Goal: Task Accomplishment & Management: Use online tool/utility

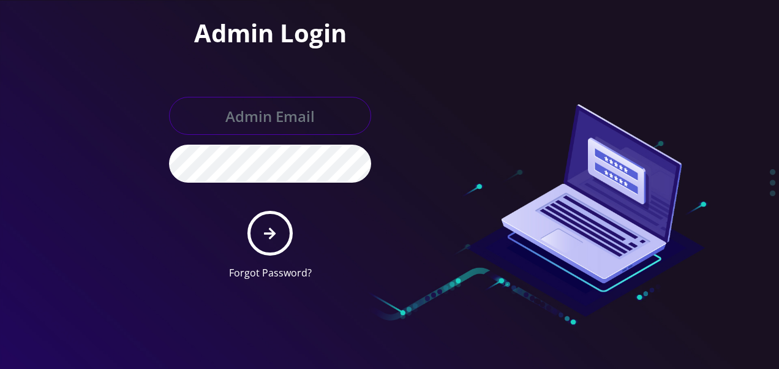
type input "[EMAIL_ADDRESS][DOMAIN_NAME]"
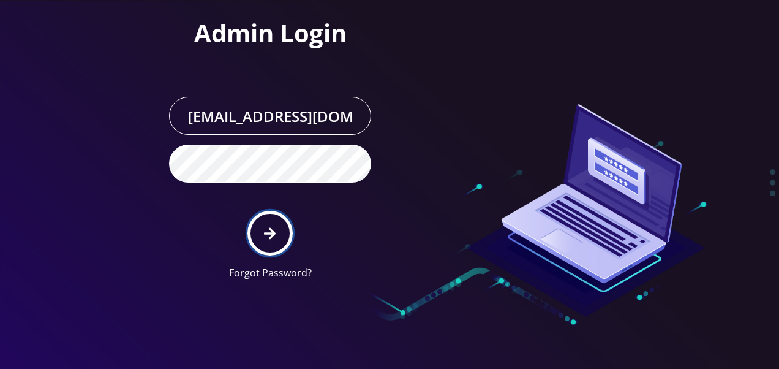
click at [255, 232] on button "submit" at bounding box center [269, 233] width 45 height 45
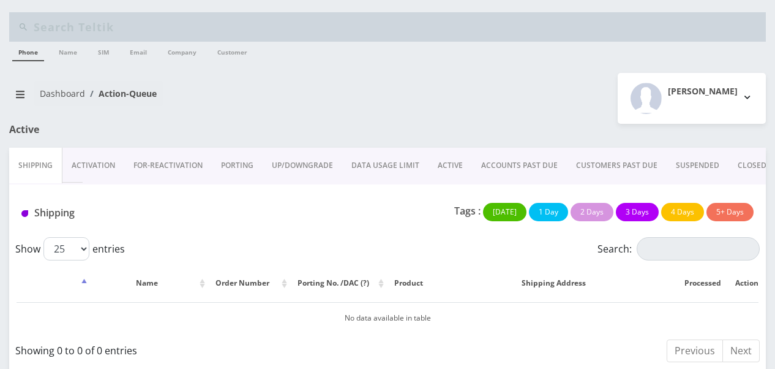
click at [450, 165] on link "ACTIVE" at bounding box center [450, 166] width 43 height 36
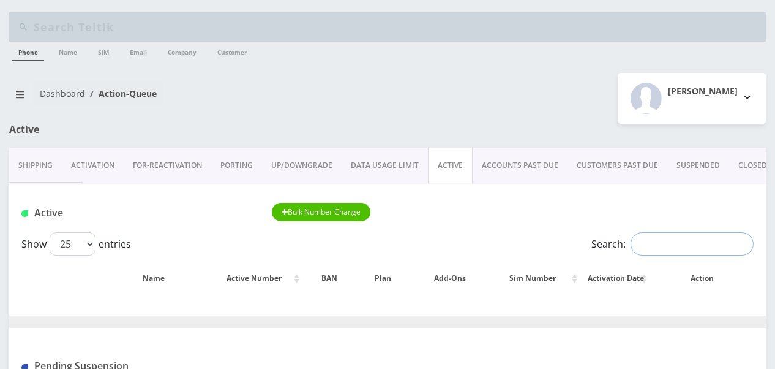
click at [643, 238] on input "Search:" at bounding box center [692, 243] width 123 height 23
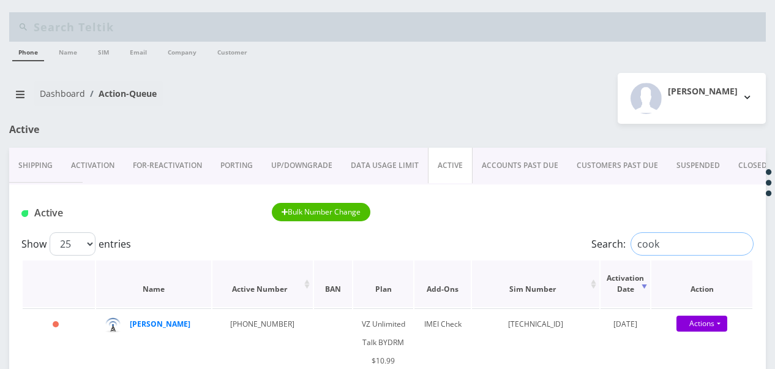
scroll to position [123, 0]
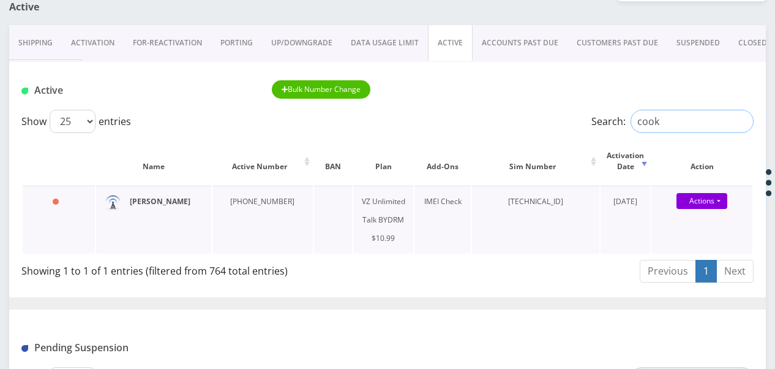
type input "cook"
click at [739, 120] on input "cook" at bounding box center [692, 121] width 123 height 23
click at [445, 41] on link "ACTIVE" at bounding box center [450, 43] width 45 height 36
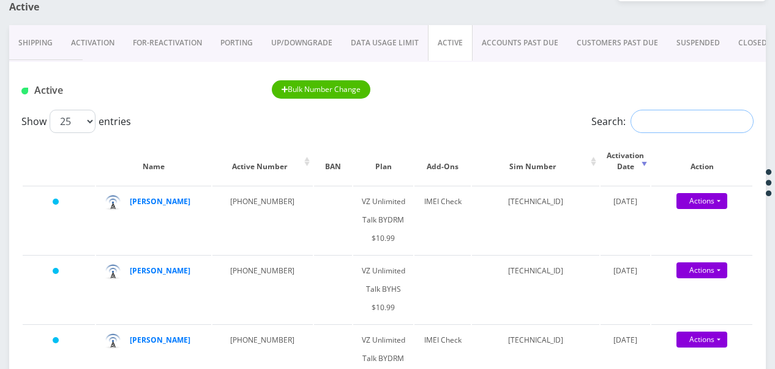
click at [666, 121] on input "Search:" at bounding box center [692, 121] width 123 height 23
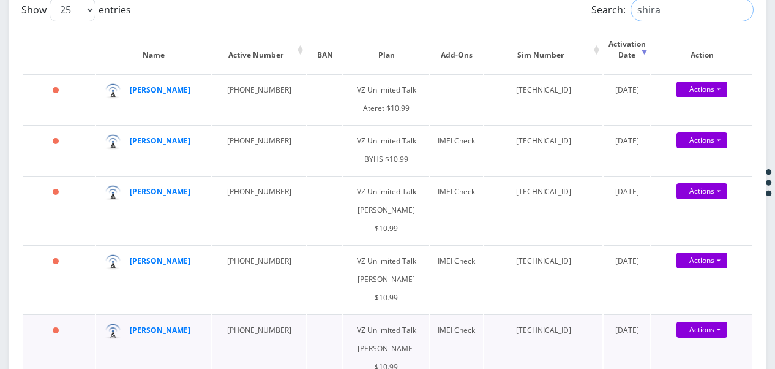
scroll to position [61, 0]
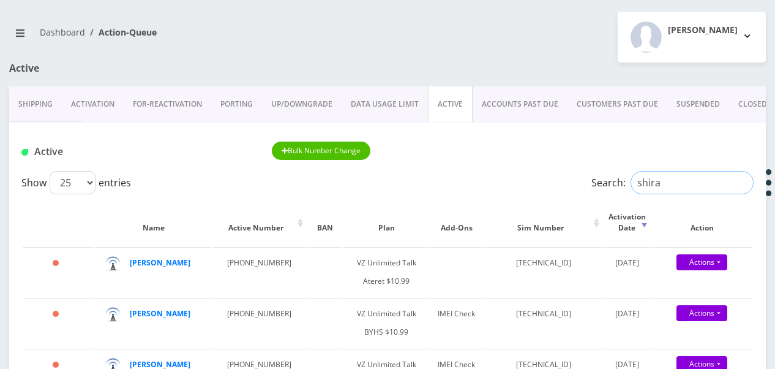
drag, startPoint x: 681, startPoint y: 174, endPoint x: 540, endPoint y: 198, distance: 143.0
type input "mosko"
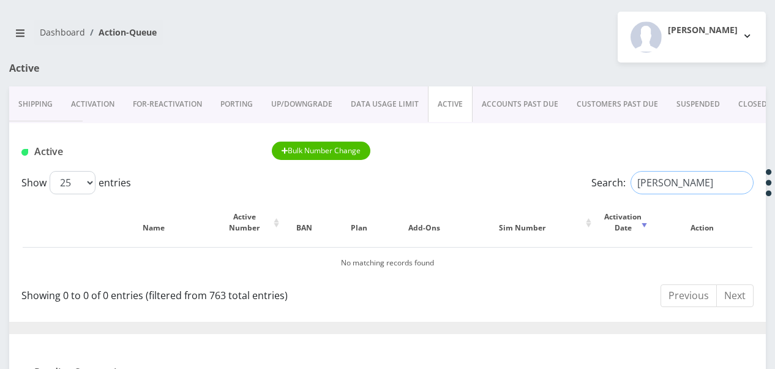
drag, startPoint x: 670, startPoint y: 175, endPoint x: 611, endPoint y: 167, distance: 59.3
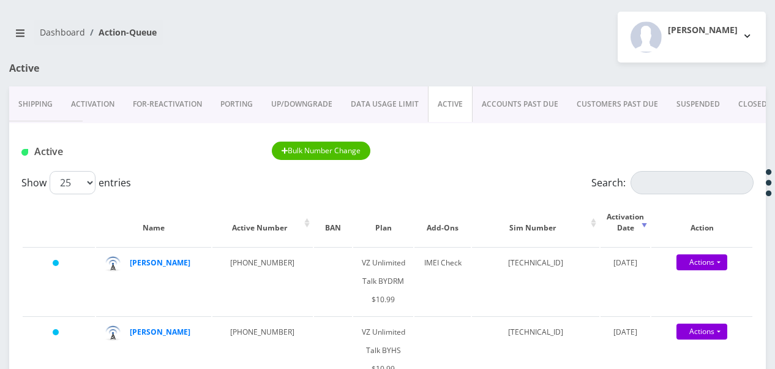
click at [744, 108] on link "CLOSED" at bounding box center [753, 104] width 47 height 36
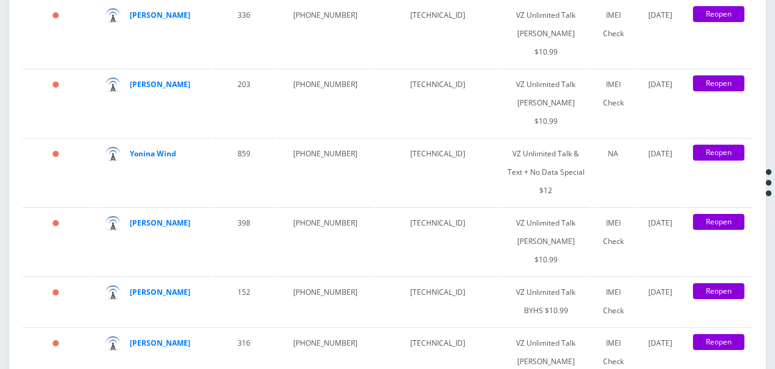
scroll to position [2205, 0]
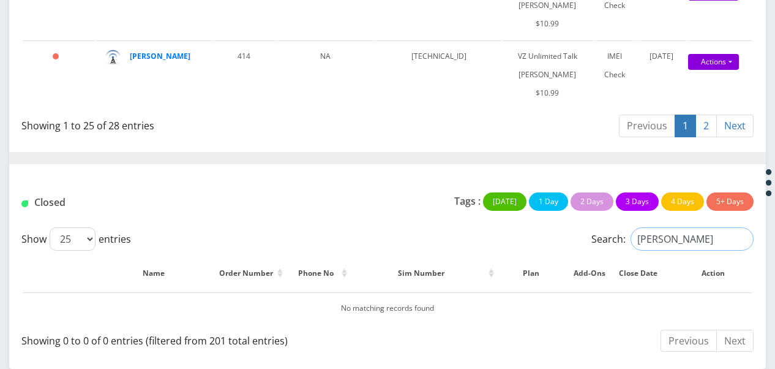
scroll to position [2100, 0]
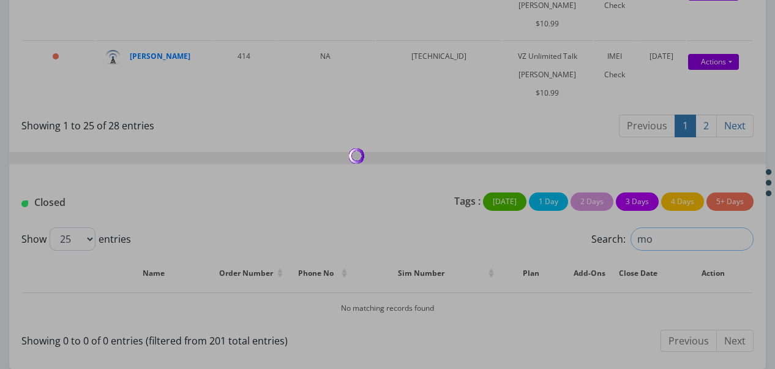
type input "m"
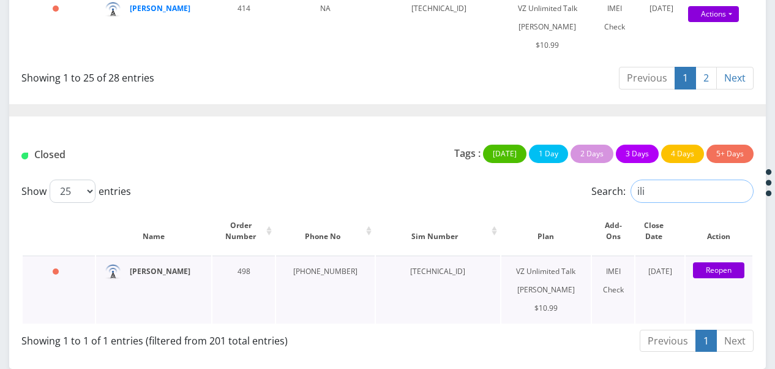
type input "ili"
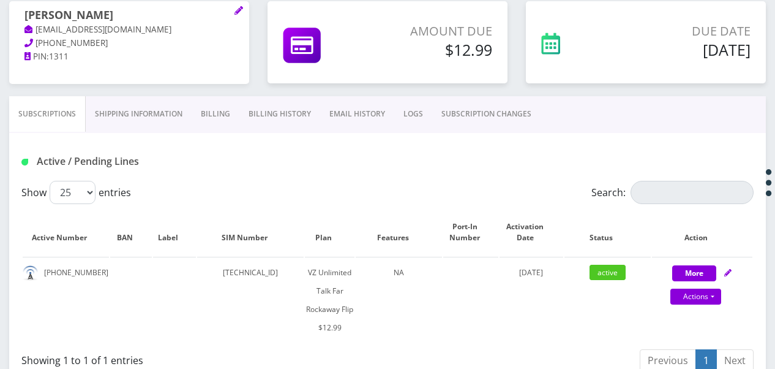
scroll to position [184, 0]
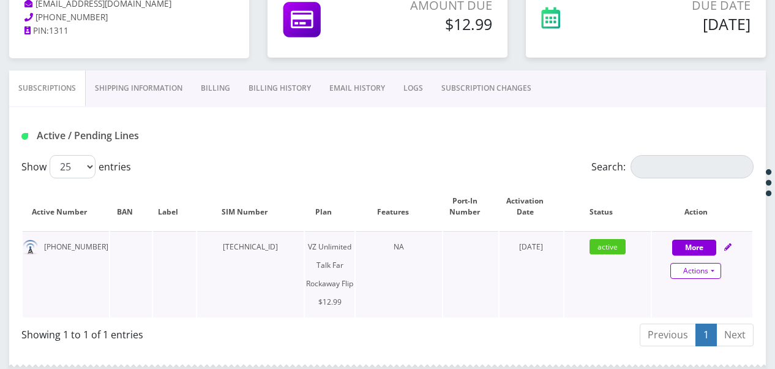
click at [711, 266] on link "Actions" at bounding box center [696, 271] width 51 height 16
select select "372"
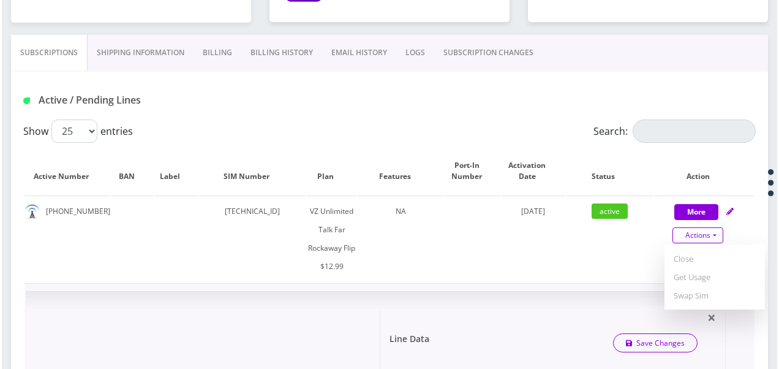
scroll to position [245, 0]
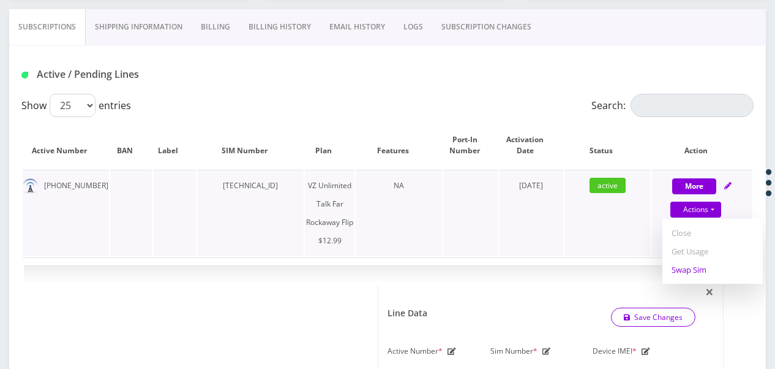
click at [676, 270] on link "Swap Sim" at bounding box center [713, 269] width 100 height 18
select select "372"
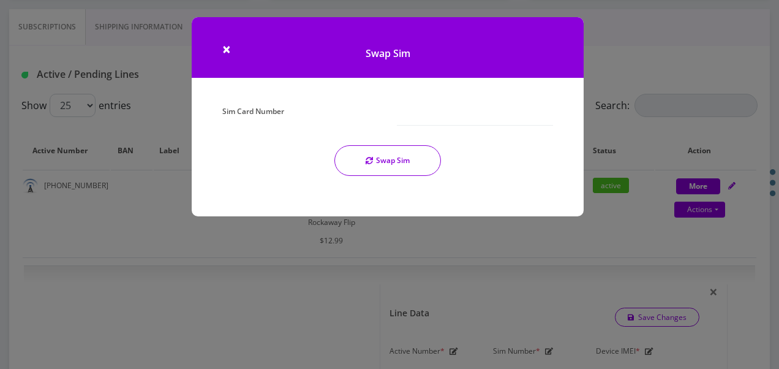
click at [376, 114] on div "Sim Card Number" at bounding box center [300, 113] width 175 height 23
click at [399, 111] on input "Sim Card Number" at bounding box center [475, 113] width 156 height 23
type input "[TECHNICAL_ID]"
click at [402, 162] on button "Swap Sim" at bounding box center [387, 160] width 107 height 31
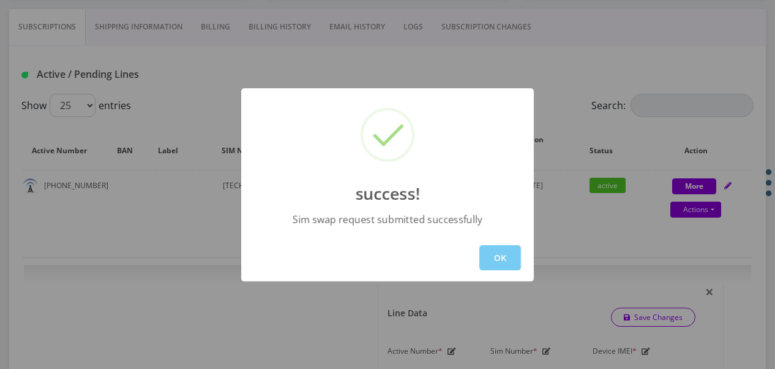
click at [502, 255] on button "OK" at bounding box center [501, 257] width 42 height 25
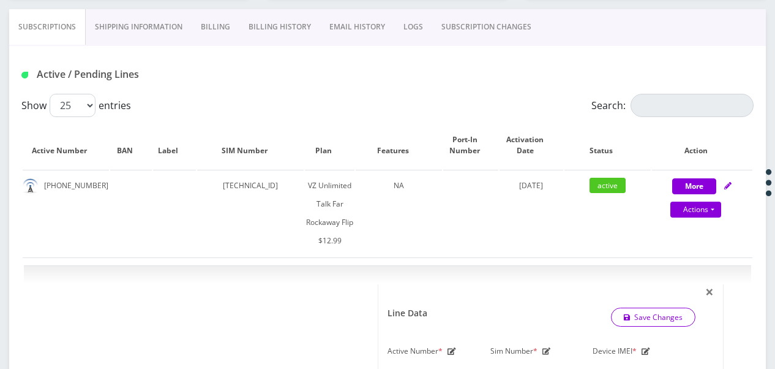
click at [500, 28] on link "SUBSCRIPTION CHANGES" at bounding box center [486, 27] width 108 height 36
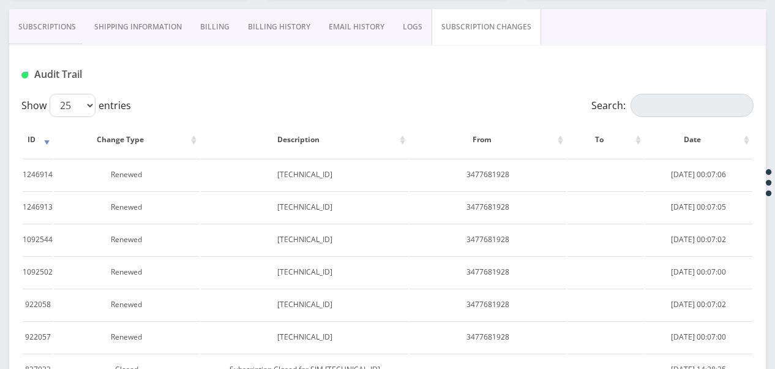
click at [69, 26] on link "Subscriptions" at bounding box center [47, 27] width 76 height 36
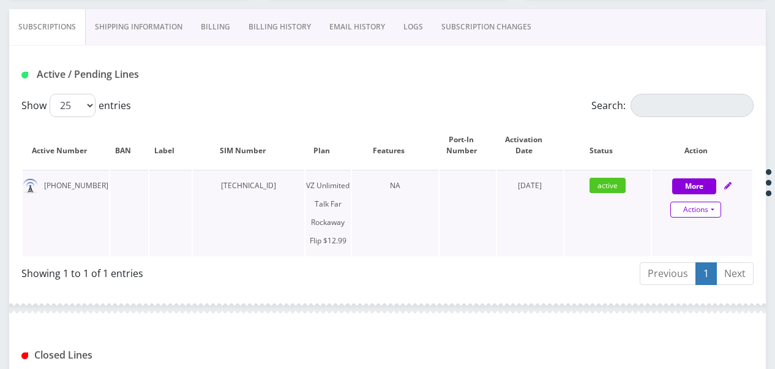
click at [714, 211] on link "Actions" at bounding box center [696, 210] width 51 height 16
select select "372"
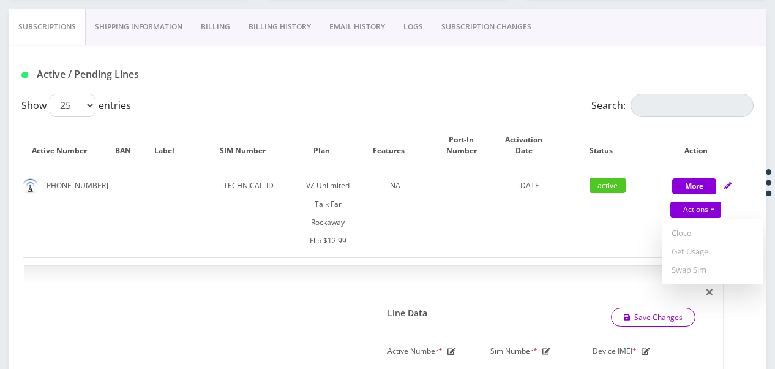
click at [703, 254] on link "Get Usage" at bounding box center [713, 251] width 100 height 18
select select "372"
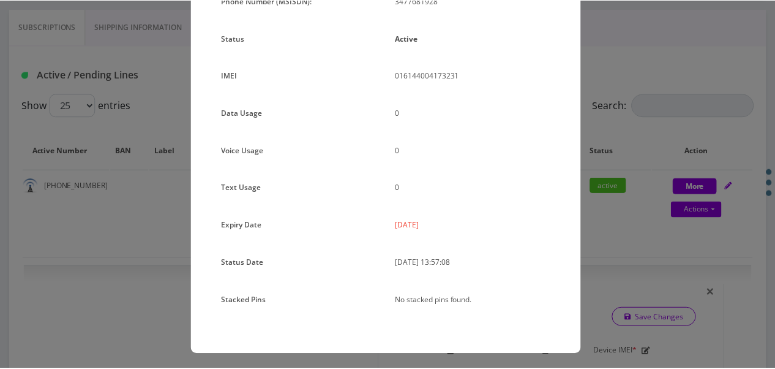
scroll to position [150, 0]
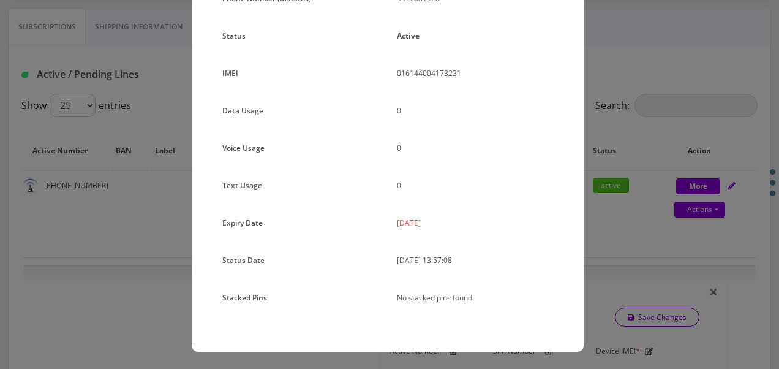
click at [622, 251] on div "× Subscription Info Plan Name TT 4G Monthly Unlimited Voice Plan Phone Number (…" at bounding box center [389, 184] width 779 height 369
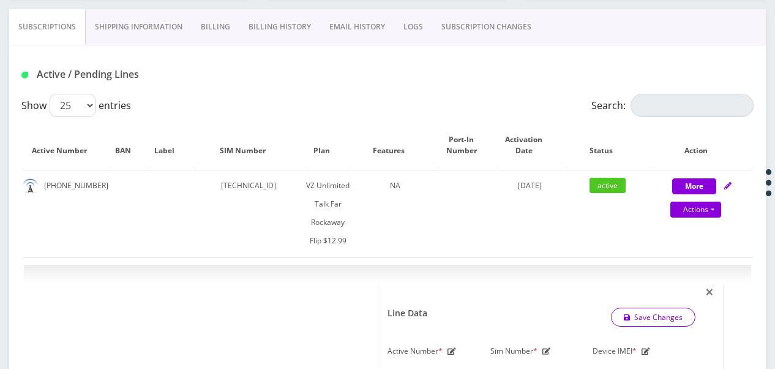
click at [216, 33] on link "Billing" at bounding box center [216, 27] width 48 height 36
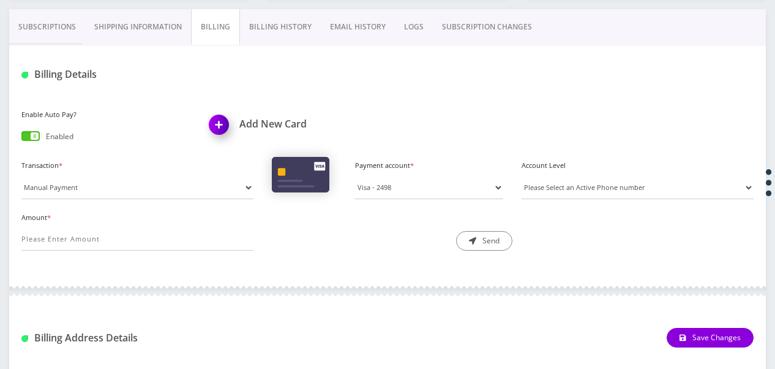
click at [274, 43] on link "Billing History" at bounding box center [280, 27] width 81 height 36
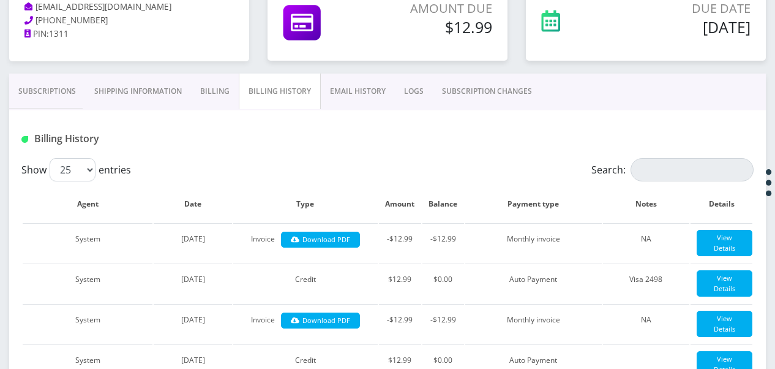
scroll to position [61, 0]
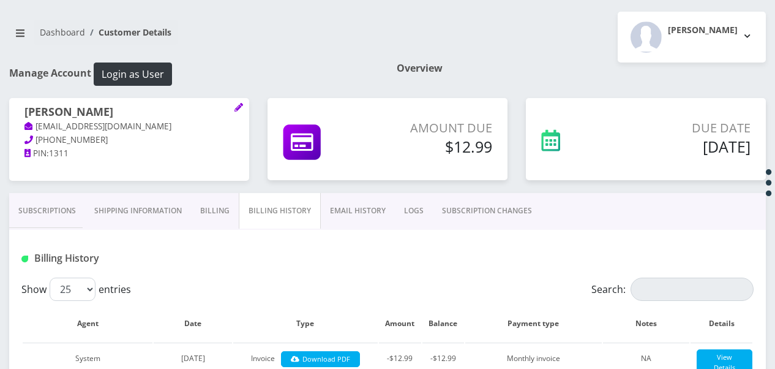
click at [64, 224] on link "Subscriptions" at bounding box center [47, 211] width 76 height 36
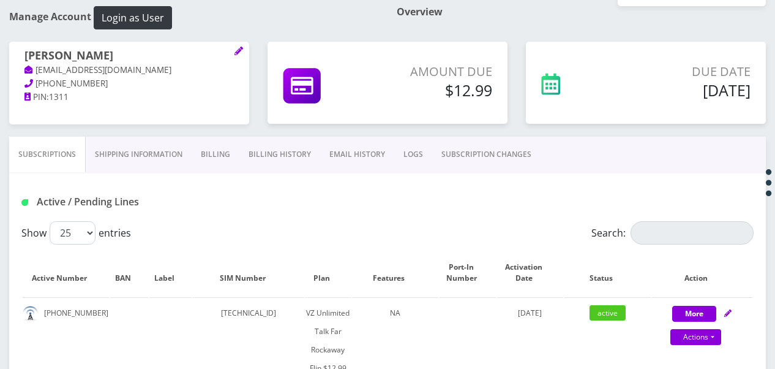
scroll to position [137, 0]
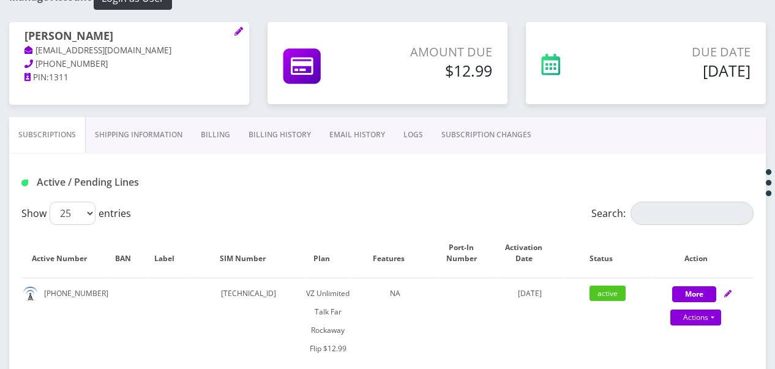
click at [221, 125] on link "Billing" at bounding box center [216, 135] width 48 height 36
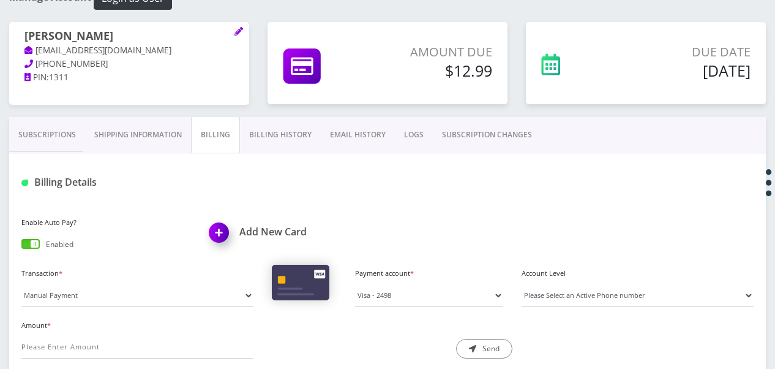
click at [82, 135] on link "Subscriptions" at bounding box center [47, 135] width 76 height 36
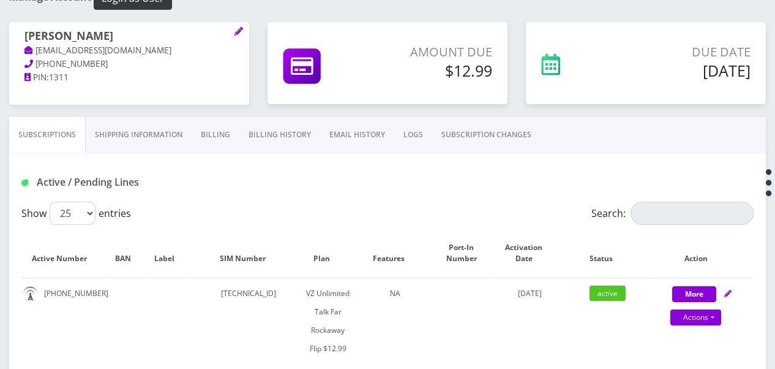
click at [459, 138] on link "SUBSCRIPTION CHANGES" at bounding box center [486, 135] width 108 height 36
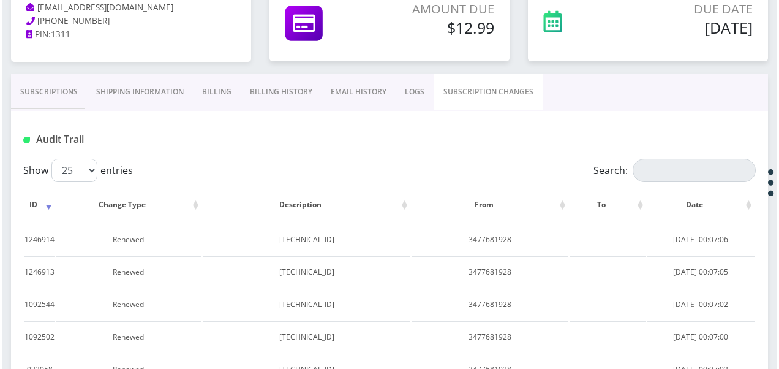
scroll to position [137, 0]
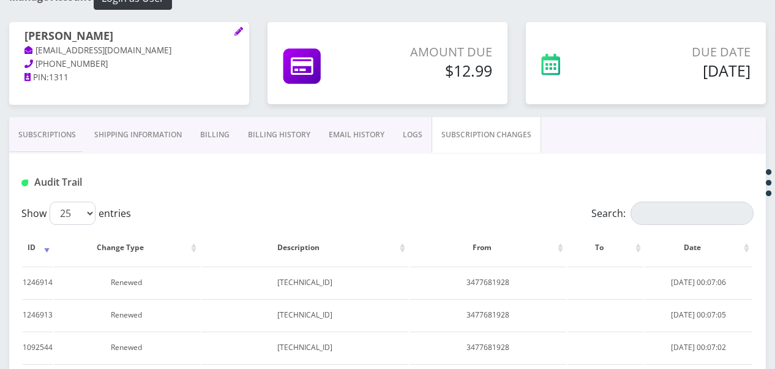
click at [58, 124] on link "Subscriptions" at bounding box center [47, 135] width 76 height 36
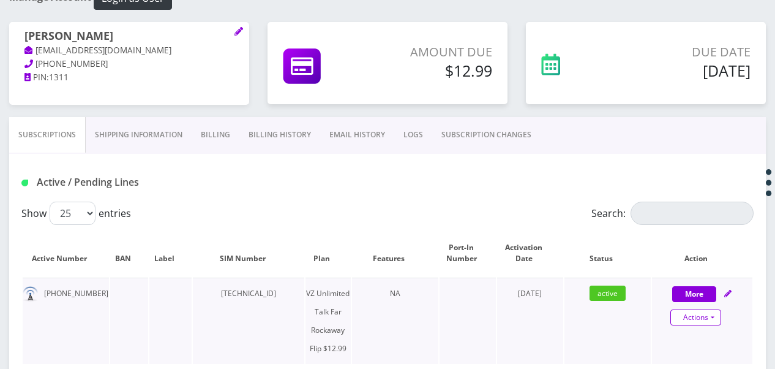
click at [717, 316] on link "Actions" at bounding box center [696, 317] width 51 height 16
select select "372"
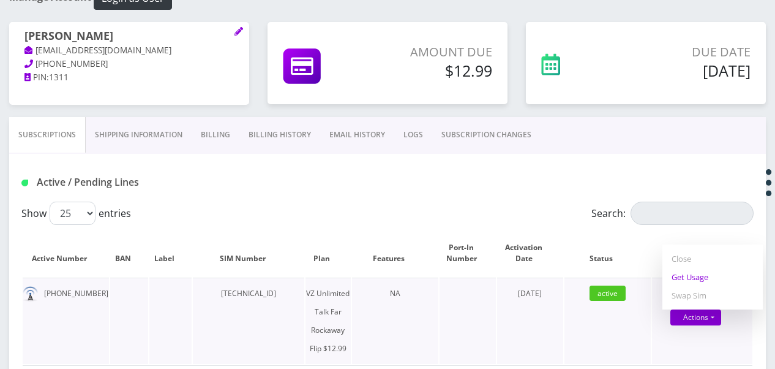
click at [692, 281] on link "Get Usage" at bounding box center [713, 277] width 100 height 18
select select "372"
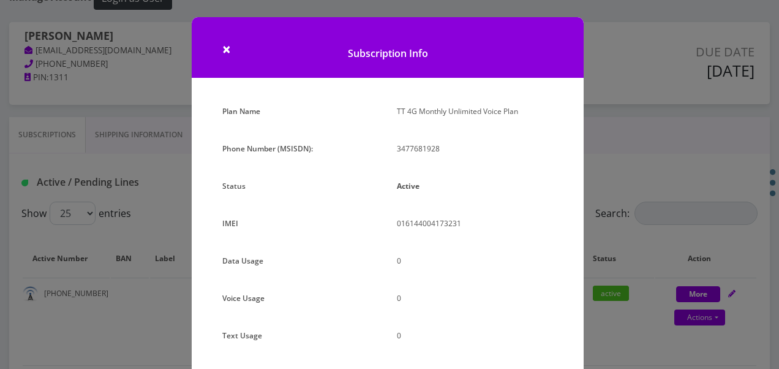
click at [653, 135] on div "× Subscription Info Plan Name TT 4G Monthly Unlimited Voice Plan Phone Number (…" at bounding box center [389, 184] width 779 height 369
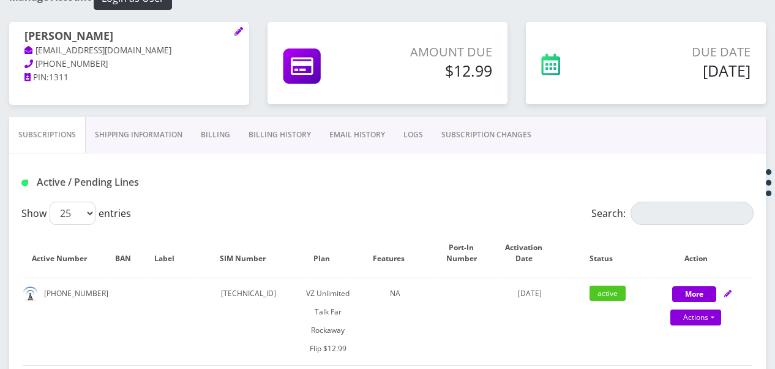
click at [466, 141] on link "SUBSCRIPTION CHANGES" at bounding box center [486, 135] width 108 height 36
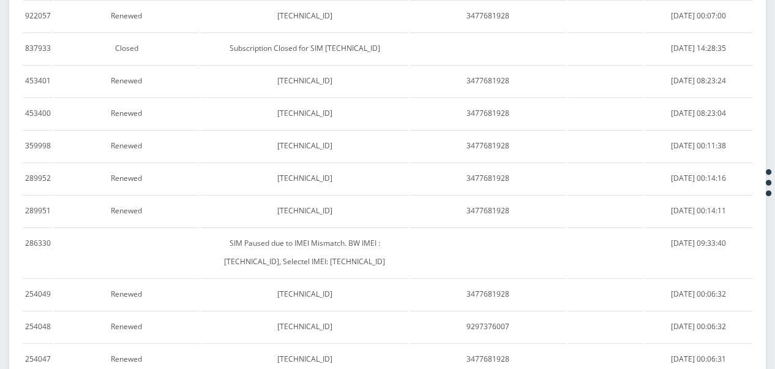
scroll to position [260, 0]
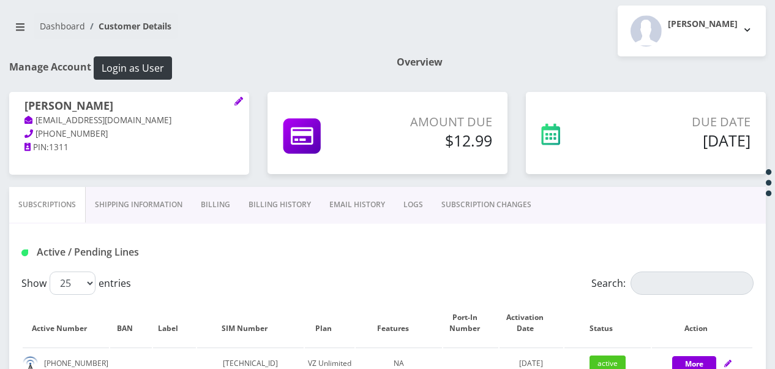
scroll to position [2, 0]
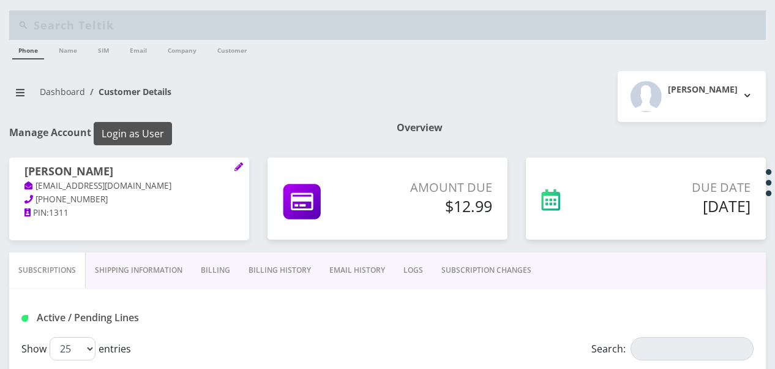
click at [119, 125] on button "Login as User" at bounding box center [133, 133] width 78 height 23
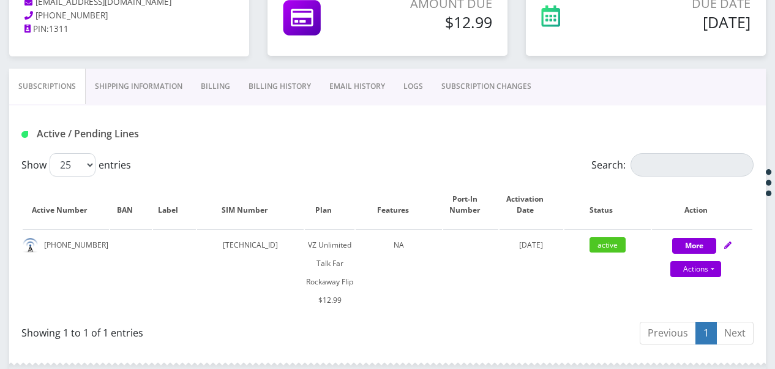
click at [209, 89] on link "Billing" at bounding box center [216, 87] width 48 height 36
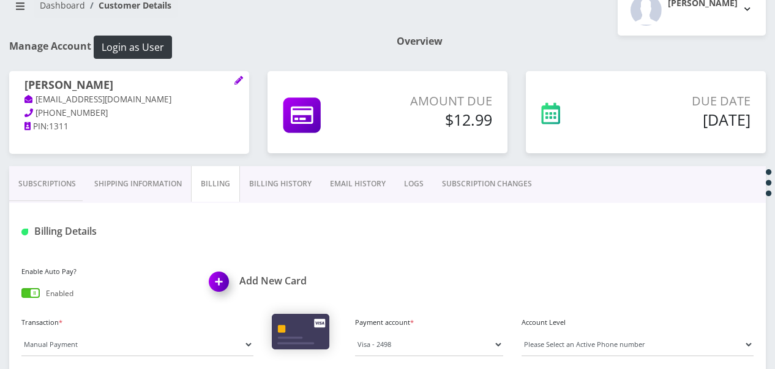
scroll to position [63, 0]
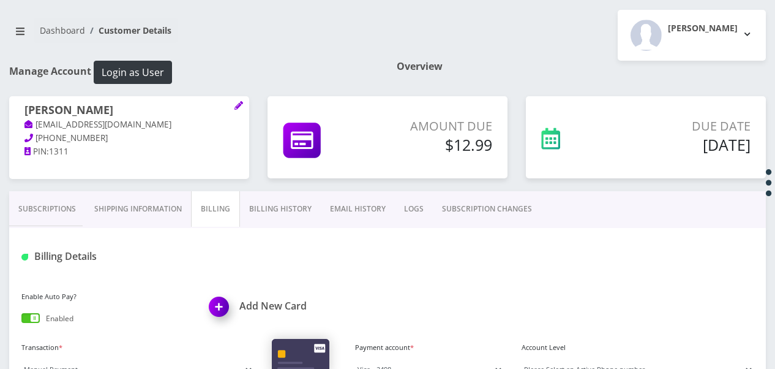
click at [274, 202] on link "Billing History" at bounding box center [280, 209] width 81 height 36
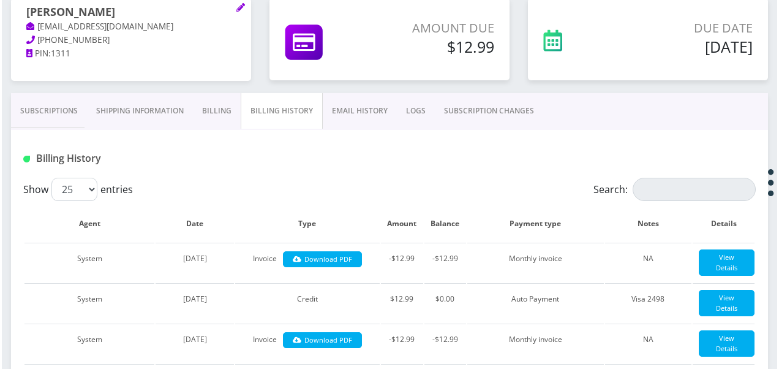
scroll to position [247, 0]
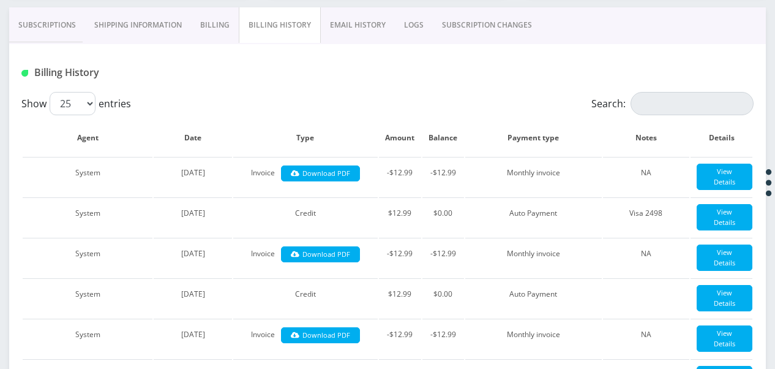
click at [59, 29] on link "Subscriptions" at bounding box center [47, 25] width 76 height 36
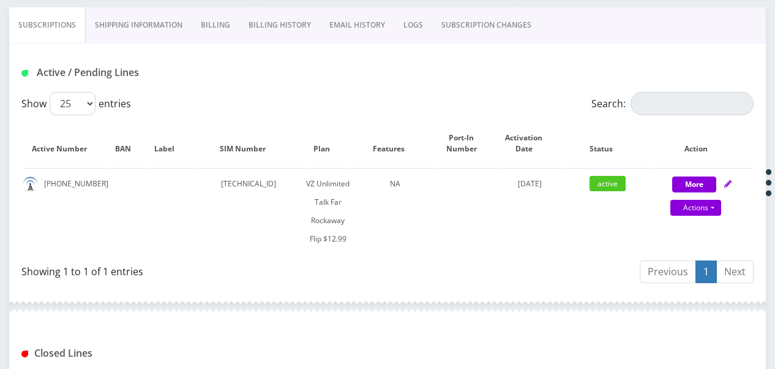
click at [494, 21] on link "SUBSCRIPTION CHANGES" at bounding box center [486, 25] width 108 height 36
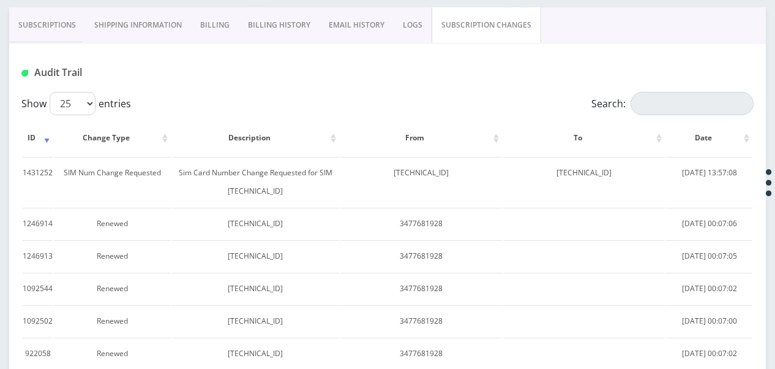
drag, startPoint x: 61, startPoint y: 19, endPoint x: 126, endPoint y: 43, distance: 69.4
click at [61, 18] on link "Subscriptions" at bounding box center [47, 25] width 76 height 36
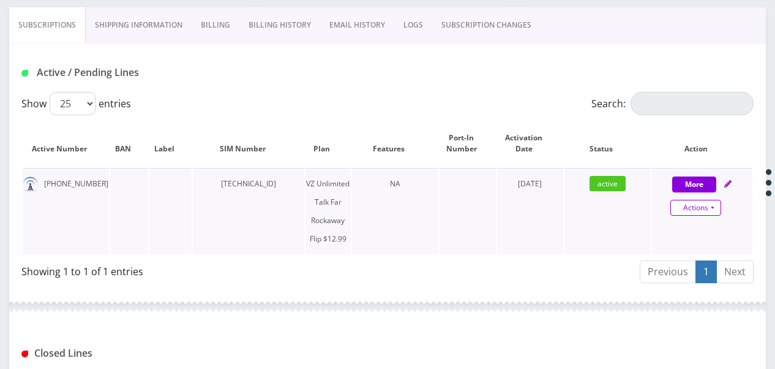
click at [713, 205] on link "Actions" at bounding box center [696, 208] width 51 height 16
select select "372"
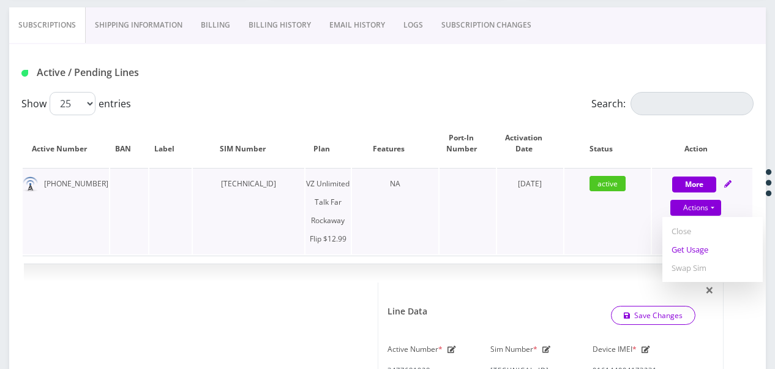
click at [684, 252] on link "Get Usage" at bounding box center [713, 249] width 100 height 18
select select "372"
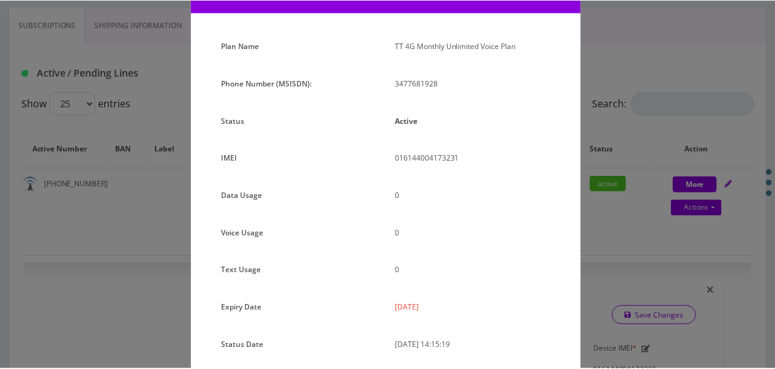
scroll to position [150, 0]
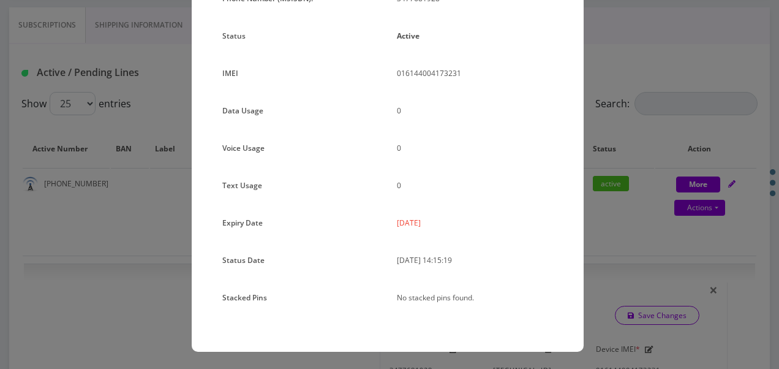
click at [616, 184] on div "× Subscription Info Plan Name TT 4G Monthly Unlimited Voice Plan Phone Number (…" at bounding box center [389, 184] width 779 height 369
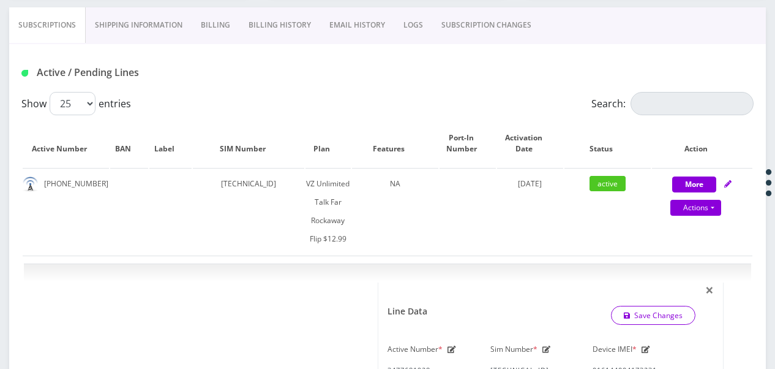
click at [509, 32] on link "SUBSCRIPTION CHANGES" at bounding box center [486, 25] width 108 height 36
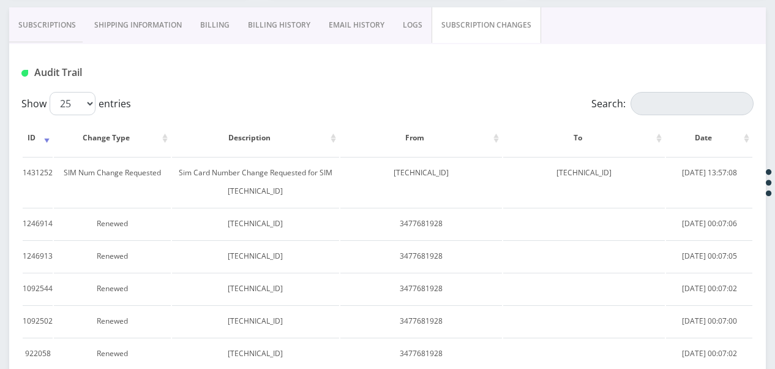
click at [78, 22] on link "Subscriptions" at bounding box center [47, 25] width 76 height 36
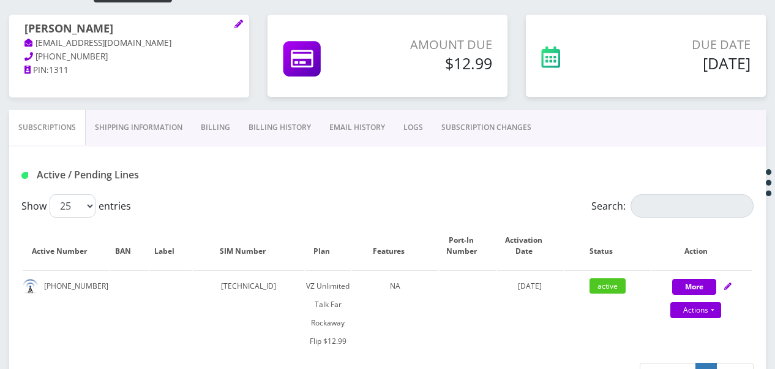
scroll to position [184, 0]
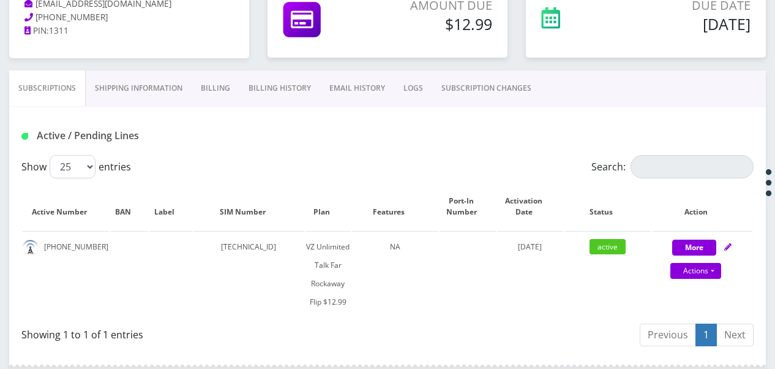
click at [212, 86] on link "Billing" at bounding box center [216, 88] width 48 height 36
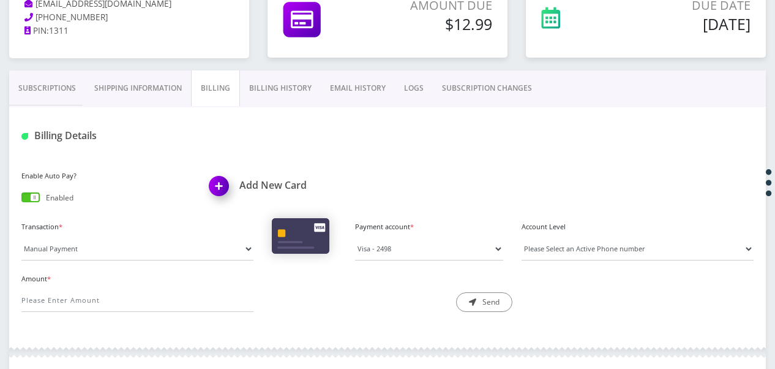
click at [69, 92] on link "Subscriptions" at bounding box center [47, 88] width 76 height 36
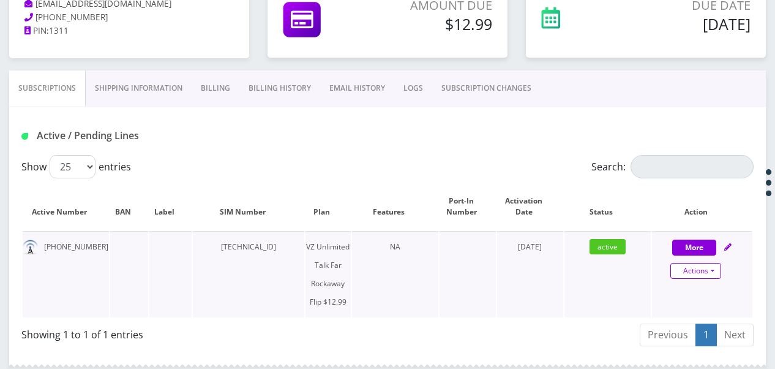
click at [717, 268] on link "Actions" at bounding box center [696, 271] width 51 height 16
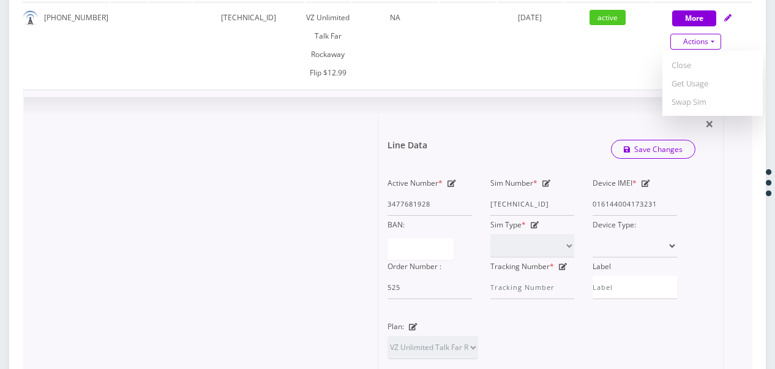
scroll to position [490, 0]
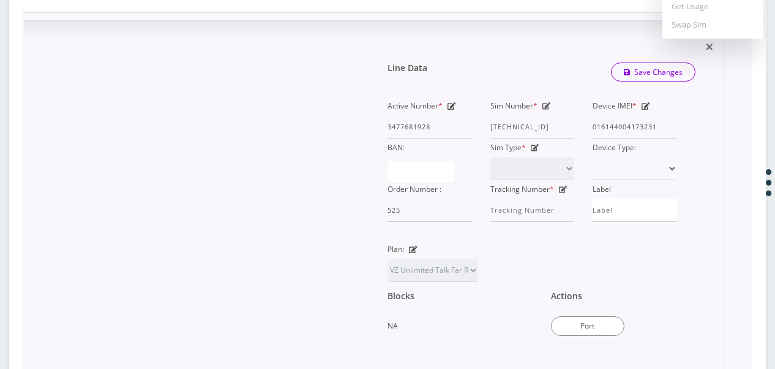
click at [411, 246] on icon at bounding box center [413, 249] width 9 height 7
click at [458, 265] on select "TMO Unlimited Talk + Text + No Data Tzvi TMO Unlimited Talk & Text + 25MB TMO U…" at bounding box center [433, 269] width 91 height 23
select select "472"
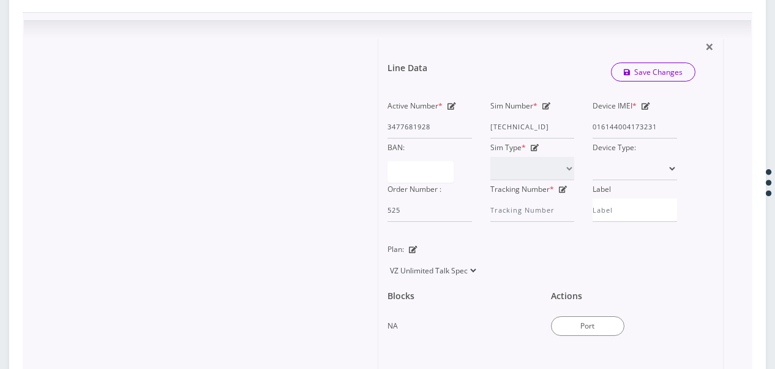
click at [388, 258] on select "TMO Unlimited Talk + Text + No Data Tzvi TMO Unlimited Talk & Text + 25MB TMO U…" at bounding box center [433, 269] width 91 height 23
click at [627, 66] on link "Save Changes" at bounding box center [653, 71] width 85 height 19
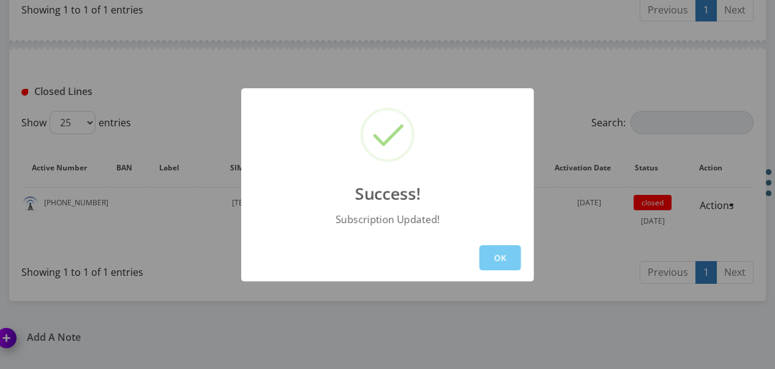
click at [491, 251] on button "OK" at bounding box center [501, 257] width 42 height 25
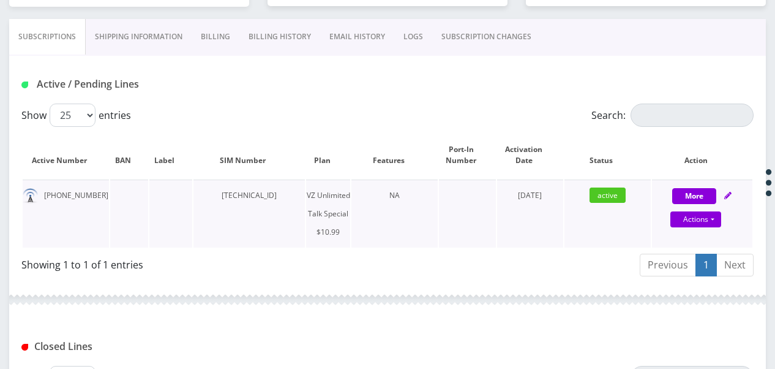
scroll to position [184, 0]
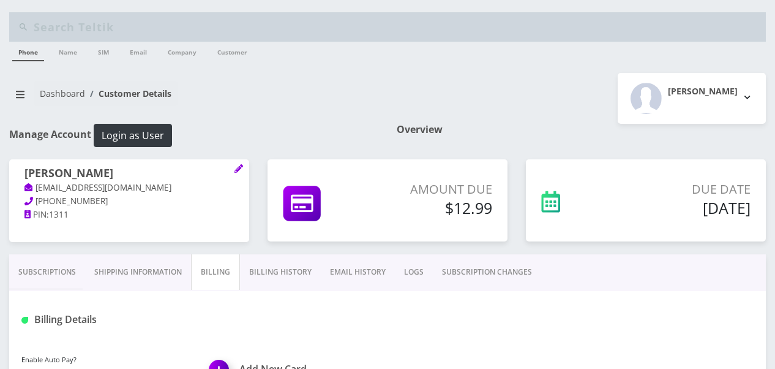
scroll to position [184, 0]
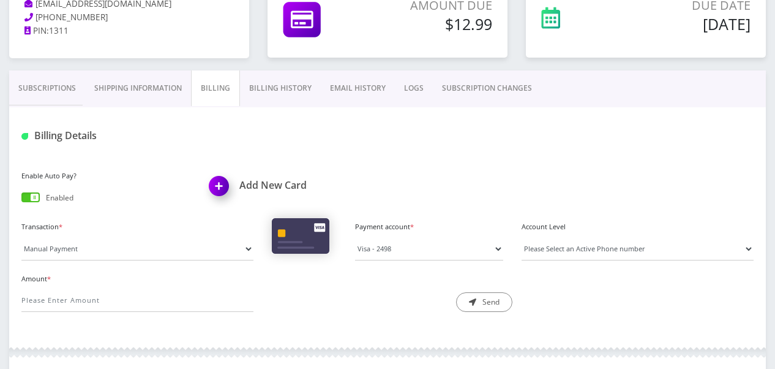
click at [260, 88] on link "Billing History" at bounding box center [280, 88] width 81 height 36
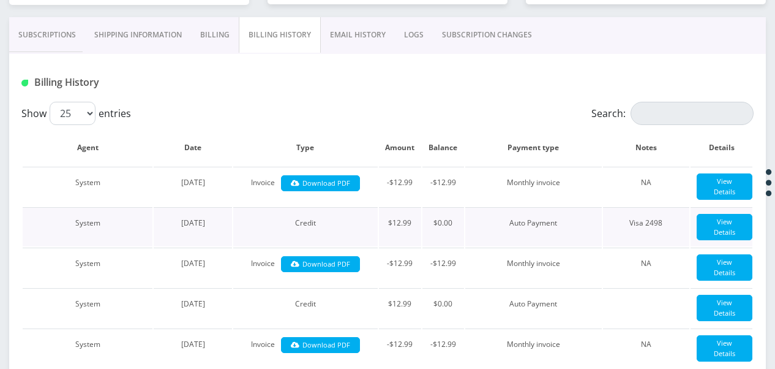
scroll to position [184, 0]
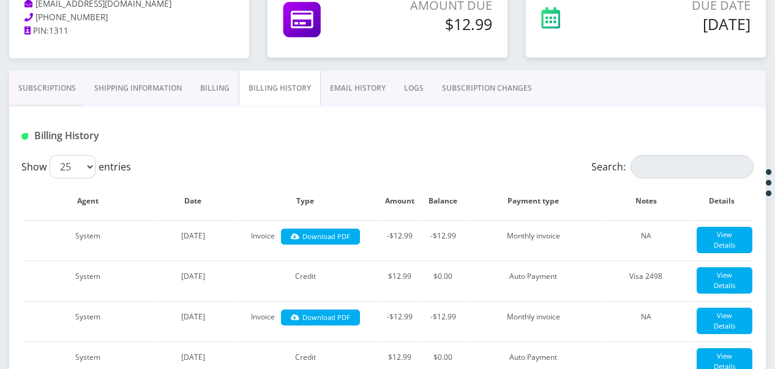
click at [49, 89] on link "Subscriptions" at bounding box center [47, 88] width 76 height 36
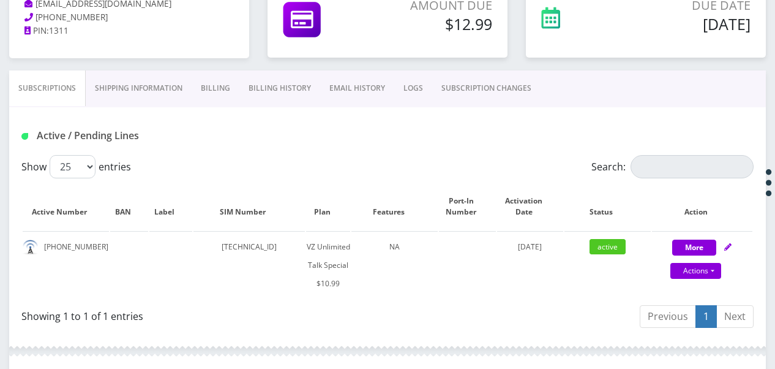
click at [472, 80] on link "SUBSCRIPTION CHANGES" at bounding box center [486, 88] width 108 height 36
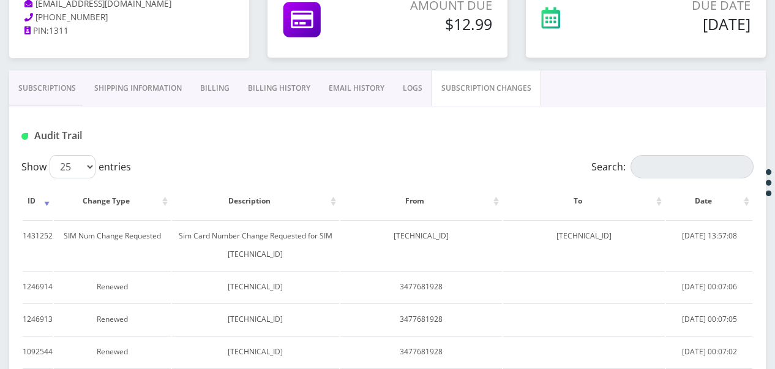
click at [66, 78] on link "Subscriptions" at bounding box center [47, 88] width 76 height 36
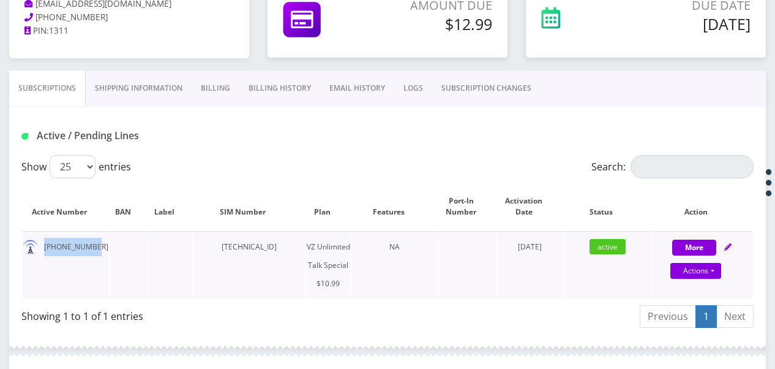
drag, startPoint x: 44, startPoint y: 254, endPoint x: 94, endPoint y: 244, distance: 51.1
click at [94, 244] on td "[PHONE_NUMBER]" at bounding box center [66, 265] width 86 height 68
drag, startPoint x: 94, startPoint y: 244, endPoint x: 83, endPoint y: 251, distance: 12.6
copy td "[PHONE_NUMBER]"
click at [481, 79] on link "SUBSCRIPTION CHANGES" at bounding box center [486, 88] width 108 height 36
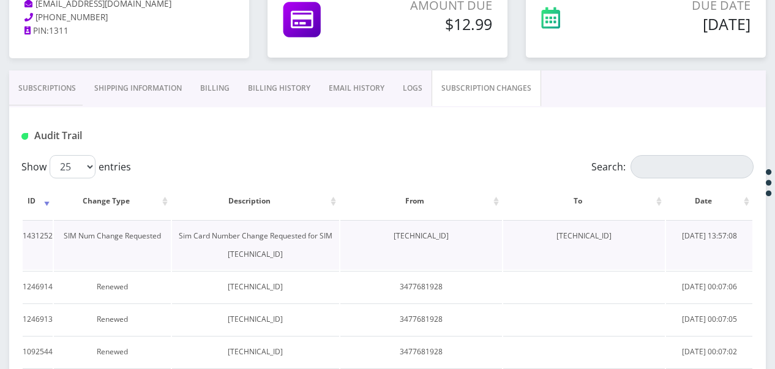
drag, startPoint x: 540, startPoint y: 239, endPoint x: 627, endPoint y: 241, distance: 87.0
click at [627, 241] on td "[TECHNICAL_ID]" at bounding box center [585, 245] width 162 height 50
drag, startPoint x: 627, startPoint y: 241, endPoint x: 619, endPoint y: 240, distance: 8.7
copy td "[TECHNICAL_ID]"
click at [70, 79] on link "Subscriptions" at bounding box center [47, 88] width 76 height 36
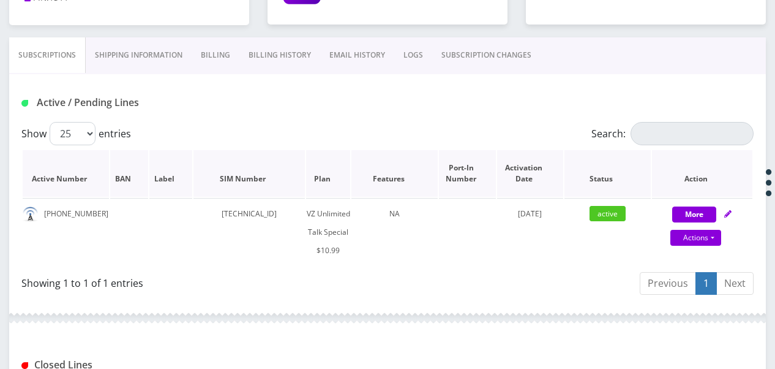
scroll to position [123, 0]
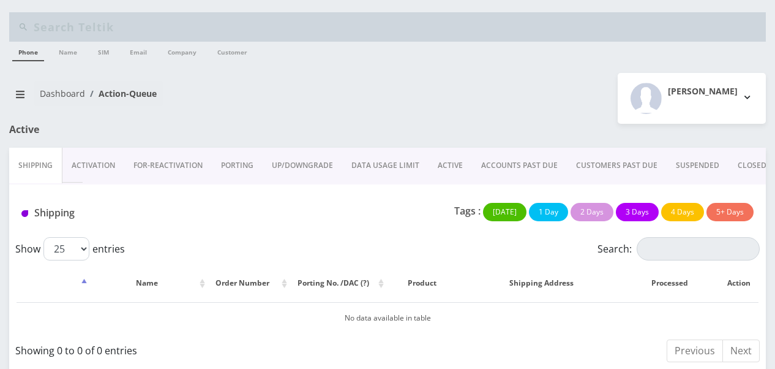
click at [225, 175] on link "PORTING" at bounding box center [237, 166] width 51 height 36
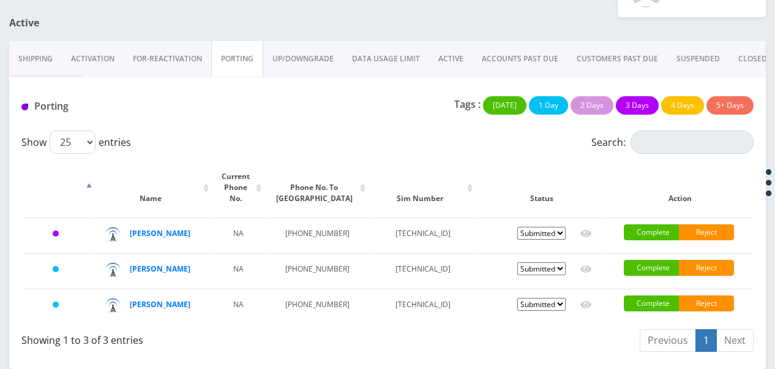
scroll to position [140, 0]
click at [80, 41] on link "Activation" at bounding box center [93, 59] width 62 height 36
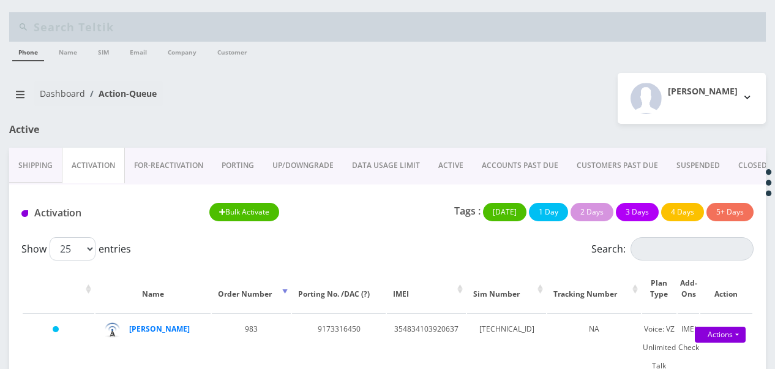
click at [236, 157] on link "PORTING" at bounding box center [238, 166] width 51 height 36
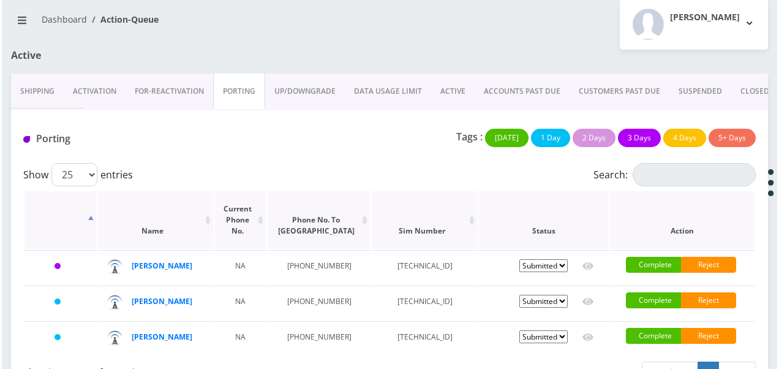
scroll to position [140, 0]
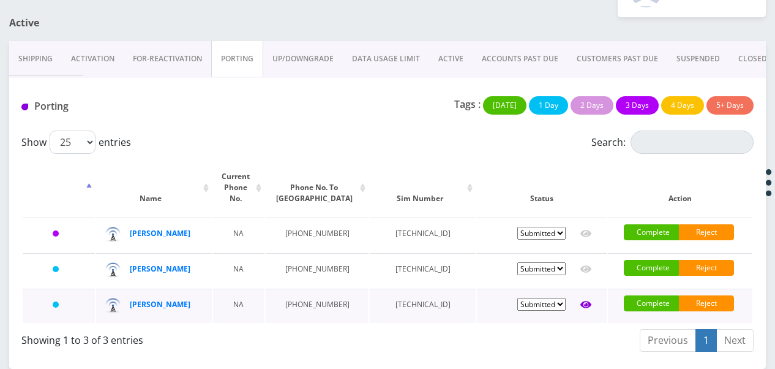
click at [584, 301] on icon at bounding box center [586, 304] width 11 height 7
type input "fruchthandler"
type input "1127 east 17th st"
type input "brooklyn"
select select "NY"
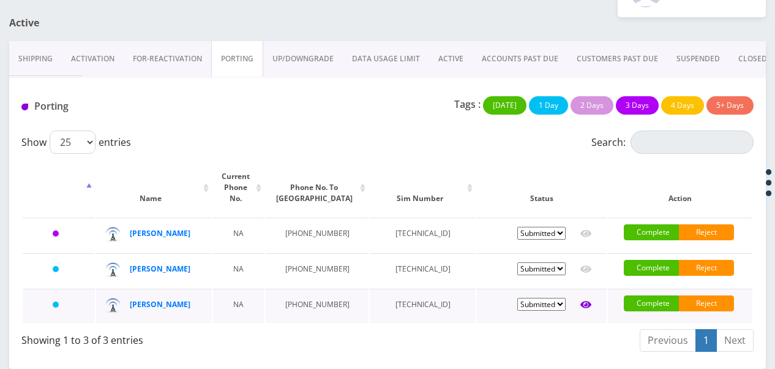
type input "11230"
type input "[TECHNICAL_ID]"
type input "9173316450"
type input "us mobile"
type input "3478349179"
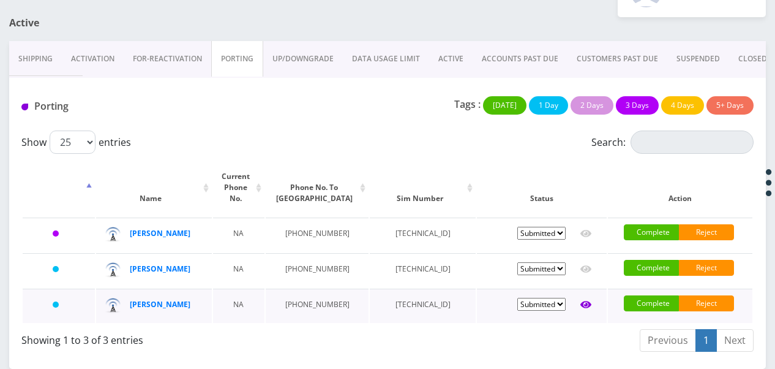
type input "2145"
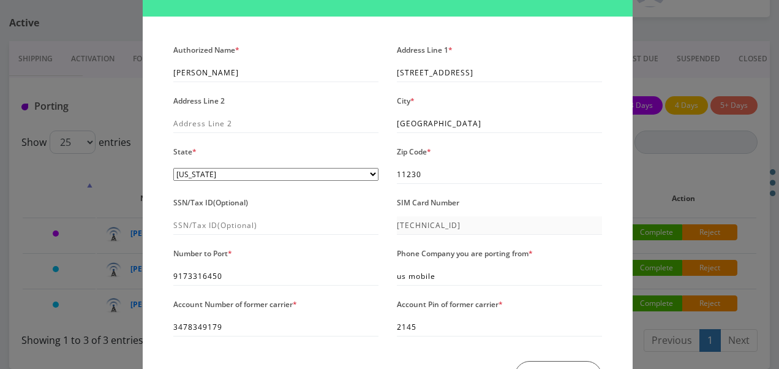
scroll to position [123, 0]
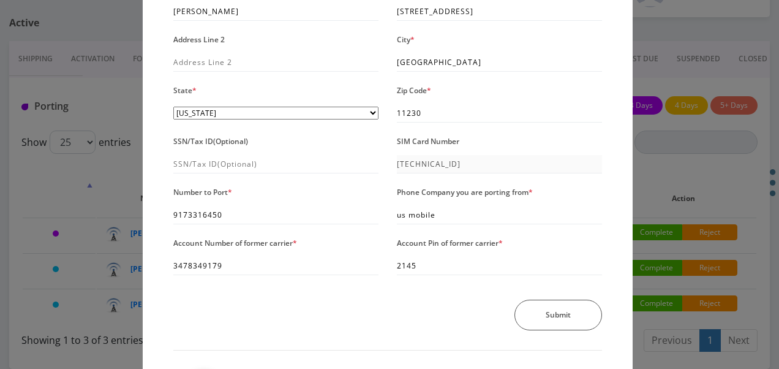
click at [663, 96] on div "× Send Port Request Authorized Name * fruchthandler Address Line 1 * 1127 east …" at bounding box center [389, 184] width 779 height 369
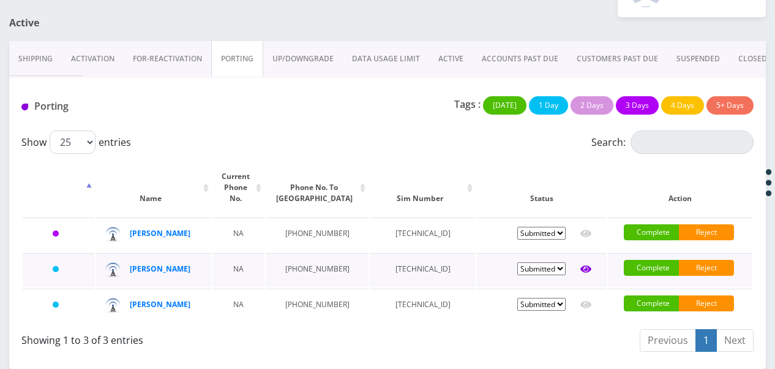
click at [584, 260] on link at bounding box center [586, 269] width 11 height 18
type input "joseph"
type input "[PERSON_NAME]"
type input "1336 east 24th st"
type input "11210"
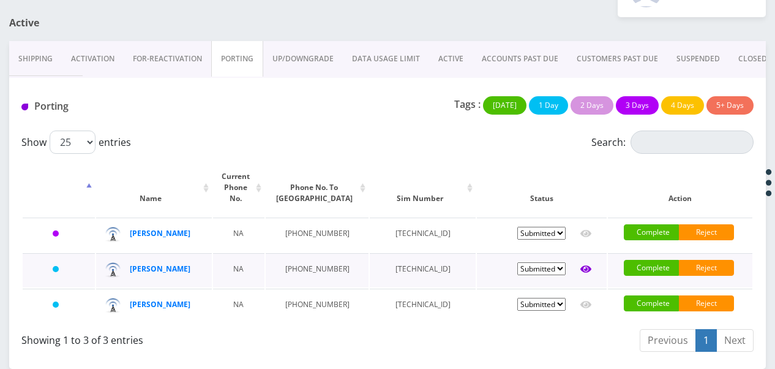
type input "[TECHNICAL_ID]"
type input "9295497818"
type input "wing"
type input "990006138702708"
type input "13063"
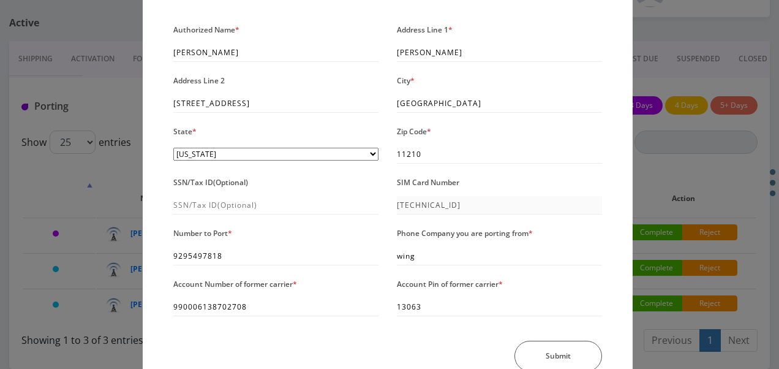
scroll to position [202, 0]
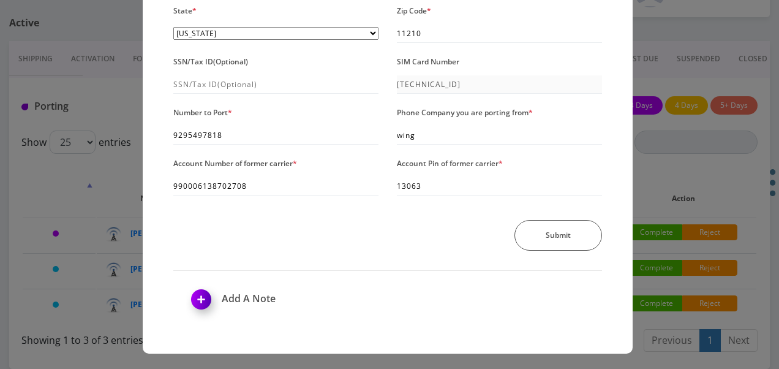
click at [720, 195] on div "× Send Port Request Authorized Name * joseph Address Line 1 * fogel Address Lin…" at bounding box center [389, 184] width 779 height 369
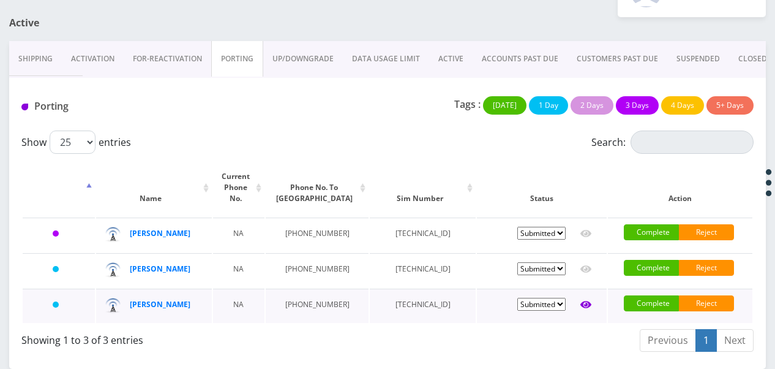
click at [583, 300] on icon at bounding box center [586, 305] width 11 height 10
type input "fruchthandler"
type input "1127 east 17th st"
type input "11230"
type input "[TECHNICAL_ID]"
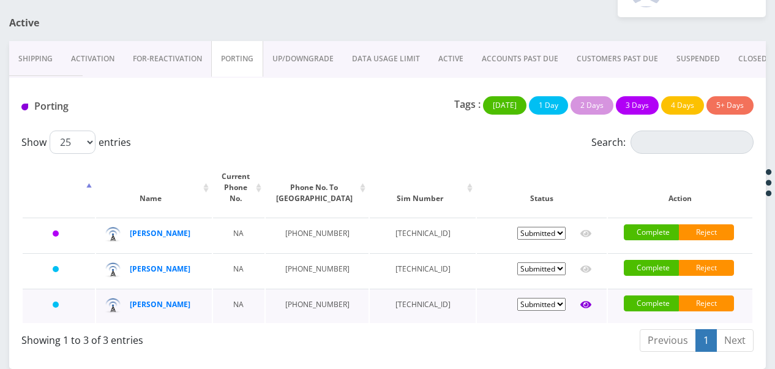
type input "9173316450"
type input "us mobile"
type input "3478349179"
type input "2145"
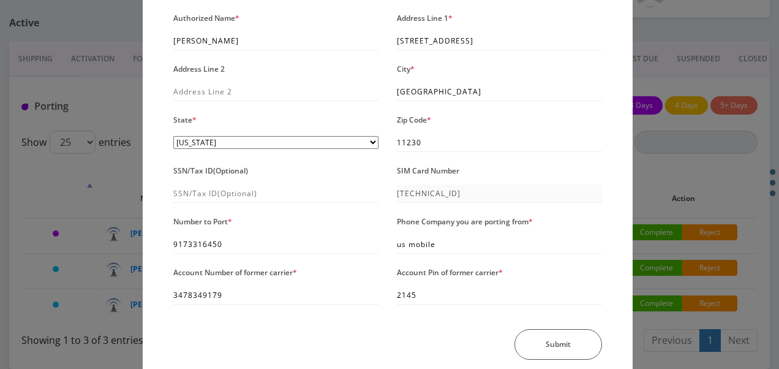
scroll to position [184, 0]
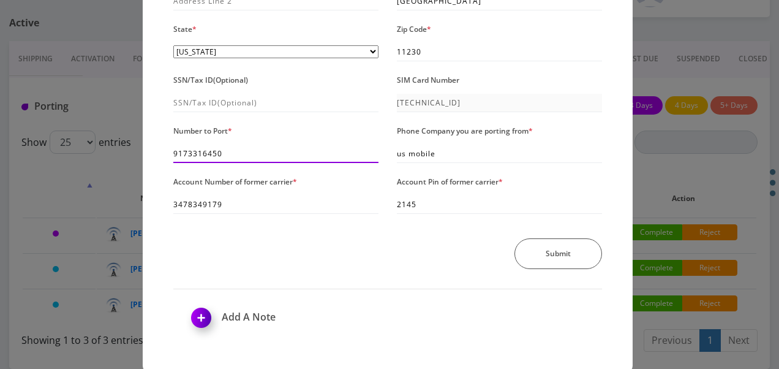
drag, startPoint x: 257, startPoint y: 147, endPoint x: 115, endPoint y: 160, distance: 142.7
click at [115, 160] on div "× Send Port Request Authorized Name * fruchthandler Address Line 1 * 1127 east …" at bounding box center [389, 184] width 779 height 369
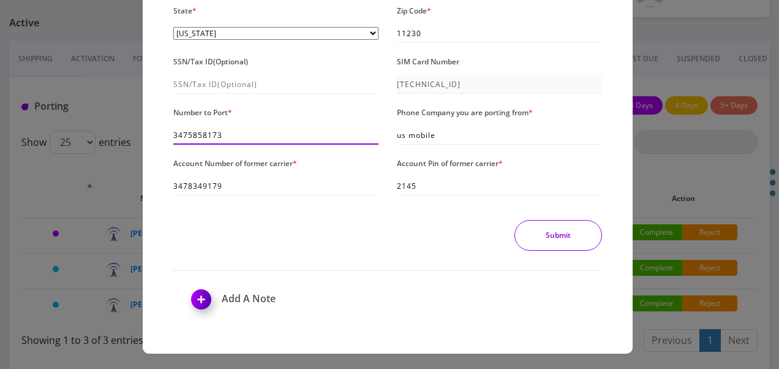
type input "3475858173"
click at [587, 246] on button "Submit" at bounding box center [559, 235] width 88 height 31
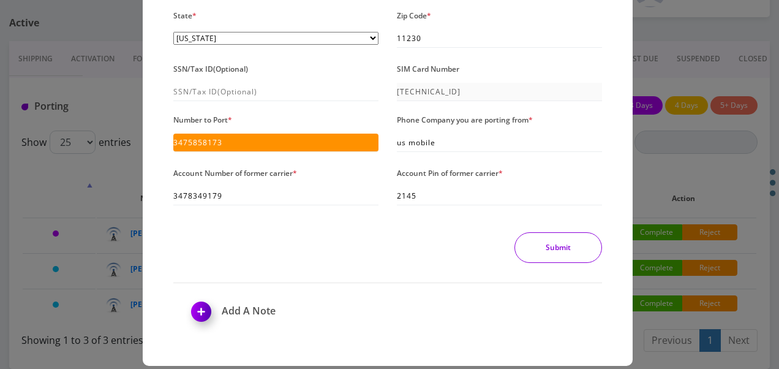
scroll to position [207, 0]
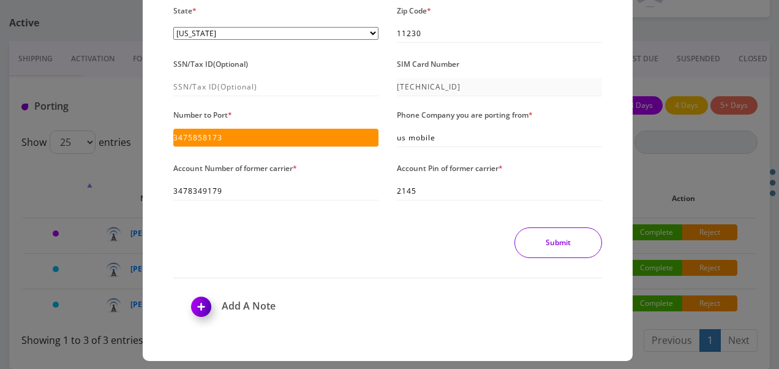
click at [0, 0] on div at bounding box center [0, 0] width 0 height 0
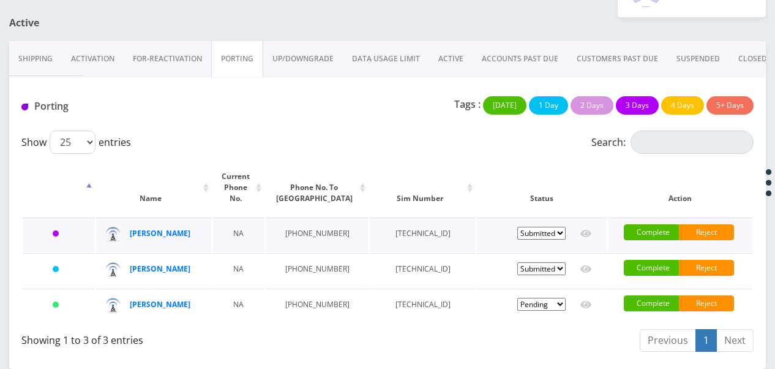
scroll to position [140, 0]
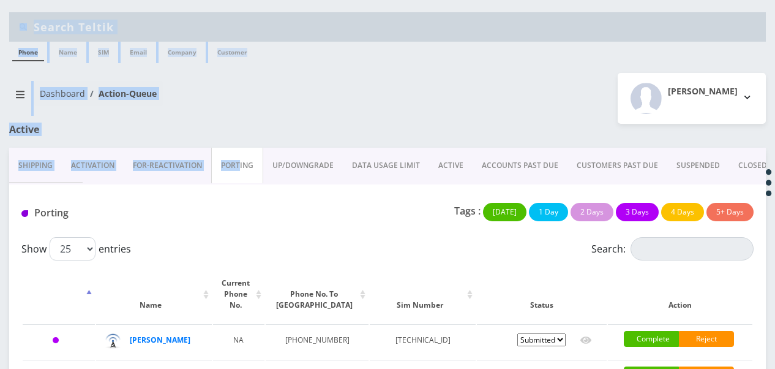
drag, startPoint x: 0, startPoint y: 0, endPoint x: 214, endPoint y: 91, distance: 232.8
click at [214, 91] on nav "Dashboard Action-Queue" at bounding box center [193, 98] width 369 height 35
click at [211, 94] on nav "Dashboard Action-Queue" at bounding box center [193, 98] width 369 height 35
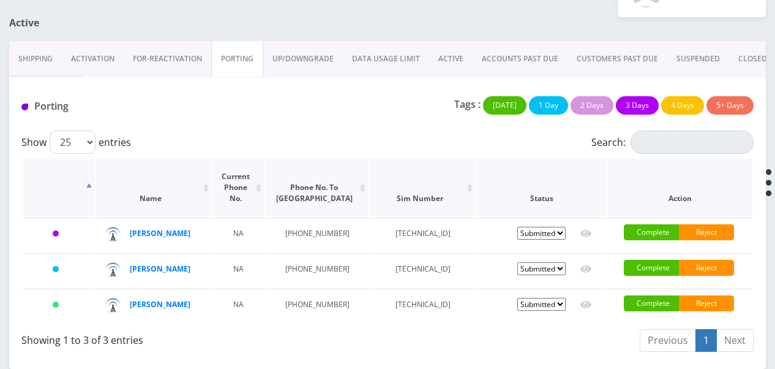
scroll to position [140, 0]
click at [447, 41] on link "ACTIVE" at bounding box center [450, 59] width 43 height 36
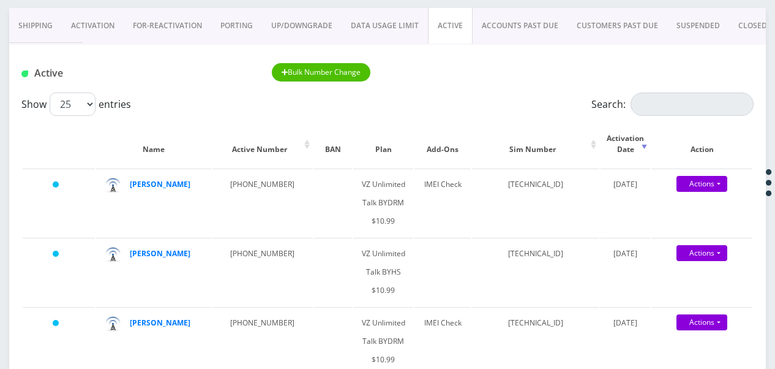
click at [232, 32] on link "PORTING" at bounding box center [236, 26] width 51 height 36
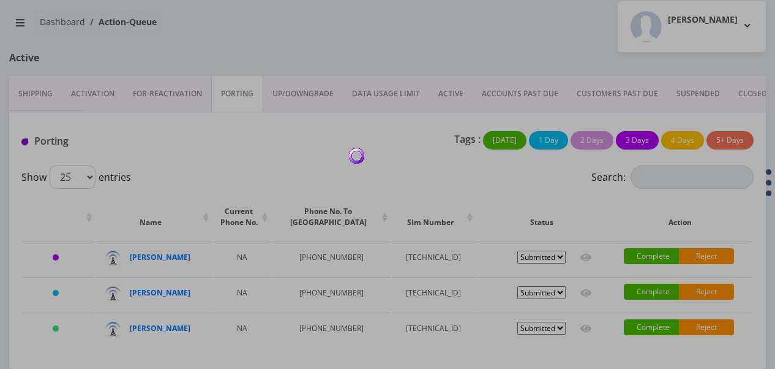
scroll to position [140, 0]
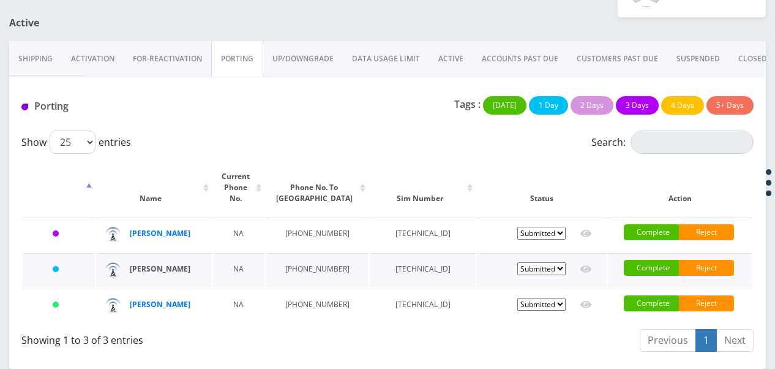
drag, startPoint x: 156, startPoint y: 234, endPoint x: 143, endPoint y: 243, distance: 15.3
click at [451, 41] on link "ACTIVE" at bounding box center [450, 59] width 43 height 36
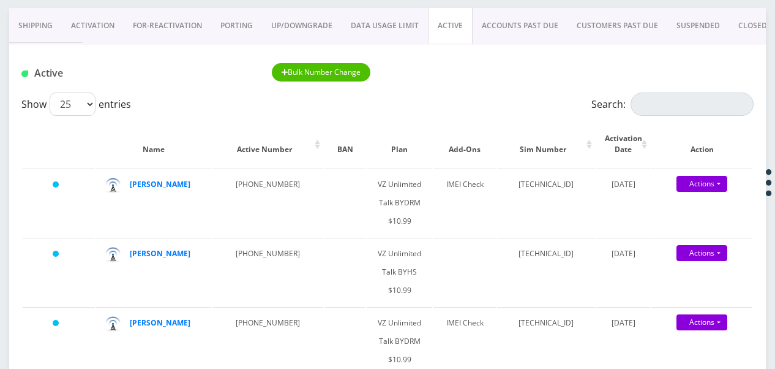
click at [233, 25] on link "PORTING" at bounding box center [236, 26] width 51 height 36
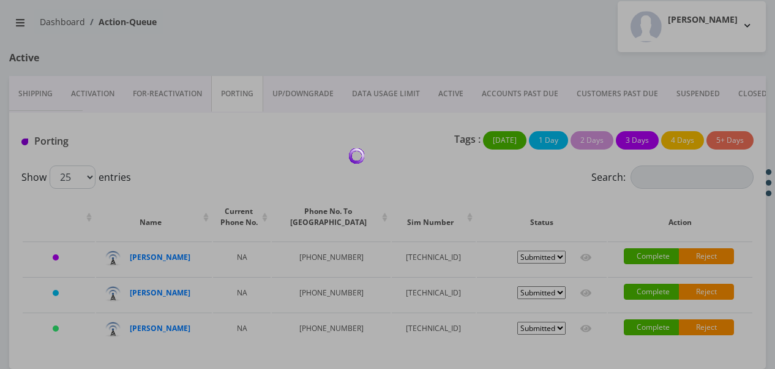
scroll to position [140, 0]
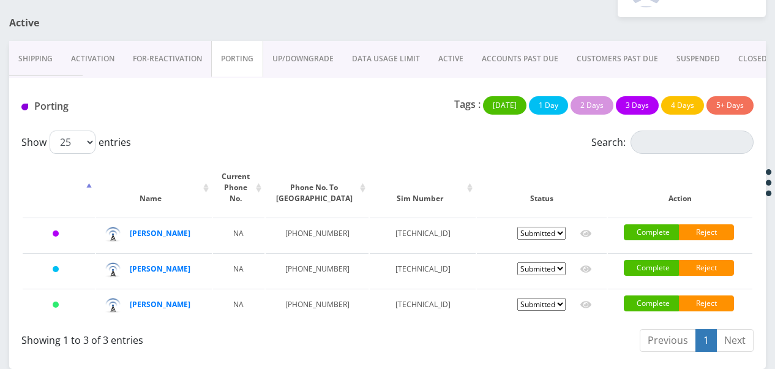
click at [442, 41] on link "ACTIVE" at bounding box center [450, 59] width 43 height 36
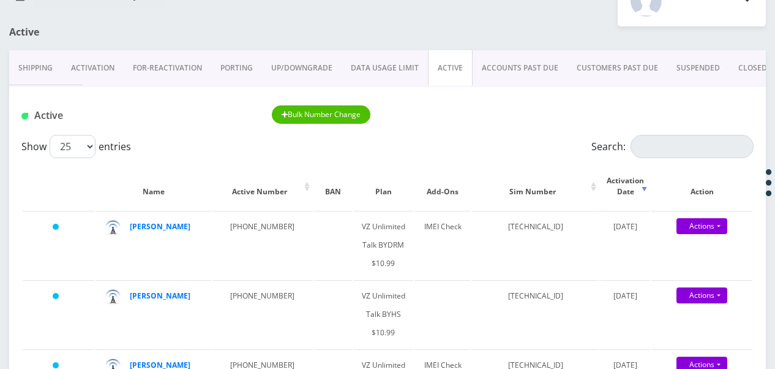
scroll to position [78, 0]
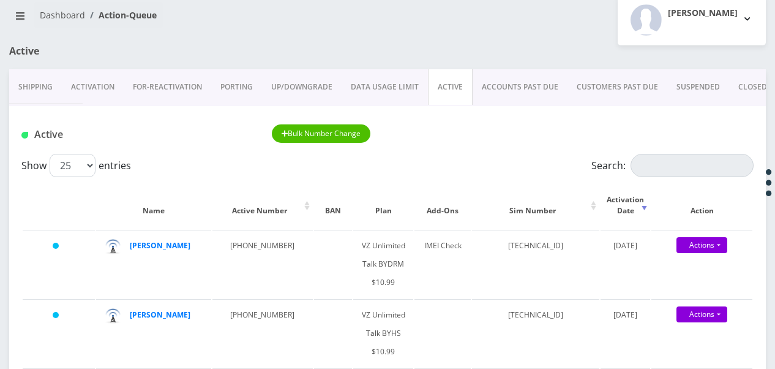
click at [243, 81] on link "PORTING" at bounding box center [236, 87] width 51 height 36
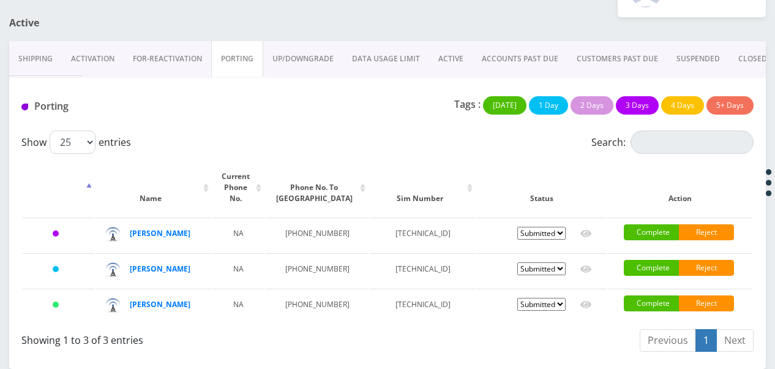
scroll to position [140, 0]
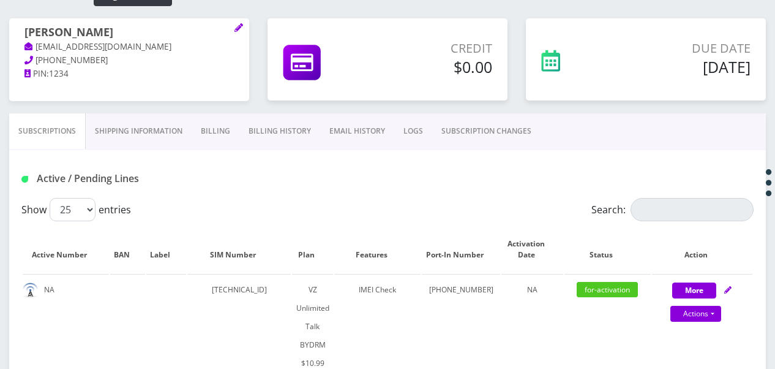
scroll to position [123, 0]
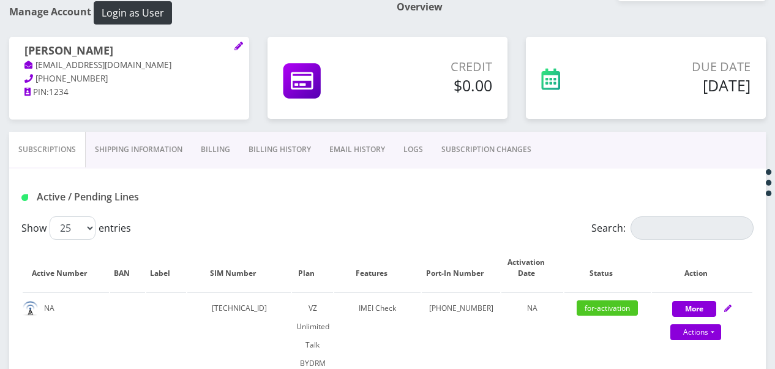
click at [245, 149] on link "Billing History" at bounding box center [280, 150] width 81 height 36
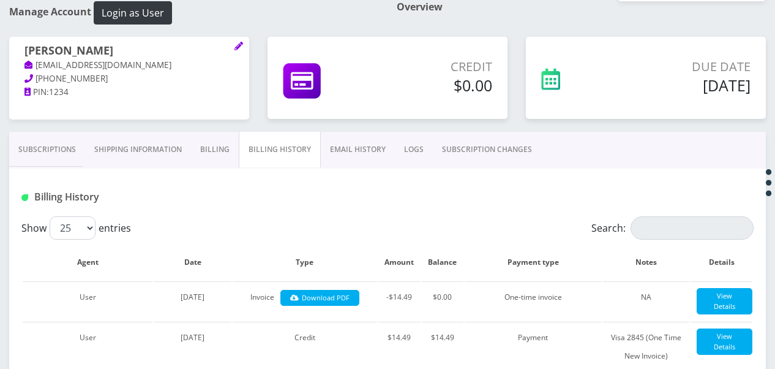
click at [67, 146] on link "Subscriptions" at bounding box center [47, 150] width 76 height 36
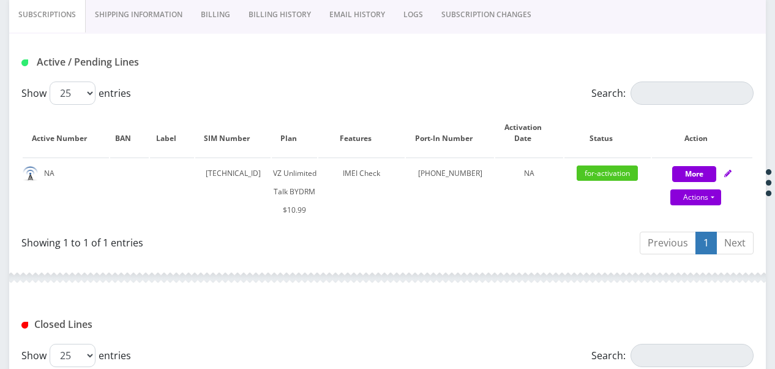
scroll to position [306, 0]
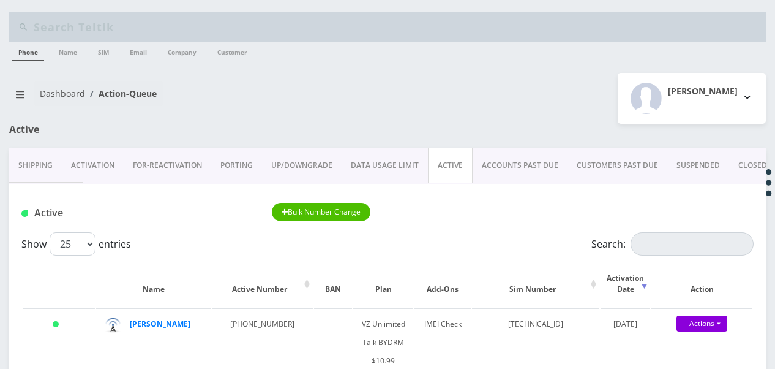
scroll to position [140, 0]
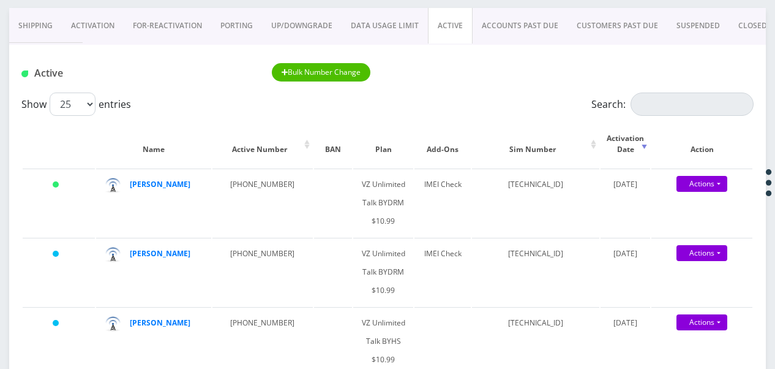
click at [99, 31] on link "Activation" at bounding box center [93, 26] width 62 height 36
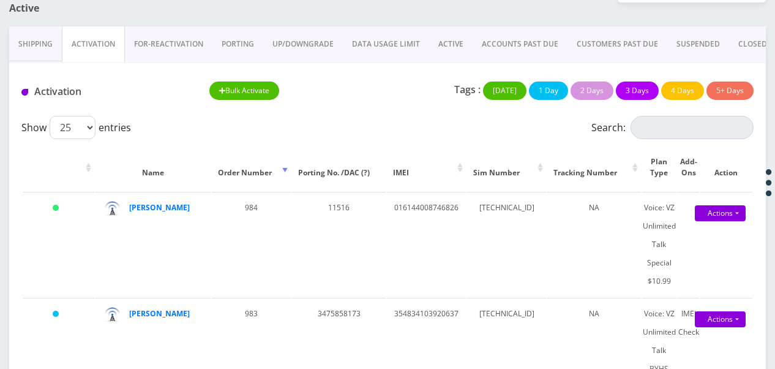
scroll to position [123, 0]
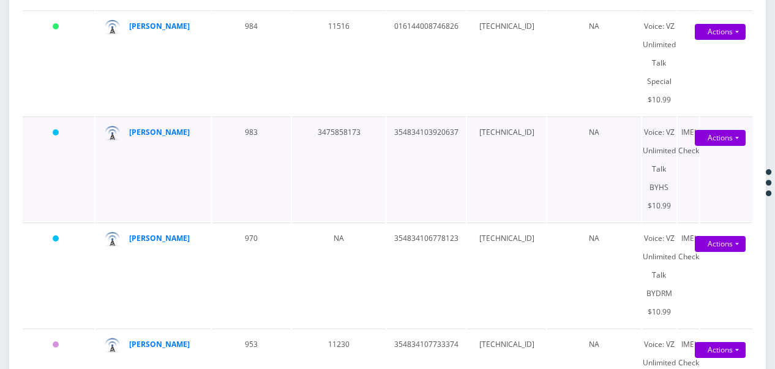
scroll to position [184, 0]
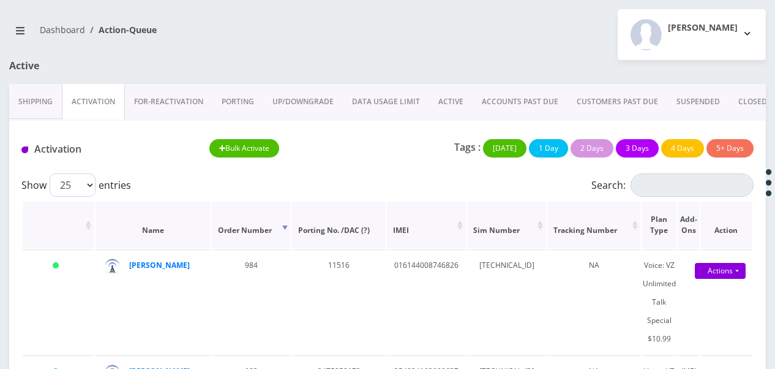
scroll to position [61, 0]
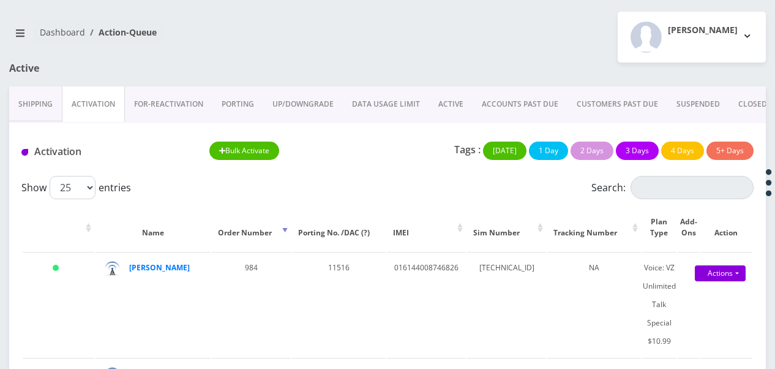
click at [464, 100] on link "ACTIVE" at bounding box center [450, 104] width 43 height 36
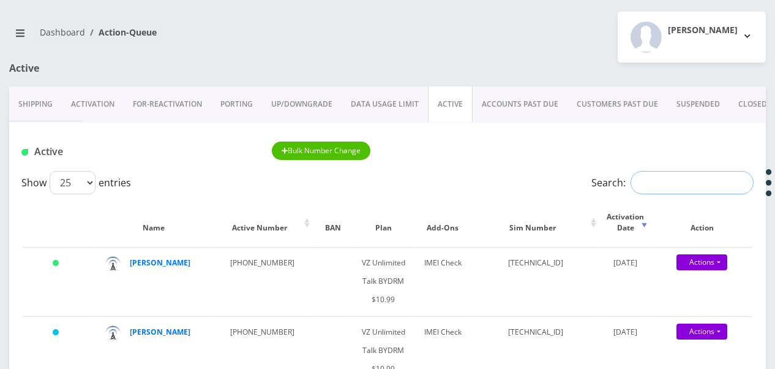
paste input "[TECHNICAL_ID]"
type input "[TECHNICAL_ID]"
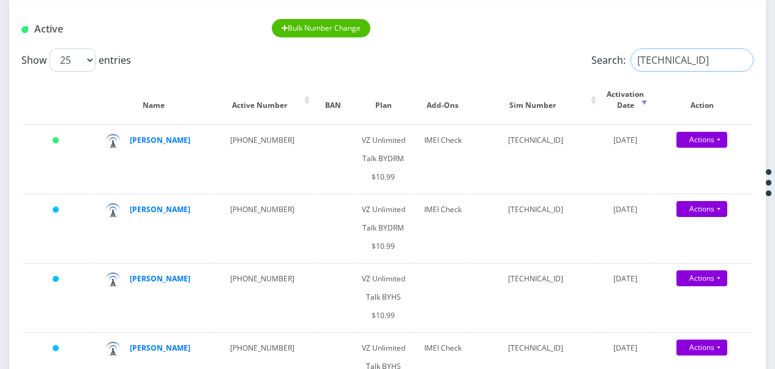
scroll to position [123, 0]
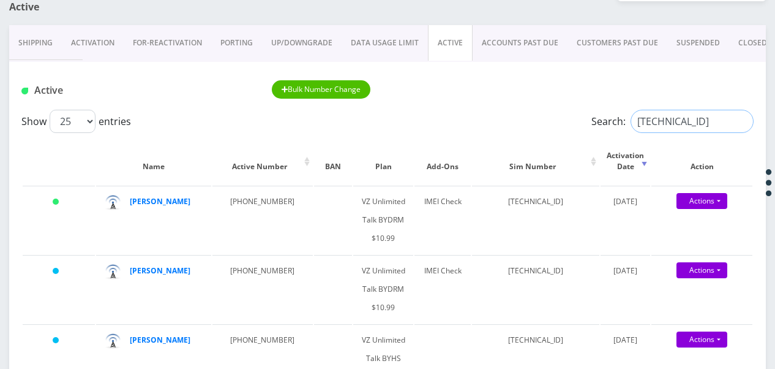
click at [741, 120] on input "89148000011835965748" at bounding box center [692, 121] width 123 height 23
paste input "89148000011835965748"
type input "89148000011835965748"
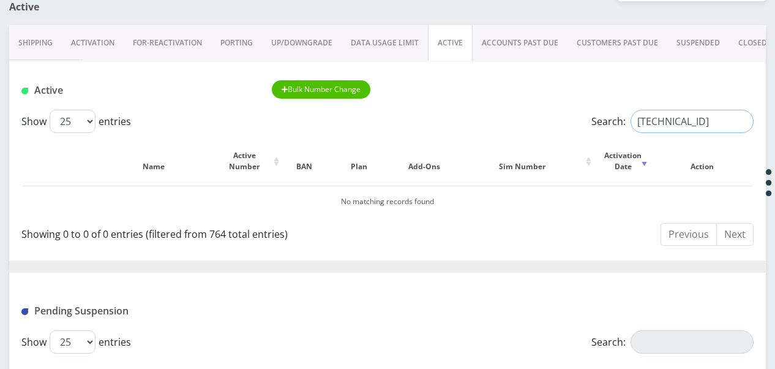
click at [739, 120] on input "89148000011835965748" at bounding box center [692, 121] width 123 height 23
click at [742, 119] on input "89148000011835965748" at bounding box center [692, 121] width 123 height 23
click at [438, 39] on link "ACTIVE" at bounding box center [450, 43] width 45 height 36
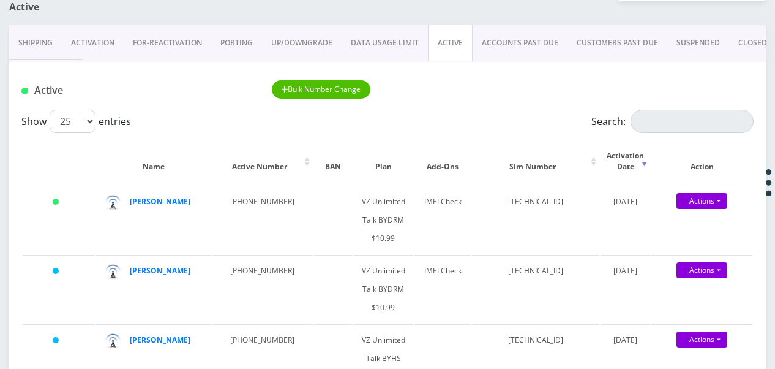
click link "PORTING"
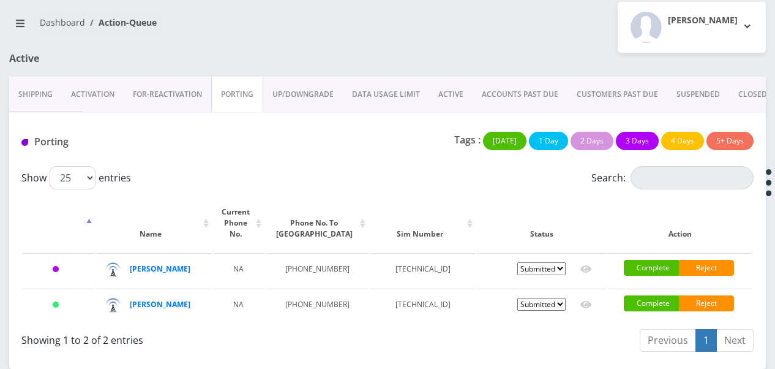
scroll to position [89, 0]
click link "Activation"
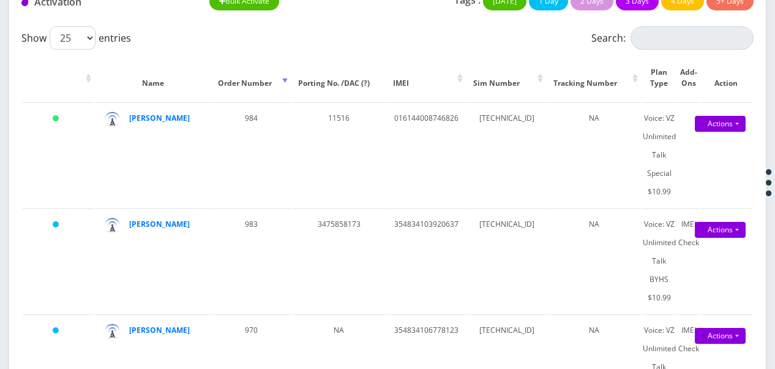
scroll to position [212, 0]
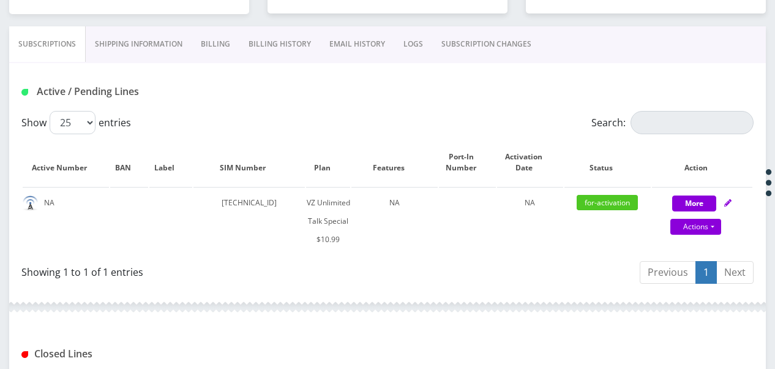
scroll to position [306, 0]
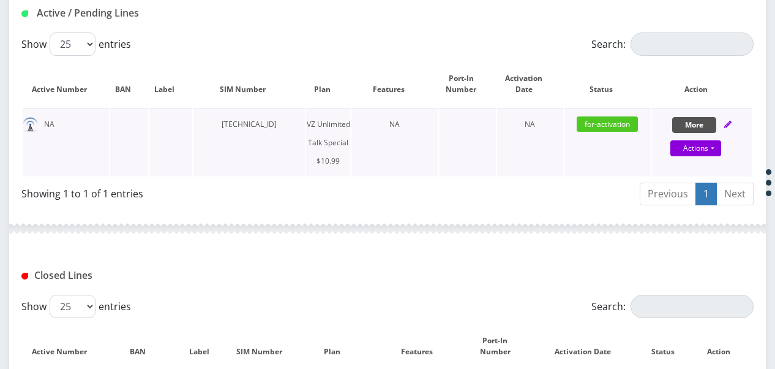
click at [696, 129] on button "More" at bounding box center [695, 125] width 44 height 16
select select "472"
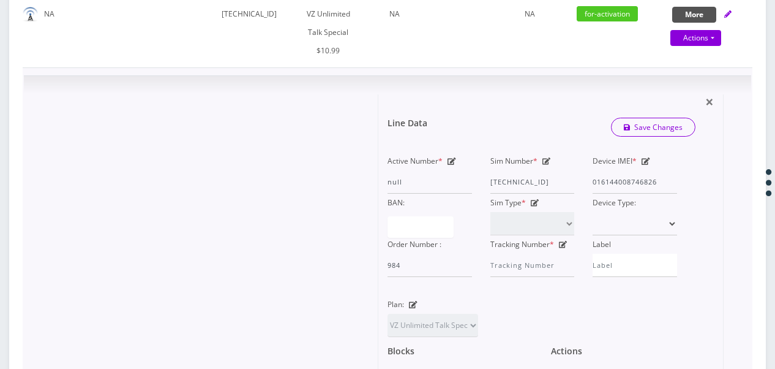
scroll to position [429, 0]
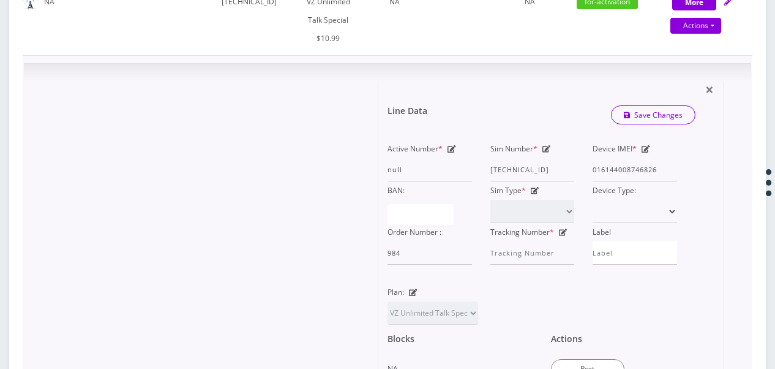
click at [545, 145] on icon at bounding box center [547, 148] width 9 height 7
click at [618, 173] on div "Active Number * null Sim Number * [TECHNICAL_ID] Device IMEI * [TECHNICAL_ID] B…" at bounding box center [533, 202] width 308 height 125
type input "[TECHNICAL_ID]"
click at [646, 113] on link "Save Changes" at bounding box center [653, 114] width 85 height 19
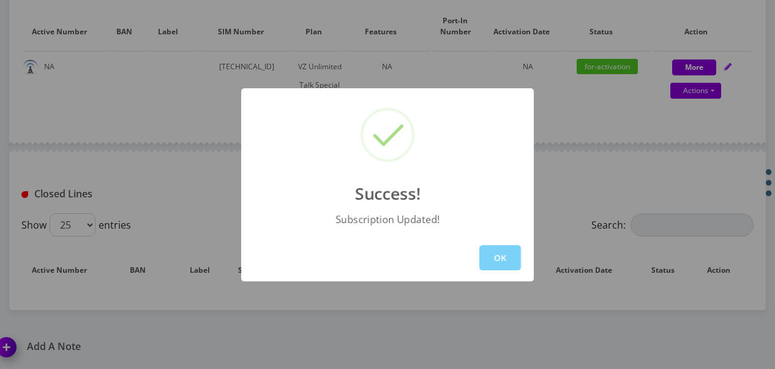
scroll to position [429, 0]
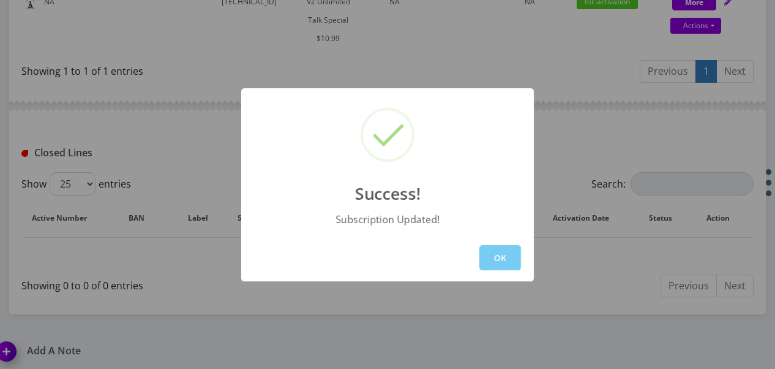
click at [489, 265] on button "OK" at bounding box center [501, 257] width 42 height 25
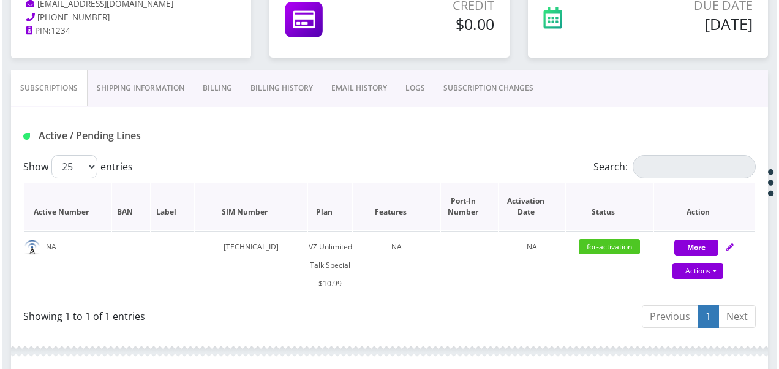
scroll to position [123, 0]
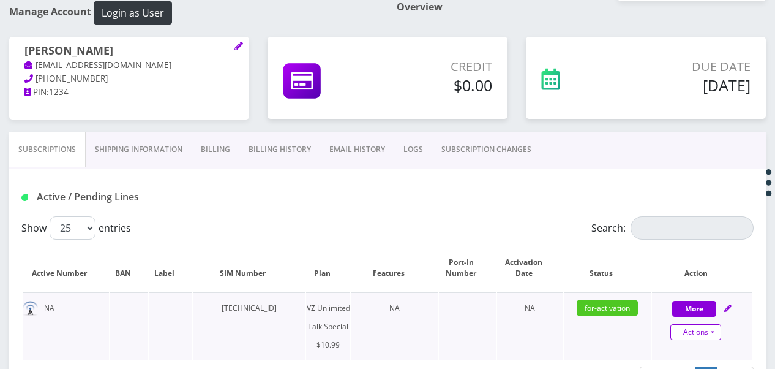
click at [717, 331] on link "Actions" at bounding box center [696, 332] width 51 height 16
select select "472"
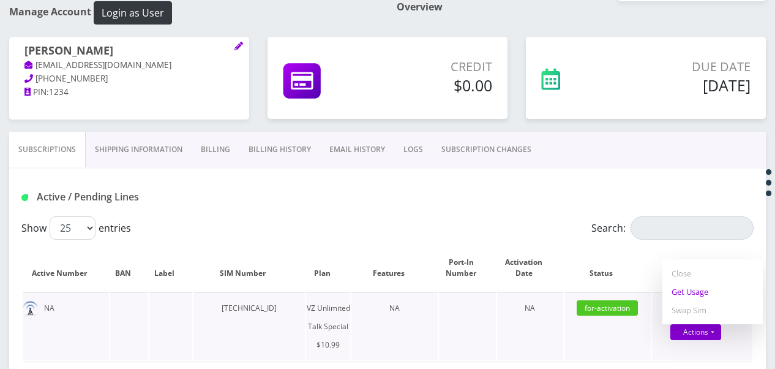
click at [697, 294] on link "Get Usage" at bounding box center [713, 291] width 100 height 18
select select "472"
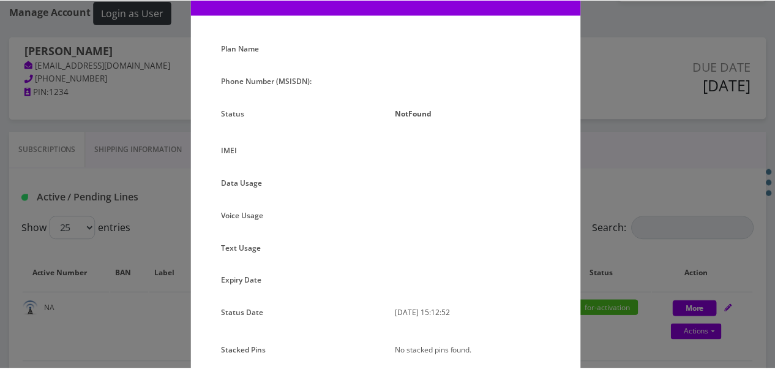
scroll to position [116, 0]
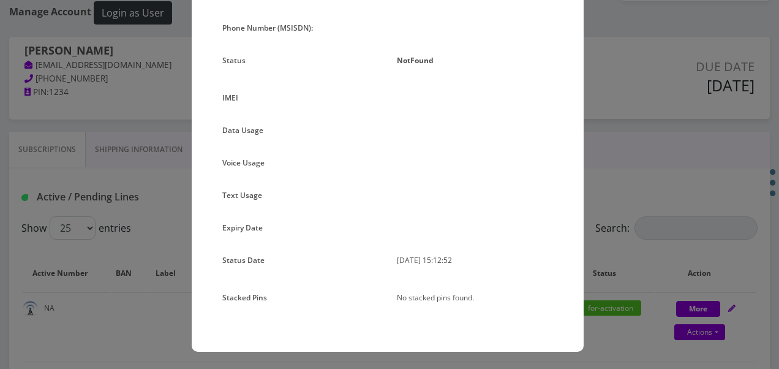
click at [650, 207] on div "× Subscription Info Plan Name Phone Number (MSISDN): Status NotFound IMEI Data …" at bounding box center [389, 184] width 779 height 369
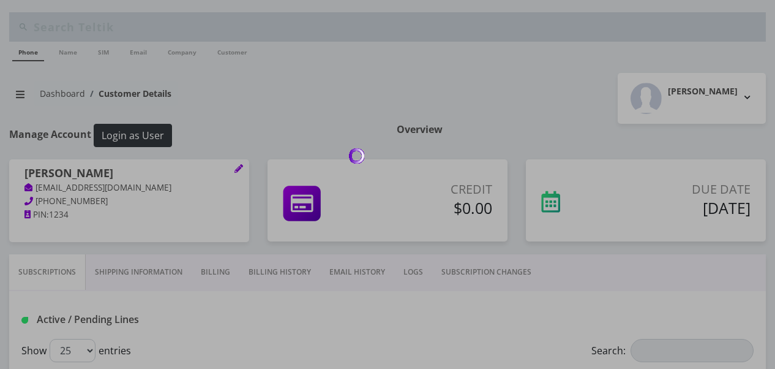
scroll to position [123, 0]
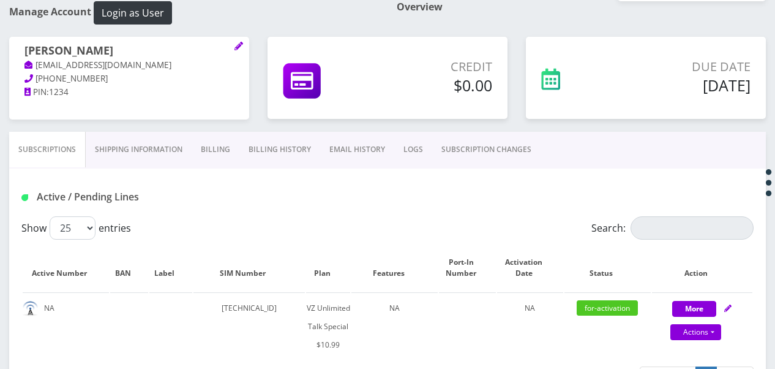
click at [469, 144] on link "SUBSCRIPTION CHANGES" at bounding box center [486, 150] width 108 height 36
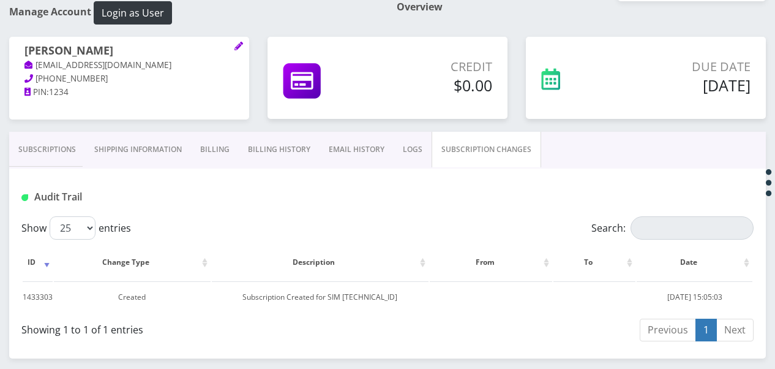
click at [54, 140] on link "Subscriptions" at bounding box center [47, 150] width 76 height 36
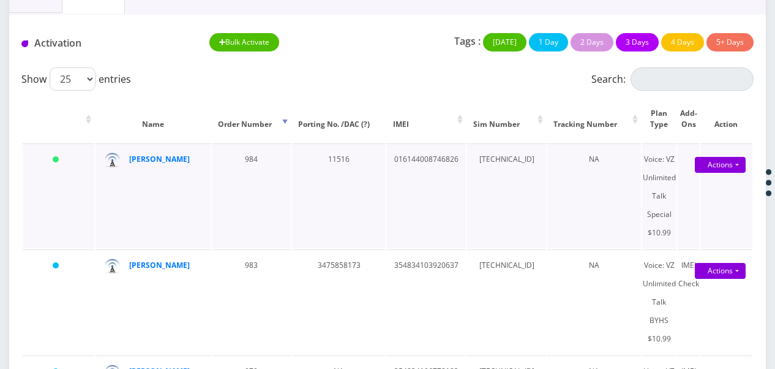
scroll to position [151, 0]
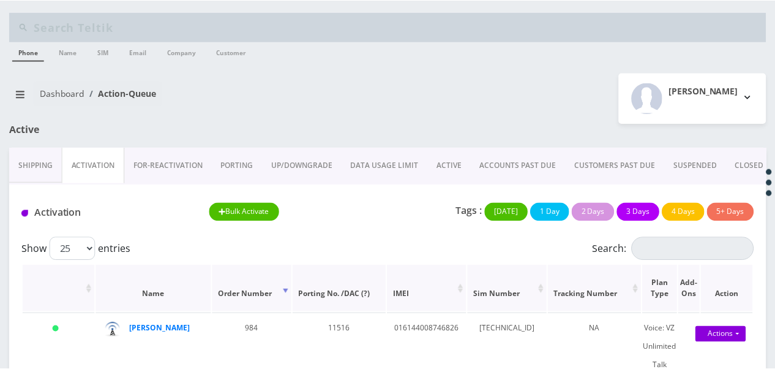
scroll to position [138, 0]
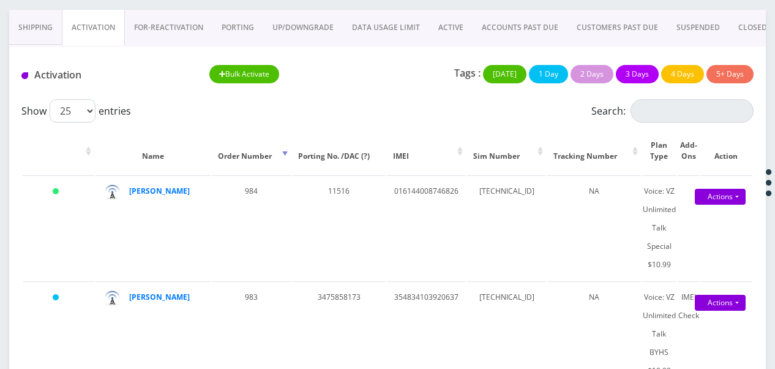
click at [437, 31] on link "ACTIVE" at bounding box center [450, 28] width 43 height 36
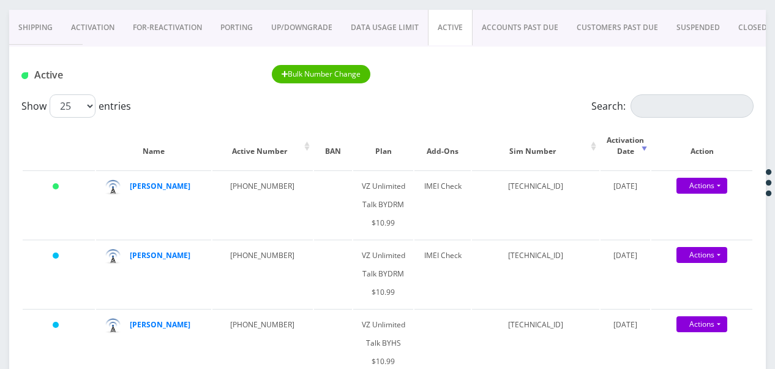
click at [103, 22] on link "Activation" at bounding box center [93, 28] width 62 height 36
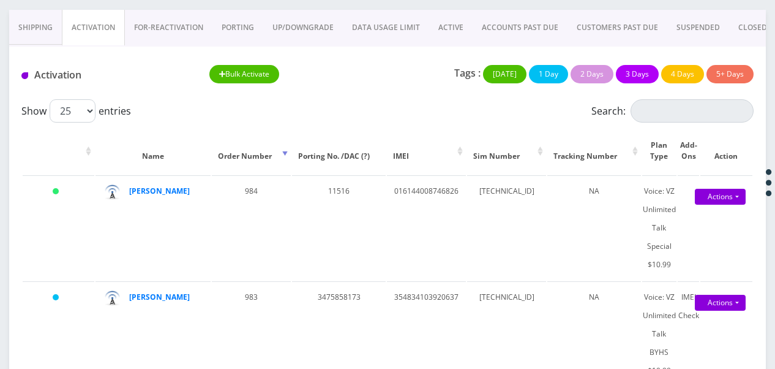
click at [237, 29] on link "PORTING" at bounding box center [238, 28] width 51 height 36
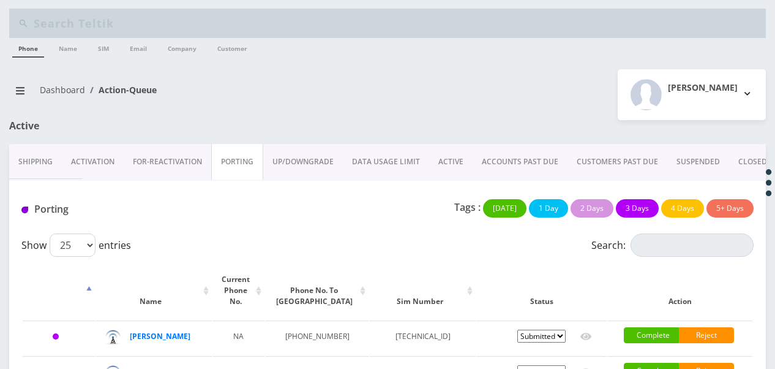
scroll to position [89, 0]
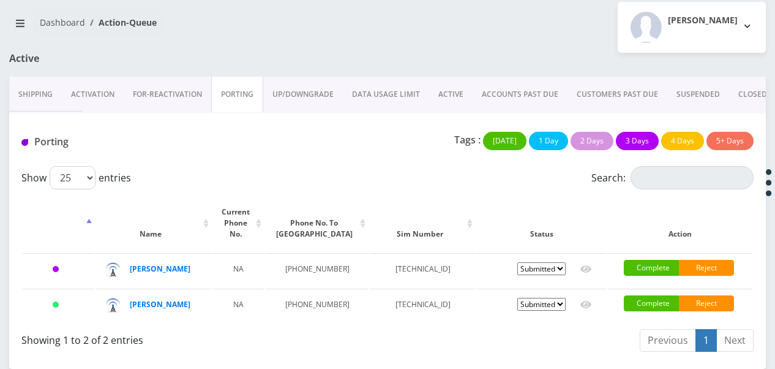
click at [102, 77] on link "Activation" at bounding box center [93, 95] width 62 height 36
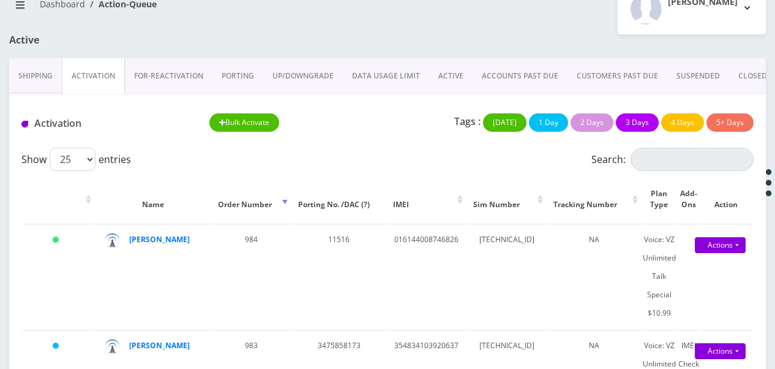
click at [447, 69] on link "ACTIVE" at bounding box center [450, 76] width 43 height 36
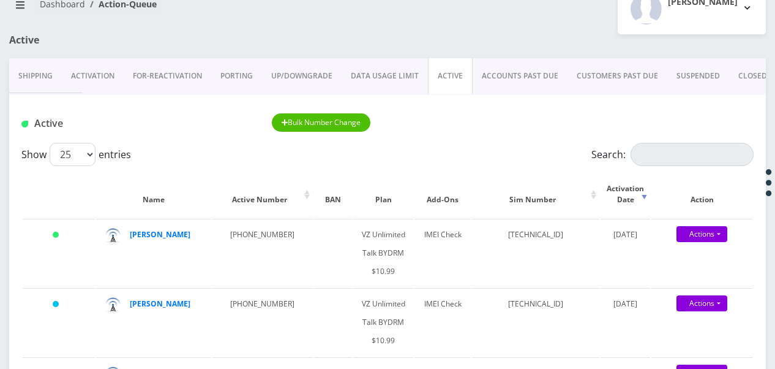
click at [91, 61] on link "Activation" at bounding box center [93, 76] width 62 height 36
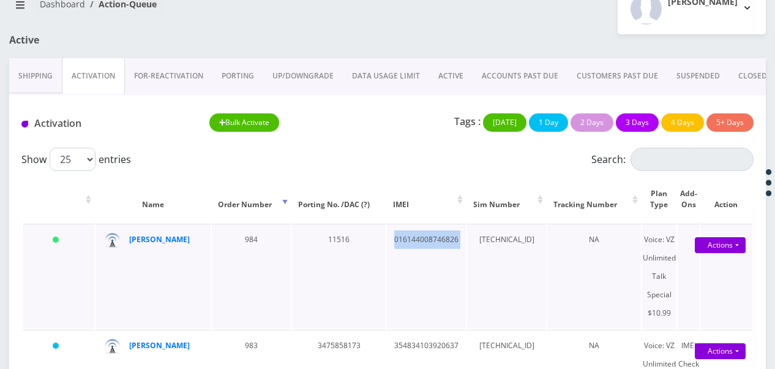
drag, startPoint x: 383, startPoint y: 243, endPoint x: 451, endPoint y: 244, distance: 67.4
click at [451, 244] on td "016144008746826" at bounding box center [426, 276] width 79 height 105
drag, startPoint x: 451, startPoint y: 244, endPoint x: 417, endPoint y: 238, distance: 35.0
copy td "016144008746826"
drag, startPoint x: 394, startPoint y: 232, endPoint x: 388, endPoint y: 233, distance: 6.2
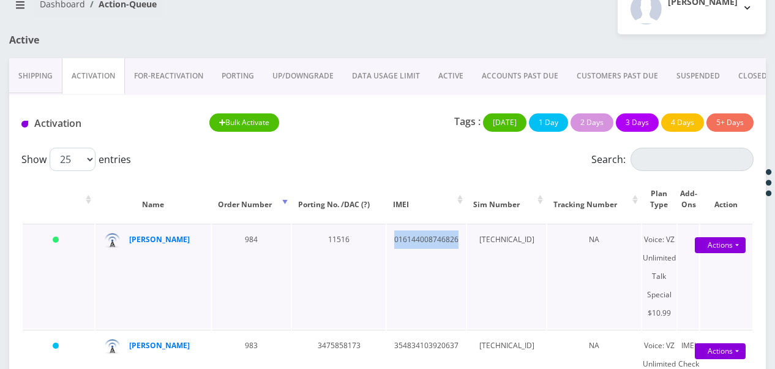
copy td "016144008746826"
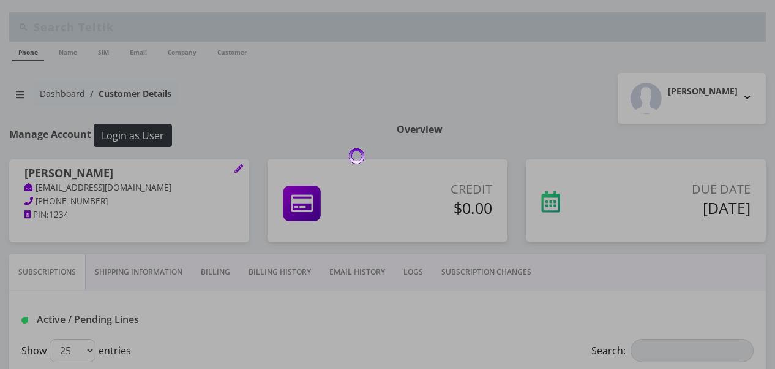
scroll to position [170, 0]
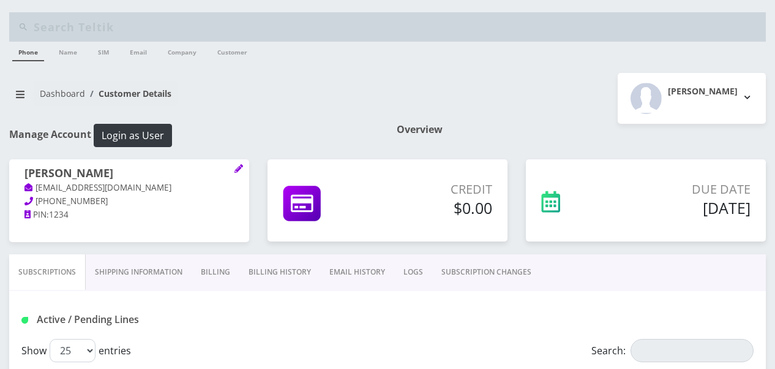
scroll to position [170, 0]
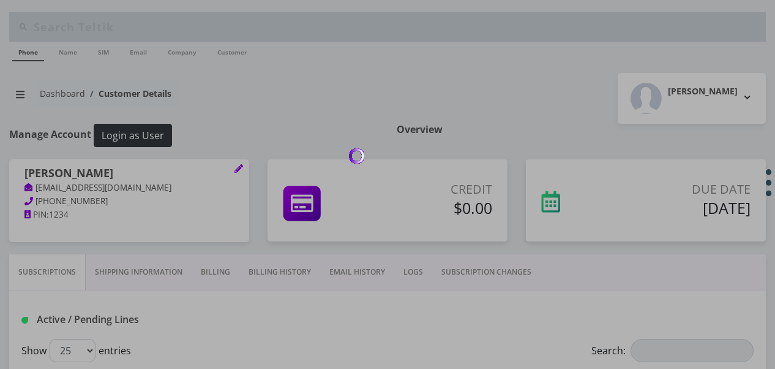
scroll to position [170, 0]
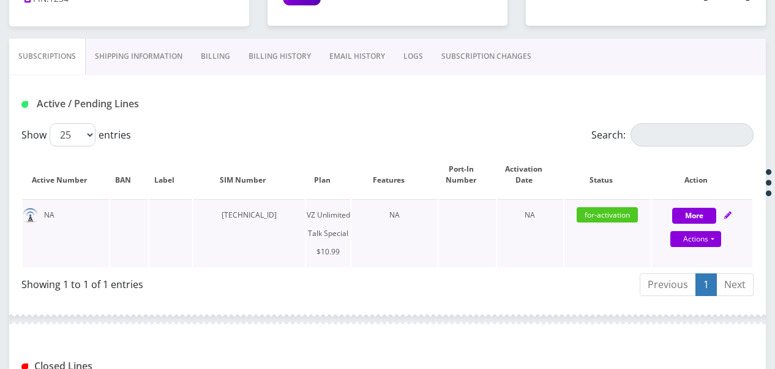
scroll to position [354, 0]
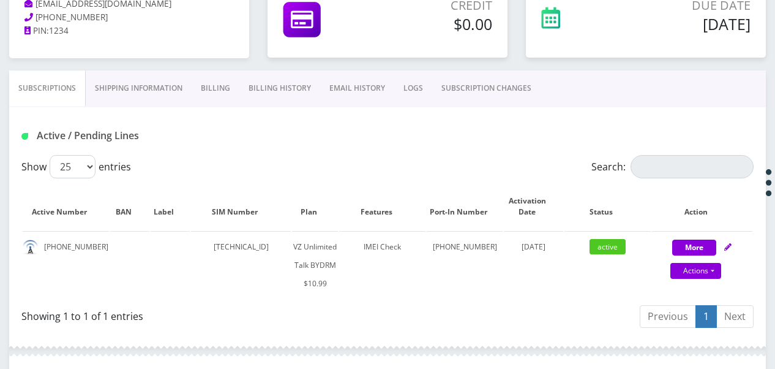
scroll to position [184, 0]
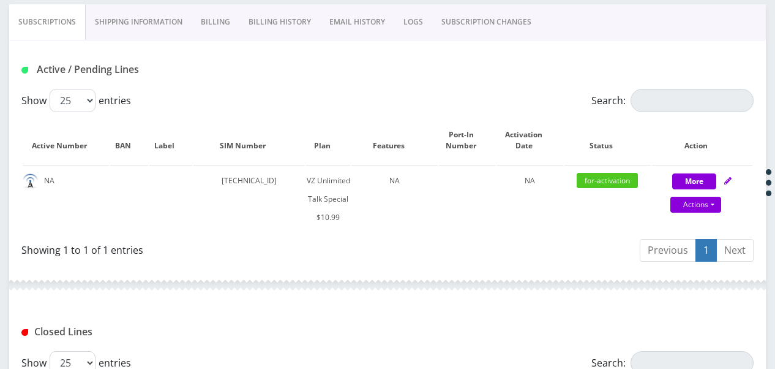
scroll to position [172, 0]
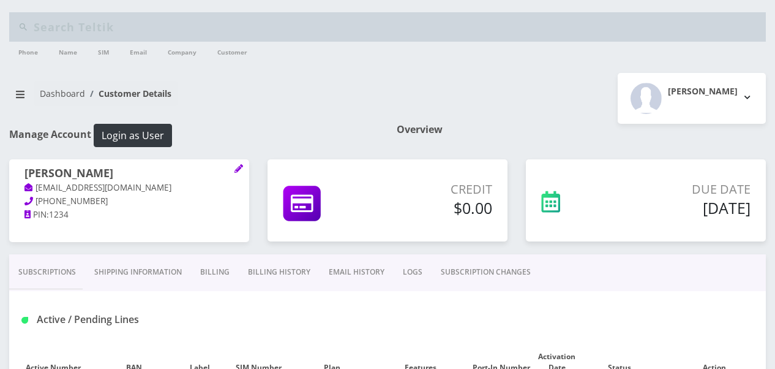
scroll to position [172, 0]
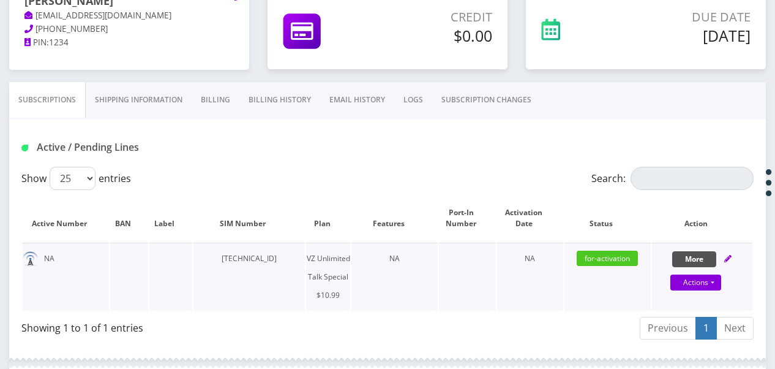
drag, startPoint x: 690, startPoint y: 255, endPoint x: 679, endPoint y: 254, distance: 11.7
click at [690, 255] on button "More" at bounding box center [695, 259] width 44 height 16
select select "472"
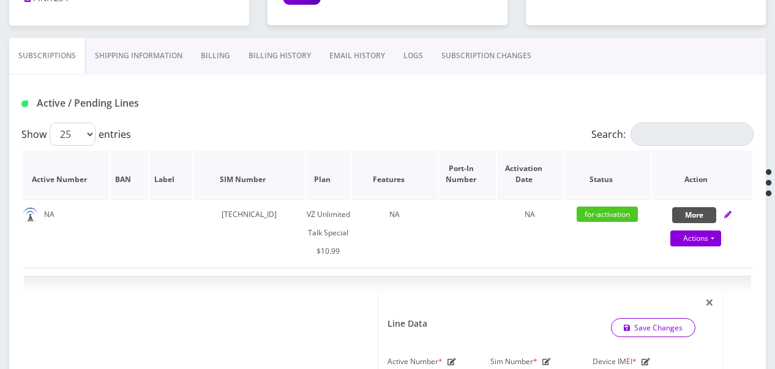
scroll to position [356, 0]
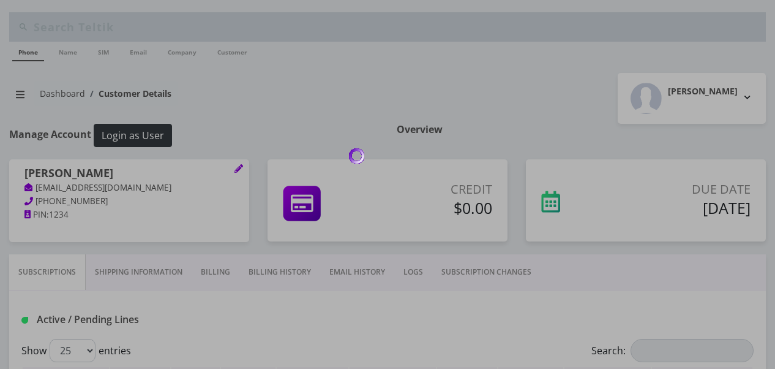
scroll to position [352, 0]
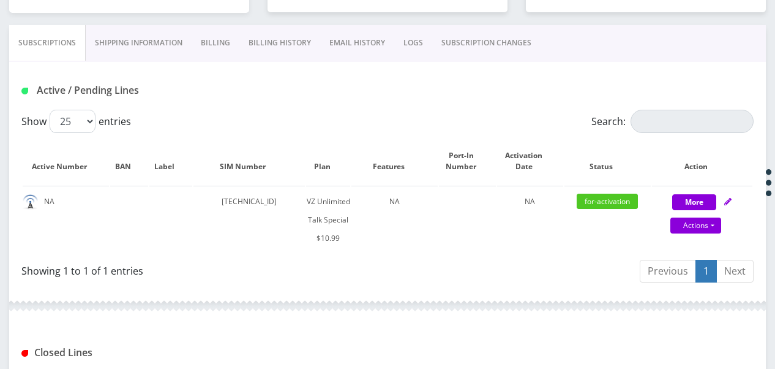
click at [469, 55] on link "SUBSCRIPTION CHANGES" at bounding box center [486, 43] width 108 height 36
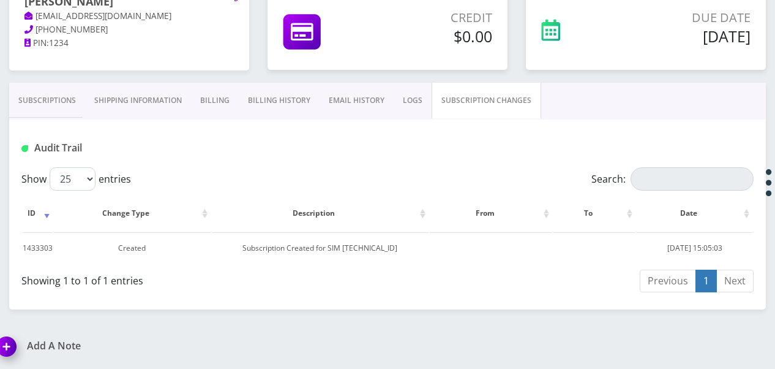
scroll to position [170, 0]
click at [56, 102] on link "Subscriptions" at bounding box center [47, 102] width 76 height 36
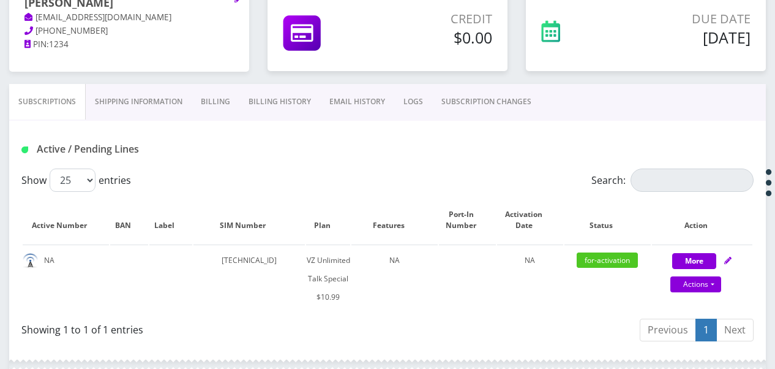
click at [497, 105] on link "SUBSCRIPTION CHANGES" at bounding box center [486, 102] width 108 height 36
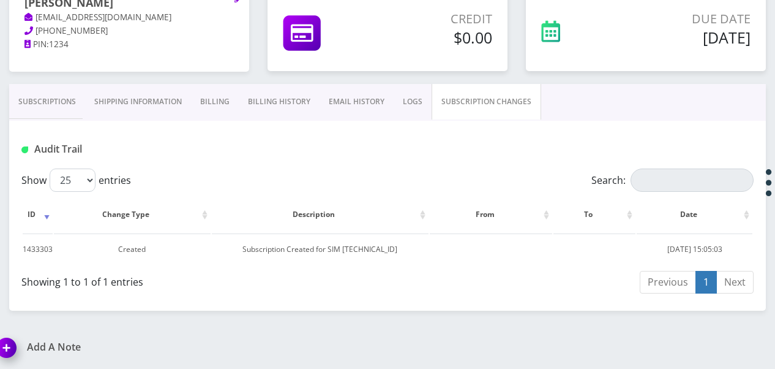
click at [71, 98] on link "Subscriptions" at bounding box center [47, 102] width 76 height 36
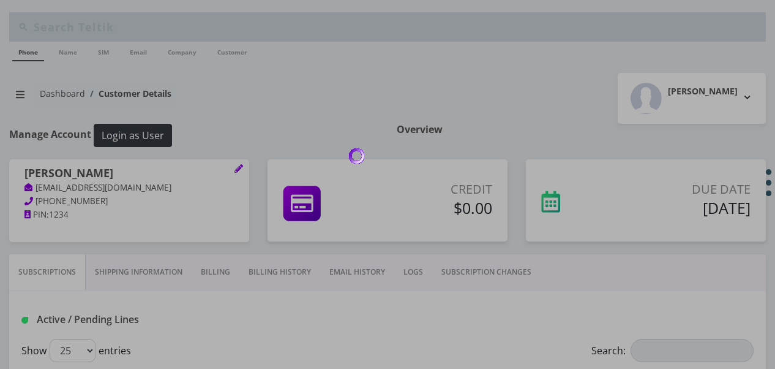
scroll to position [170, 0]
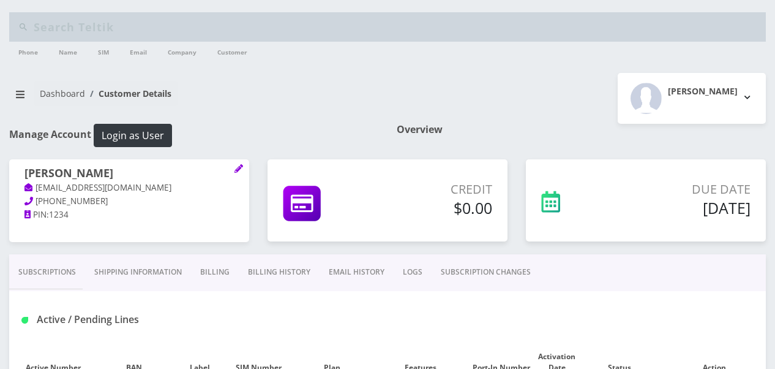
scroll to position [170, 0]
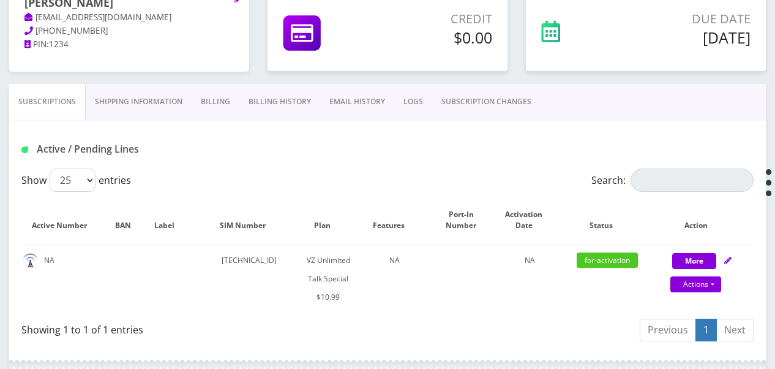
click at [153, 102] on link "Shipping Information" at bounding box center [139, 102] width 106 height 36
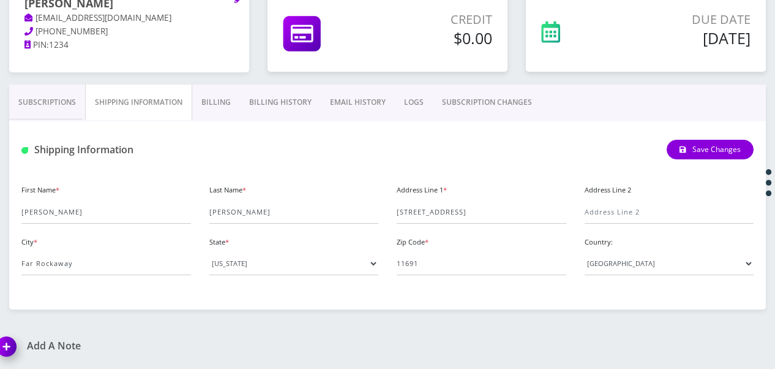
scroll to position [169, 0]
click at [94, 102] on link "Shipping Information" at bounding box center [138, 103] width 107 height 36
click at [59, 105] on link "Subscriptions" at bounding box center [47, 103] width 76 height 36
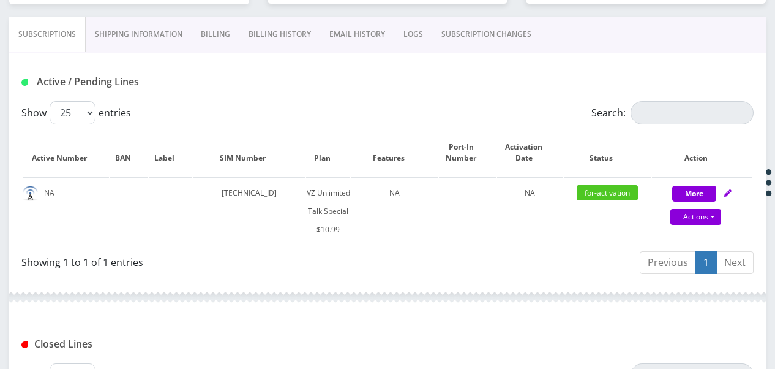
scroll to position [292, 0]
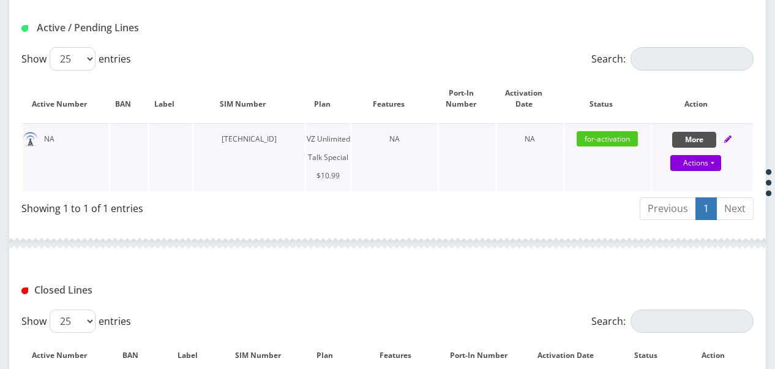
click at [682, 140] on button "More" at bounding box center [695, 140] width 44 height 16
select select "472"
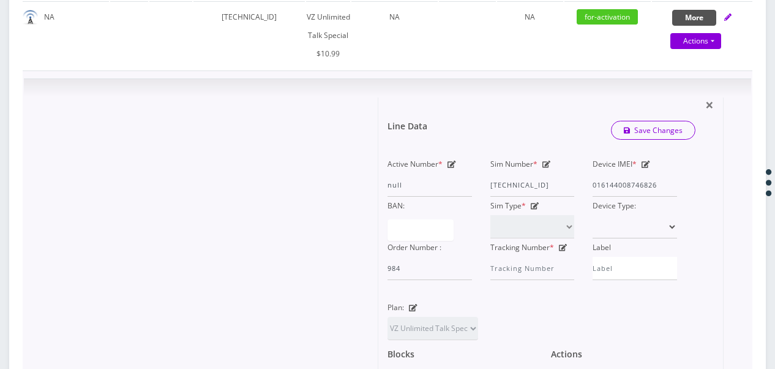
scroll to position [414, 0]
click at [548, 165] on icon at bounding box center [547, 163] width 9 height 7
click at [610, 194] on div "Active Number * null Sim Number * [TECHNICAL_ID] Device IMEI * [TECHNICAL_ID] B…" at bounding box center [533, 216] width 308 height 125
type input "[TECHNICAL_ID]"
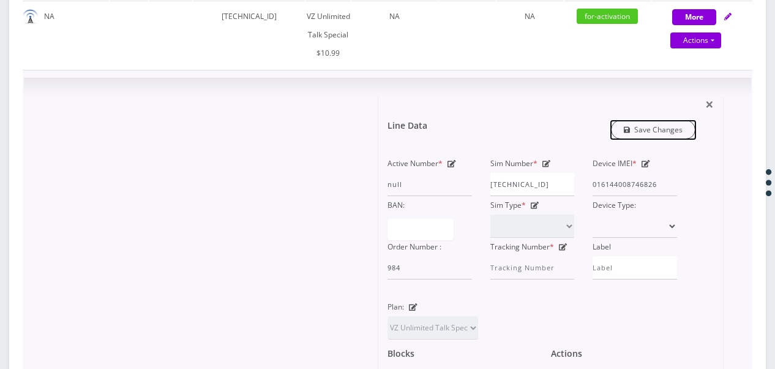
click at [665, 126] on link "Save Changes" at bounding box center [653, 129] width 85 height 19
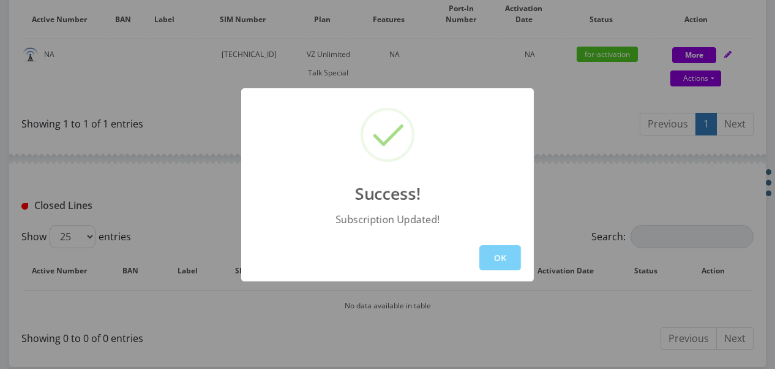
scroll to position [414, 0]
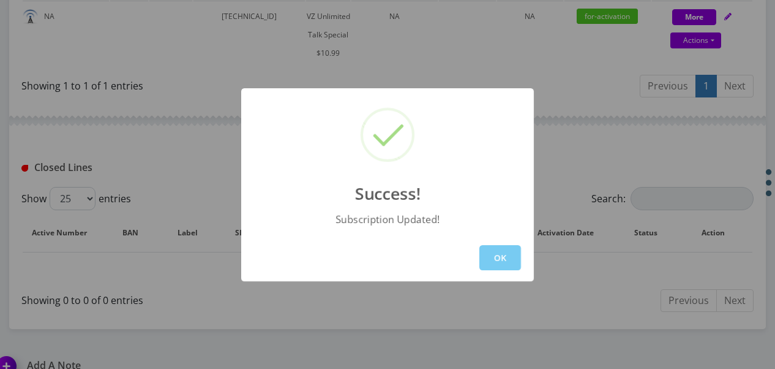
click at [504, 262] on button "OK" at bounding box center [501, 257] width 42 height 25
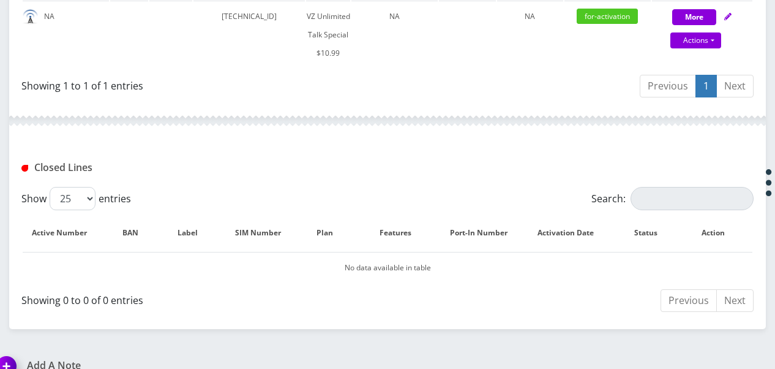
scroll to position [230, 0]
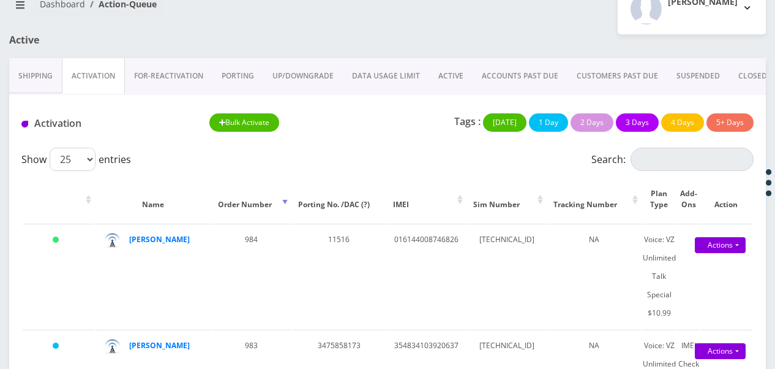
scroll to position [151, 0]
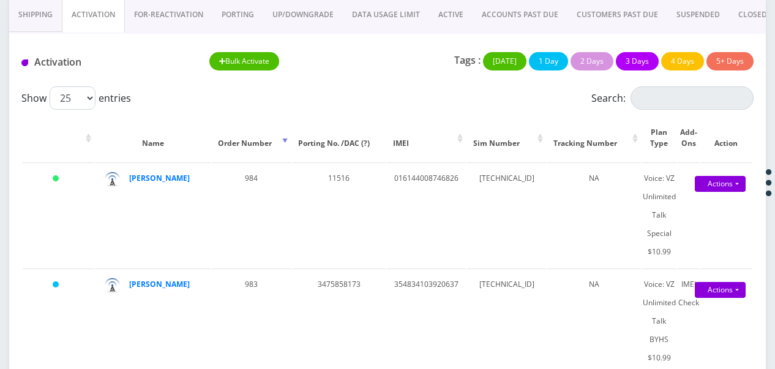
click at [434, 8] on link "ACTIVE" at bounding box center [450, 15] width 43 height 36
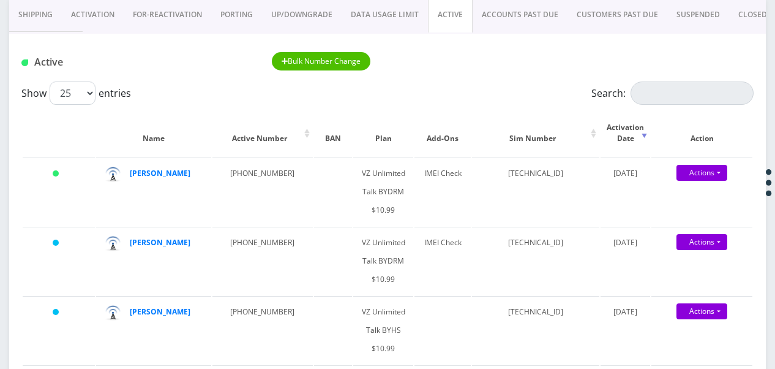
click at [102, 9] on link "Activation" at bounding box center [93, 15] width 62 height 36
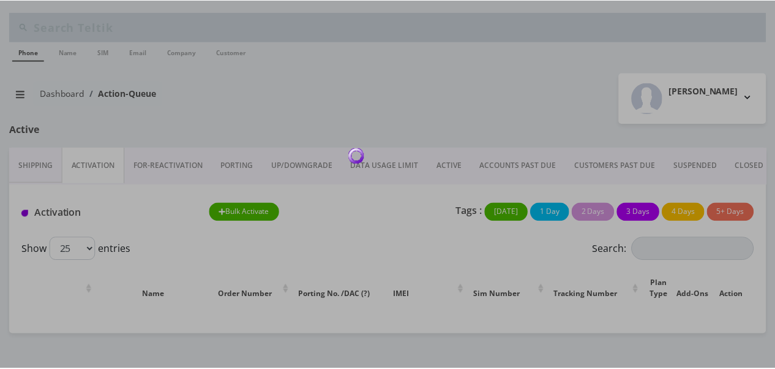
scroll to position [138, 0]
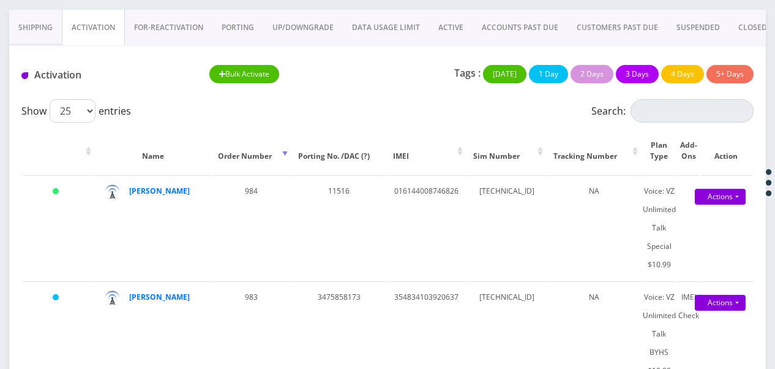
click at [451, 29] on link "ACTIVE" at bounding box center [450, 28] width 43 height 36
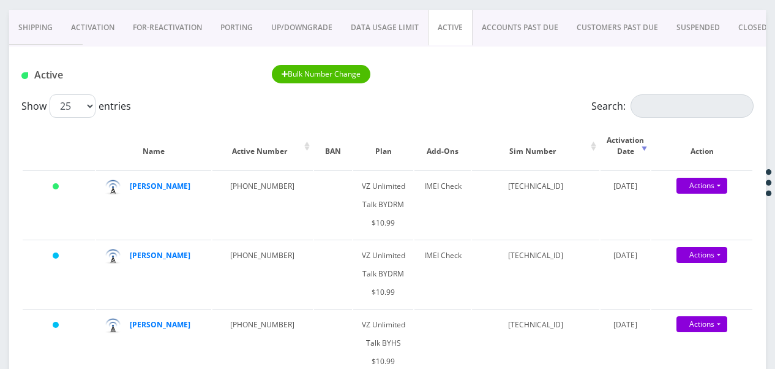
click at [82, 15] on link "Activation" at bounding box center [93, 28] width 62 height 36
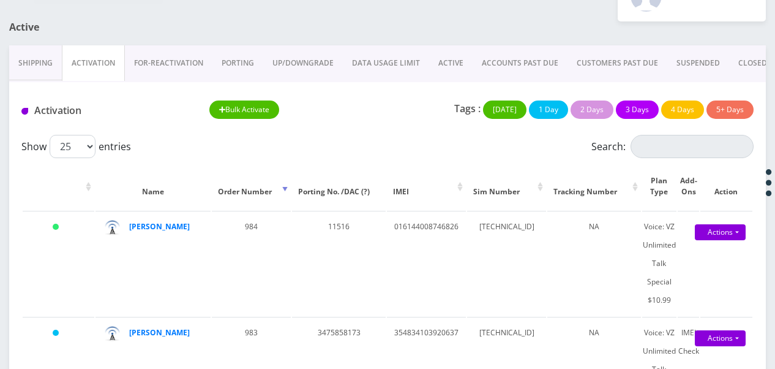
scroll to position [77, 0]
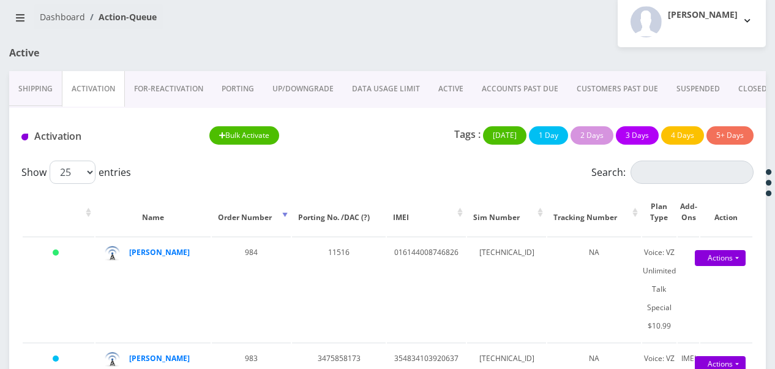
click at [447, 88] on link "ACTIVE" at bounding box center [450, 89] width 43 height 36
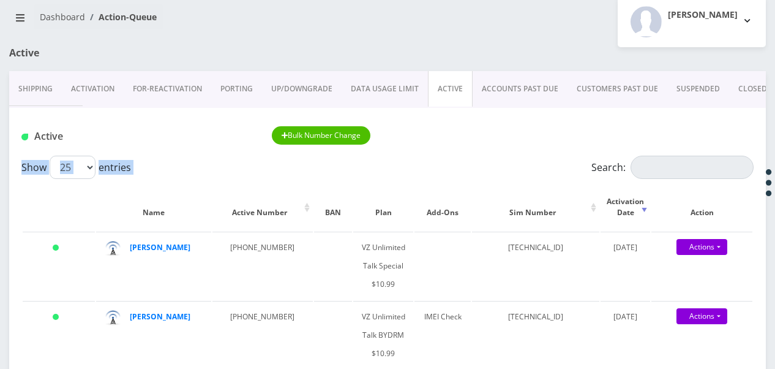
click at [651, 171] on input "Search:" at bounding box center [692, 167] width 123 height 23
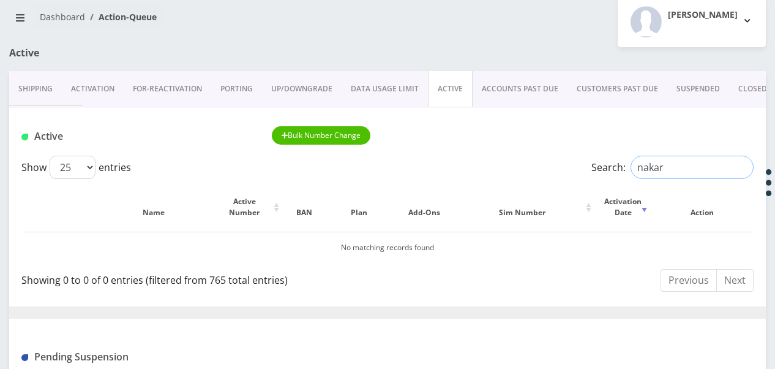
type input "nakar"
click at [443, 81] on link "ACTIVE" at bounding box center [450, 89] width 45 height 36
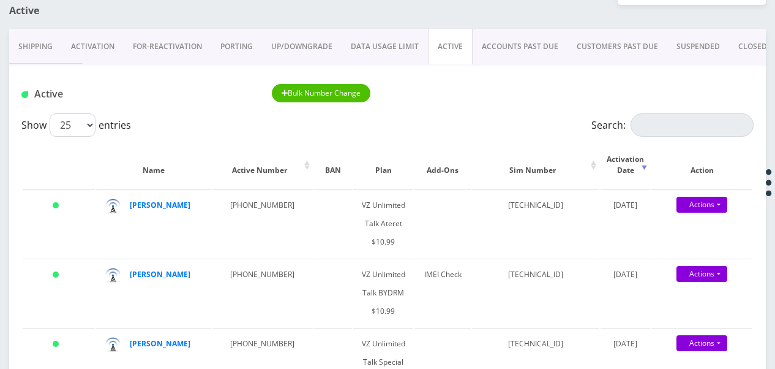
scroll to position [138, 0]
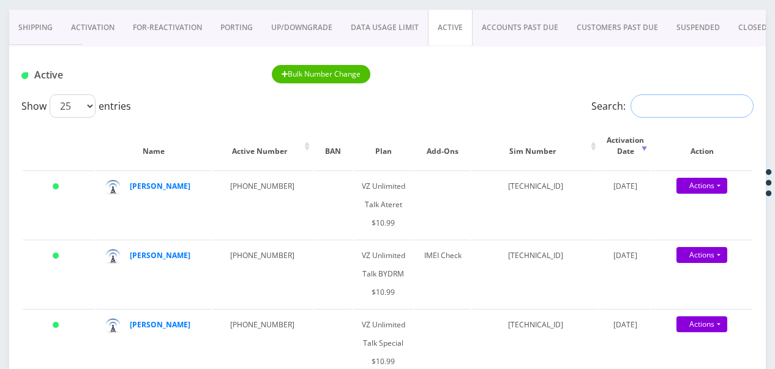
click at [675, 111] on input "Search:" at bounding box center [692, 105] width 123 height 23
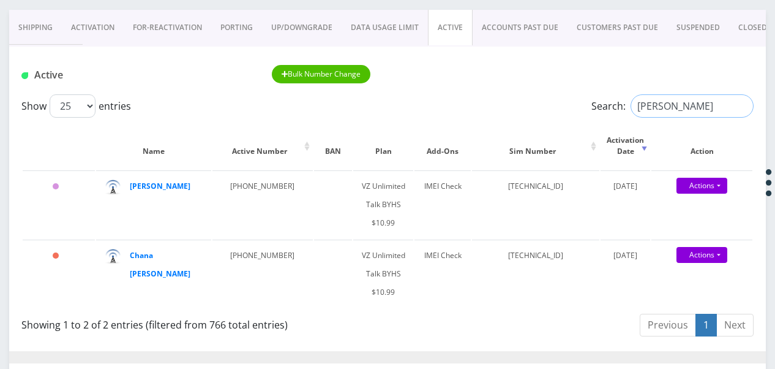
drag, startPoint x: 553, startPoint y: 102, endPoint x: 505, endPoint y: 100, distance: 47.2
click at [505, 103] on div "Show 25 50 100 250 500 1000 entries Search: glick" at bounding box center [387, 105] width 733 height 23
drag, startPoint x: 668, startPoint y: 99, endPoint x: 465, endPoint y: 73, distance: 204.5
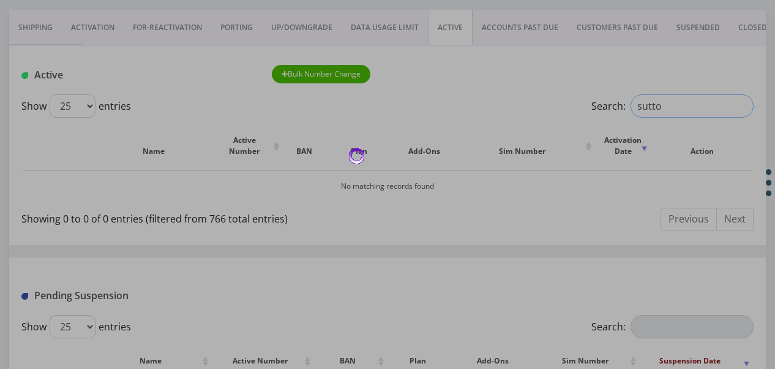
type input "sutton"
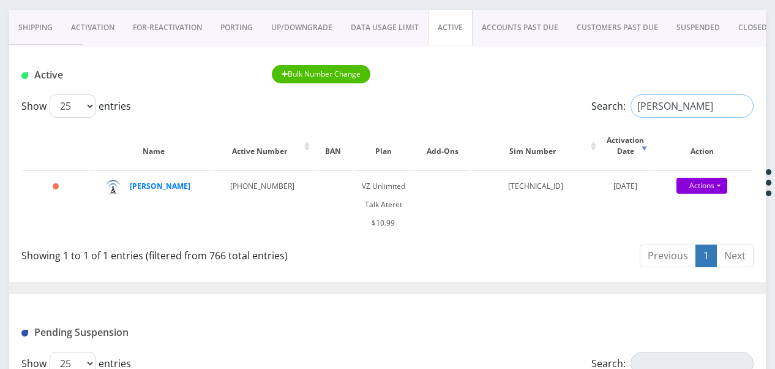
click at [740, 106] on input "sutton" at bounding box center [692, 105] width 123 height 23
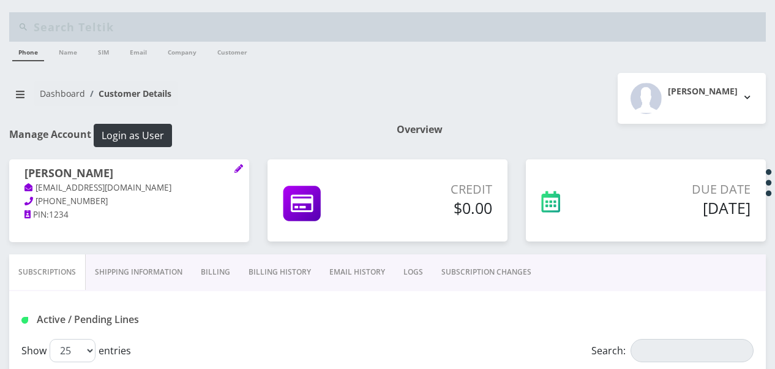
scroll to position [230, 0]
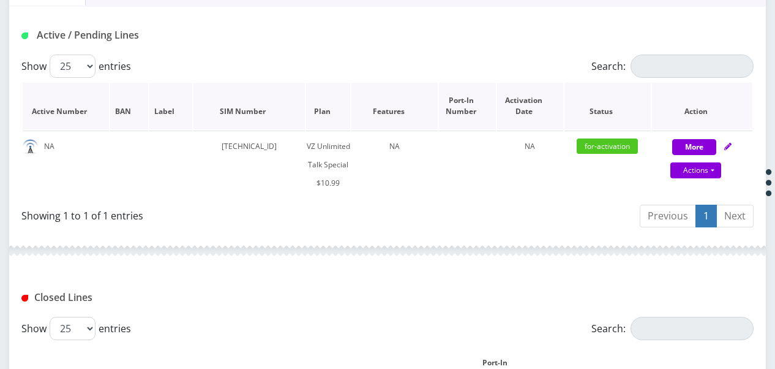
scroll to position [353, 0]
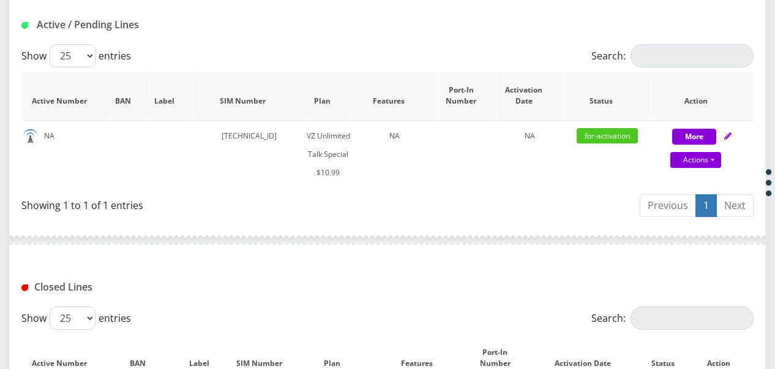
scroll to position [356, 0]
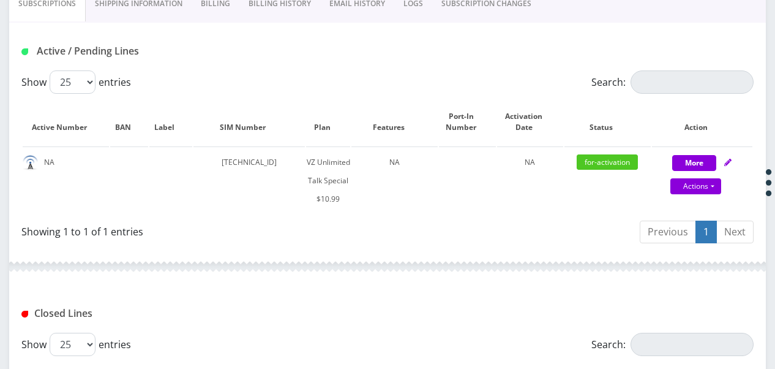
scroll to position [295, 0]
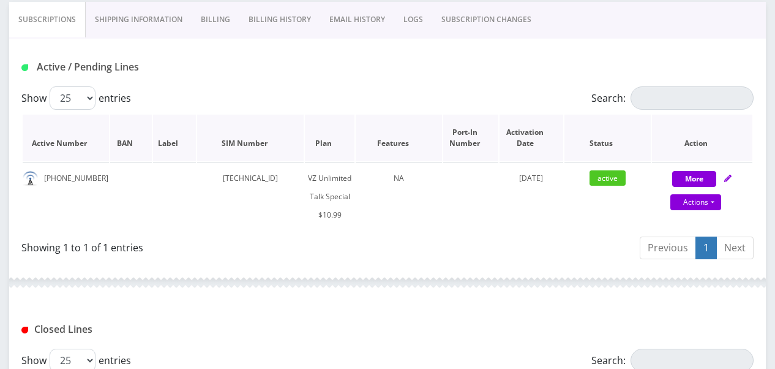
scroll to position [233, 0]
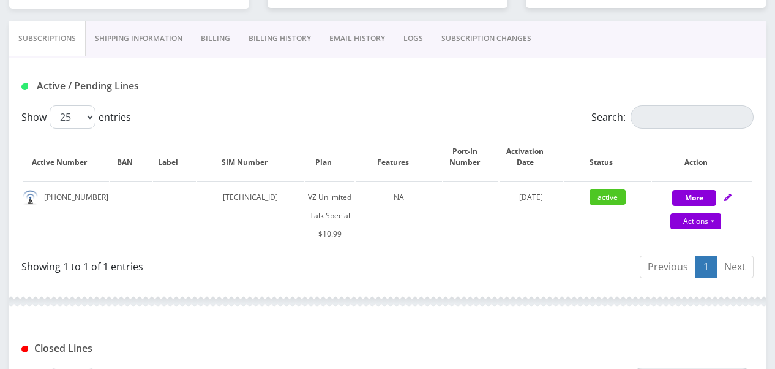
click at [479, 28] on link "SUBSCRIPTION CHANGES" at bounding box center [486, 39] width 108 height 36
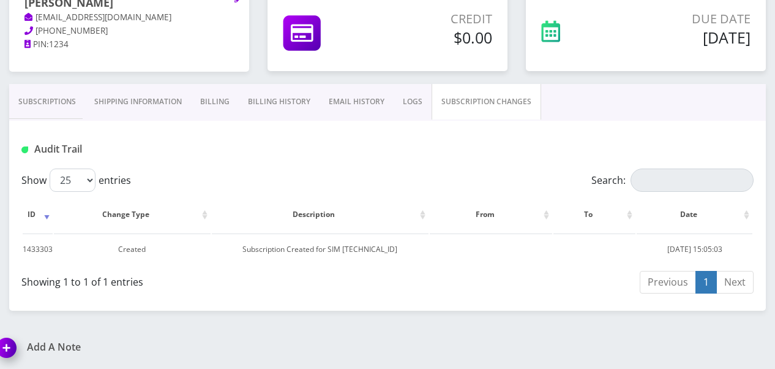
click at [30, 100] on link "Subscriptions" at bounding box center [47, 102] width 76 height 36
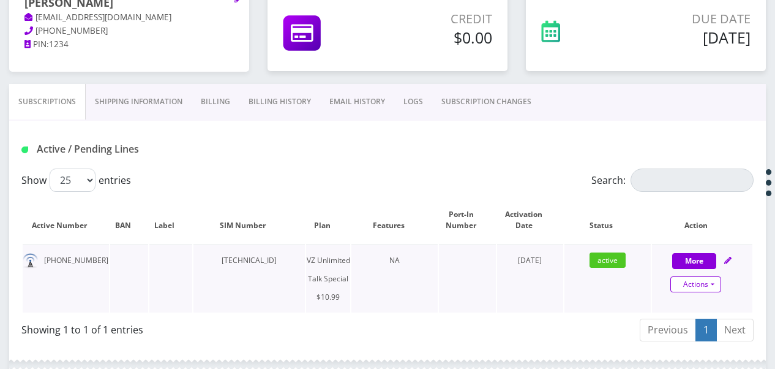
click at [709, 284] on link "Actions" at bounding box center [696, 284] width 51 height 16
select select "472"
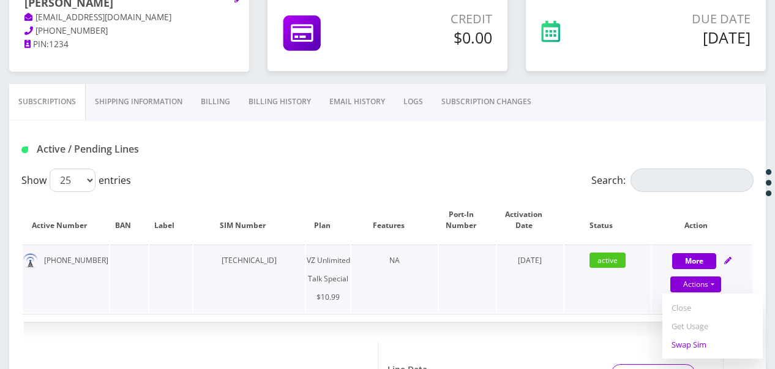
click at [688, 345] on link "Swap Sim" at bounding box center [713, 344] width 100 height 18
select select "472"
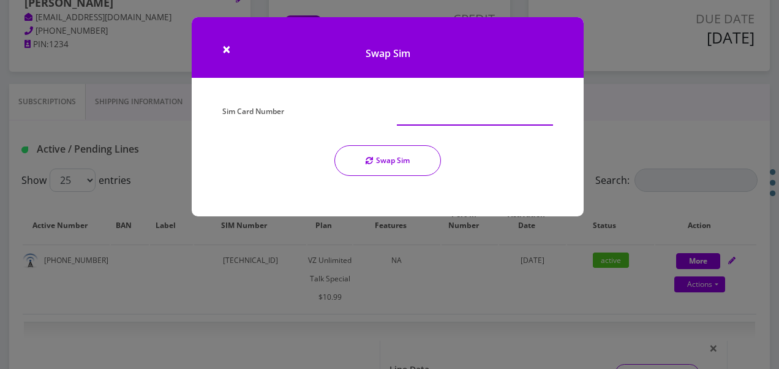
click at [412, 119] on input "Sim Card Number" at bounding box center [475, 113] width 156 height 23
drag, startPoint x: 619, startPoint y: 96, endPoint x: 536, endPoint y: 91, distance: 82.8
click at [619, 96] on div "× Swap Sim Sim Card Number Swap Sim" at bounding box center [389, 184] width 779 height 369
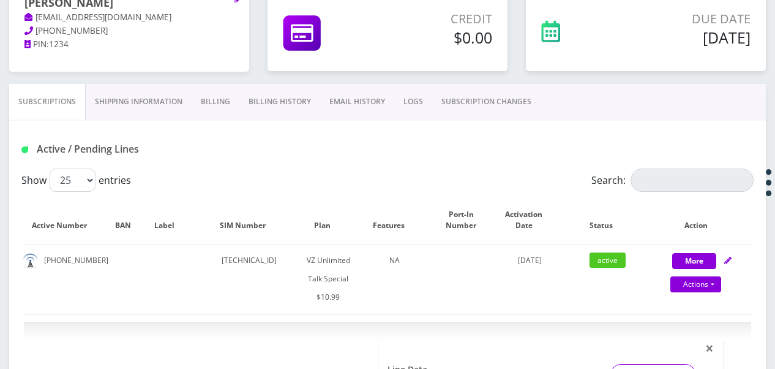
click at [473, 94] on link "SUBSCRIPTION CHANGES" at bounding box center [486, 102] width 108 height 36
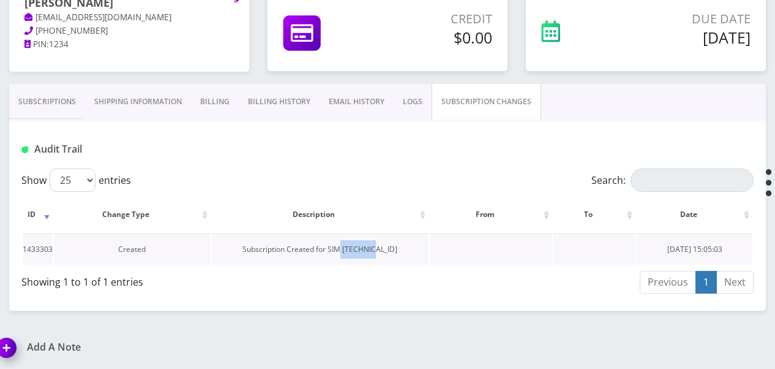
drag, startPoint x: 325, startPoint y: 250, endPoint x: 362, endPoint y: 247, distance: 37.5
click at [362, 247] on td "Subscription Created for SIM [TECHNICAL_ID]" at bounding box center [320, 248] width 217 height 31
drag, startPoint x: 362, startPoint y: 247, endPoint x: 316, endPoint y: 268, distance: 50.7
click at [312, 271] on div "Showing 1 to 1 of 1 entries" at bounding box center [199, 280] width 357 height 20
drag, startPoint x: 326, startPoint y: 252, endPoint x: 410, endPoint y: 252, distance: 83.9
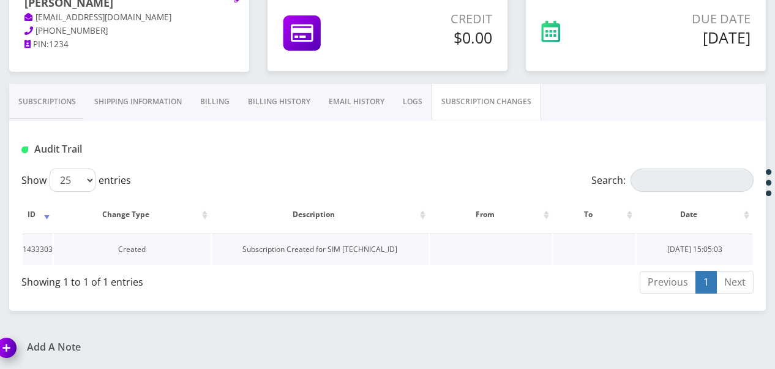
click at [410, 252] on td "Subscription Created for SIM [TECHNICAL_ID]" at bounding box center [320, 248] width 217 height 31
drag, startPoint x: 410, startPoint y: 252, endPoint x: 399, endPoint y: 255, distance: 11.4
copy td "[TECHNICAL_ID]"
click at [34, 106] on link "Subscriptions" at bounding box center [47, 102] width 76 height 36
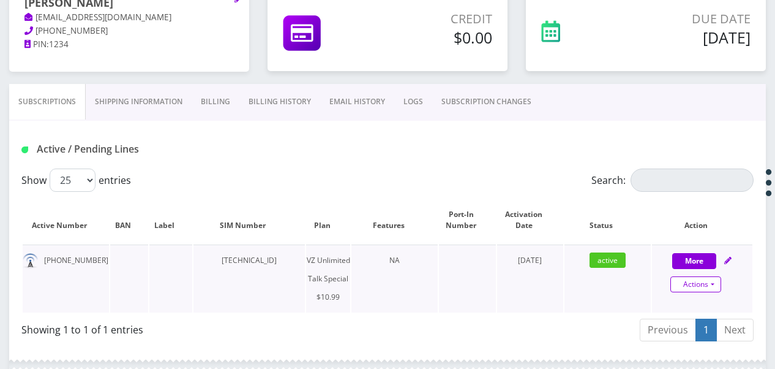
click at [713, 282] on link "Actions" at bounding box center [696, 284] width 51 height 16
select select "472"
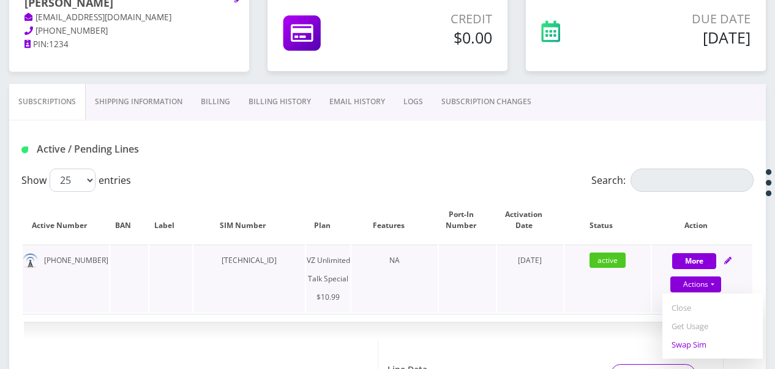
click at [696, 339] on link "Swap Sim" at bounding box center [713, 344] width 100 height 18
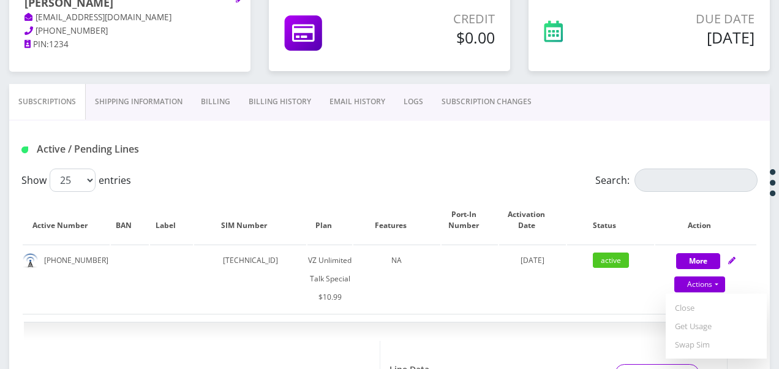
select select "472"
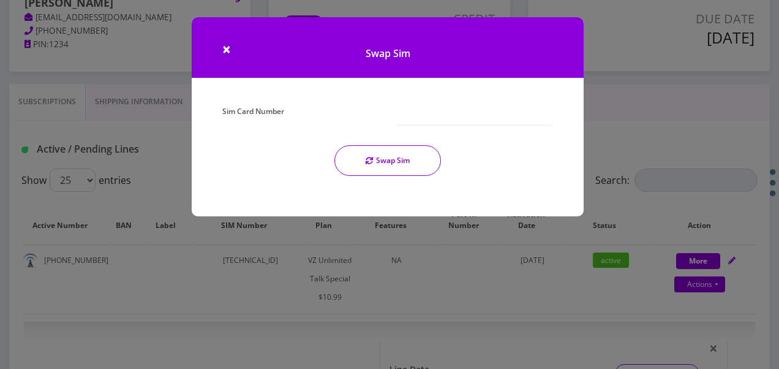
drag, startPoint x: 387, startPoint y: 113, endPoint x: 372, endPoint y: 119, distance: 15.1
click at [372, 119] on div "Sim Card Number" at bounding box center [300, 113] width 175 height 23
click at [429, 108] on input "Sim Card Number" at bounding box center [475, 113] width 156 height 23
paste input "[TECHNICAL_ID]"
type input "[TECHNICAL_ID]"
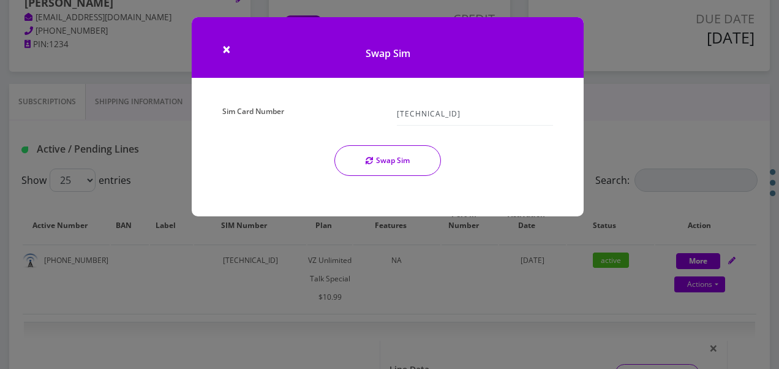
click at [407, 166] on button "Swap Sim" at bounding box center [387, 160] width 107 height 31
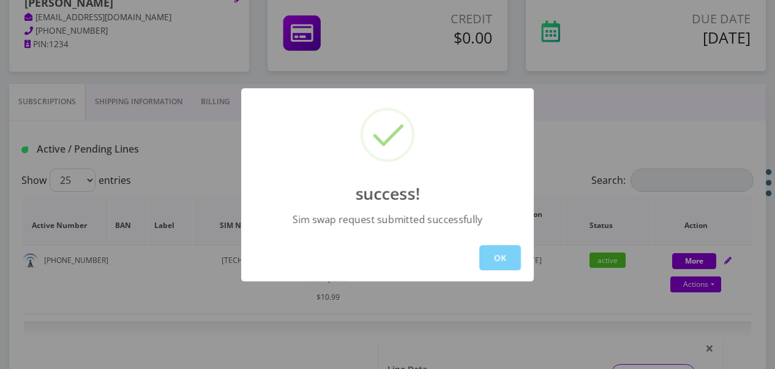
click at [489, 247] on button "OK" at bounding box center [501, 257] width 42 height 25
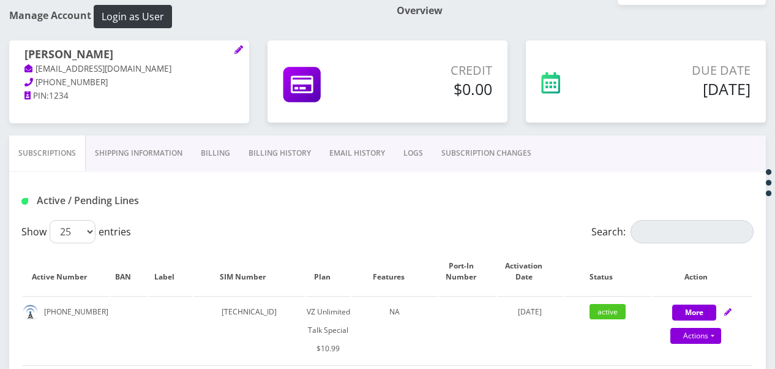
scroll to position [48, 0]
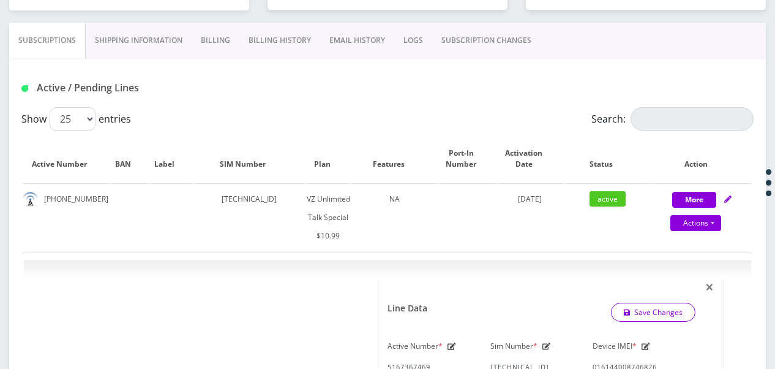
click at [478, 51] on link "SUBSCRIPTION CHANGES" at bounding box center [486, 41] width 108 height 36
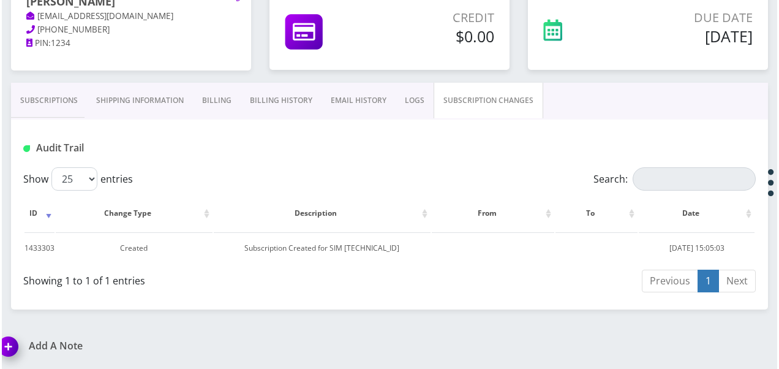
scroll to position [170, 0]
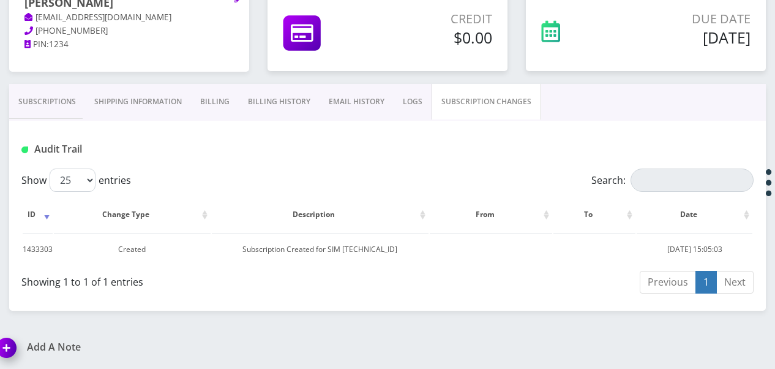
click at [34, 115] on link "Subscriptions" at bounding box center [47, 102] width 76 height 36
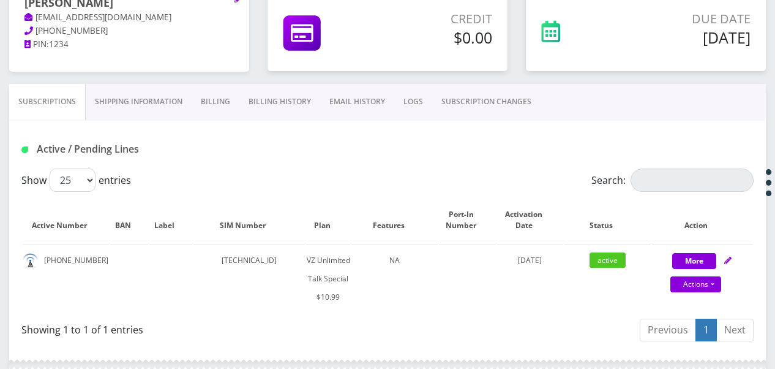
click at [516, 99] on link "SUBSCRIPTION CHANGES" at bounding box center [486, 102] width 108 height 36
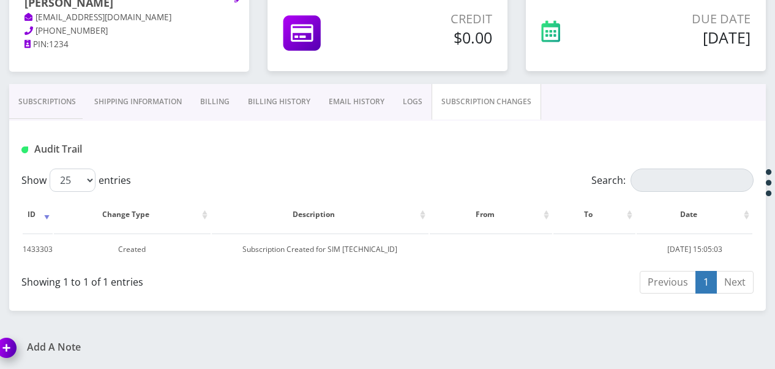
click at [69, 100] on link "Subscriptions" at bounding box center [47, 102] width 76 height 36
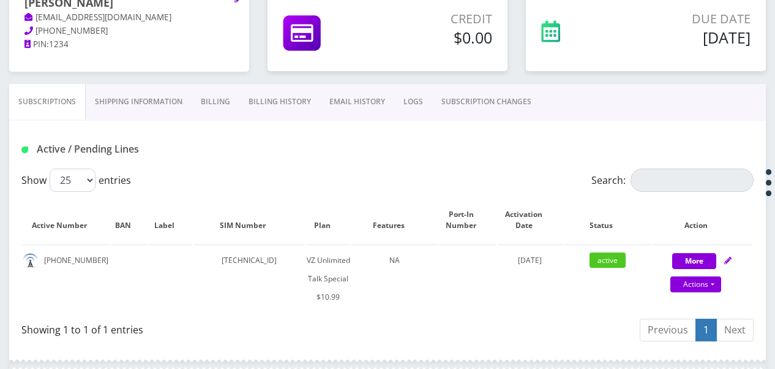
click at [457, 112] on link "SUBSCRIPTION CHANGES" at bounding box center [486, 102] width 108 height 36
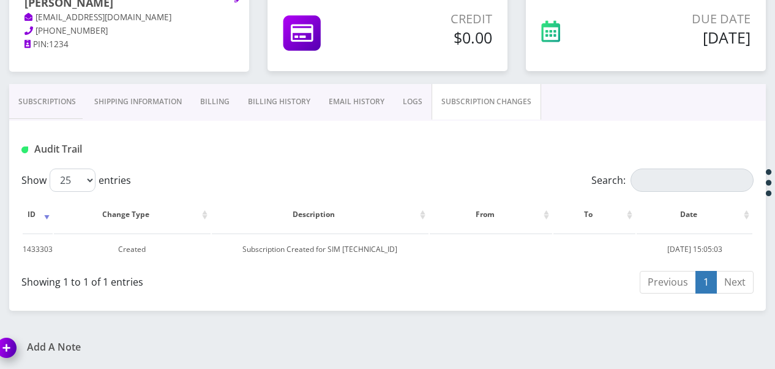
click at [50, 96] on link "Subscriptions" at bounding box center [47, 102] width 76 height 36
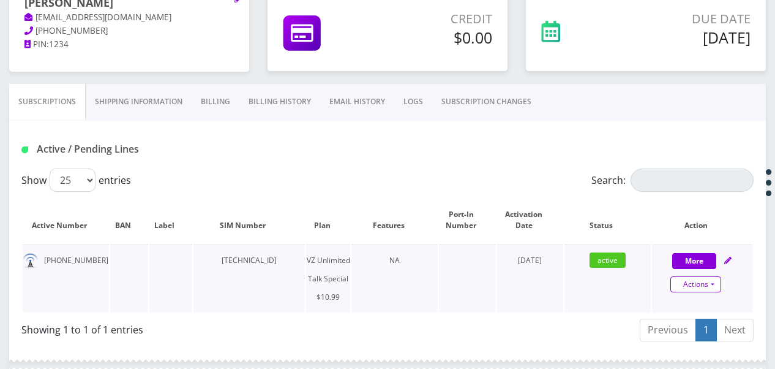
click at [715, 281] on link "Actions" at bounding box center [696, 284] width 51 height 16
select select "472"
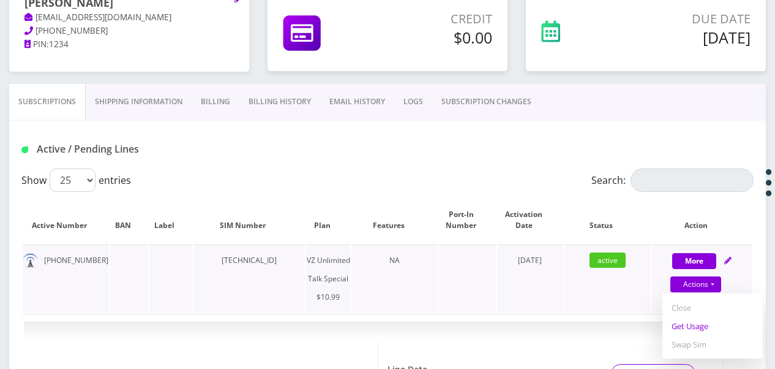
click at [703, 326] on link "Get Usage" at bounding box center [713, 326] width 100 height 18
select select "472"
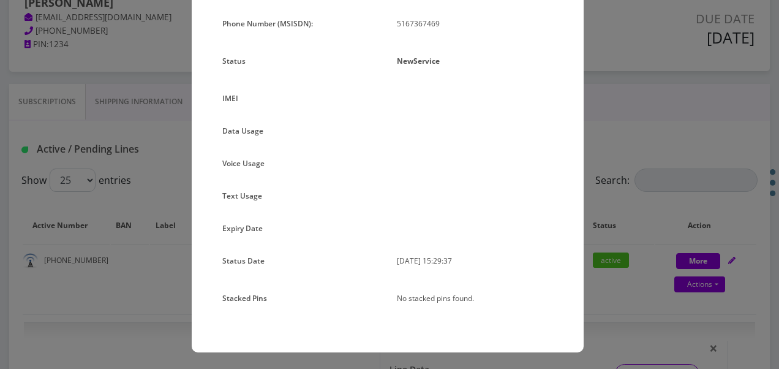
scroll to position [126, 0]
click at [633, 146] on div "× Subscription Info Plan Name TT 4G Monthly Unlimited Voice Plan Phone Number (…" at bounding box center [389, 184] width 779 height 369
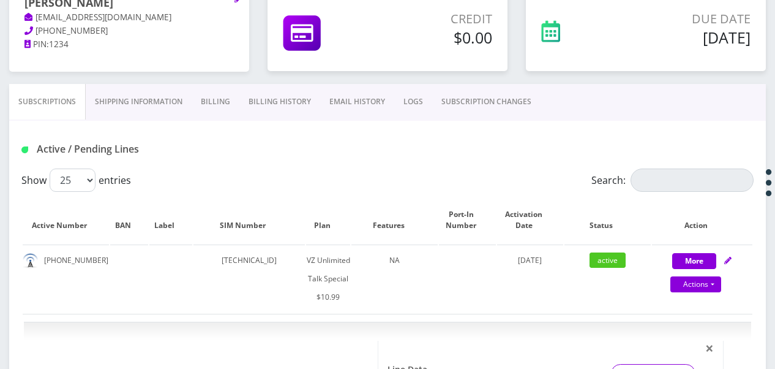
click at [460, 92] on link "SUBSCRIPTION CHANGES" at bounding box center [486, 102] width 108 height 36
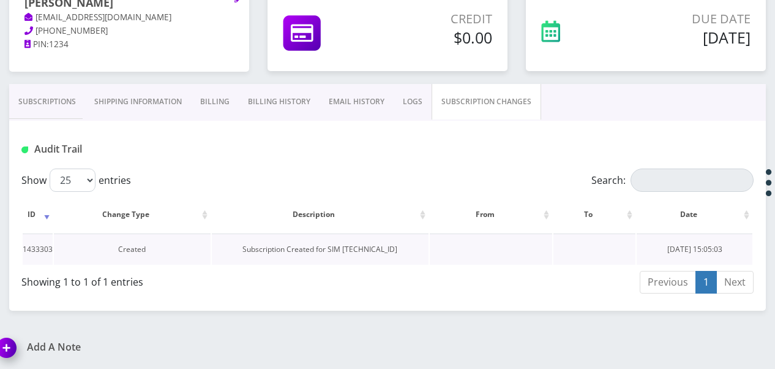
drag, startPoint x: 327, startPoint y: 251, endPoint x: 410, endPoint y: 247, distance: 83.4
click at [410, 247] on td "Subscription Created for SIM [TECHNICAL_ID]" at bounding box center [320, 248] width 217 height 31
copy td "[TECHNICAL_ID]"
click at [69, 113] on link "Subscriptions" at bounding box center [47, 102] width 76 height 36
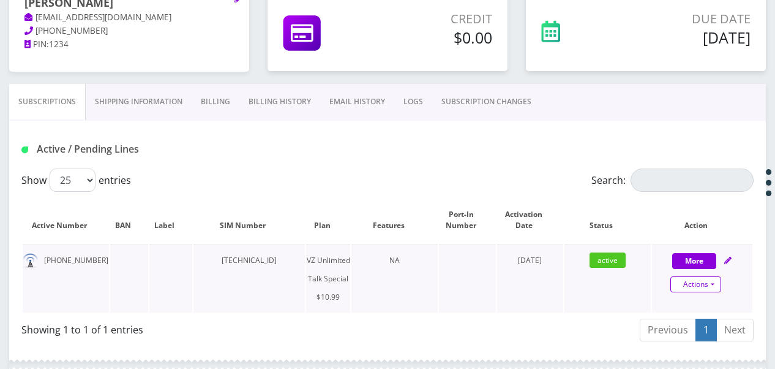
click at [715, 284] on link "Actions" at bounding box center [696, 284] width 51 height 16
select select "472"
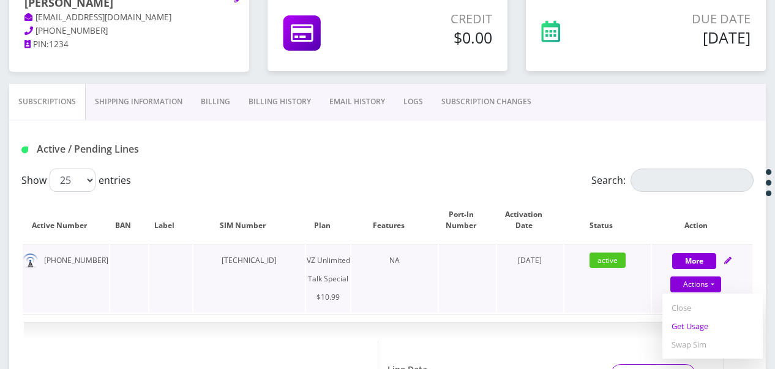
click at [701, 326] on link "Get Usage" at bounding box center [713, 326] width 100 height 18
select select "472"
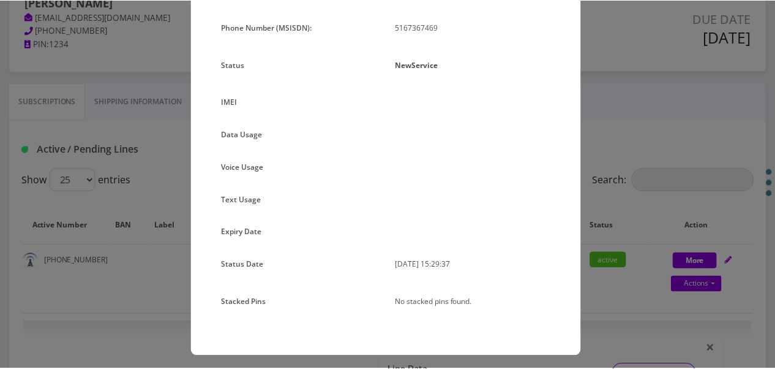
scroll to position [123, 0]
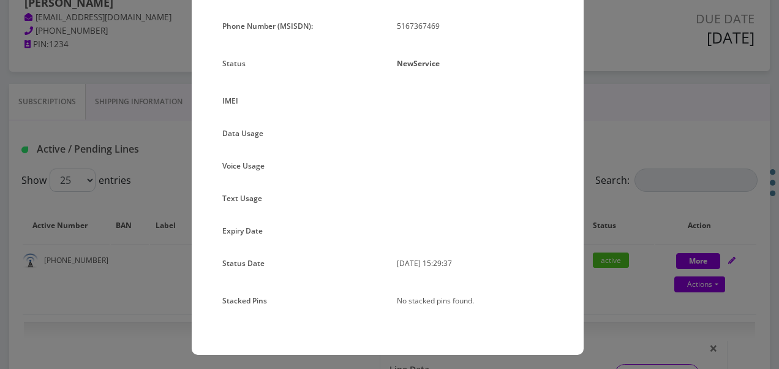
click at [31, 6] on div "× Subscription Info Plan Name TT 4G Monthly Unlimited Voice Plan Phone Number (…" at bounding box center [389, 184] width 779 height 369
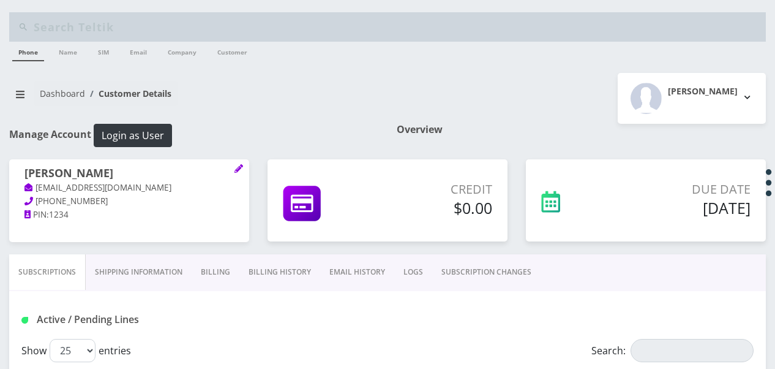
scroll to position [170, 0]
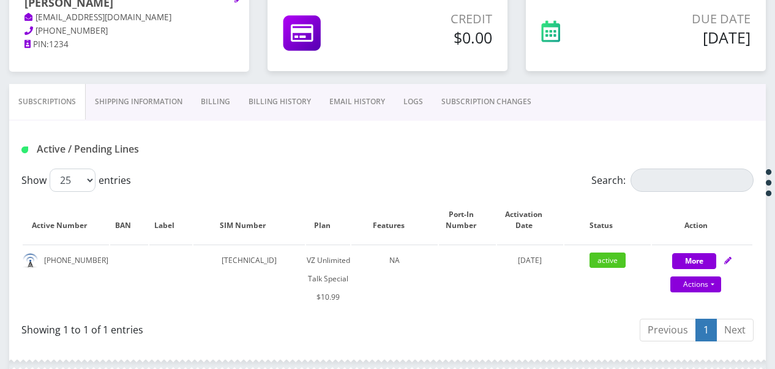
click at [494, 110] on link "SUBSCRIPTION CHANGES" at bounding box center [486, 102] width 108 height 36
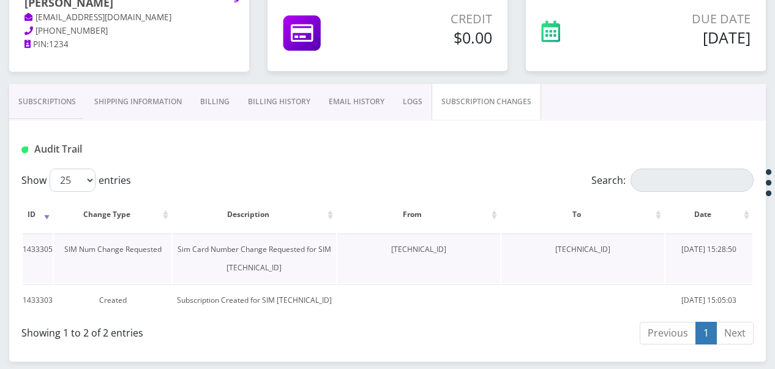
drag, startPoint x: 541, startPoint y: 250, endPoint x: 625, endPoint y: 252, distance: 83.3
click at [625, 252] on td "[TECHNICAL_ID]" at bounding box center [583, 258] width 163 height 50
copy td "[TECHNICAL_ID]"
click at [69, 102] on link "Subscriptions" at bounding box center [47, 102] width 76 height 36
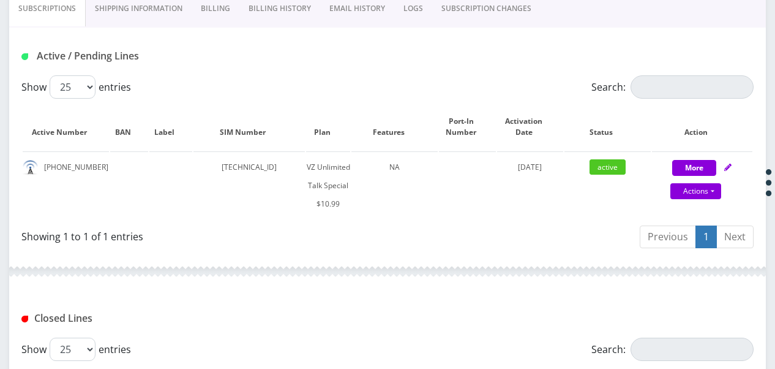
scroll to position [293, 0]
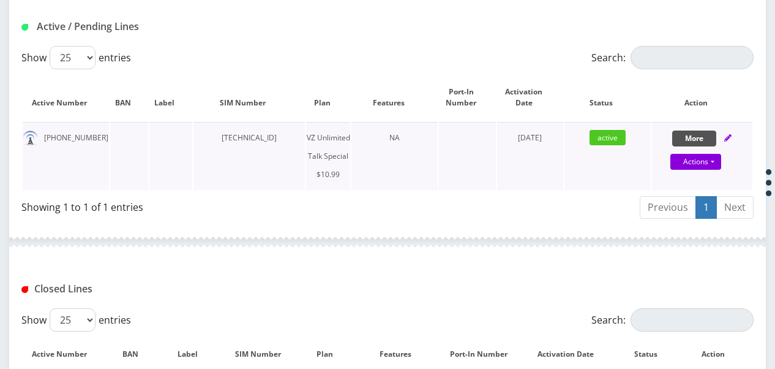
click at [697, 141] on button "More" at bounding box center [695, 138] width 44 height 16
select select "472"
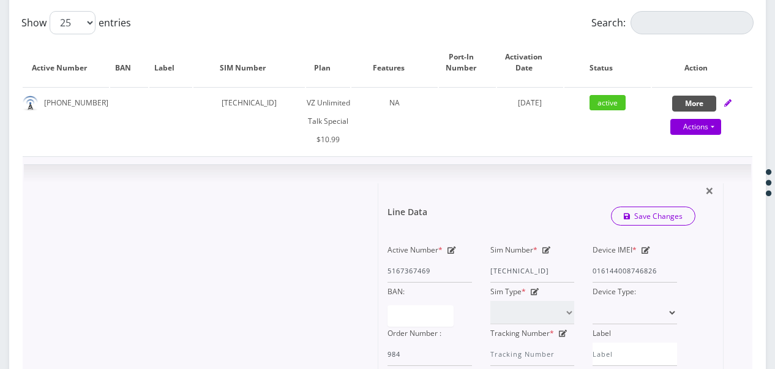
scroll to position [354, 0]
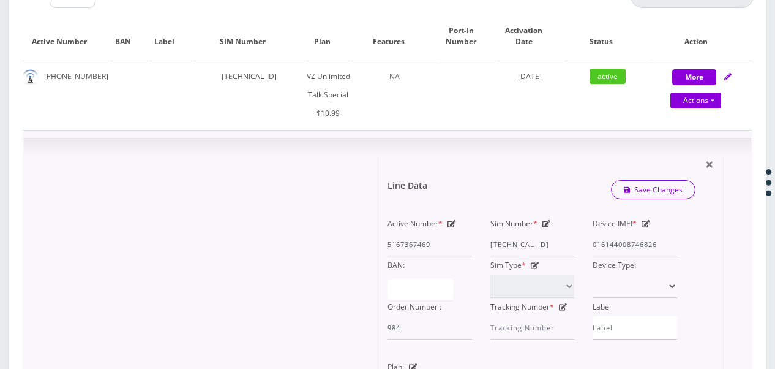
click at [548, 222] on icon at bounding box center [547, 223] width 9 height 7
click at [613, 252] on div "Active Number * 5167367469 Sim Number * 89148000011835965417 Device IMEI * 0161…" at bounding box center [533, 276] width 308 height 125
paste input "09458579309"
type input "89148000009458579309"
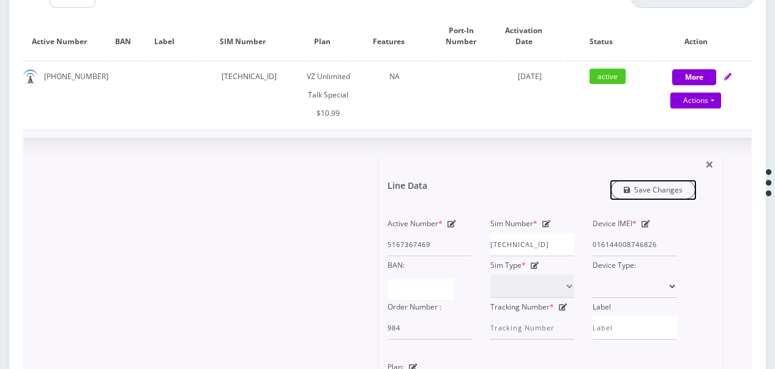
click at [658, 195] on link "Save Changes" at bounding box center [653, 189] width 85 height 19
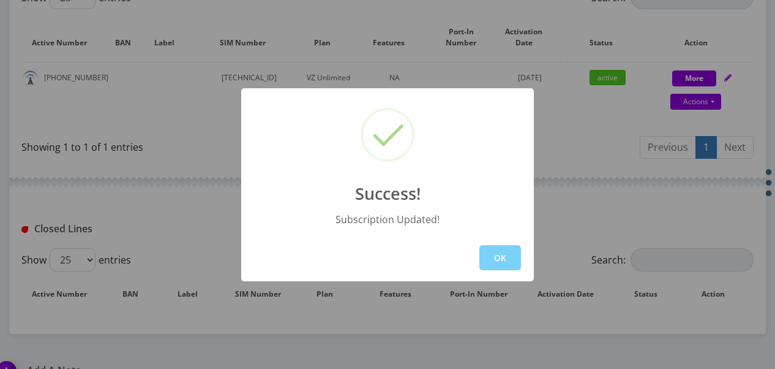
scroll to position [354, 0]
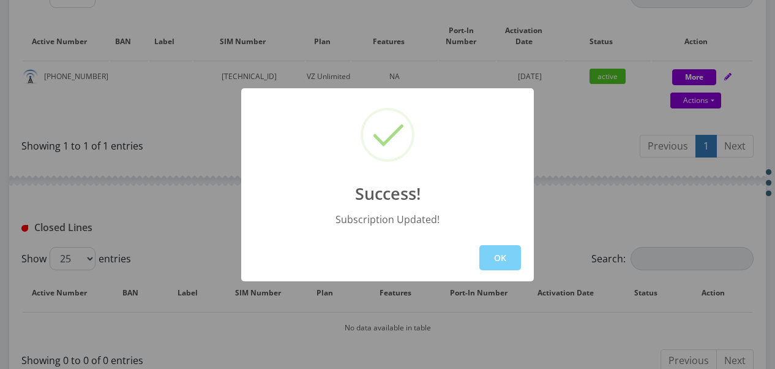
click at [480, 243] on div "OK" at bounding box center [387, 257] width 293 height 47
click at [503, 255] on button "OK" at bounding box center [501, 257] width 42 height 25
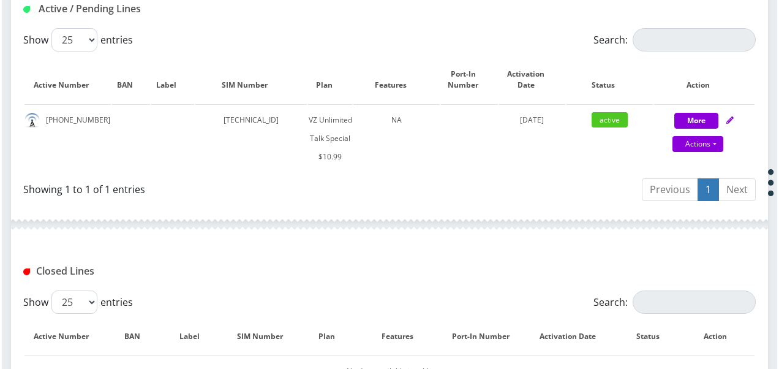
scroll to position [232, 0]
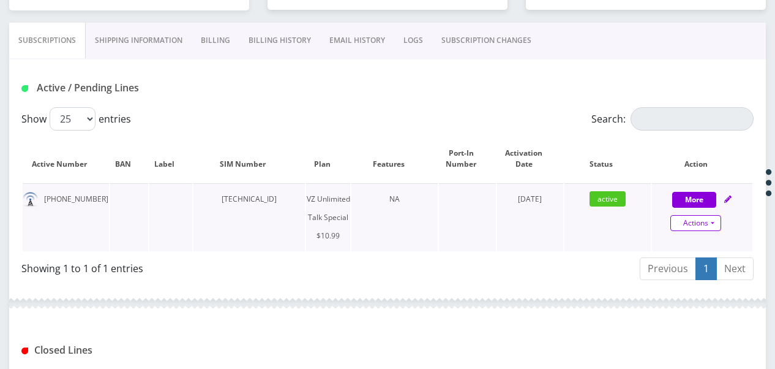
click at [719, 224] on link "Actions" at bounding box center [696, 223] width 51 height 16
select select "472"
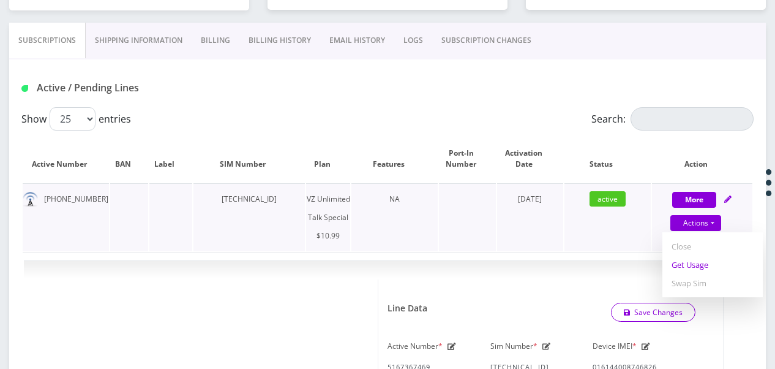
click at [697, 266] on link "Get Usage" at bounding box center [713, 264] width 100 height 18
select select "472"
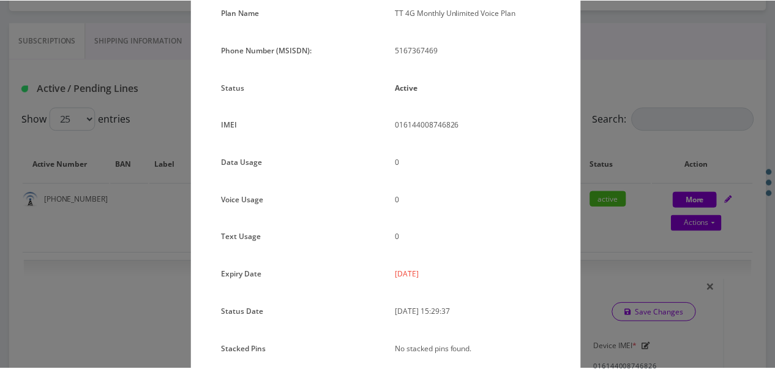
scroll to position [28, 0]
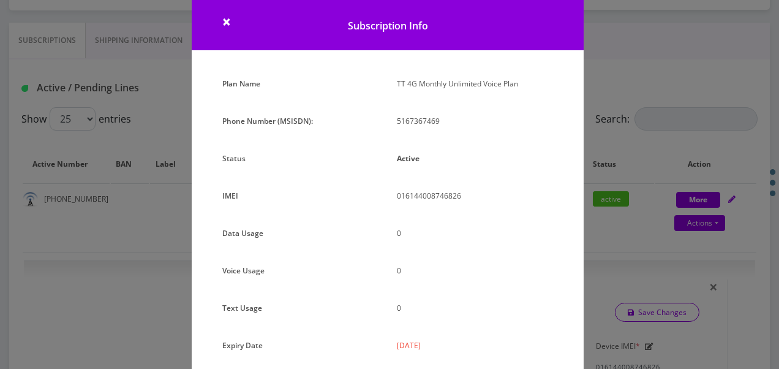
click at [603, 238] on div "× Subscription Info Plan Name TT 4G Monthly Unlimited Voice Plan Phone Number (…" at bounding box center [389, 184] width 779 height 369
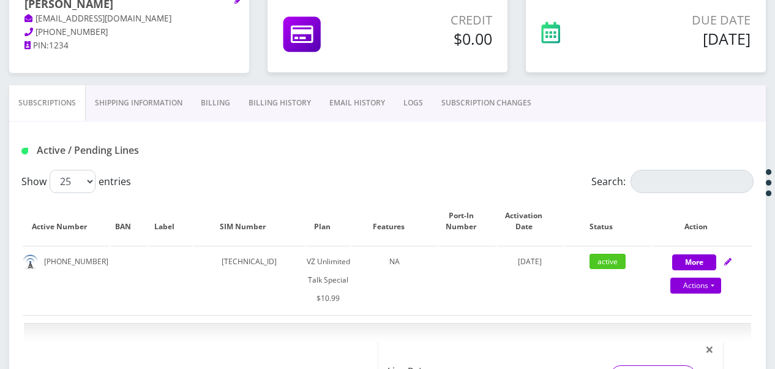
scroll to position [109, 0]
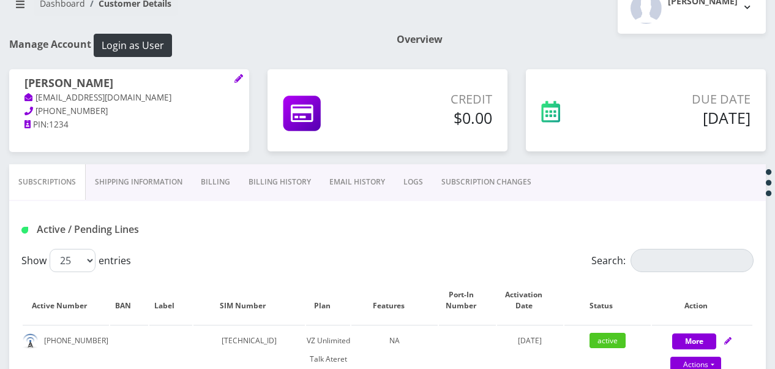
scroll to position [245, 0]
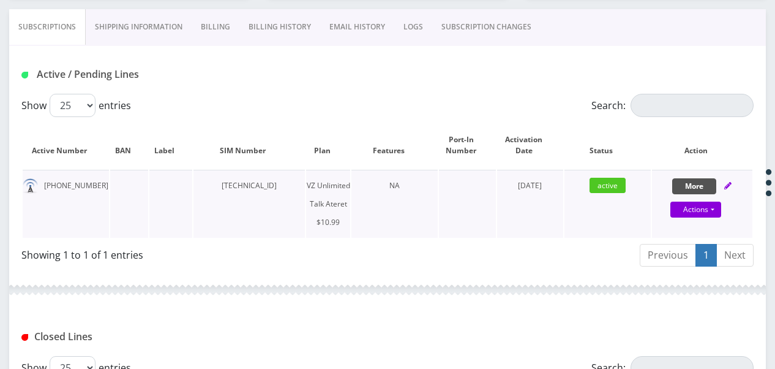
click at [674, 181] on button "More" at bounding box center [695, 186] width 44 height 16
select select "483"
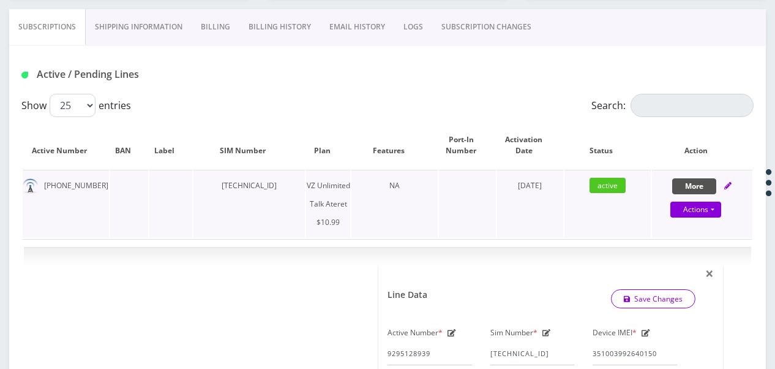
scroll to position [429, 0]
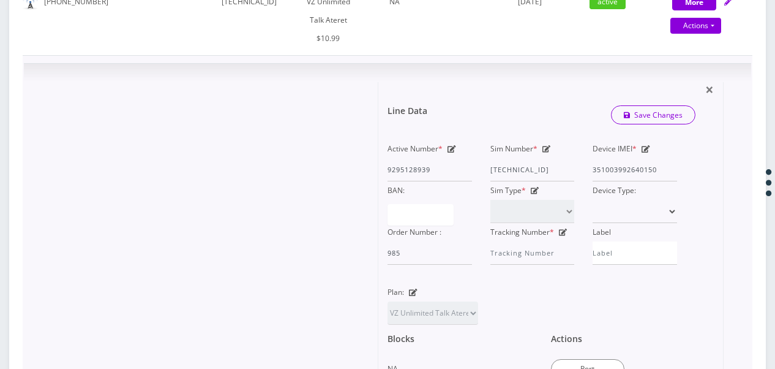
click at [666, 168] on div "Device IMEI * [TECHNICAL_ID]" at bounding box center [635, 161] width 103 height 42
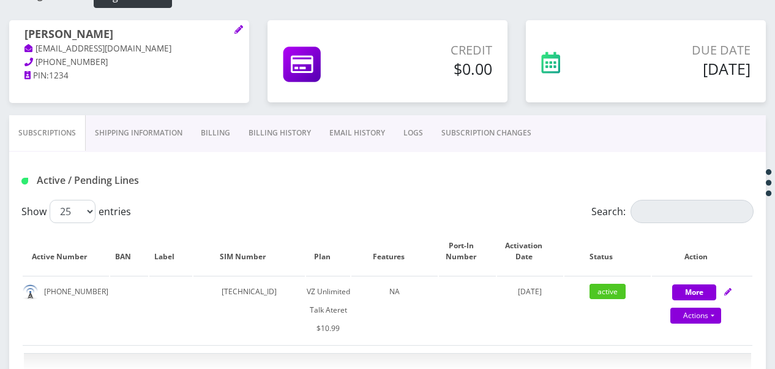
scroll to position [123, 0]
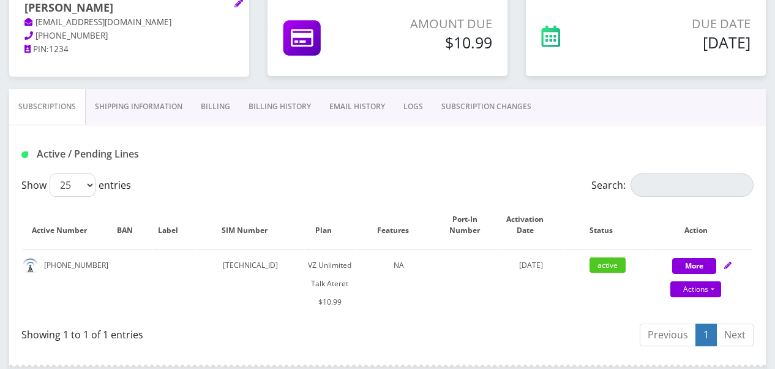
scroll to position [184, 0]
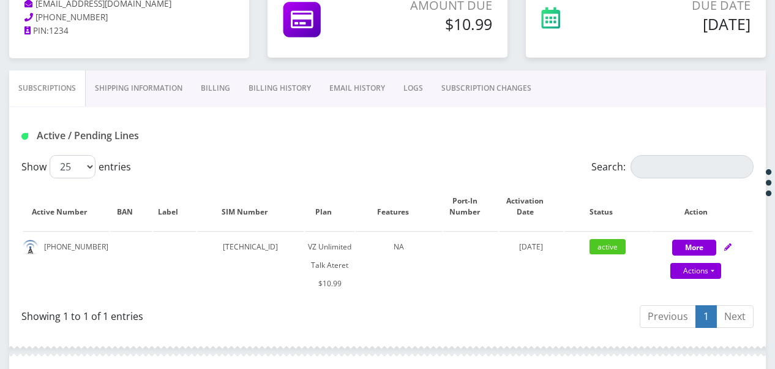
click at [458, 89] on link "SUBSCRIPTION CHANGES" at bounding box center [486, 88] width 108 height 36
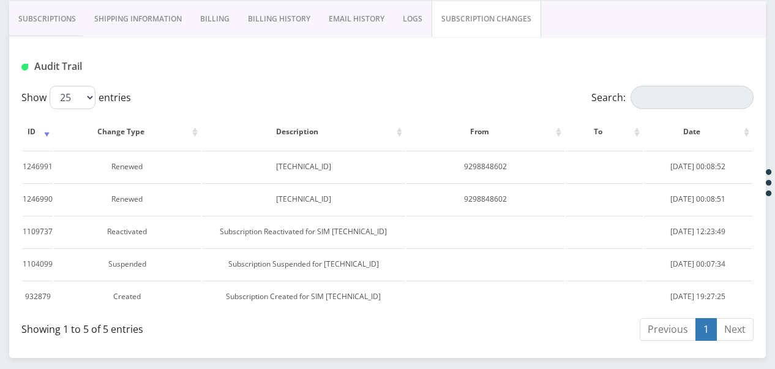
scroll to position [142, 0]
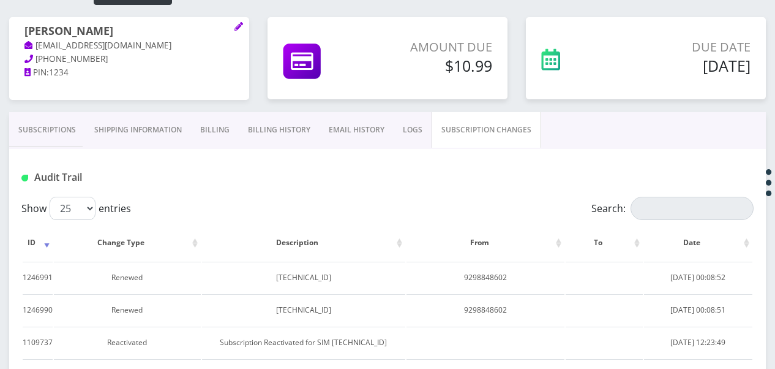
click at [50, 126] on link "Subscriptions" at bounding box center [47, 130] width 76 height 36
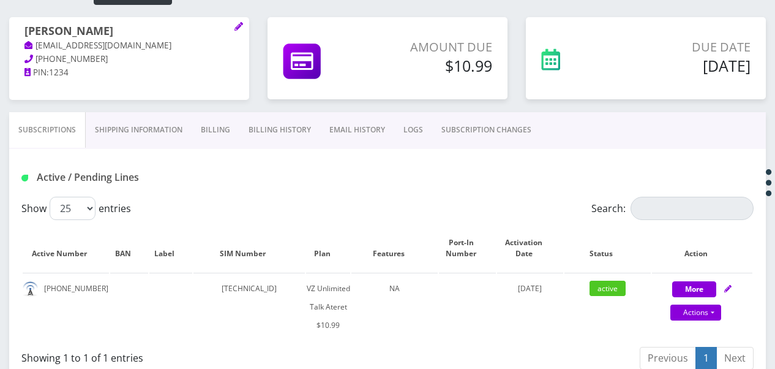
click at [192, 127] on link "Billing" at bounding box center [216, 130] width 48 height 36
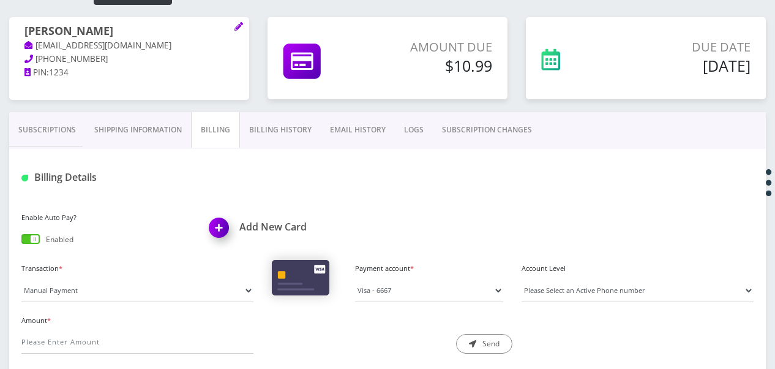
click at [166, 137] on link "Shipping Information" at bounding box center [138, 130] width 106 height 36
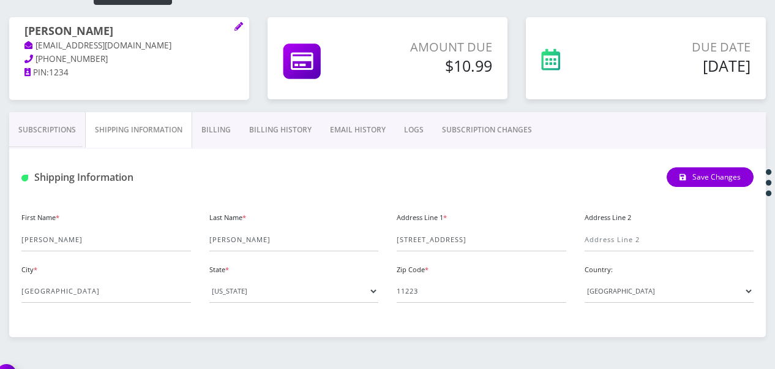
click at [62, 132] on link "Subscriptions" at bounding box center [47, 130] width 76 height 36
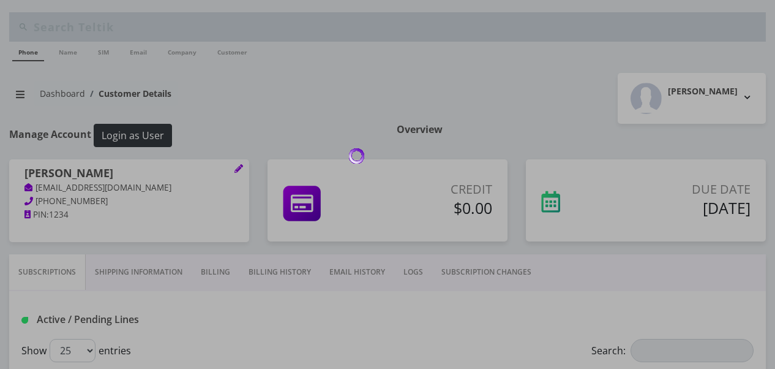
scroll to position [170, 0]
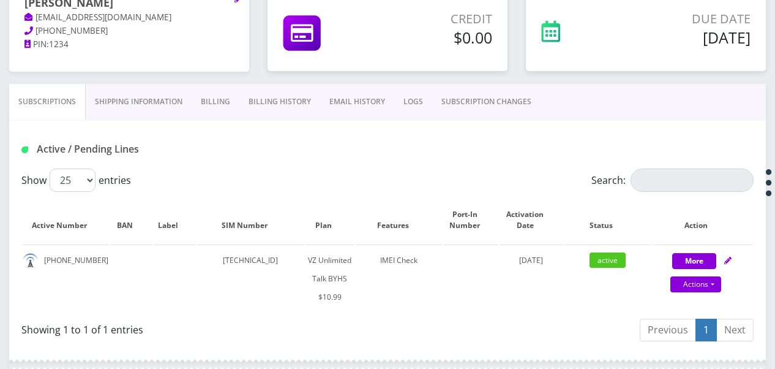
click at [486, 102] on link "SUBSCRIPTION CHANGES" at bounding box center [486, 102] width 108 height 36
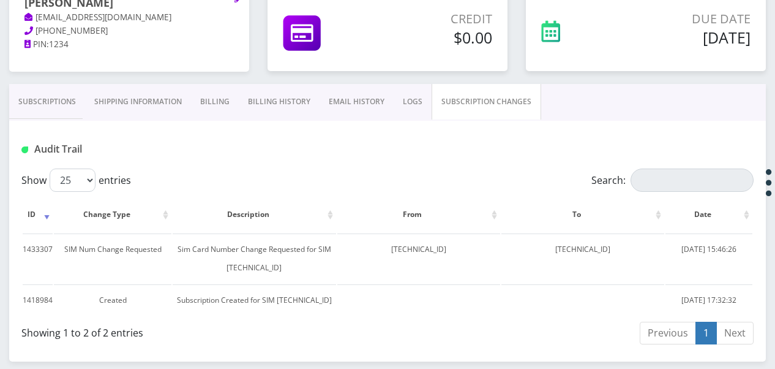
click at [60, 108] on link "Subscriptions" at bounding box center [47, 102] width 76 height 36
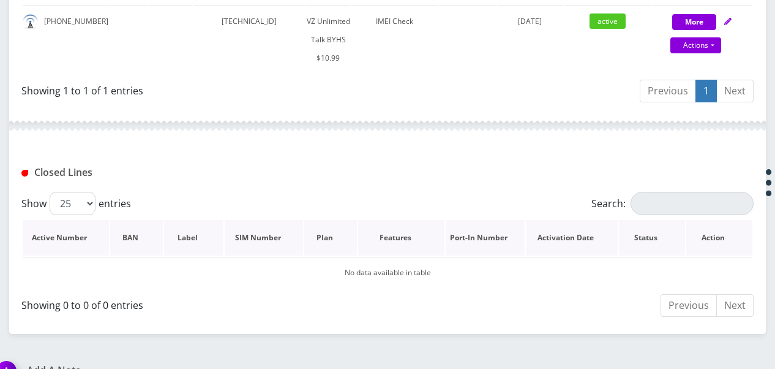
scroll to position [186, 0]
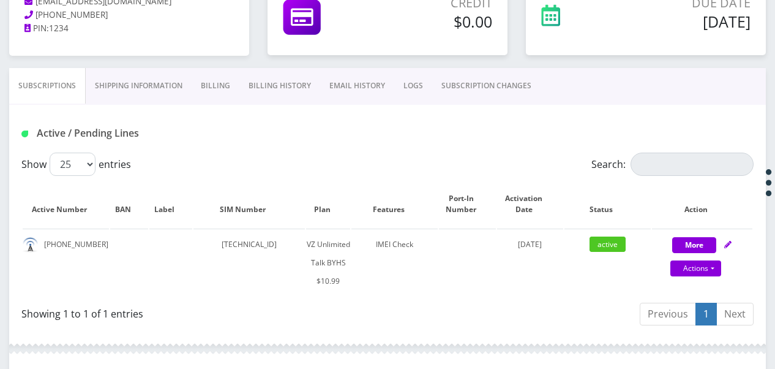
click at [488, 80] on link "SUBSCRIPTION CHANGES" at bounding box center [486, 86] width 108 height 36
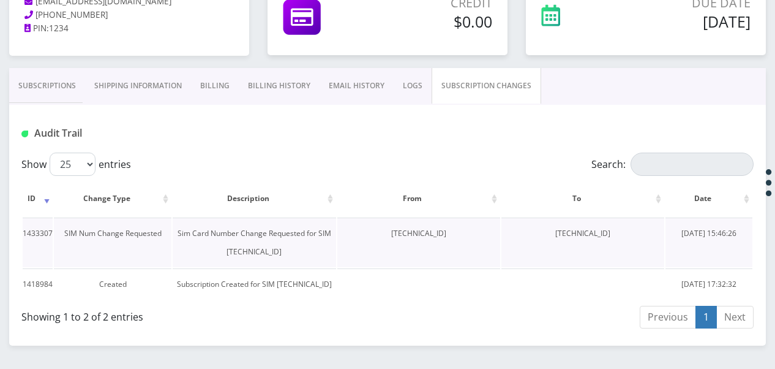
drag, startPoint x: 540, startPoint y: 234, endPoint x: 654, endPoint y: 235, distance: 113.3
click at [654, 235] on td "[TECHNICAL_ID]" at bounding box center [583, 242] width 163 height 50
drag, startPoint x: 654, startPoint y: 235, endPoint x: 590, endPoint y: 235, distance: 63.1
copy td "[TECHNICAL_ID]"
click at [32, 90] on link "Subscriptions" at bounding box center [47, 86] width 76 height 36
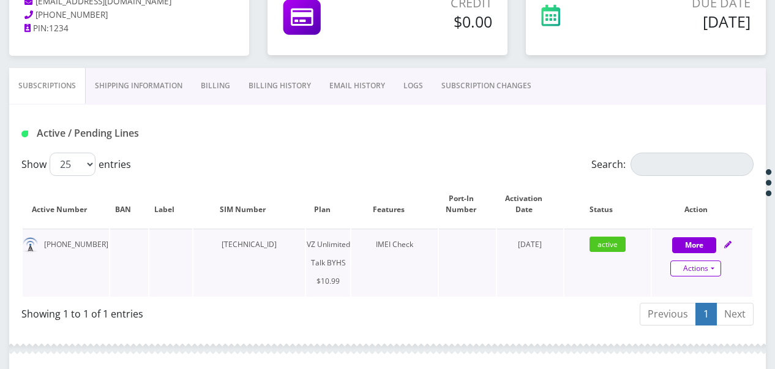
click at [720, 272] on link "Actions" at bounding box center [696, 268] width 51 height 16
select select "467"
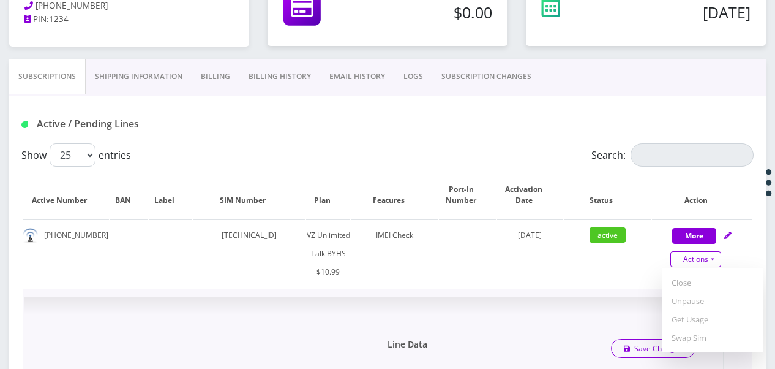
scroll to position [370, 0]
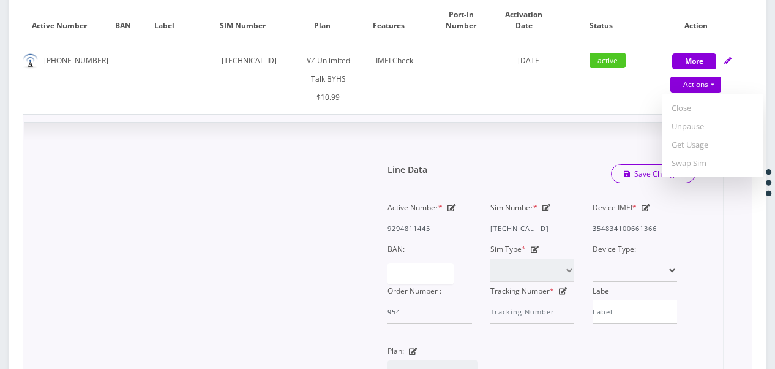
click at [548, 209] on icon at bounding box center [547, 207] width 9 height 7
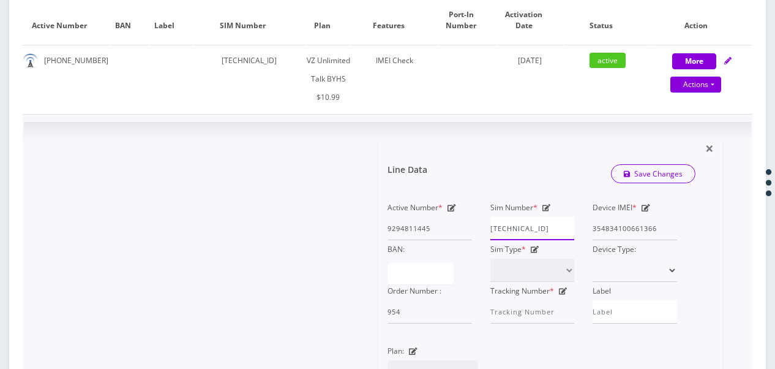
scroll to position [0, 5]
drag, startPoint x: 494, startPoint y: 228, endPoint x: 576, endPoint y: 232, distance: 82.2
click at [576, 232] on div "Sim Number * [TECHNICAL_ID]" at bounding box center [532, 219] width 103 height 42
type input "8"
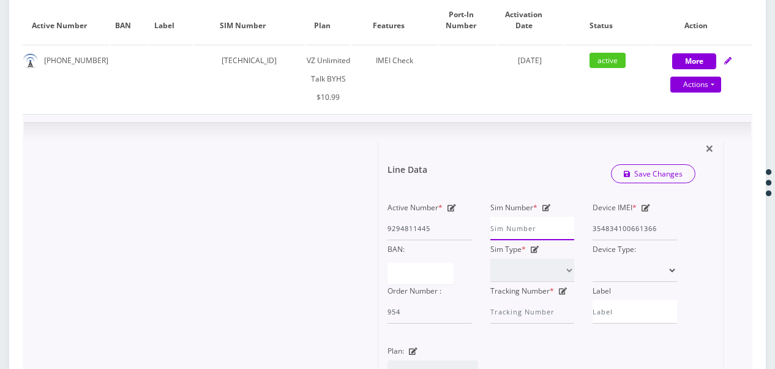
paste input "[TECHNICAL_ID]"
type input "[TECHNICAL_ID]"
click at [617, 173] on link "Save Changes" at bounding box center [653, 173] width 85 height 19
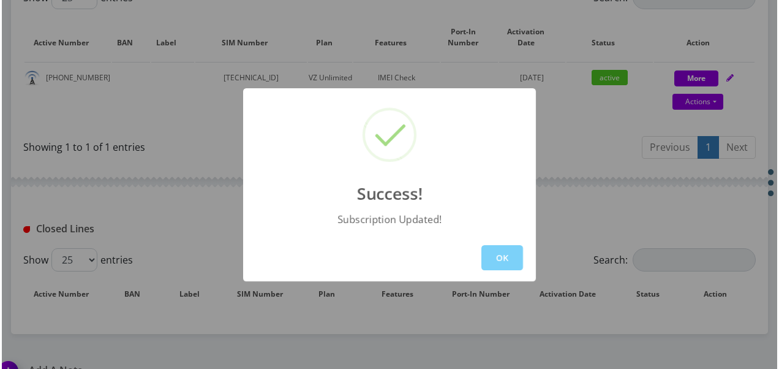
scroll to position [370, 0]
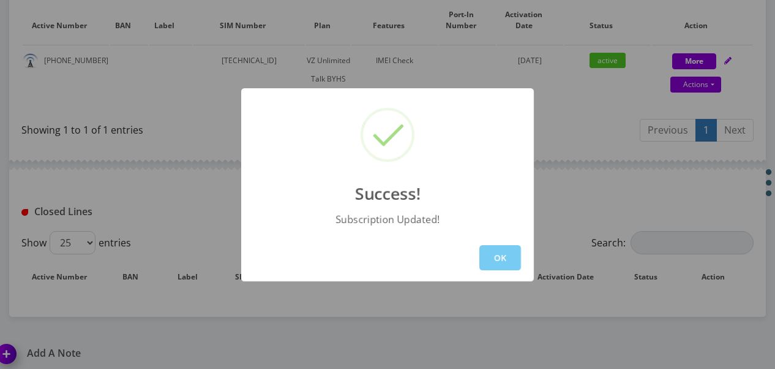
click at [486, 255] on button "OK" at bounding box center [501, 257] width 42 height 25
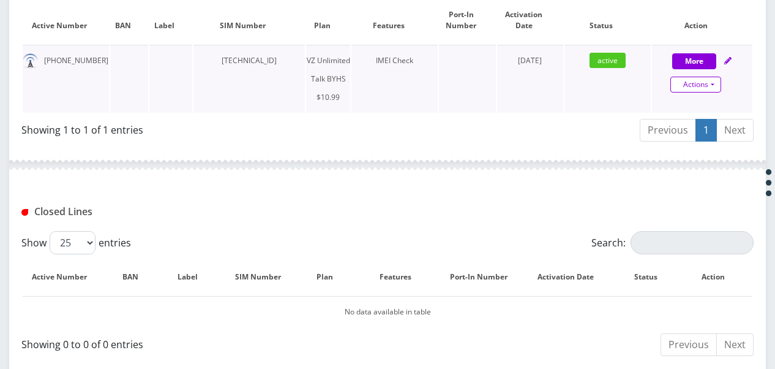
click at [715, 78] on link "Actions" at bounding box center [696, 85] width 51 height 16
select select "467"
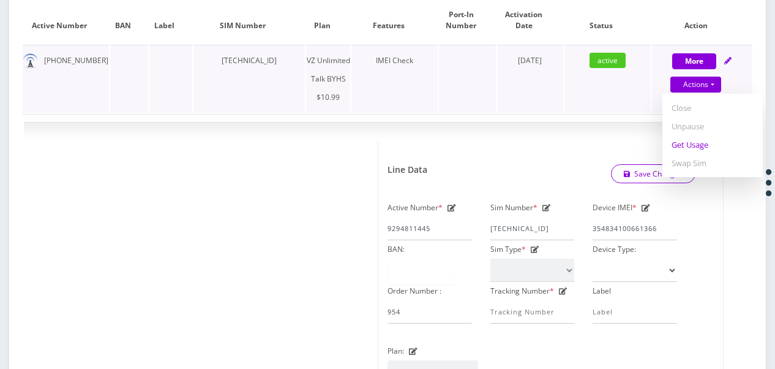
click at [682, 142] on link "Get Usage" at bounding box center [713, 144] width 100 height 18
select select "467"
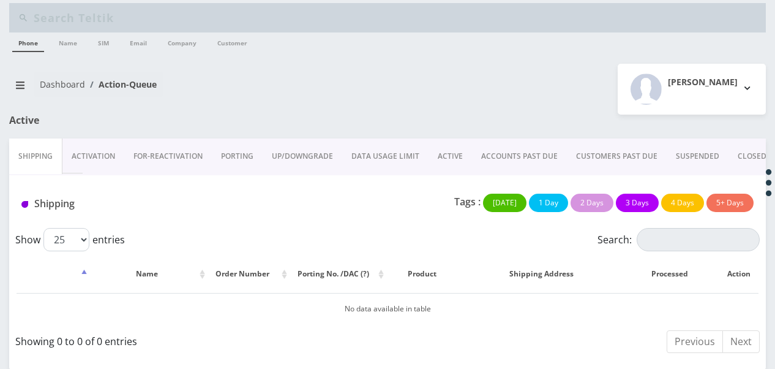
click at [437, 141] on link "ACTIVE" at bounding box center [450, 156] width 43 height 36
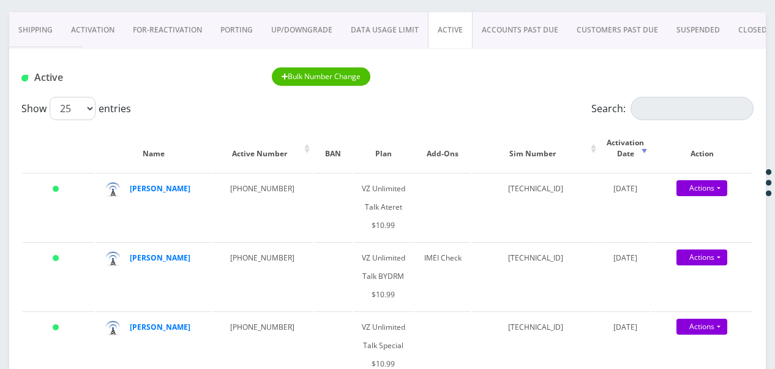
scroll to position [70, 0]
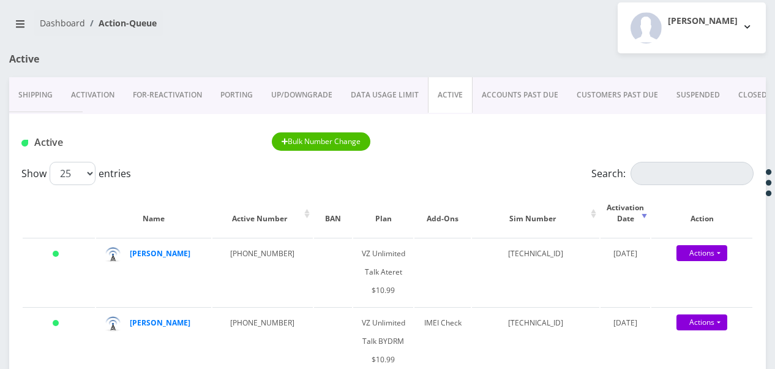
click at [102, 94] on link "Activation" at bounding box center [93, 95] width 62 height 36
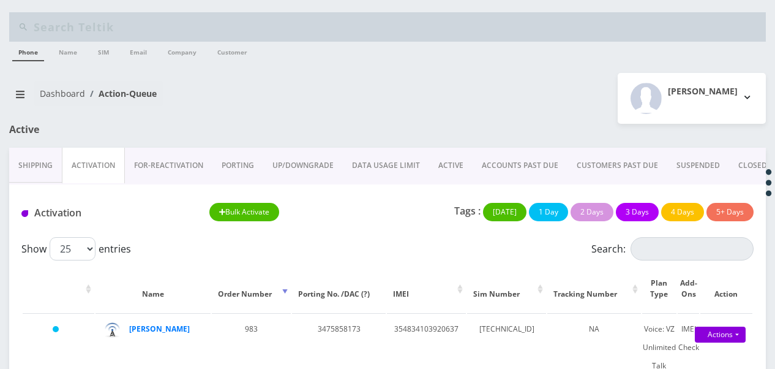
click at [443, 158] on link "ACTIVE" at bounding box center [450, 166] width 43 height 36
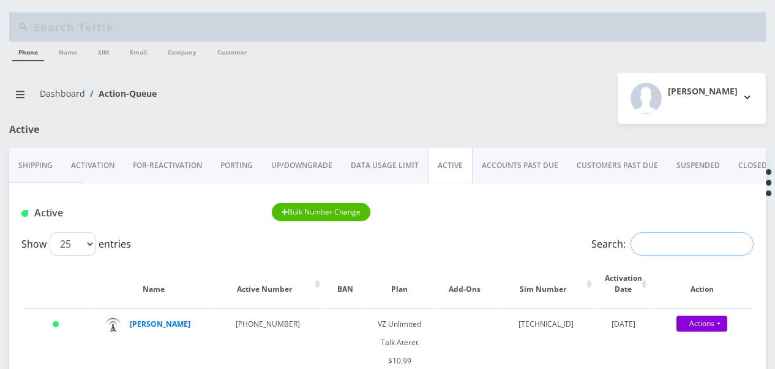
click at [655, 251] on input "Search:" at bounding box center [692, 243] width 123 height 23
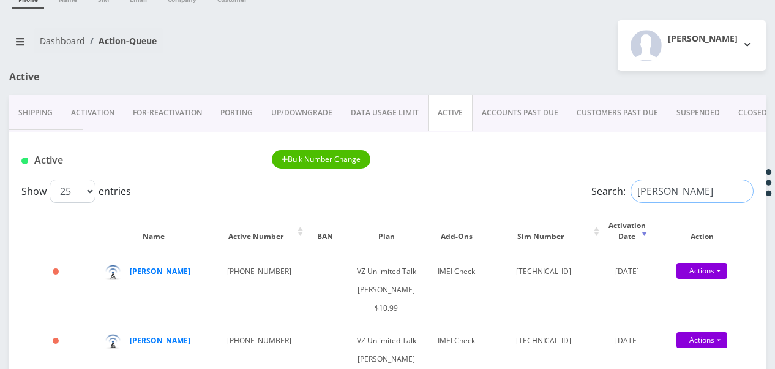
scroll to position [123, 0]
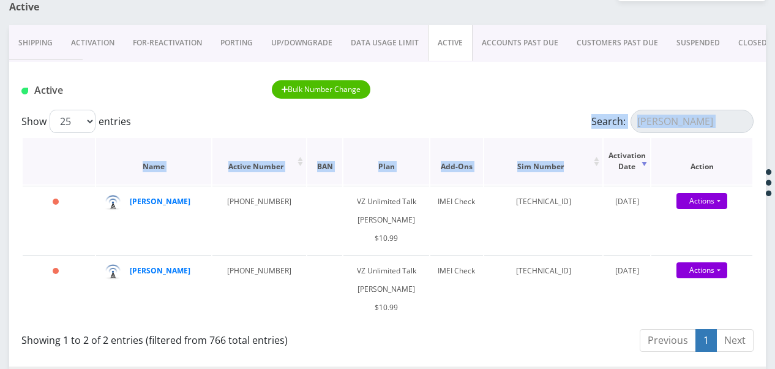
drag, startPoint x: 653, startPoint y: 134, endPoint x: 559, endPoint y: 154, distance: 96.5
click at [559, 154] on div "Show 25 50 100 250 500 1000 entries Search: lehr Name Active Number BAN Plan Ad…" at bounding box center [387, 233] width 757 height 247
click at [688, 129] on input "lehr" at bounding box center [692, 121] width 123 height 23
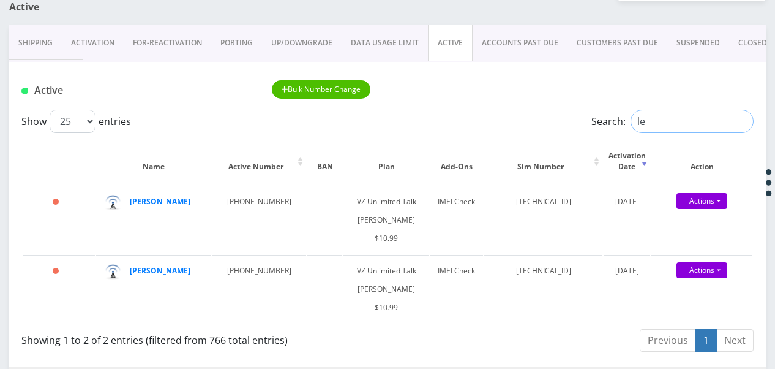
type input "l"
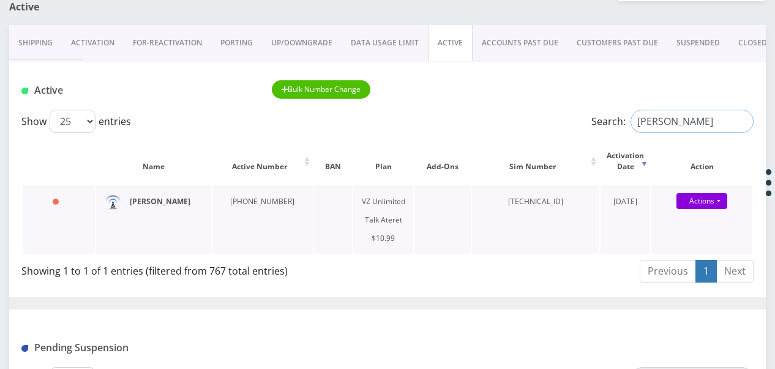
type input "sutton"
click at [227, 34] on link "PORTING" at bounding box center [236, 43] width 51 height 36
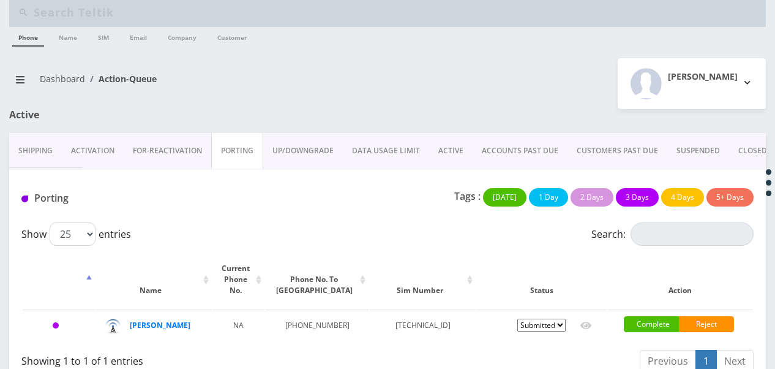
scroll to position [39, 0]
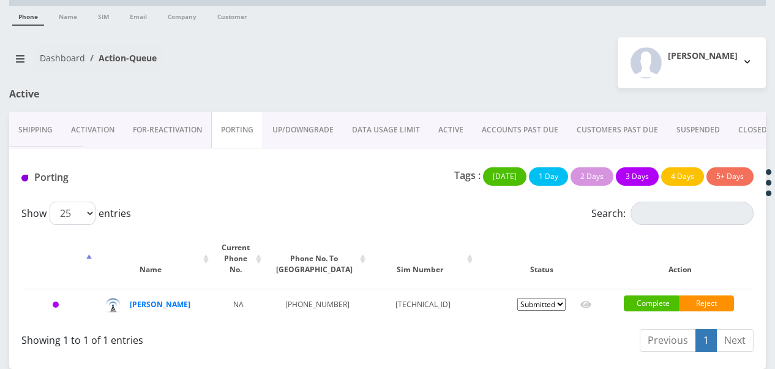
click at [434, 130] on link "ACTIVE" at bounding box center [450, 130] width 43 height 36
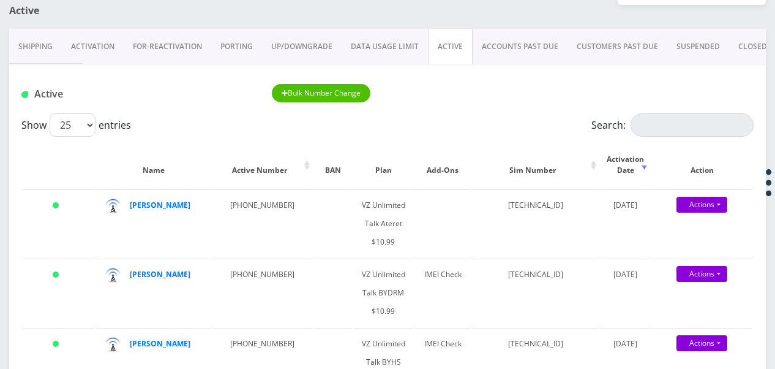
scroll to position [100, 0]
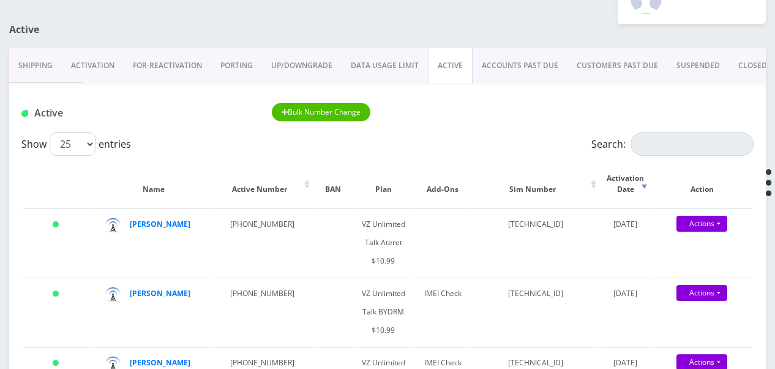
click at [89, 74] on link "Activation" at bounding box center [93, 66] width 62 height 36
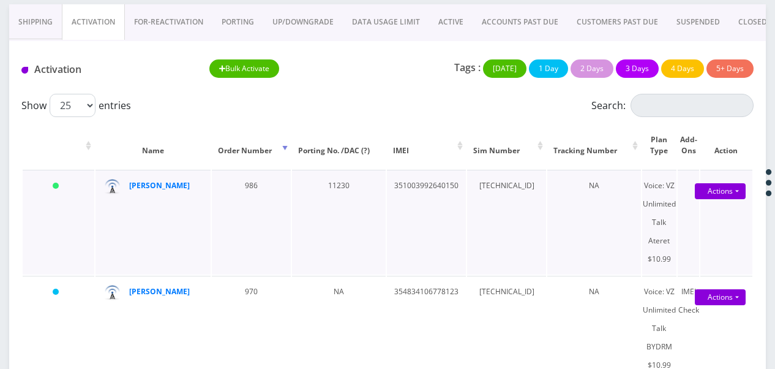
scroll to position [161, 0]
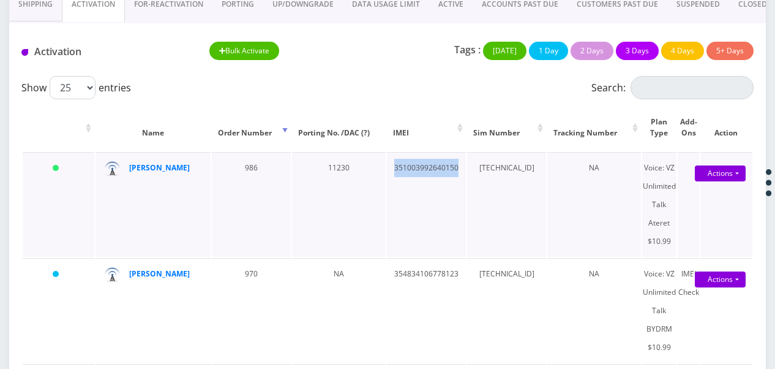
drag, startPoint x: 379, startPoint y: 170, endPoint x: 451, endPoint y: 174, distance: 72.4
click at [451, 174] on td "351003992640150" at bounding box center [426, 204] width 79 height 105
drag, startPoint x: 451, startPoint y: 174, endPoint x: 430, endPoint y: 169, distance: 21.4
copy td "351003992640150"
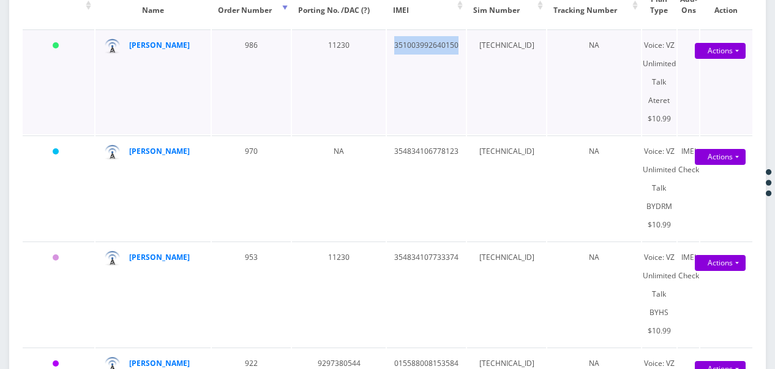
copy td "351003992640150"
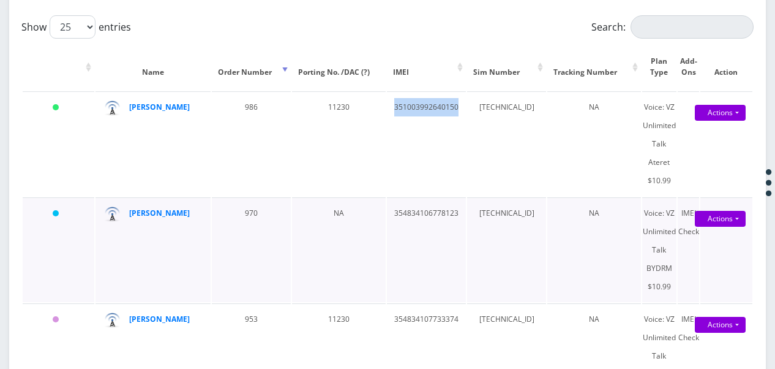
scroll to position [100, 0]
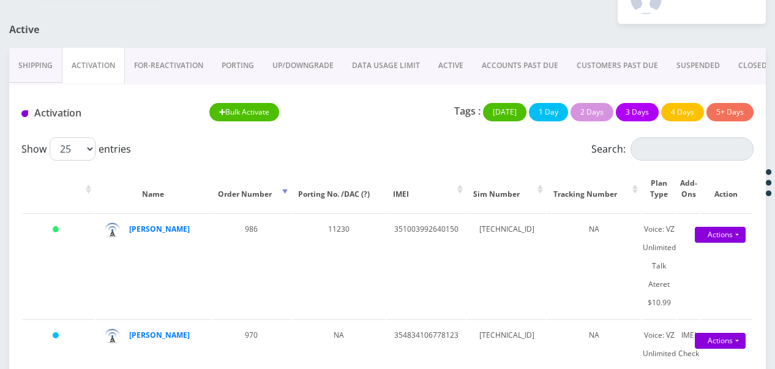
click at [390, 154] on div "Show 25 50 100 250 500 1000 entries" at bounding box center [295, 148] width 549 height 23
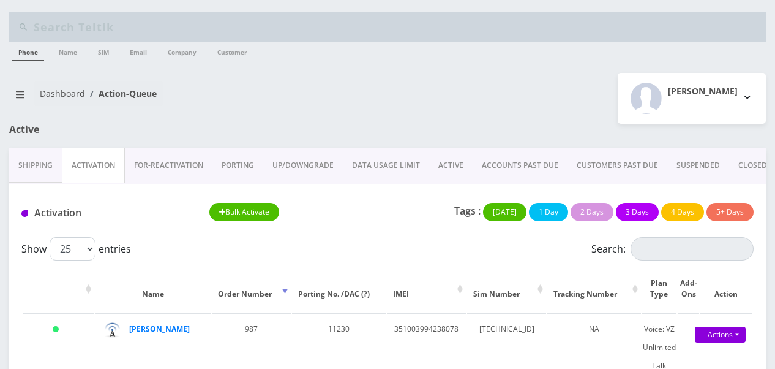
scroll to position [100, 0]
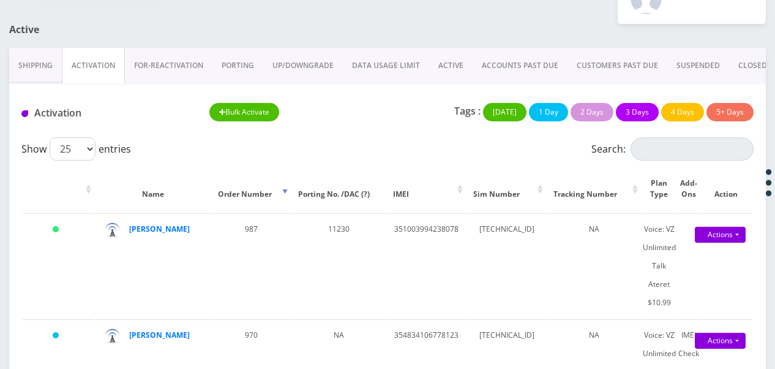
click at [429, 66] on link "ACTIVE" at bounding box center [450, 66] width 43 height 36
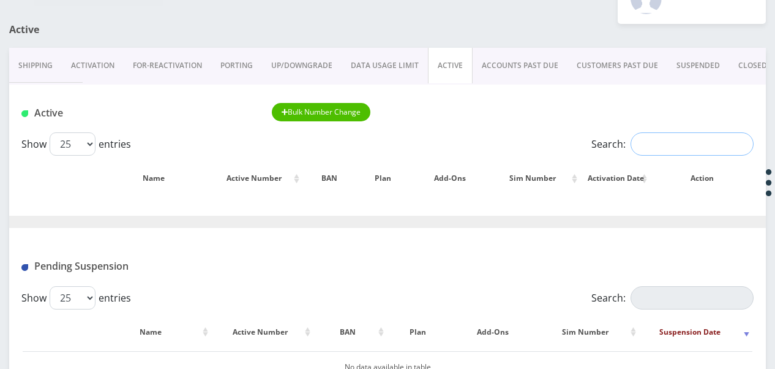
click at [644, 147] on input "Search:" at bounding box center [692, 143] width 123 height 23
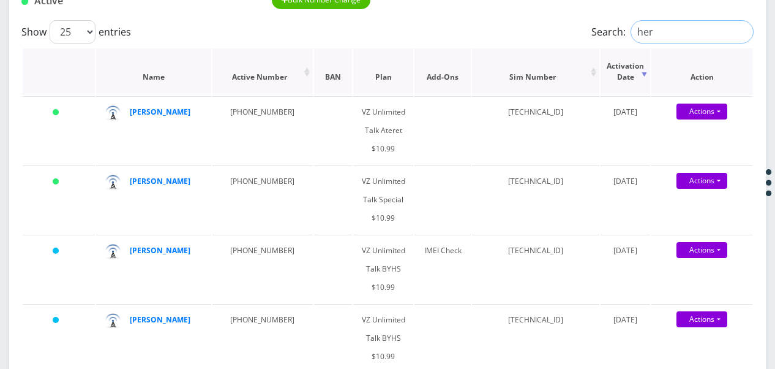
scroll to position [222, 0]
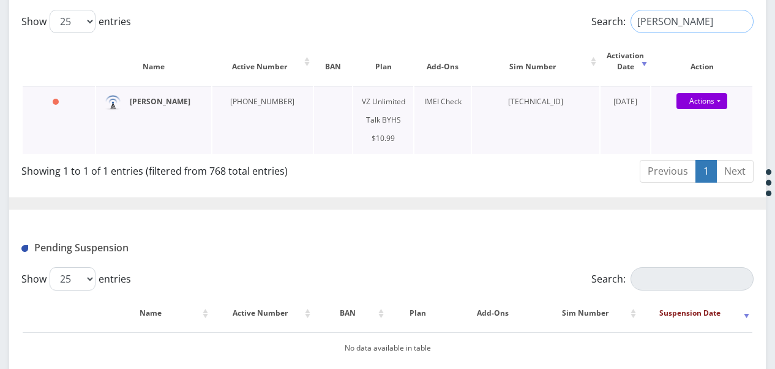
type input "[PERSON_NAME]"
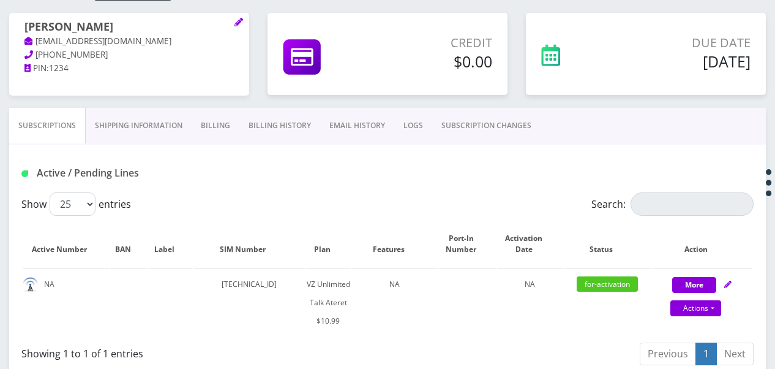
scroll to position [136, 0]
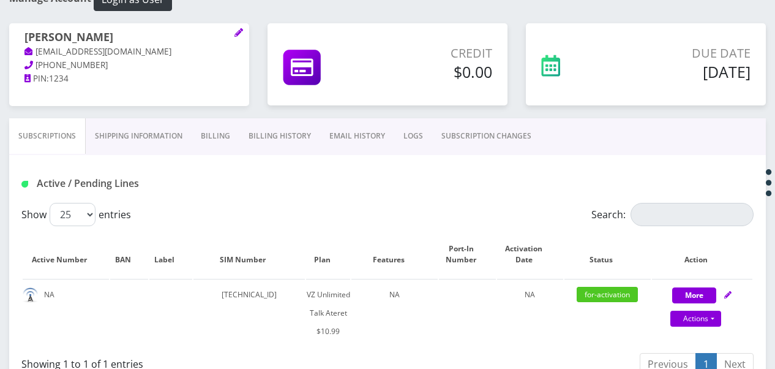
click at [206, 131] on link "Billing" at bounding box center [216, 136] width 48 height 36
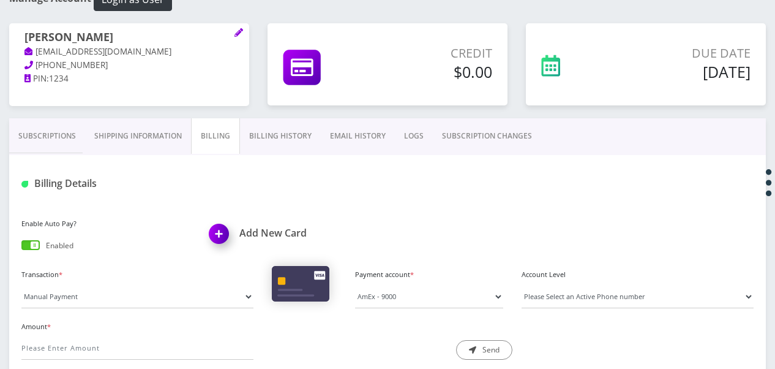
click at [114, 143] on link "Shipping Information" at bounding box center [138, 136] width 106 height 36
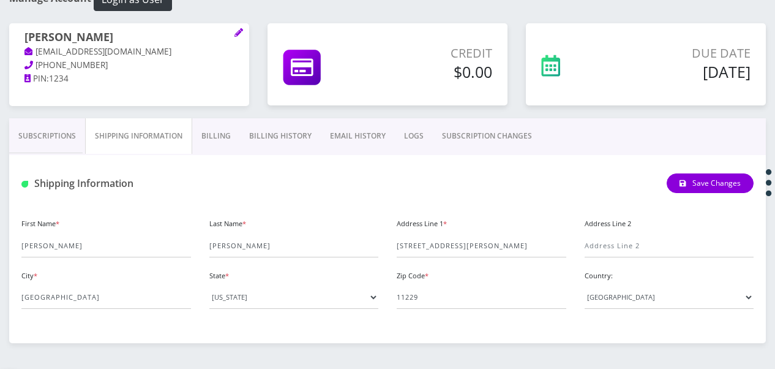
click at [65, 139] on link "Subscriptions" at bounding box center [47, 136] width 76 height 36
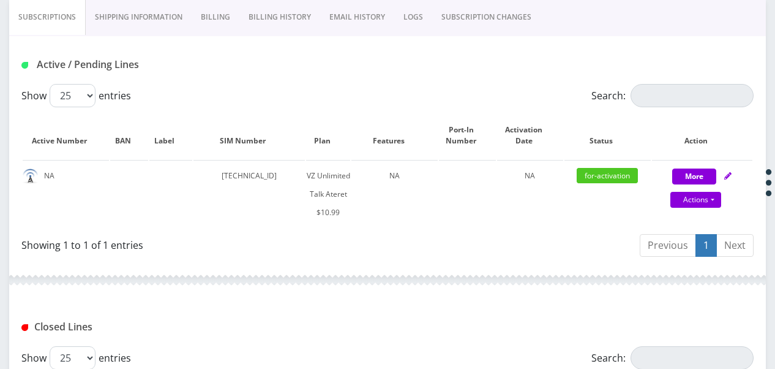
scroll to position [258, 0]
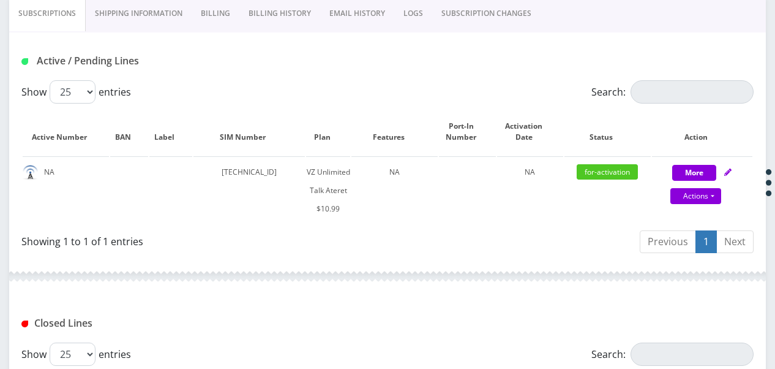
click at [473, 15] on link "SUBSCRIPTION CHANGES" at bounding box center [486, 14] width 108 height 36
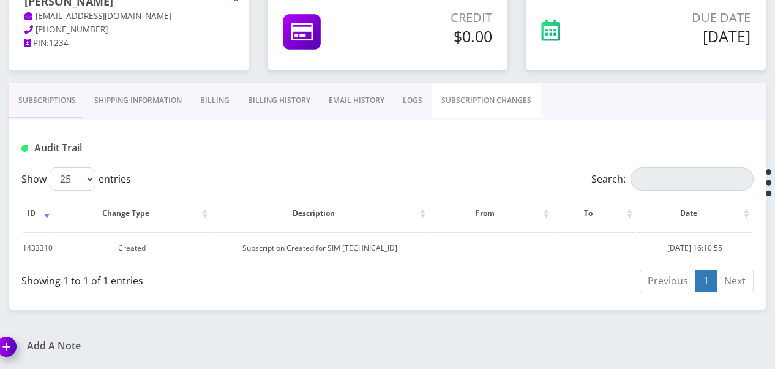
scroll to position [170, 0]
click at [60, 89] on link "Subscriptions" at bounding box center [47, 102] width 76 height 36
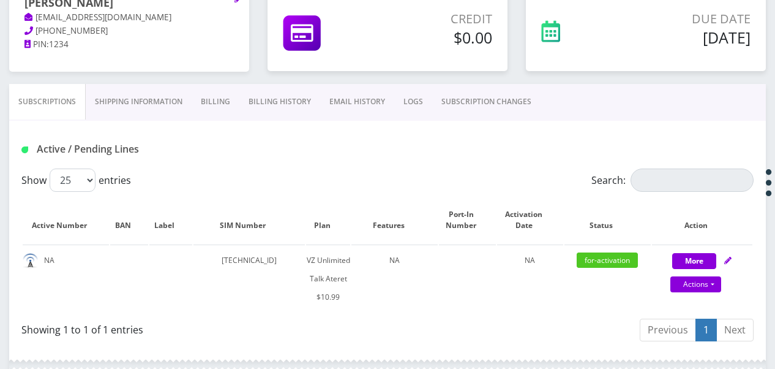
click at [470, 105] on link "SUBSCRIPTION CHANGES" at bounding box center [486, 102] width 108 height 36
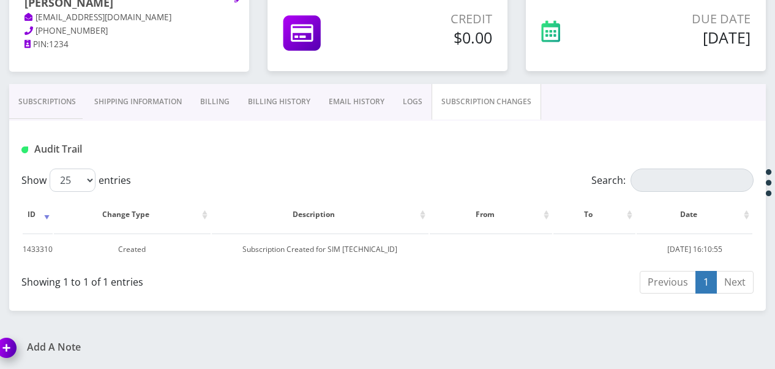
click at [62, 99] on link "Subscriptions" at bounding box center [47, 102] width 76 height 36
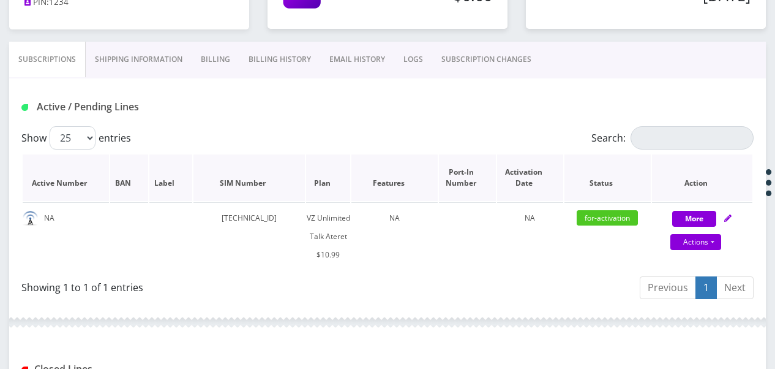
scroll to position [232, 0]
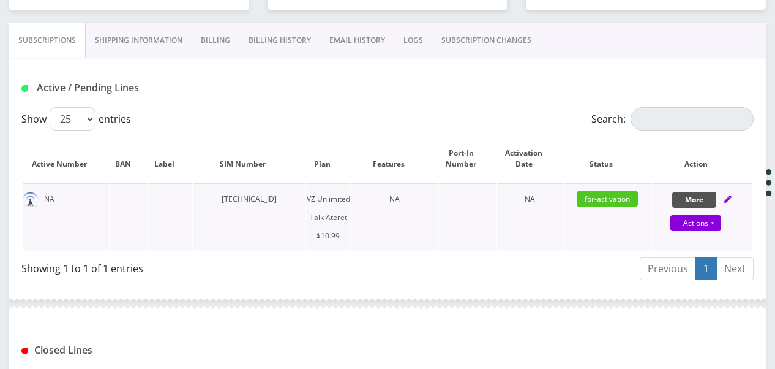
drag, startPoint x: 693, startPoint y: 198, endPoint x: 668, endPoint y: 217, distance: 31.5
click at [693, 198] on button "More" at bounding box center [695, 200] width 44 height 16
select select "483"
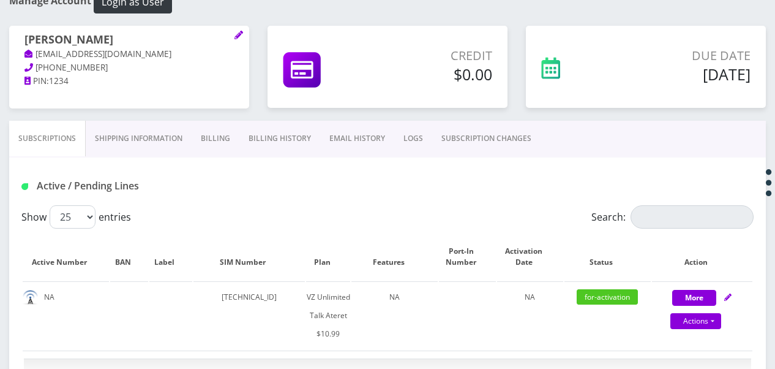
scroll to position [109, 0]
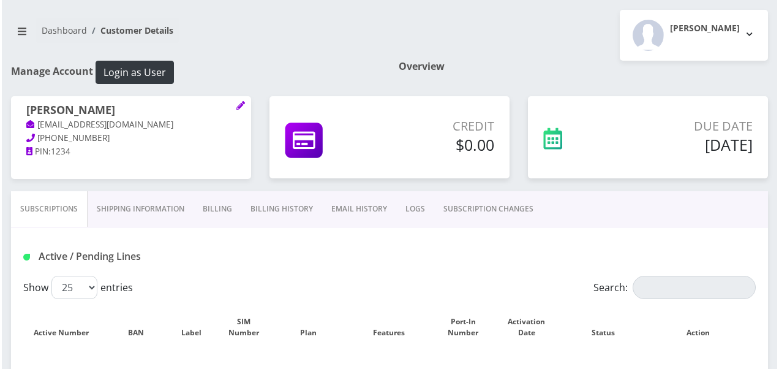
scroll to position [123, 0]
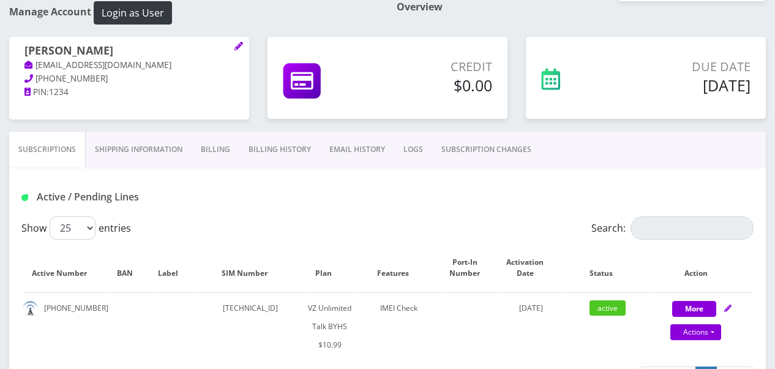
click at [483, 154] on link "SUBSCRIPTION CHANGES" at bounding box center [486, 150] width 108 height 36
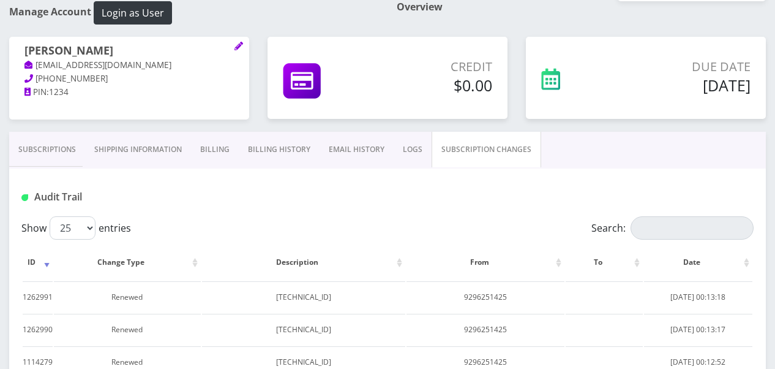
click at [59, 135] on link "Subscriptions" at bounding box center [47, 150] width 76 height 36
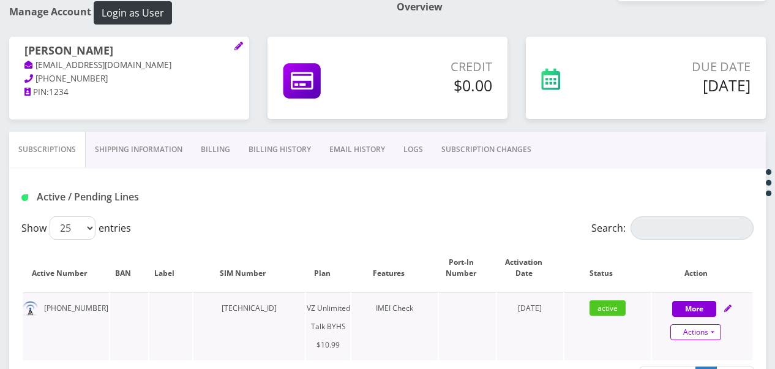
click at [718, 334] on link "Actions" at bounding box center [696, 332] width 51 height 16
select select "467"
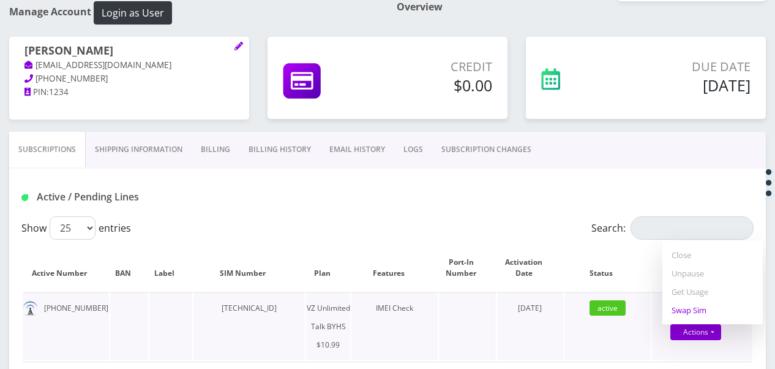
click at [690, 306] on link "Swap Sim" at bounding box center [713, 310] width 100 height 18
select select "467"
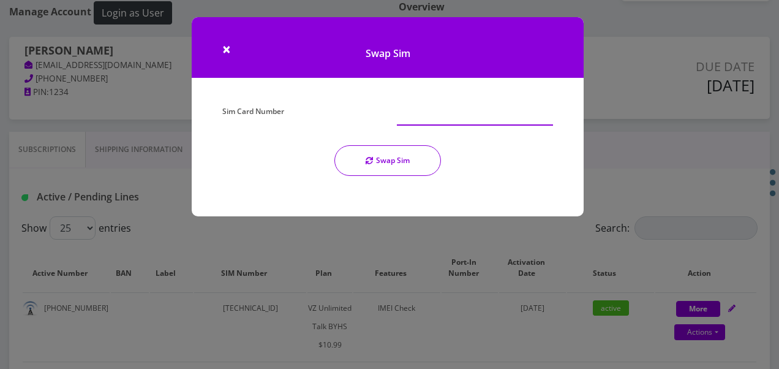
click at [399, 115] on input "Sim Card Number" at bounding box center [475, 113] width 156 height 23
type input "[TECHNICAL_ID]"
click at [398, 162] on button "Swap Sim" at bounding box center [387, 160] width 107 height 31
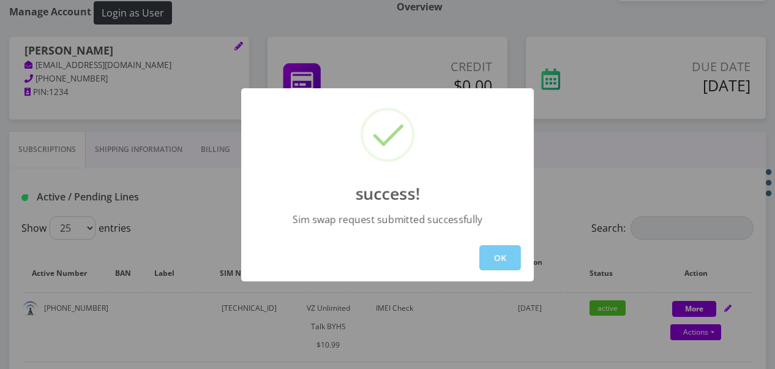
click at [492, 251] on button "OK" at bounding box center [501, 257] width 42 height 25
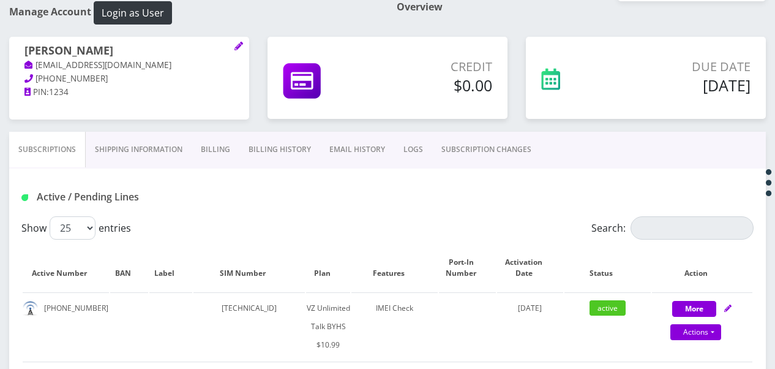
click at [501, 145] on link "SUBSCRIPTION CHANGES" at bounding box center [486, 150] width 108 height 36
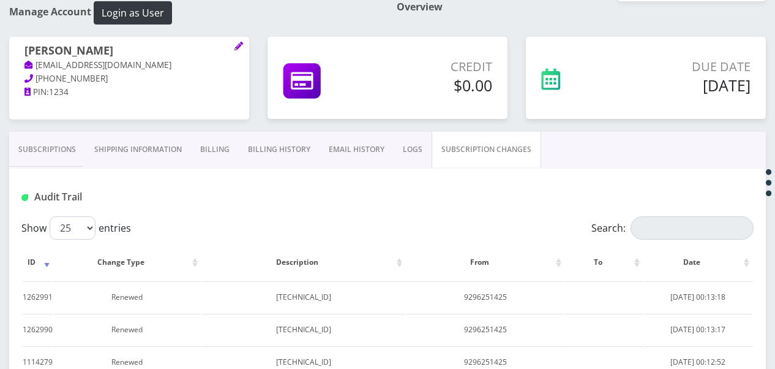
click at [59, 148] on link "Subscriptions" at bounding box center [47, 150] width 76 height 36
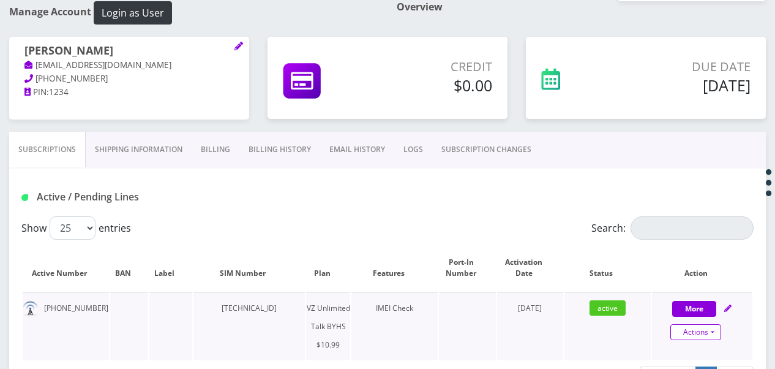
click at [714, 337] on link "Actions" at bounding box center [696, 332] width 51 height 16
select select "467"
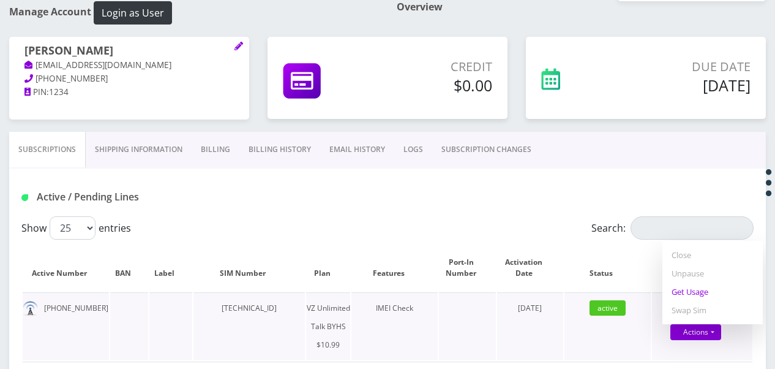
click at [697, 290] on link "Get Usage" at bounding box center [713, 291] width 100 height 18
select select "467"
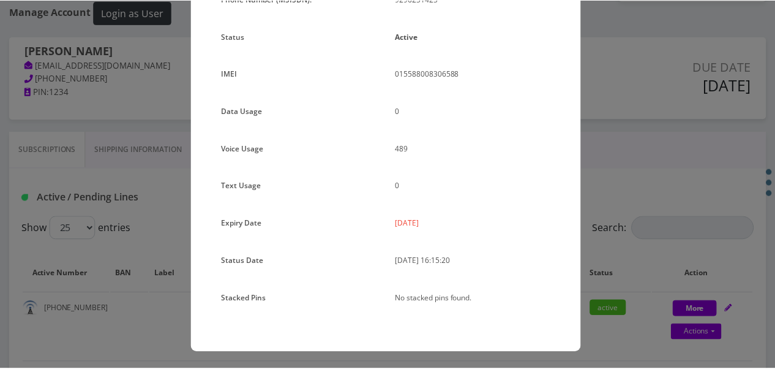
scroll to position [150, 0]
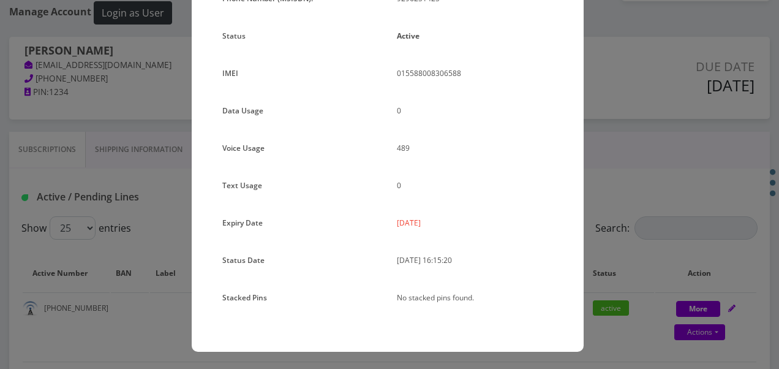
click at [627, 179] on div "× Subscription Info Plan Name TT 4G Monthly Unlimited Voice Plan Phone Number (…" at bounding box center [389, 184] width 779 height 369
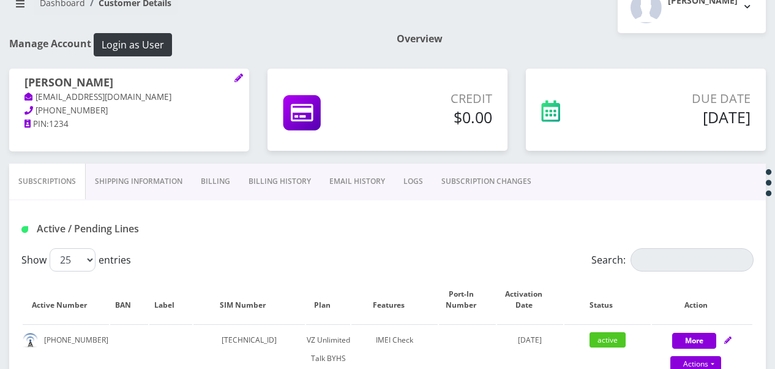
scroll to position [184, 0]
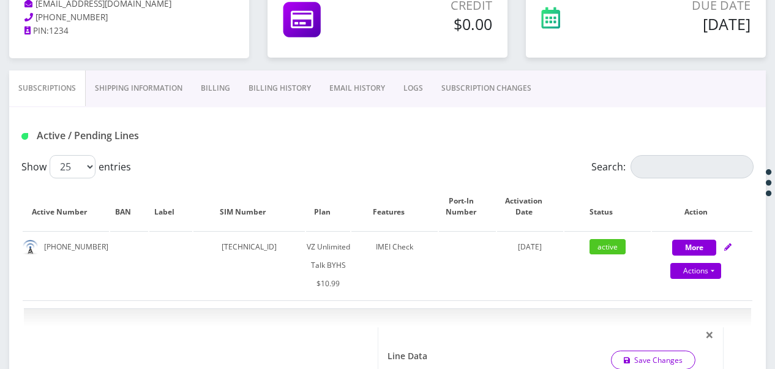
click at [446, 97] on link "SUBSCRIPTION CHANGES" at bounding box center [486, 88] width 108 height 36
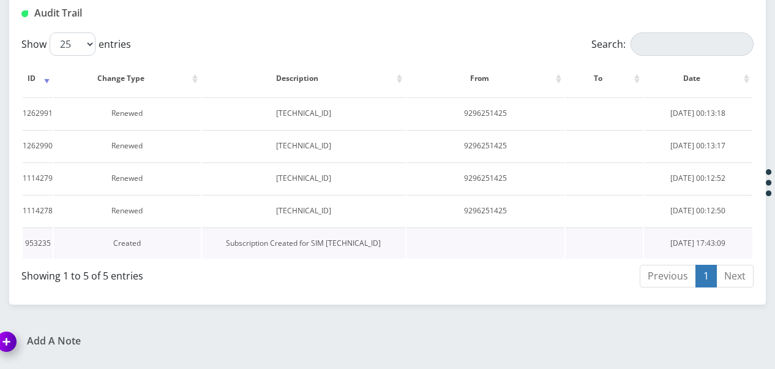
scroll to position [184, 0]
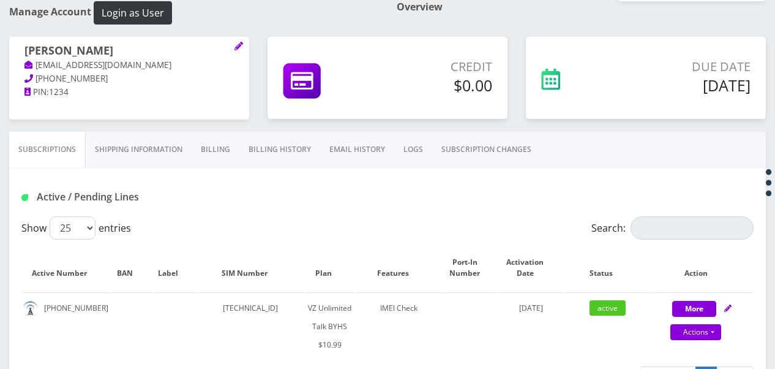
scroll to position [245, 0]
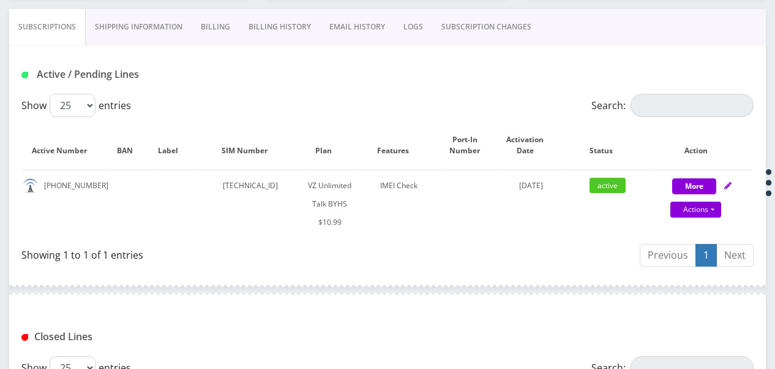
click at [467, 35] on link "SUBSCRIPTION CHANGES" at bounding box center [486, 27] width 108 height 36
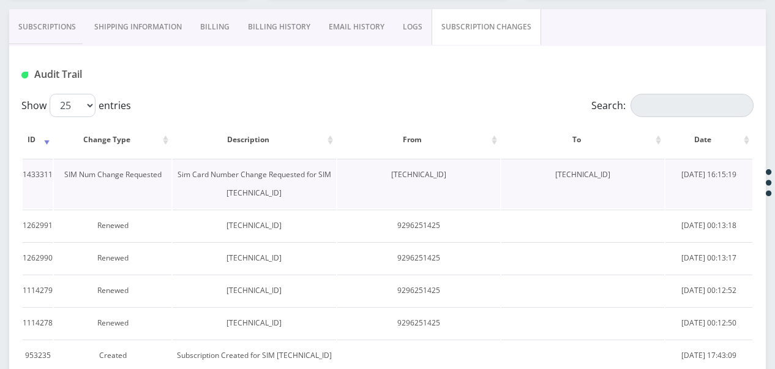
drag, startPoint x: 536, startPoint y: 172, endPoint x: 626, endPoint y: 178, distance: 90.3
click at [626, 178] on td "[TECHNICAL_ID]" at bounding box center [583, 184] width 163 height 50
drag, startPoint x: 626, startPoint y: 178, endPoint x: 613, endPoint y: 177, distance: 12.9
copy td "[TECHNICAL_ID]"
click at [31, 17] on link "Subscriptions" at bounding box center [47, 27] width 76 height 36
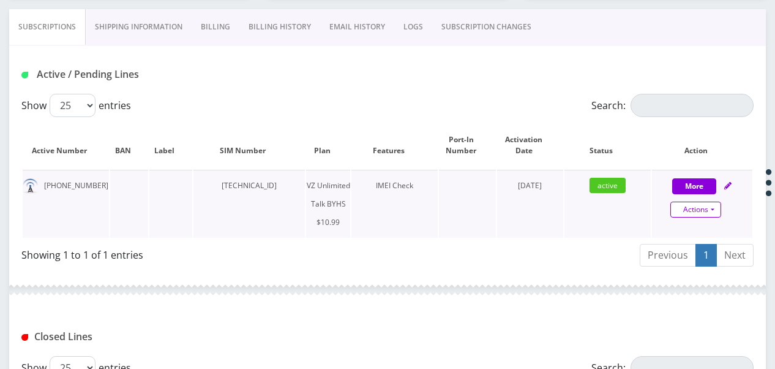
click at [714, 207] on link "Actions" at bounding box center [696, 210] width 51 height 16
select select "467"
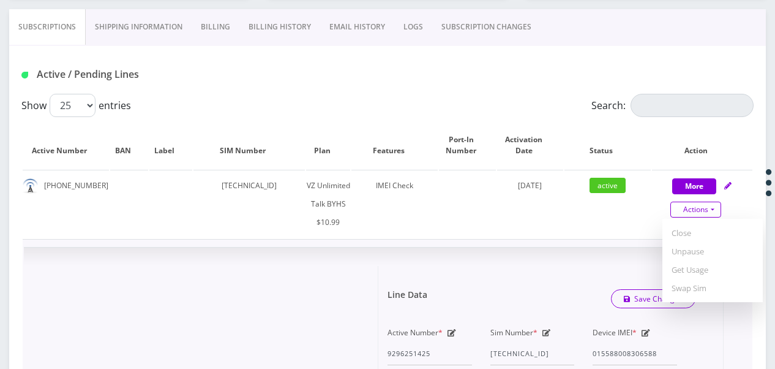
scroll to position [306, 0]
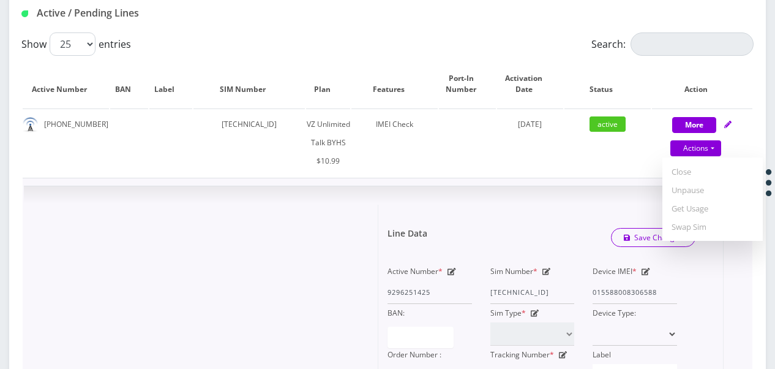
click at [541, 268] on div "Sim Number * [TECHNICAL_ID]" at bounding box center [532, 283] width 103 height 42
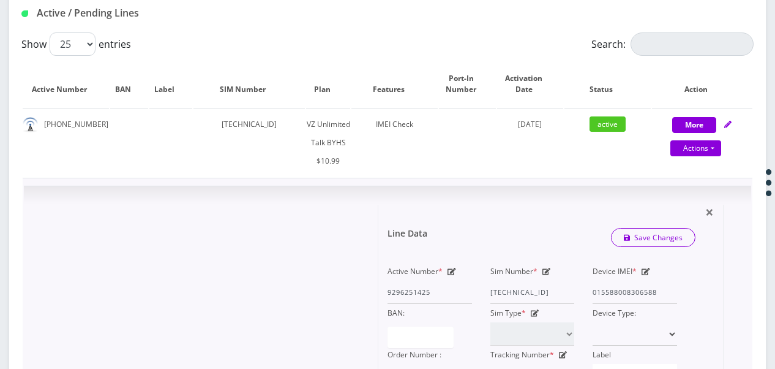
click at [544, 268] on icon at bounding box center [547, 271] width 9 height 7
drag, startPoint x: 491, startPoint y: 290, endPoint x: 588, endPoint y: 288, distance: 96.8
click at [588, 288] on div "Active Number * 9296251425 Sim Number * [TECHNICAL_ID] Device IMEI * [TECHNICAL…" at bounding box center [533, 324] width 308 height 125
paste input "35601"
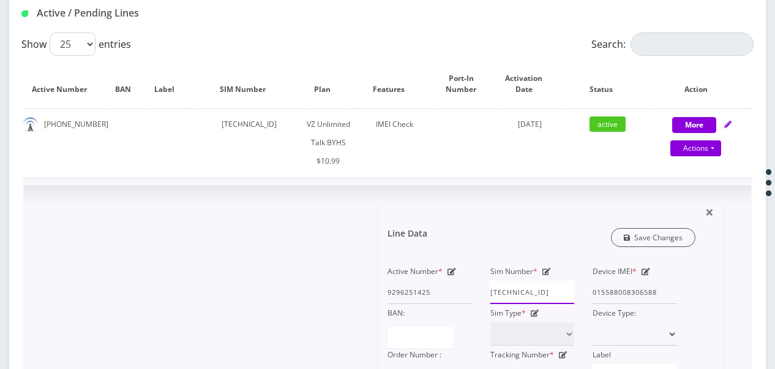
type input "[TECHNICAL_ID]"
click at [647, 235] on link "Save Changes" at bounding box center [653, 237] width 85 height 19
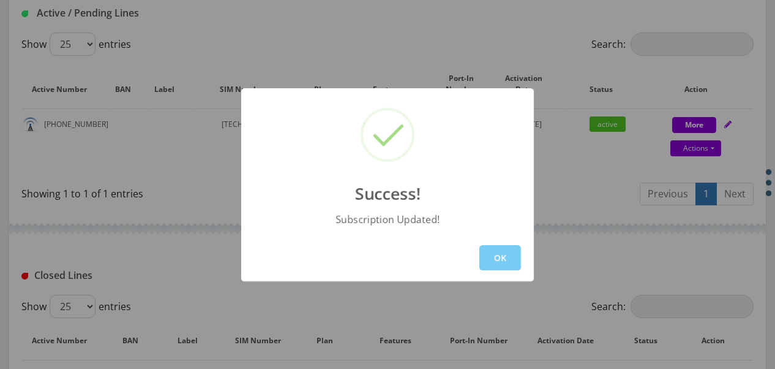
click at [501, 258] on button "OK" at bounding box center [501, 257] width 42 height 25
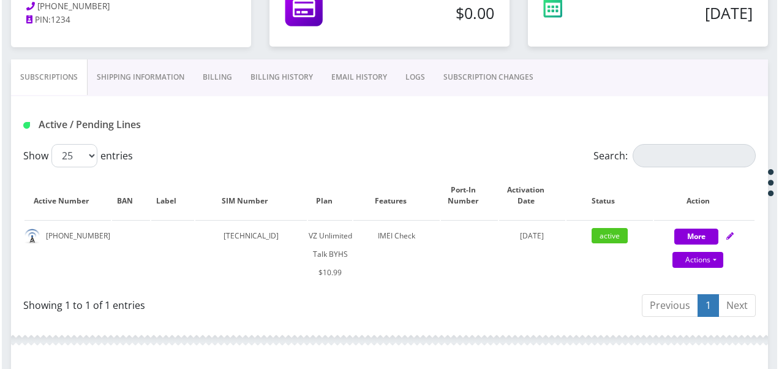
scroll to position [184, 0]
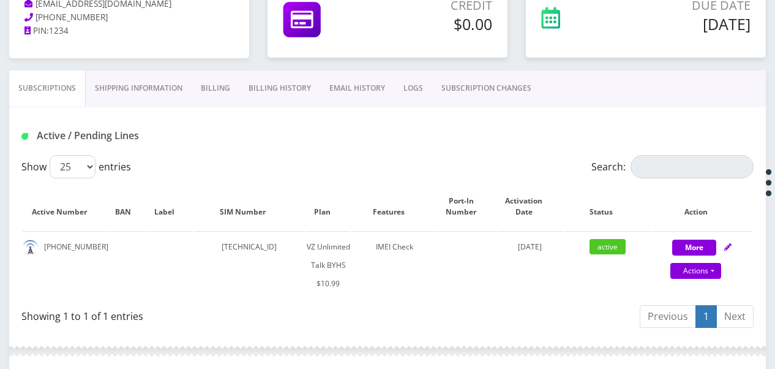
click at [508, 79] on link "SUBSCRIPTION CHANGES" at bounding box center [486, 88] width 108 height 36
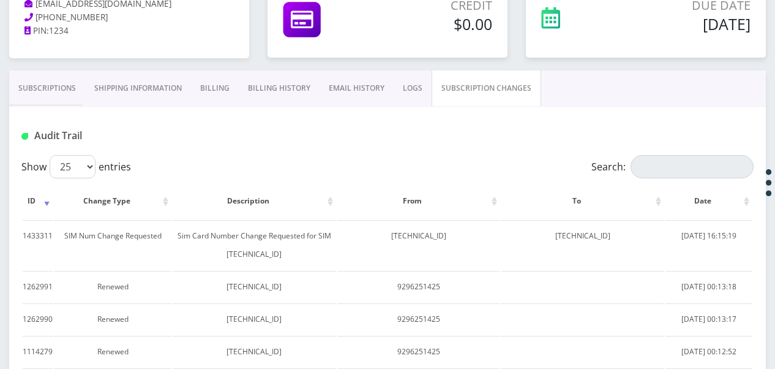
click at [56, 83] on link "Subscriptions" at bounding box center [47, 88] width 76 height 36
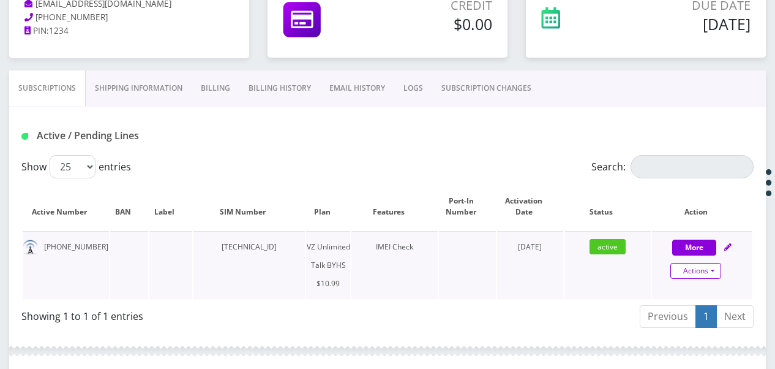
click at [709, 266] on link "Actions" at bounding box center [696, 271] width 51 height 16
select select "467"
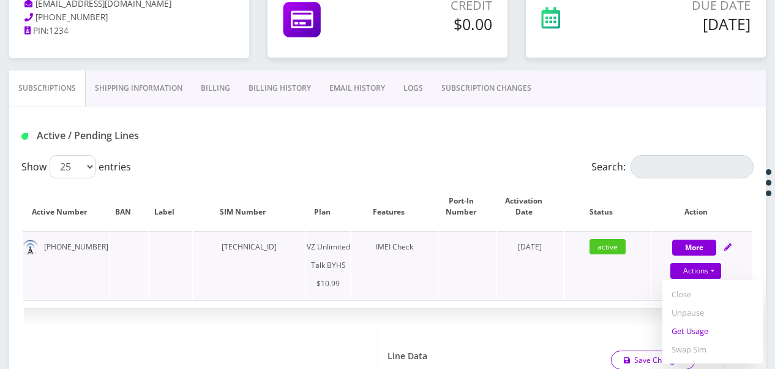
click at [696, 328] on link "Get Usage" at bounding box center [713, 331] width 100 height 18
select select "467"
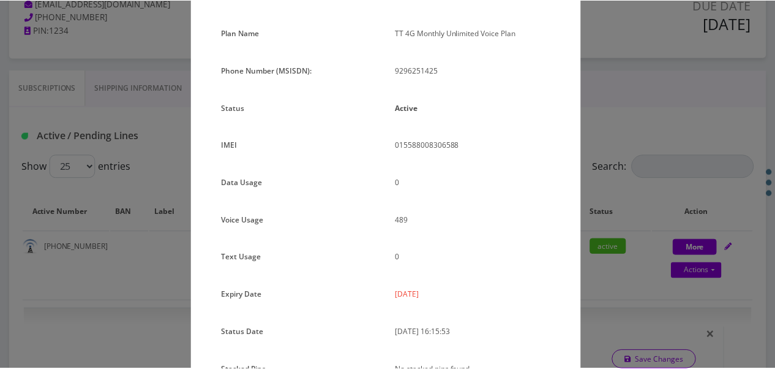
scroll to position [150, 0]
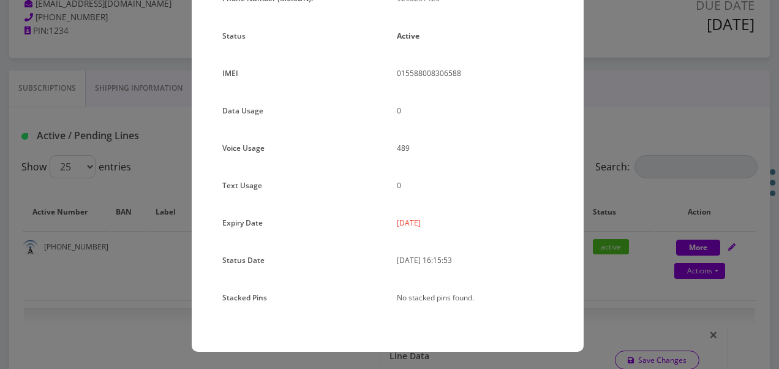
click at [594, 212] on div "× Subscription Info Plan Name TT 4G Monthly Unlimited Voice Plan Phone Number (…" at bounding box center [389, 184] width 779 height 369
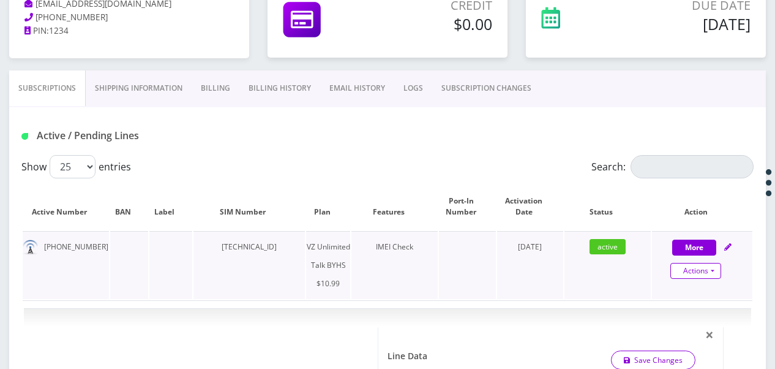
click at [715, 274] on link "Actions" at bounding box center [696, 271] width 51 height 16
click at [697, 326] on link "Get Usage" at bounding box center [713, 331] width 100 height 18
select select "467"
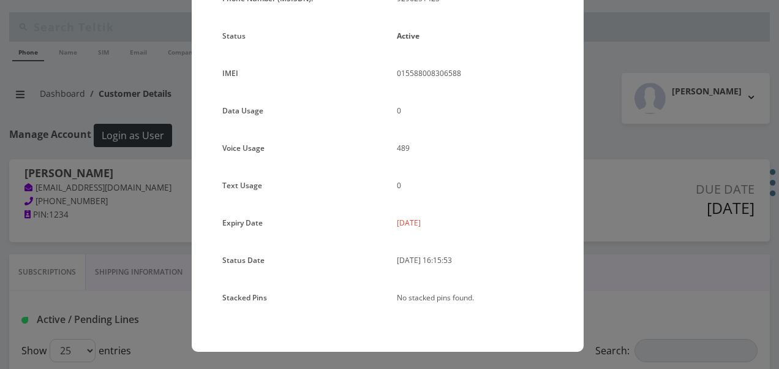
click at [624, 180] on div "× Subscription Info Plan Name TT 4G Monthly Unlimited Voice Plan Phone Number (…" at bounding box center [389, 184] width 779 height 369
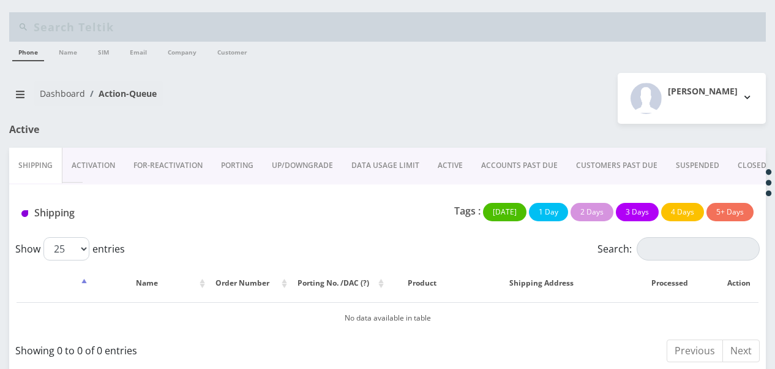
click at [113, 167] on link "Activation" at bounding box center [93, 166] width 62 height 36
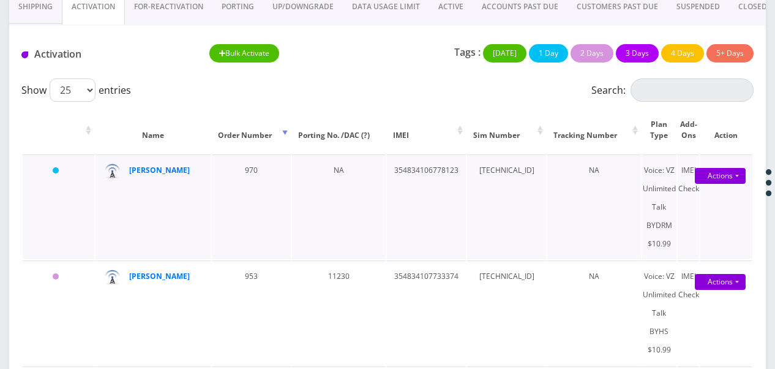
scroll to position [123, 0]
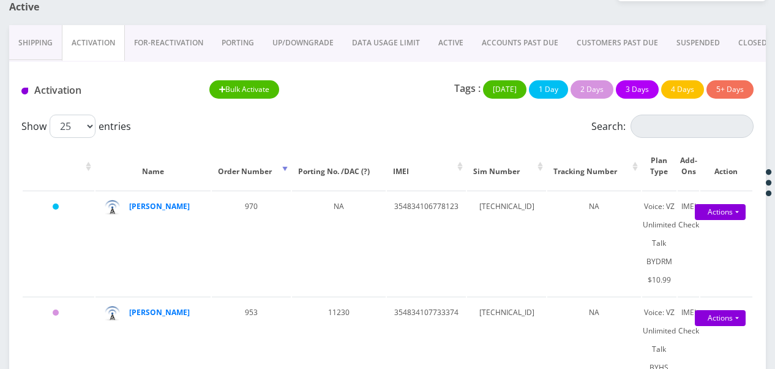
click at [448, 40] on link "ACTIVE" at bounding box center [450, 43] width 43 height 36
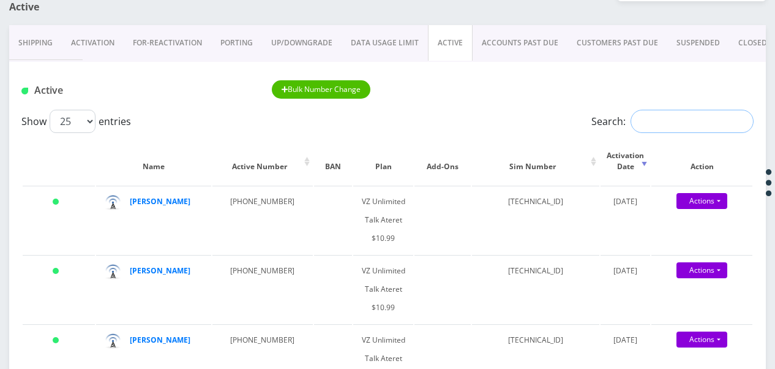
click at [652, 121] on input "Search:" at bounding box center [692, 121] width 123 height 23
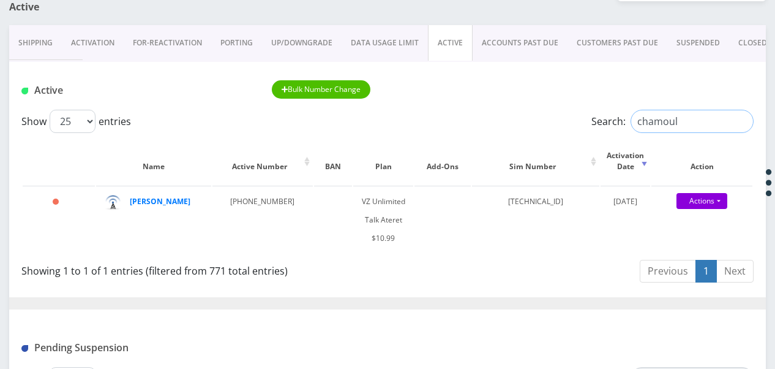
type input "chamoul"
click at [94, 47] on link "Activation" at bounding box center [93, 43] width 62 height 36
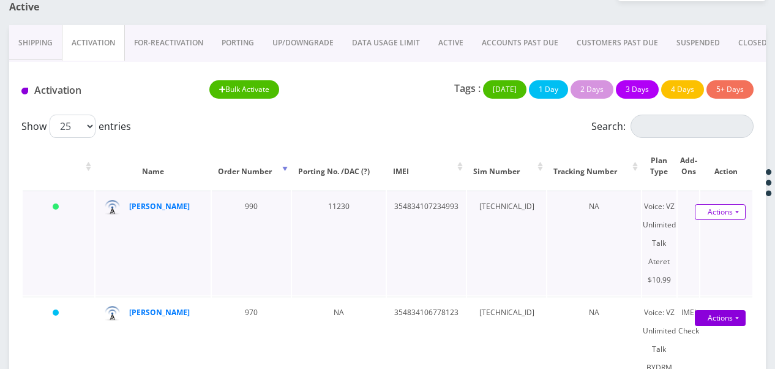
click at [733, 211] on link "Actions" at bounding box center [720, 212] width 51 height 16
click at [463, 37] on link "ACTIVE" at bounding box center [450, 43] width 43 height 36
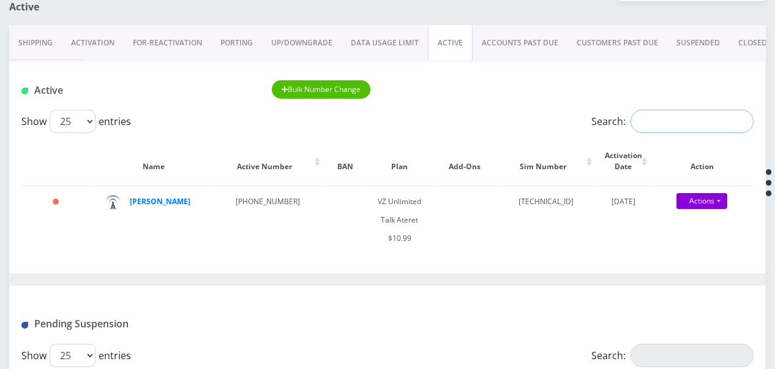
click at [678, 121] on input "Search:" at bounding box center [692, 121] width 123 height 23
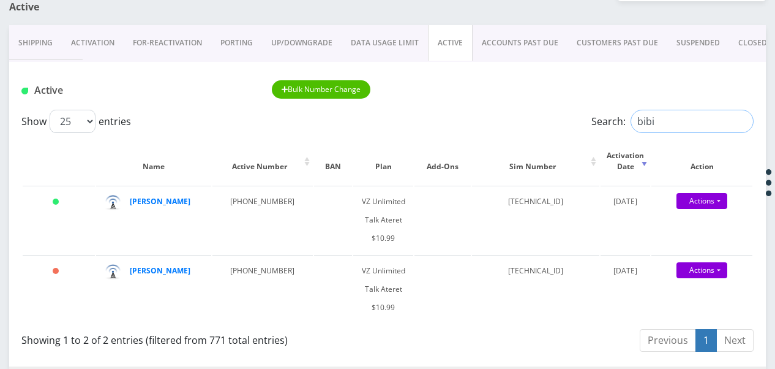
drag, startPoint x: 677, startPoint y: 123, endPoint x: 538, endPoint y: 127, distance: 139.1
click at [540, 127] on div "Show 25 50 100 250 500 1000 entries Search: bibi" at bounding box center [387, 121] width 733 height 23
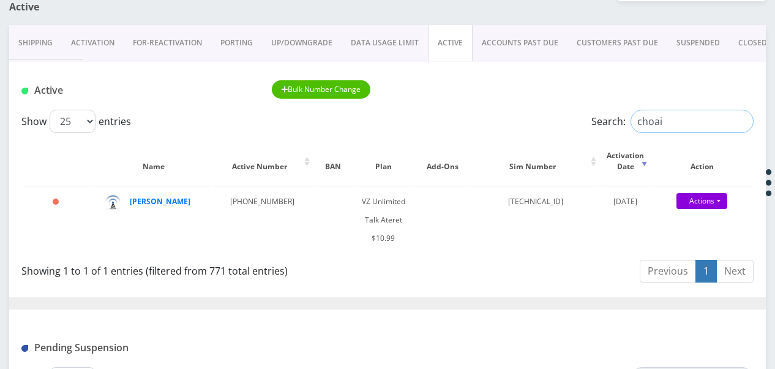
drag, startPoint x: 688, startPoint y: 130, endPoint x: 524, endPoint y: 102, distance: 167.2
drag, startPoint x: 677, startPoint y: 121, endPoint x: 534, endPoint y: 125, distance: 143.4
click at [534, 125] on div "Show 25 50 100 250 500 1000 entries Search: reggie" at bounding box center [387, 121] width 733 height 23
drag, startPoint x: 673, startPoint y: 129, endPoint x: 537, endPoint y: 161, distance: 139.8
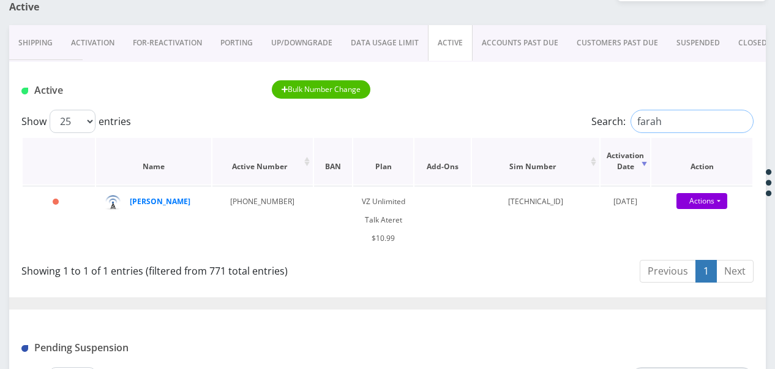
click at [537, 161] on div "Show 25 50 100 250 500 1000 entries Search: farah Name Active Number BAN Plan A…" at bounding box center [387, 199] width 757 height 178
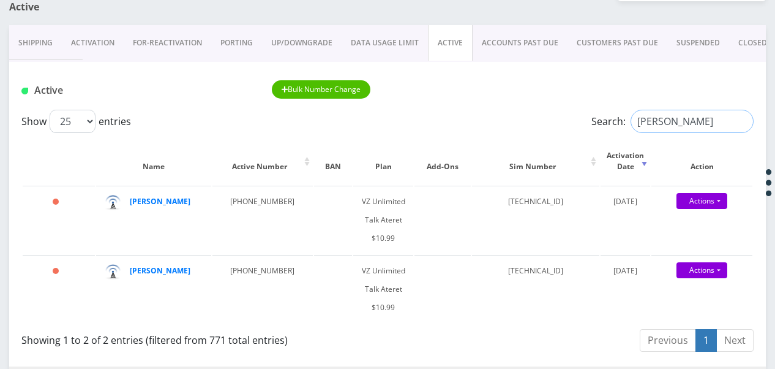
drag, startPoint x: 687, startPoint y: 123, endPoint x: 535, endPoint y: 115, distance: 152.1
click at [535, 115] on div "Show 25 50 100 250 500 1000 entries Search: laniado" at bounding box center [387, 121] width 733 height 23
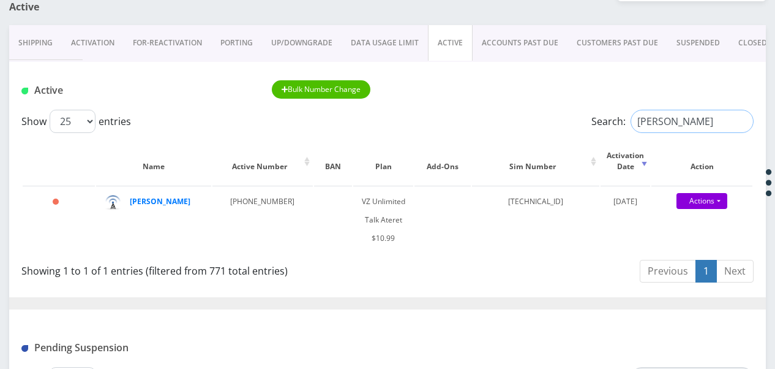
drag, startPoint x: 675, startPoint y: 113, endPoint x: 577, endPoint y: 122, distance: 98.4
click at [600, 120] on label "Search: michel" at bounding box center [673, 121] width 162 height 23
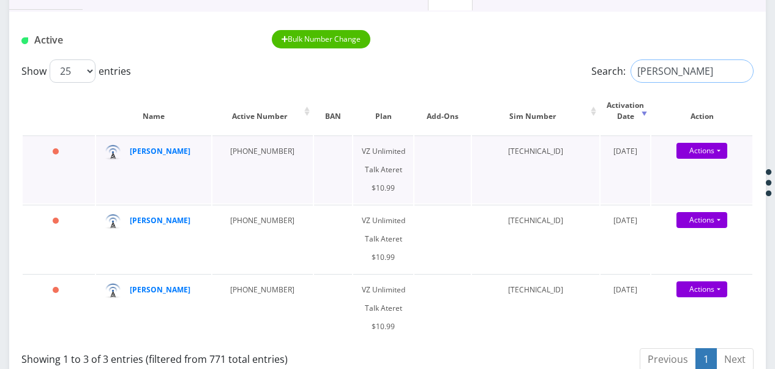
scroll to position [184, 0]
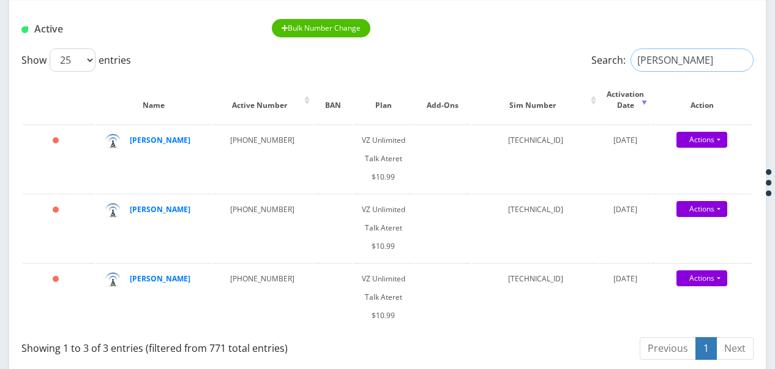
drag, startPoint x: 679, startPoint y: 59, endPoint x: 513, endPoint y: 44, distance: 166.1
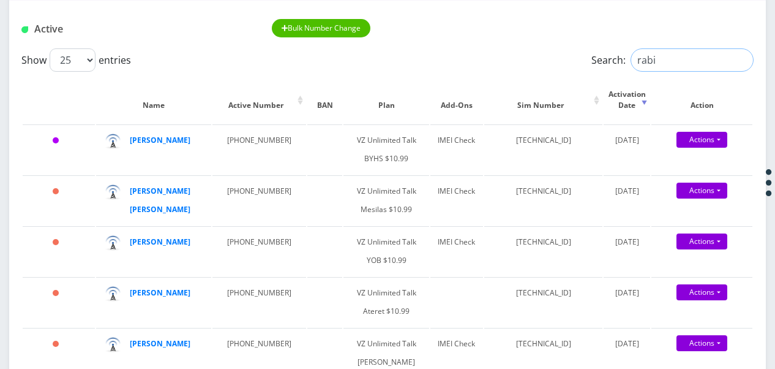
drag, startPoint x: 657, startPoint y: 50, endPoint x: 570, endPoint y: 45, distance: 87.7
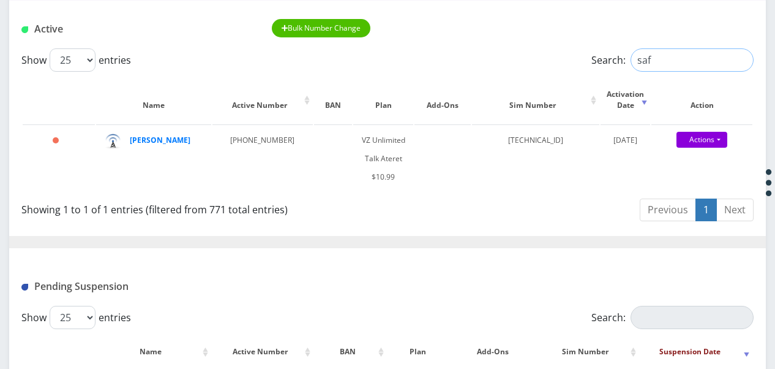
drag, startPoint x: 663, startPoint y: 58, endPoint x: 533, endPoint y: 50, distance: 130.8
click at [529, 51] on div "Show 25 50 100 250 500 1000 entries Search: saf" at bounding box center [387, 59] width 733 height 23
drag, startPoint x: 657, startPoint y: 67, endPoint x: 490, endPoint y: 53, distance: 167.3
click at [494, 59] on div "Show 25 50 100 250 500 1000 entries Search: saka" at bounding box center [387, 59] width 733 height 23
drag, startPoint x: 682, startPoint y: 66, endPoint x: 553, endPoint y: 75, distance: 130.2
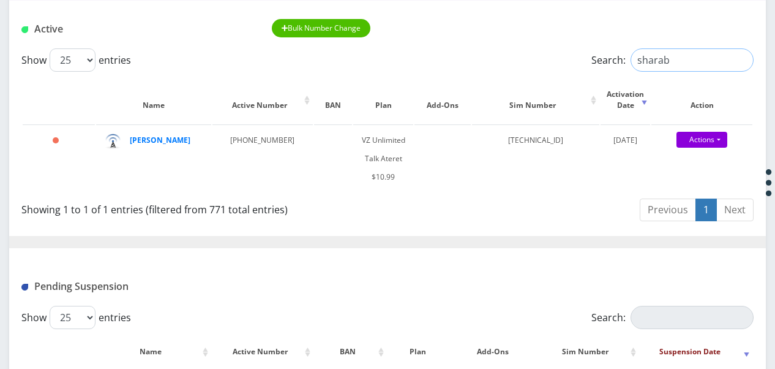
click at [566, 66] on div "Show 25 50 100 250 500 1000 entries Search: sharab" at bounding box center [387, 59] width 733 height 23
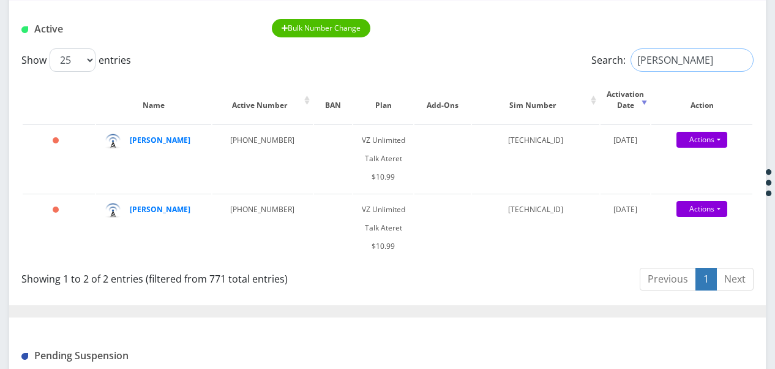
drag, startPoint x: 676, startPoint y: 57, endPoint x: 589, endPoint y: 66, distance: 87.4
click at [592, 66] on label "Search: tawil" at bounding box center [673, 59] width 162 height 23
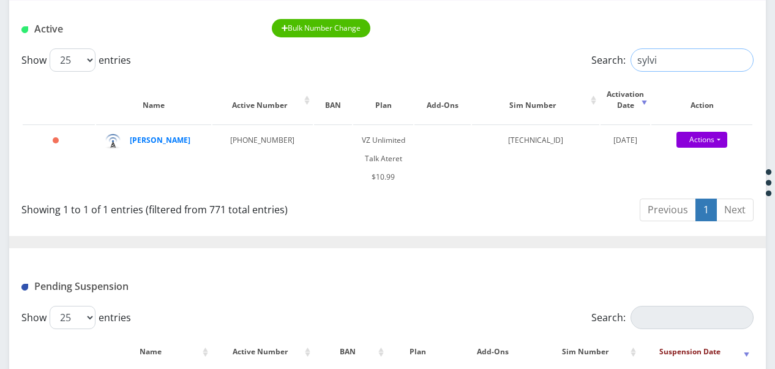
drag, startPoint x: 670, startPoint y: 62, endPoint x: 572, endPoint y: 66, distance: 97.5
click at [578, 66] on div "Search: sylvi" at bounding box center [662, 59] width 183 height 23
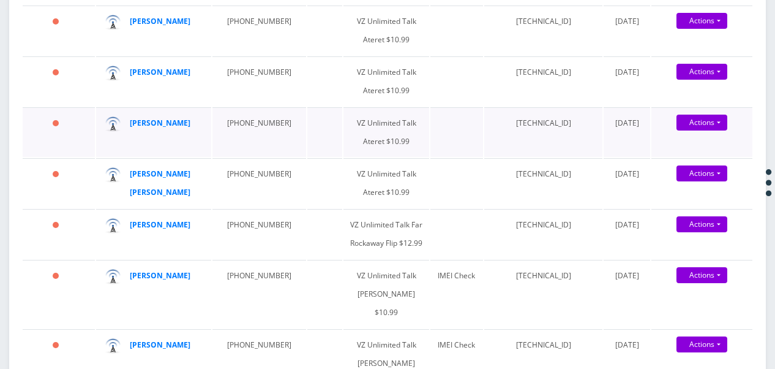
scroll to position [123, 0]
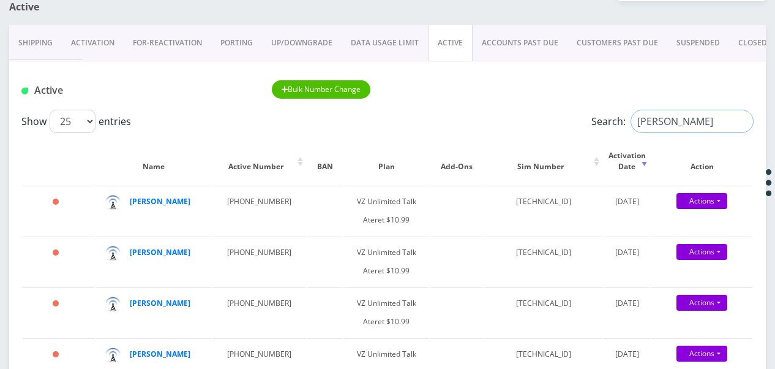
drag, startPoint x: 685, startPoint y: 118, endPoint x: 551, endPoint y: 111, distance: 134.3
click at [551, 111] on div "Show 25 50 100 250 500 1000 entries Search: cohen" at bounding box center [387, 121] width 733 height 23
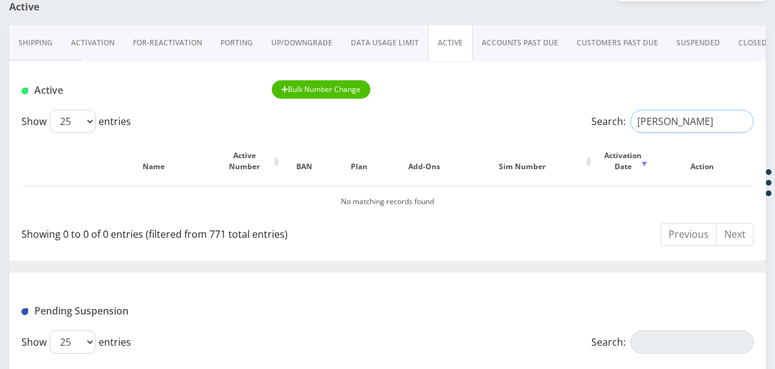
drag, startPoint x: 680, startPoint y: 115, endPoint x: 568, endPoint y: 115, distance: 111.5
click at [568, 115] on div "Show 25 50 100 250 500 1000 entries Search: sheryl" at bounding box center [387, 121] width 733 height 23
type input "cohen"
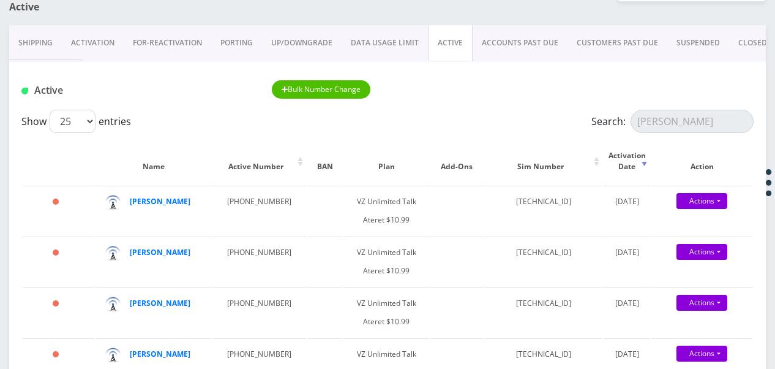
click at [739, 48] on link "CLOSED" at bounding box center [753, 43] width 47 height 36
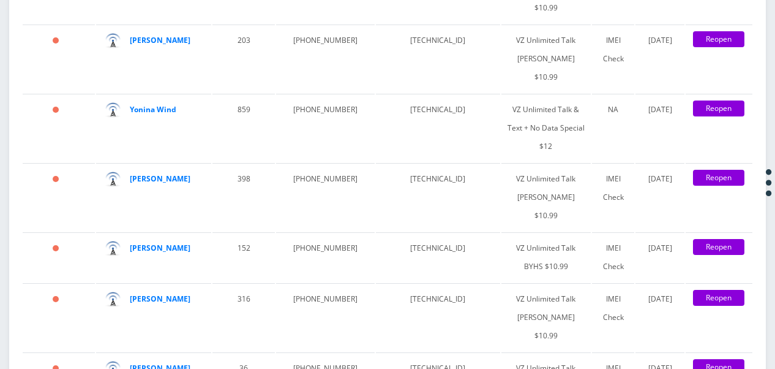
scroll to position [2266, 0]
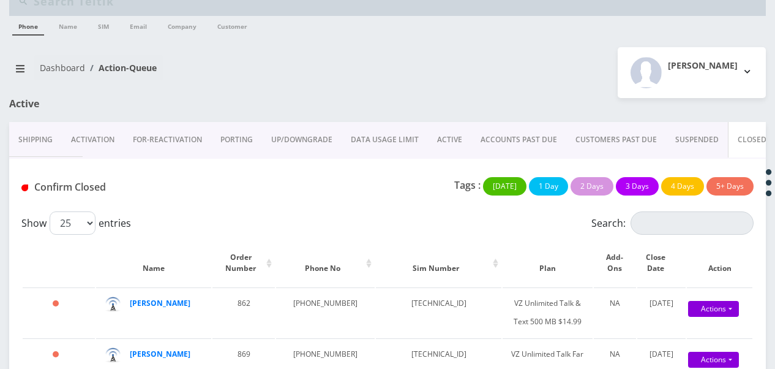
scroll to position [0, 0]
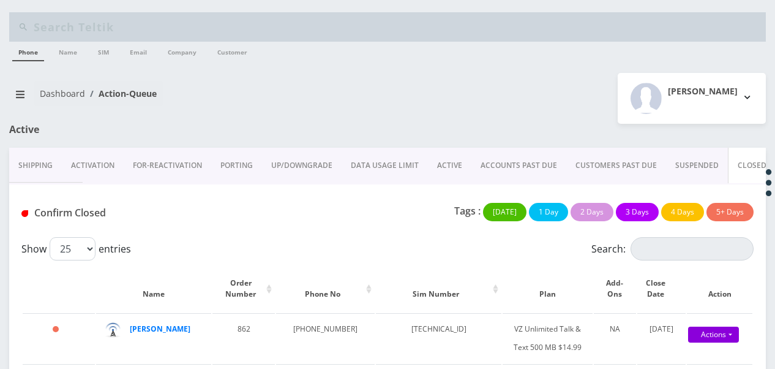
type input "cohen"
click at [459, 164] on link "ACTIVE" at bounding box center [449, 166] width 43 height 36
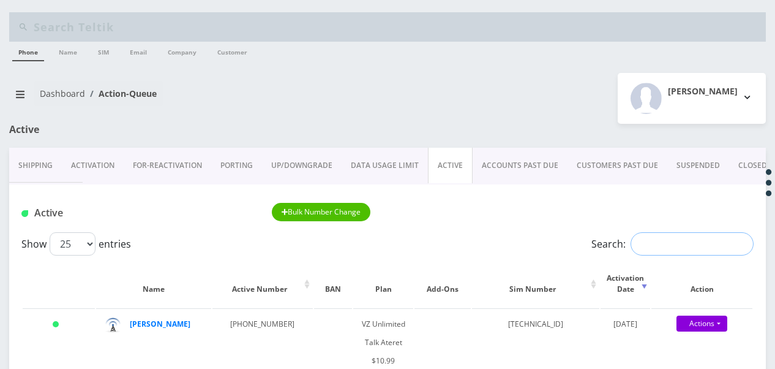
click at [670, 240] on input "Search:" at bounding box center [692, 243] width 123 height 23
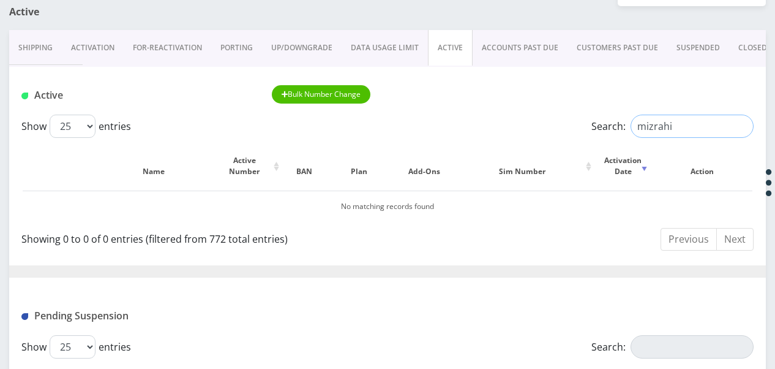
scroll to position [123, 0]
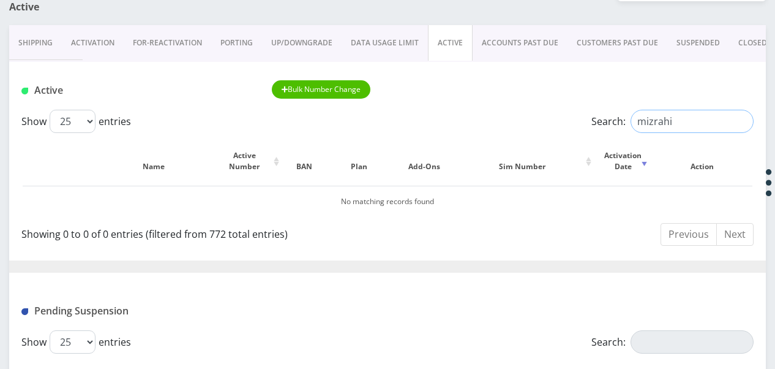
drag, startPoint x: 672, startPoint y: 119, endPoint x: 523, endPoint y: 119, distance: 148.8
click at [523, 119] on div "Show 25 50 100 250 500 1000 entries Search: mizrahi" at bounding box center [387, 121] width 733 height 23
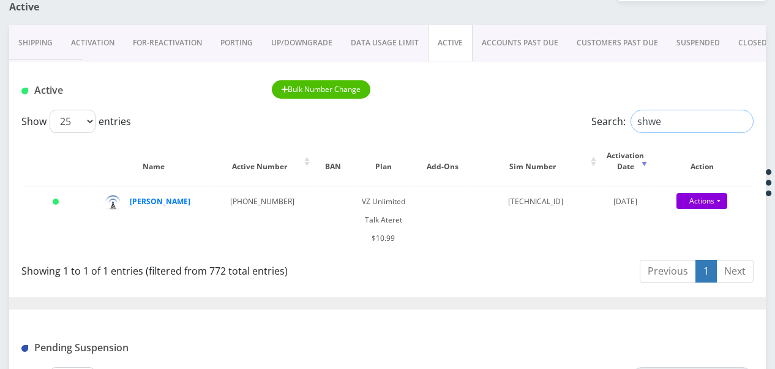
drag, startPoint x: 644, startPoint y: 117, endPoint x: 608, endPoint y: 118, distance: 36.1
click at [612, 119] on label "Search: shwe" at bounding box center [673, 121] width 162 height 23
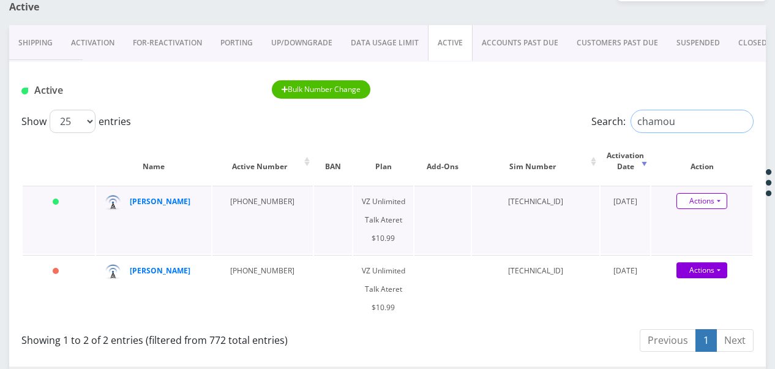
type input "chamou"
click at [725, 200] on link "Actions" at bounding box center [702, 201] width 51 height 16
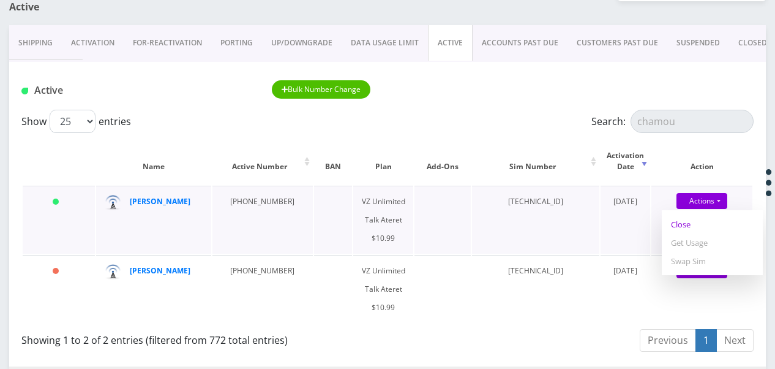
click at [698, 226] on link "Close" at bounding box center [712, 224] width 101 height 18
type input "09/04/2025"
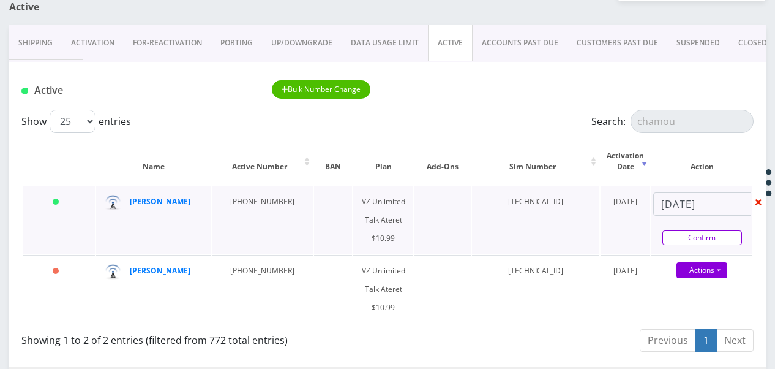
click at [703, 232] on link "Confirm" at bounding box center [703, 237] width 80 height 15
click at [0, 0] on div at bounding box center [0, 0] width 0 height 0
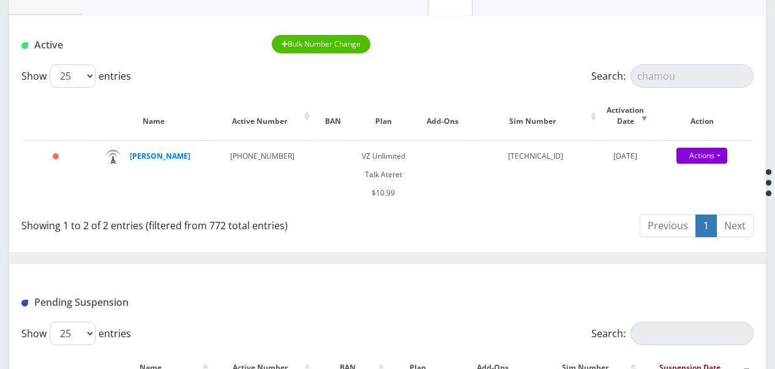
scroll to position [184, 0]
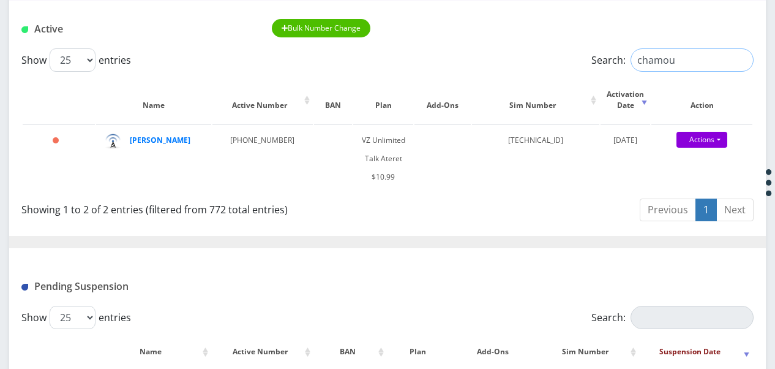
drag, startPoint x: 690, startPoint y: 64, endPoint x: 564, endPoint y: 46, distance: 127.4
click at [564, 46] on div "Active Bulk Number Change Show 25 50 100 250 500 1000 entries Search: chamou Na…" at bounding box center [387, 323] width 757 height 644
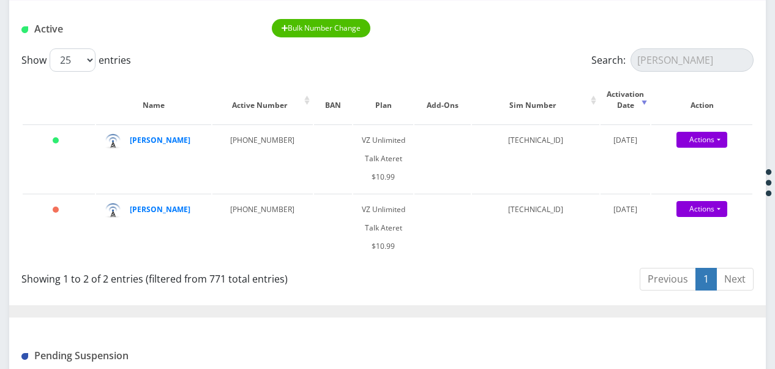
scroll to position [61, 0]
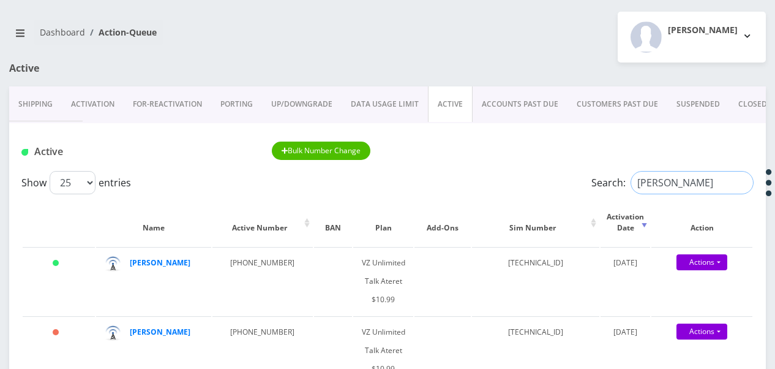
drag, startPoint x: 687, startPoint y: 175, endPoint x: 432, endPoint y: 167, distance: 255.0
click at [428, 186] on div "Show 25 50 100 250 500 1000 entries Search: nina bibi" at bounding box center [387, 182] width 733 height 23
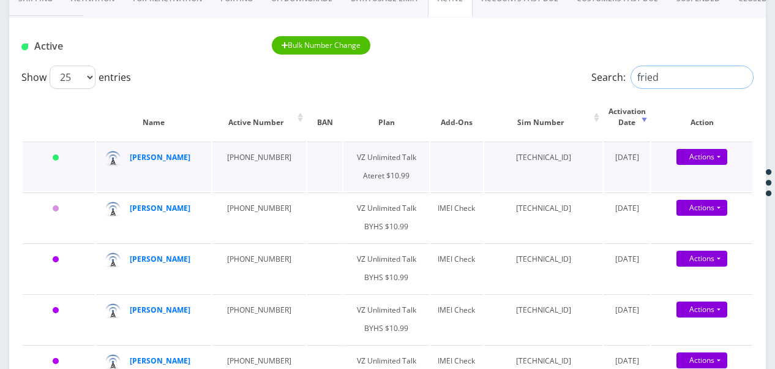
scroll to position [184, 0]
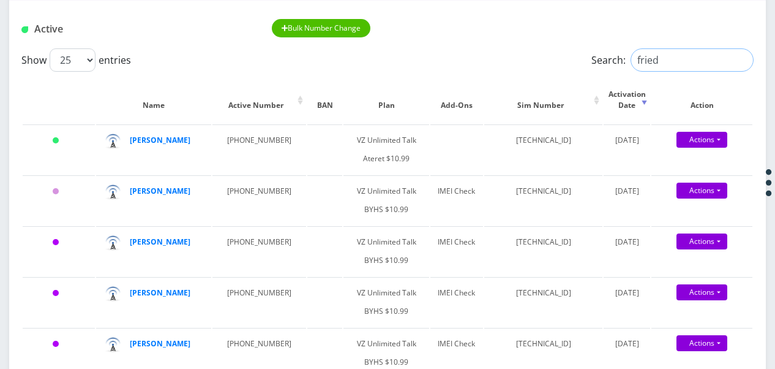
drag, startPoint x: 663, startPoint y: 57, endPoint x: 507, endPoint y: 55, distance: 155.6
click at [515, 53] on div "Show 25 50 100 250 500 1000 entries Search: fried" at bounding box center [387, 59] width 733 height 23
type input "chem"
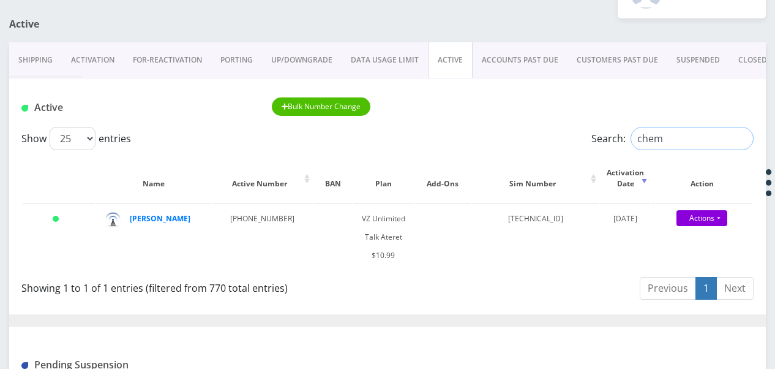
scroll to position [61, 0]
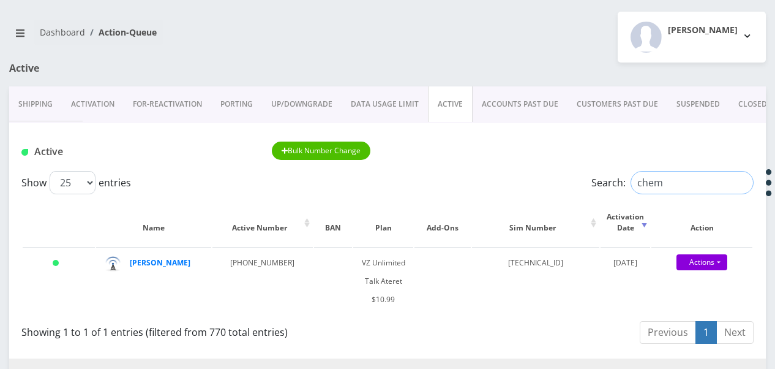
click at [741, 182] on input "chem" at bounding box center [692, 182] width 123 height 23
click at [669, 179] on input "Search:" at bounding box center [692, 182] width 123 height 23
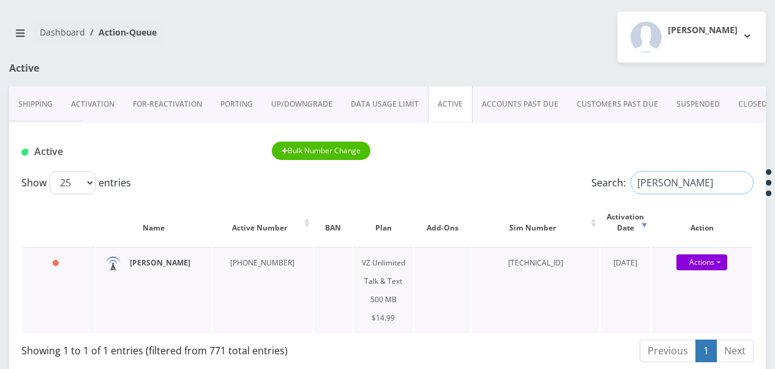
type input "stahler"
click at [70, 91] on link "Activation" at bounding box center [93, 104] width 62 height 36
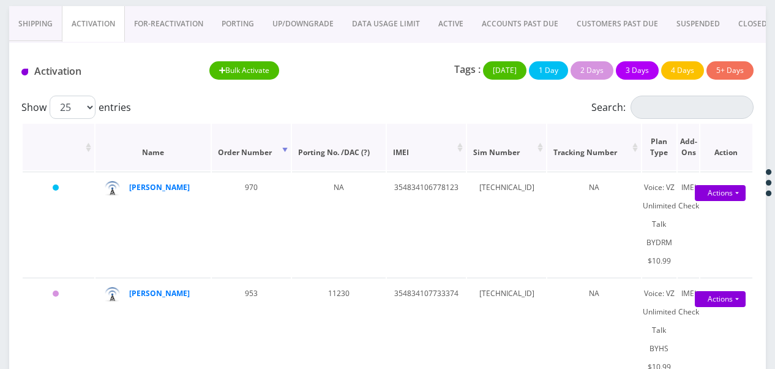
scroll to position [123, 0]
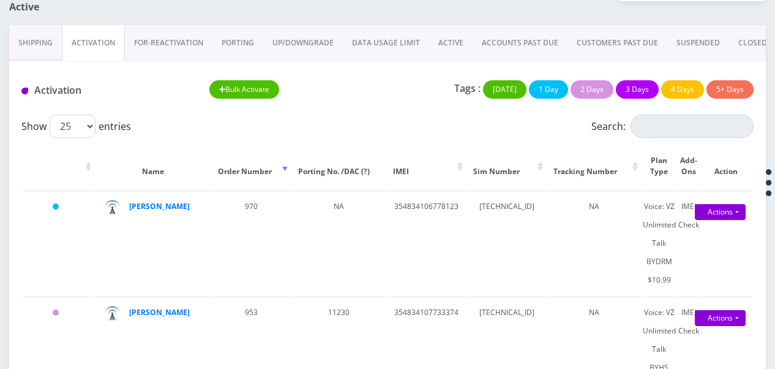
click at [458, 36] on link "ACTIVE" at bounding box center [450, 43] width 43 height 36
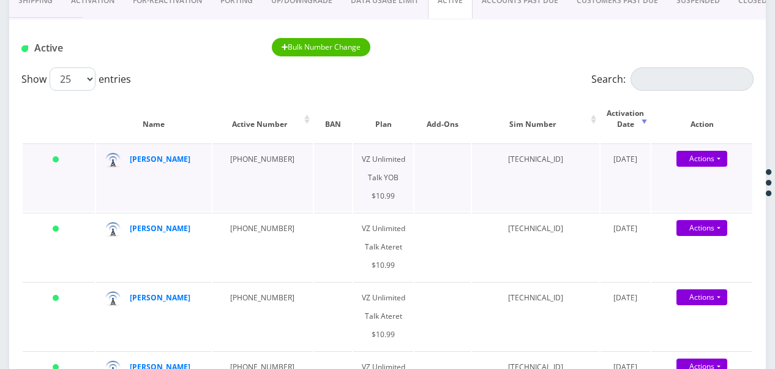
scroll to position [123, 0]
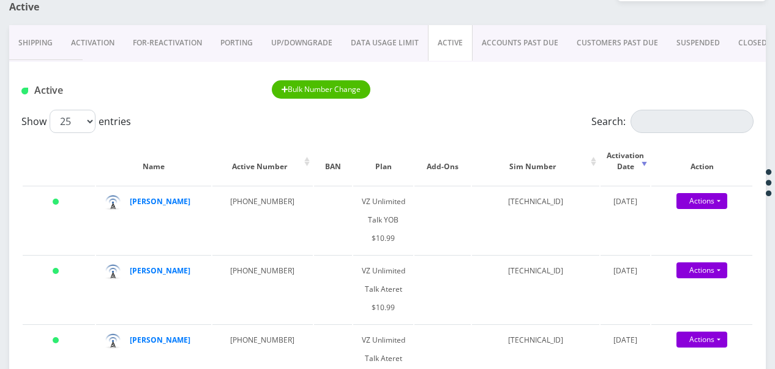
click at [105, 39] on link "Activation" at bounding box center [93, 43] width 62 height 36
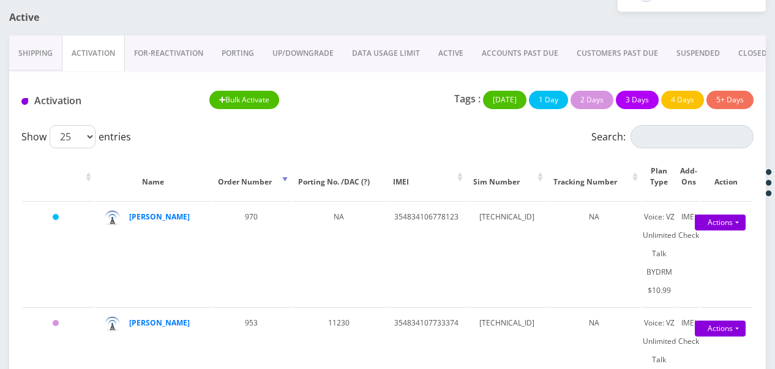
scroll to position [61, 0]
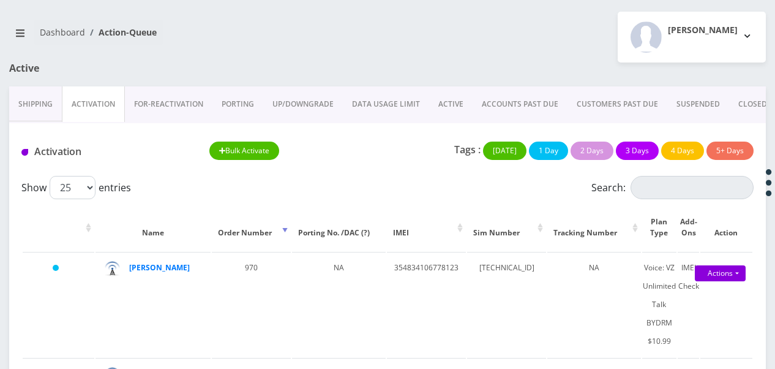
click at [443, 97] on link "ACTIVE" at bounding box center [450, 104] width 43 height 36
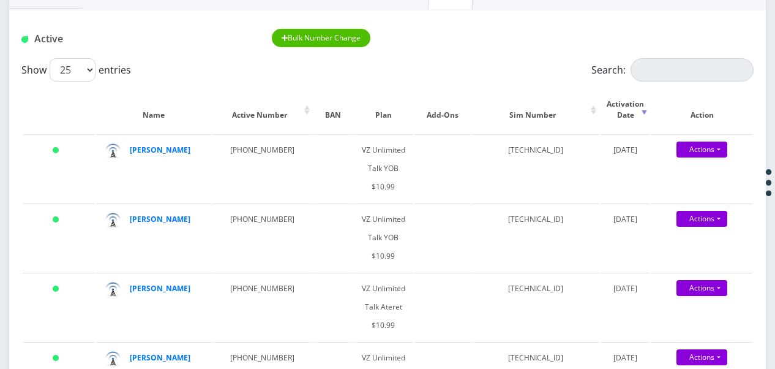
scroll to position [123, 0]
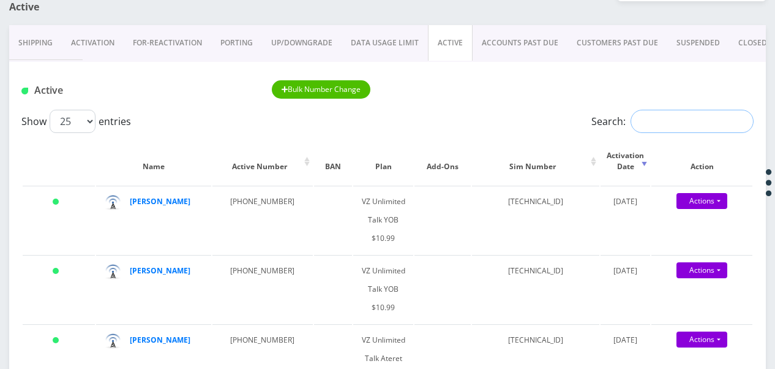
click at [655, 125] on input "Search:" at bounding box center [692, 121] width 123 height 23
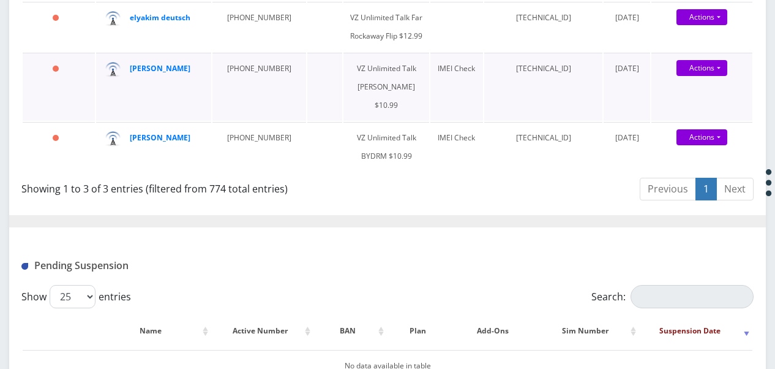
scroll to position [245, 0]
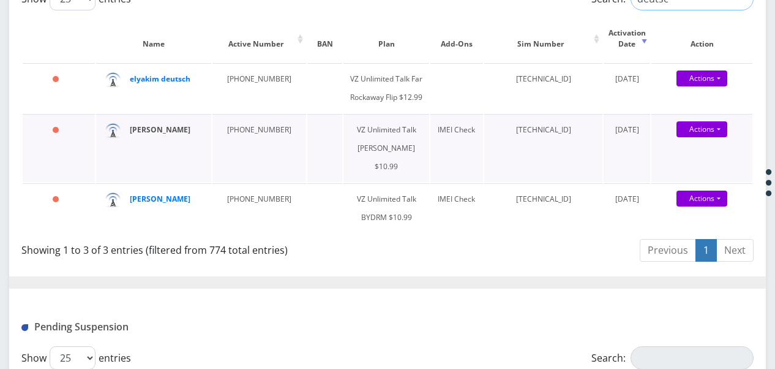
type input "deutsc"
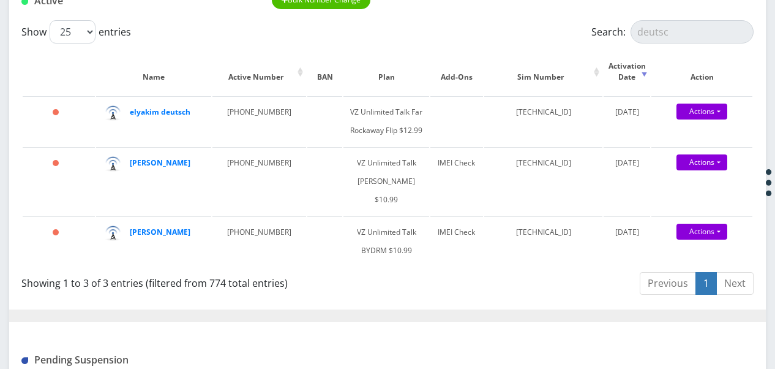
scroll to position [123, 0]
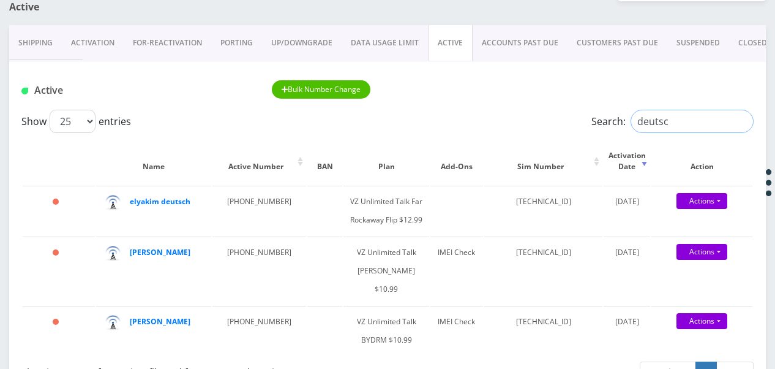
click at [745, 123] on input "deutsc" at bounding box center [692, 121] width 123 height 23
click at [743, 123] on input "deutsc" at bounding box center [692, 121] width 123 height 23
click at [448, 39] on link "ACTIVE" at bounding box center [450, 43] width 45 height 36
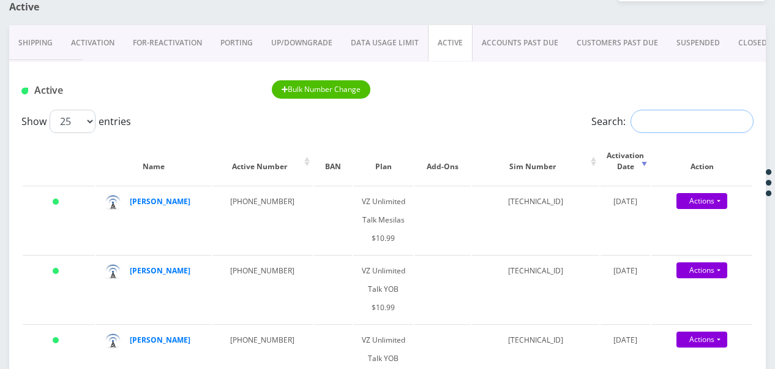
click at [641, 125] on input "Search:" at bounding box center [692, 121] width 123 height 23
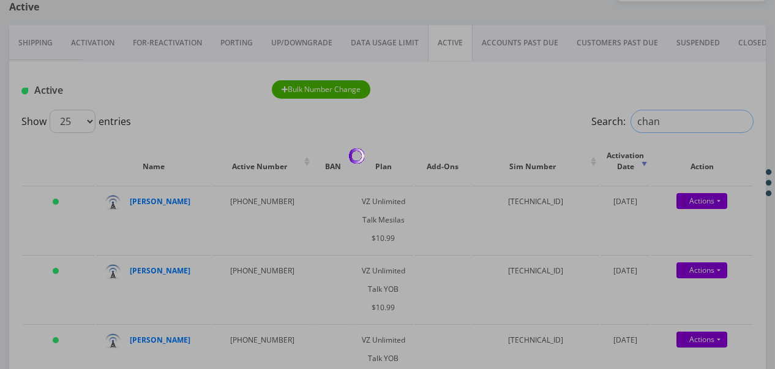
type input "chani"
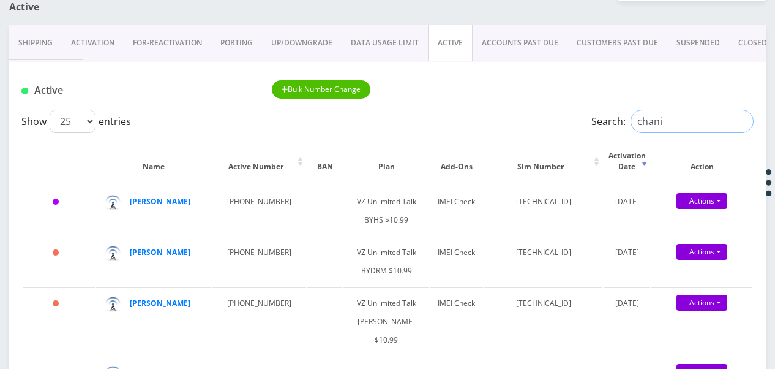
click at [739, 119] on input "chani" at bounding box center [692, 121] width 123 height 23
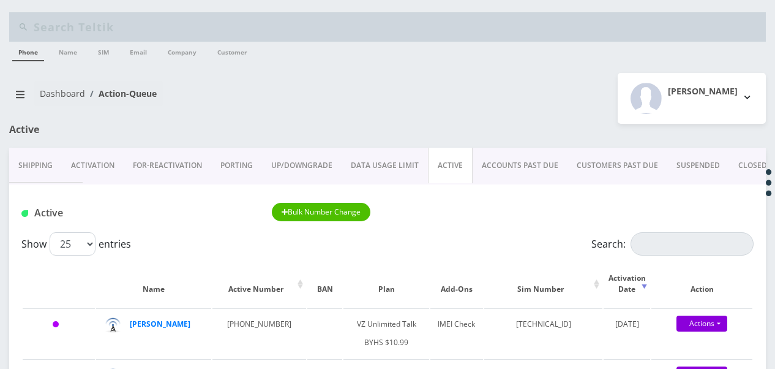
click at [440, 166] on link "ACTIVE" at bounding box center [450, 166] width 45 height 36
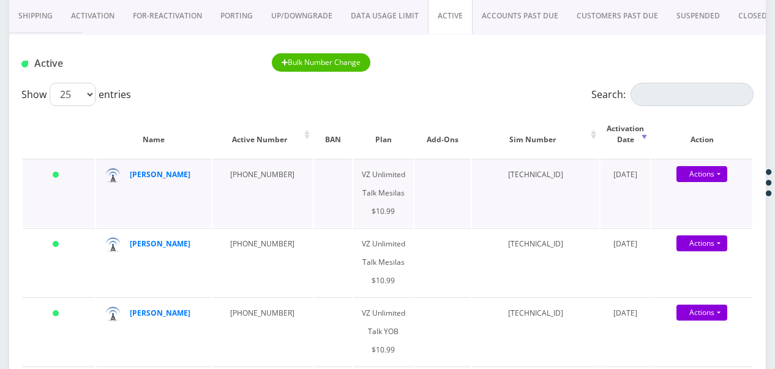
scroll to position [123, 0]
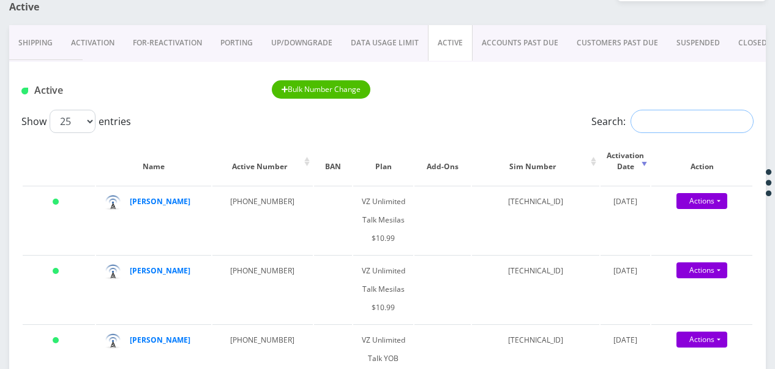
click at [651, 126] on input "Search:" at bounding box center [692, 121] width 123 height 23
click at [647, 128] on input "Search:" at bounding box center [692, 121] width 123 height 23
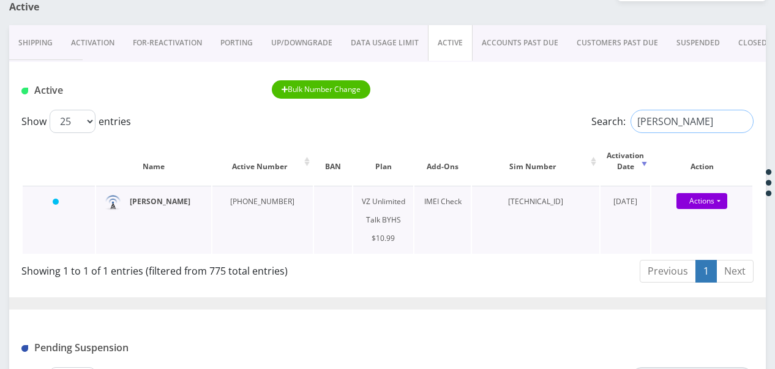
type input "livan"
click at [740, 130] on input "livan" at bounding box center [692, 121] width 123 height 23
click at [742, 124] on input "livan" at bounding box center [692, 121] width 123 height 23
click at [432, 39] on link "ACTIVE" at bounding box center [450, 43] width 45 height 36
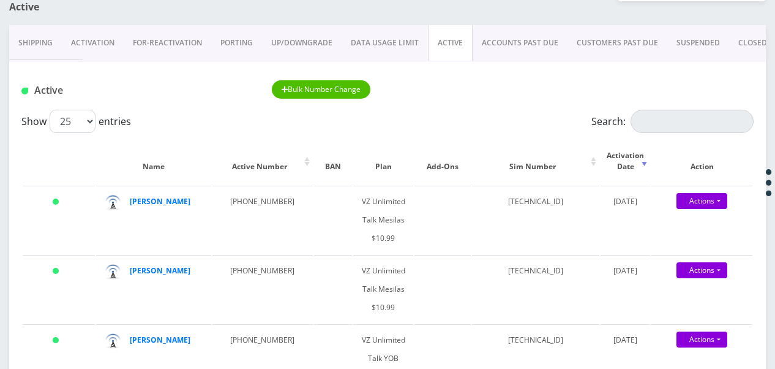
click at [451, 44] on link "ACTIVE" at bounding box center [450, 43] width 45 height 36
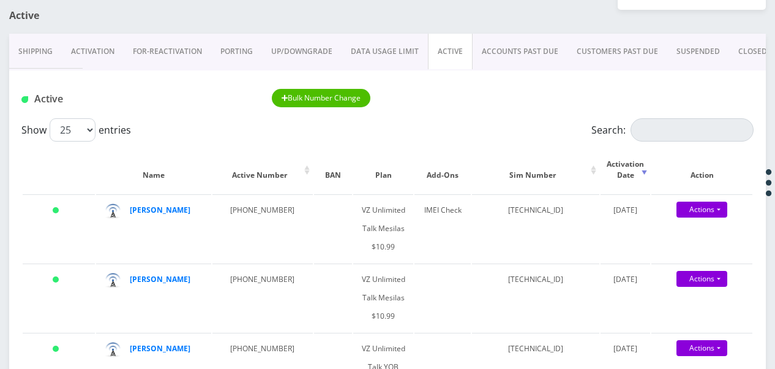
scroll to position [61, 0]
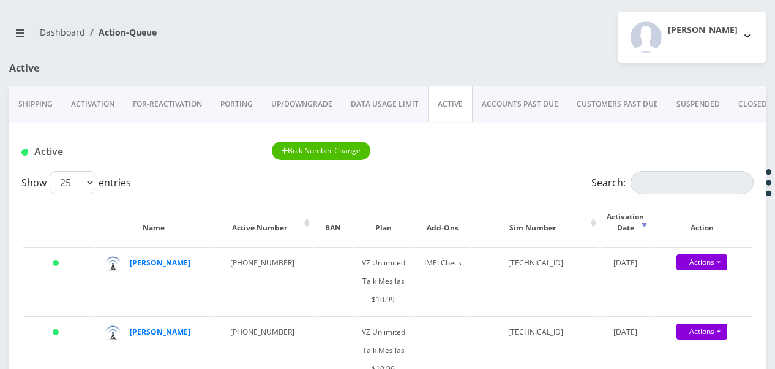
click at [446, 109] on link "ACTIVE" at bounding box center [450, 104] width 45 height 36
click at [107, 104] on link "Activation" at bounding box center [93, 104] width 62 height 36
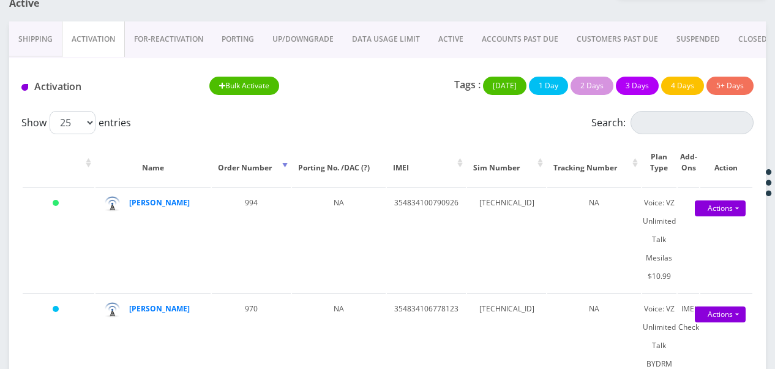
scroll to position [61, 0]
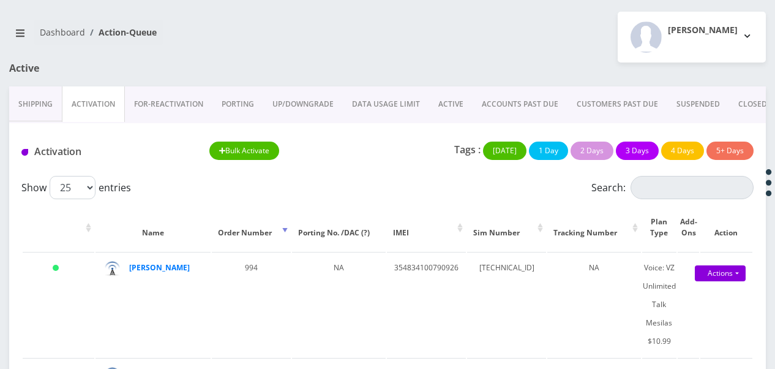
click at [451, 113] on link "ACTIVE" at bounding box center [450, 104] width 43 height 36
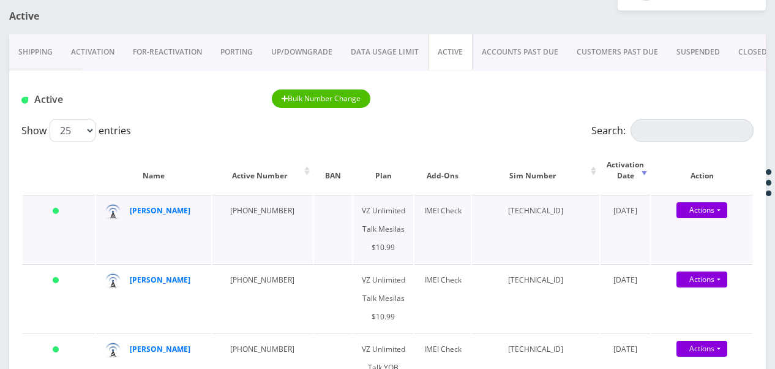
scroll to position [184, 0]
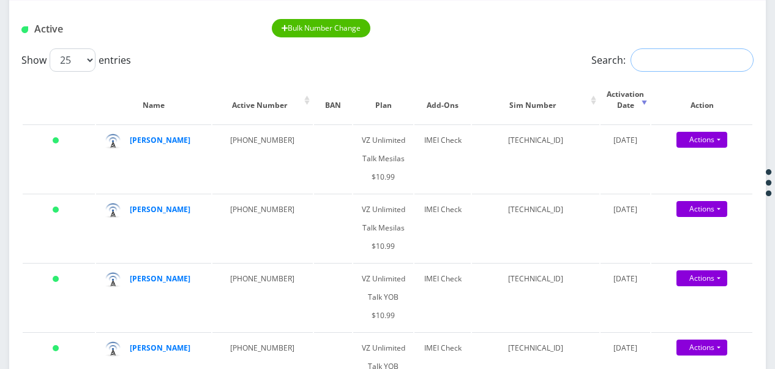
click at [642, 57] on input "Search:" at bounding box center [692, 59] width 123 height 23
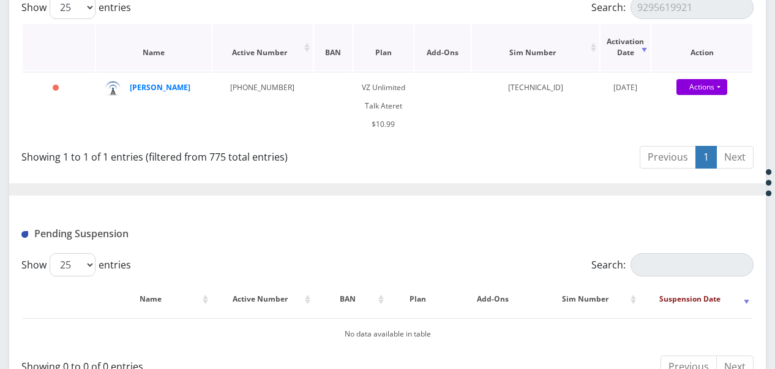
scroll to position [53, 0]
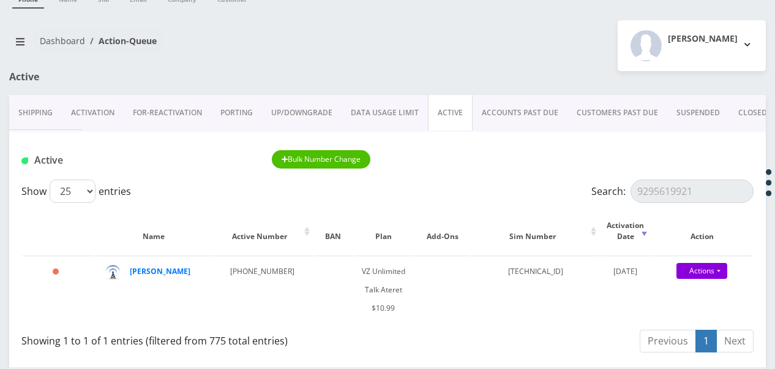
click at [734, 178] on div "Active Bulk Number Change" at bounding box center [387, 156] width 757 height 48
drag, startPoint x: 727, startPoint y: 187, endPoint x: 580, endPoint y: 158, distance: 149.8
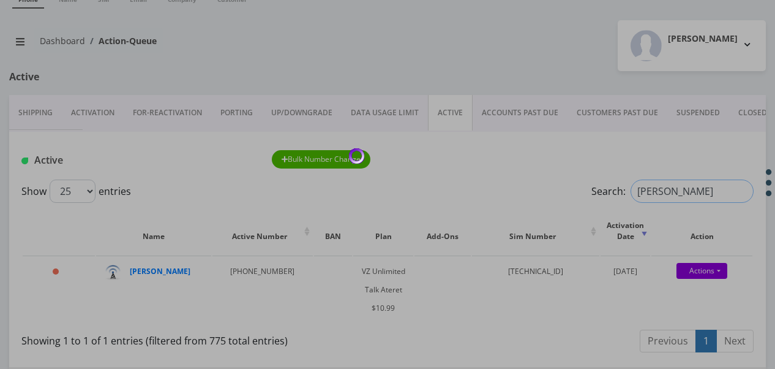
type input "sutton"
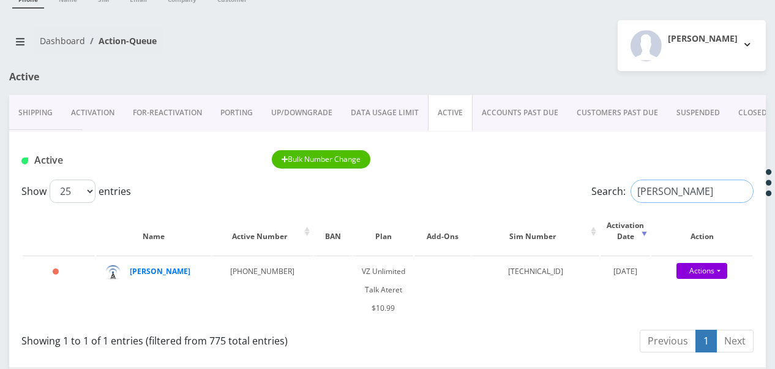
click at [742, 191] on input "sutton" at bounding box center [692, 190] width 123 height 23
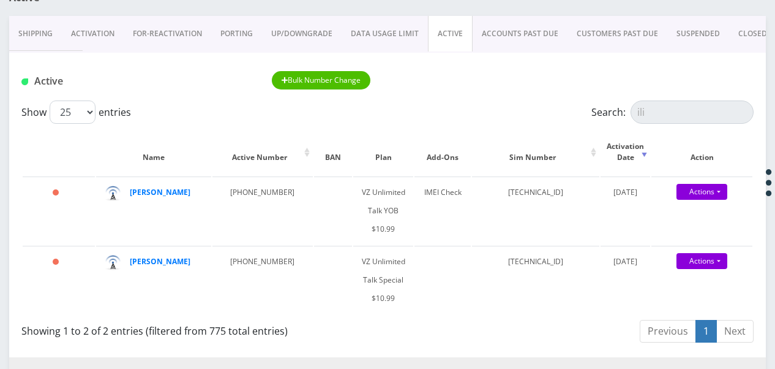
scroll to position [114, 0]
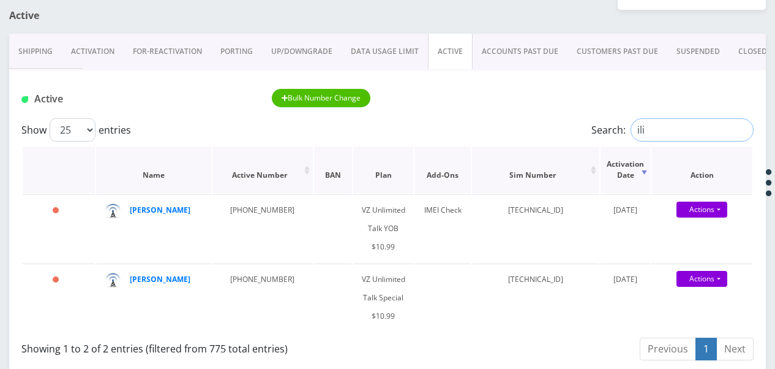
drag, startPoint x: 668, startPoint y: 138, endPoint x: 594, endPoint y: 146, distance: 74.5
click at [605, 142] on div "Show 25 50 100 250 500 1000 entries Search: ili Name Active Number BAN Plan Add…" at bounding box center [387, 241] width 757 height 247
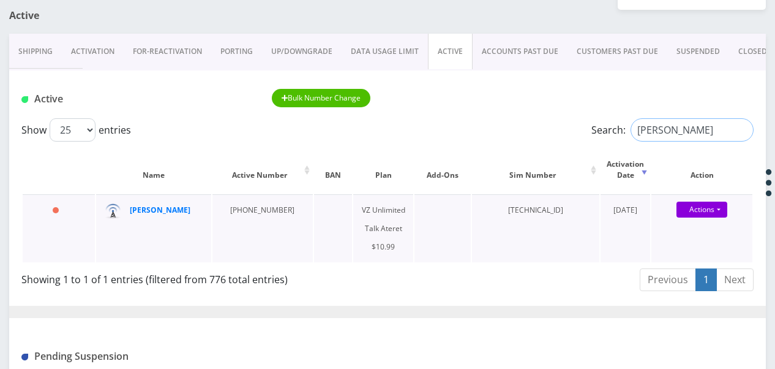
type input "hazan"
drag, startPoint x: 219, startPoint y: 210, endPoint x: 277, endPoint y: 203, distance: 58.0
click at [277, 203] on td "917-905-5800" at bounding box center [263, 228] width 100 height 68
drag, startPoint x: 277, startPoint y: 203, endPoint x: 262, endPoint y: 208, distance: 16.1
copy td "917-905-5800"
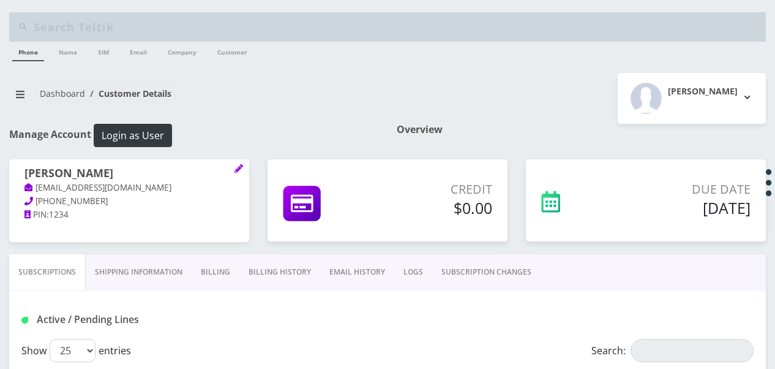
scroll to position [109, 0]
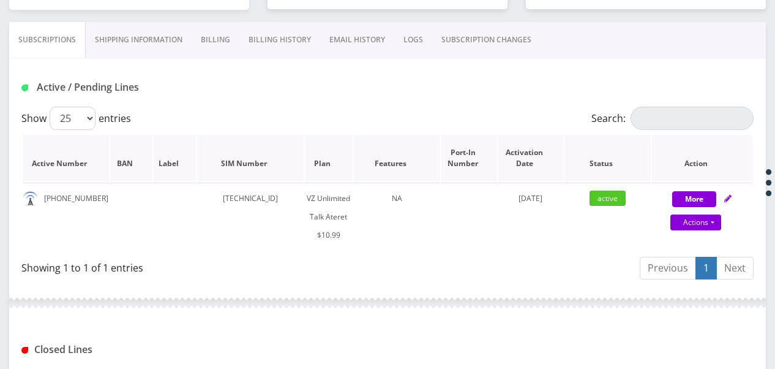
scroll to position [245, 0]
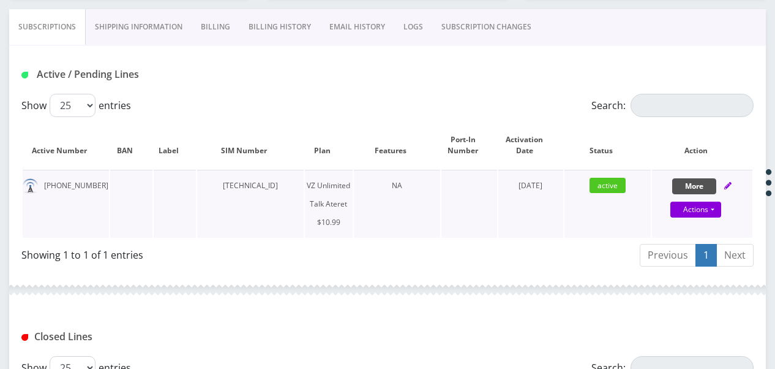
drag, startPoint x: 702, startPoint y: 179, endPoint x: 654, endPoint y: 202, distance: 53.4
click at [702, 179] on button "More" at bounding box center [695, 186] width 44 height 16
select select "483"
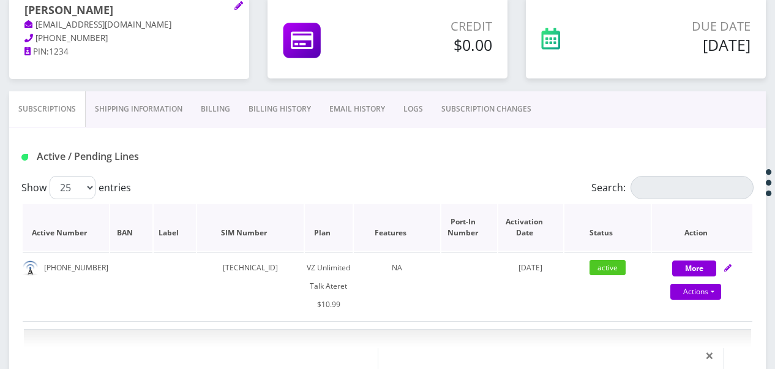
scroll to position [0, 0]
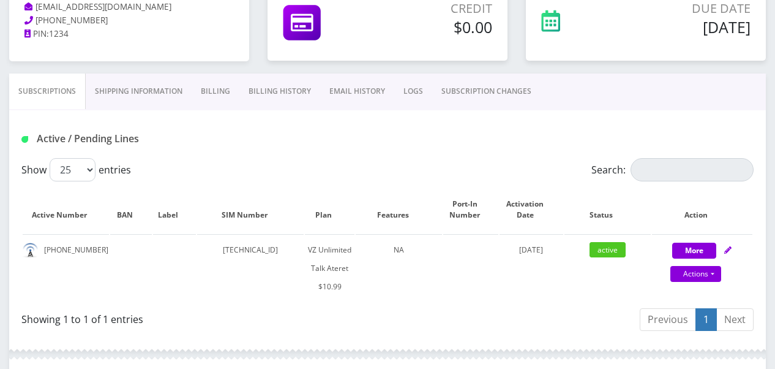
scroll to position [184, 0]
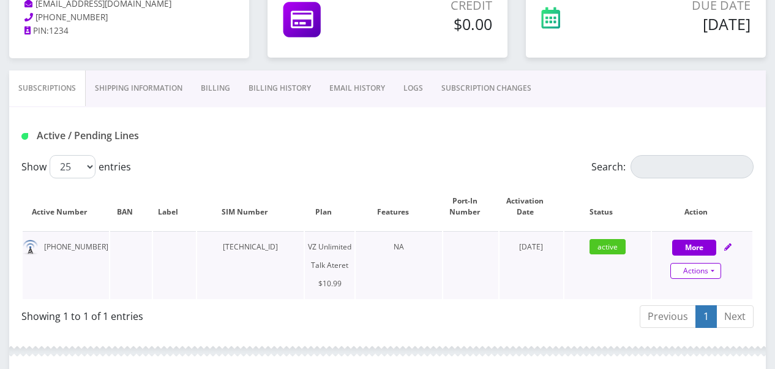
click at [717, 276] on link "Actions" at bounding box center [696, 271] width 51 height 16
select select "483"
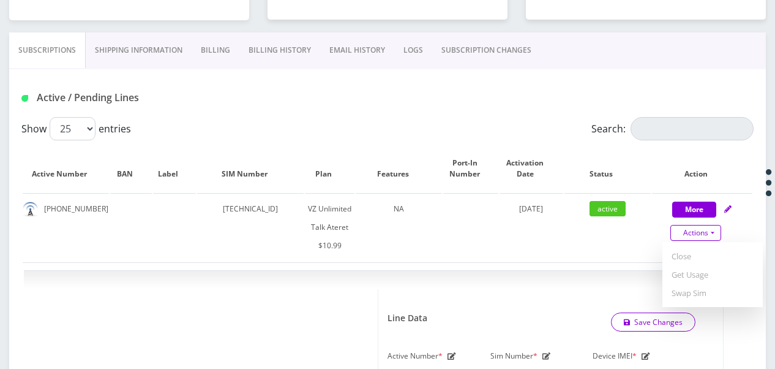
scroll to position [245, 0]
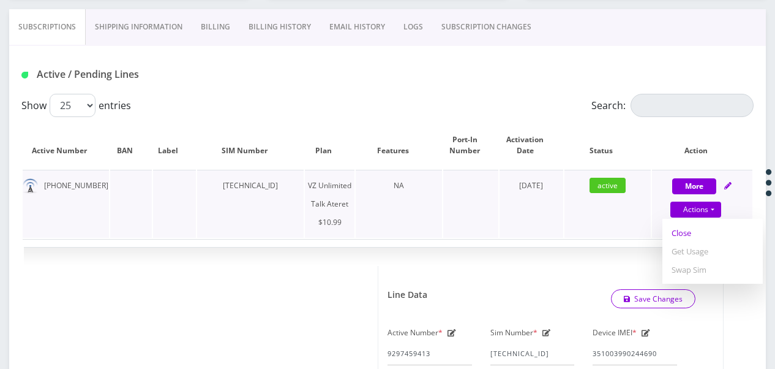
click at [686, 233] on link "Close" at bounding box center [713, 233] width 100 height 18
type input "[DATE]"
select select "483"
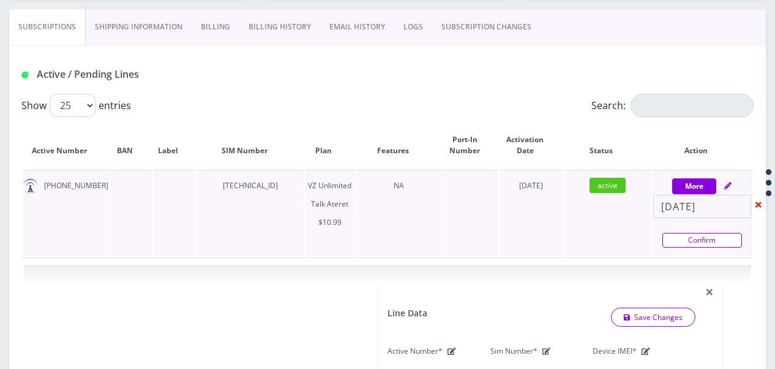
click at [709, 239] on link "Confirm" at bounding box center [703, 240] width 80 height 15
select select "483"
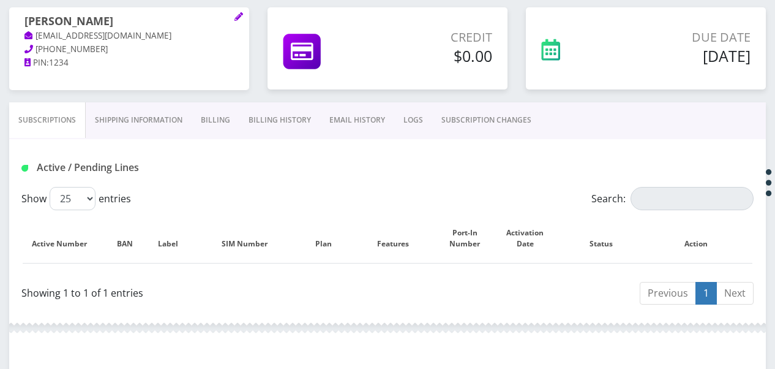
scroll to position [123, 0]
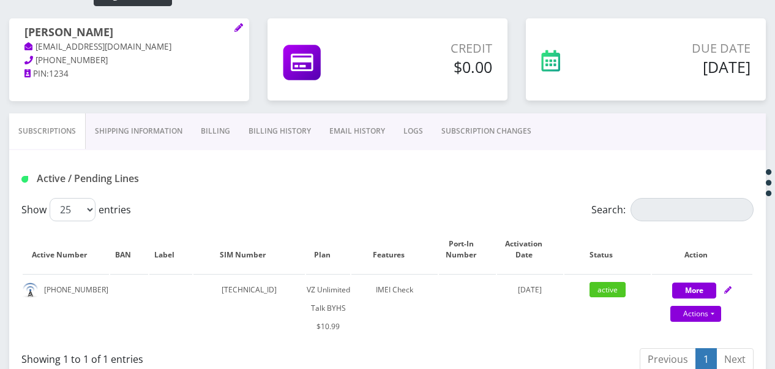
scroll to position [123, 0]
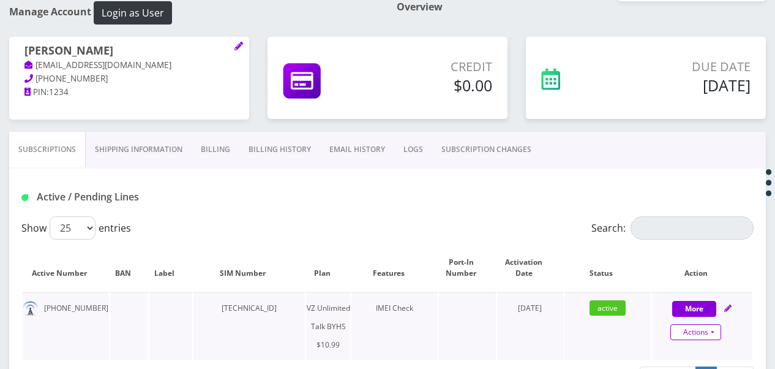
click at [718, 328] on link "Actions" at bounding box center [696, 332] width 51 height 16
select select "467"
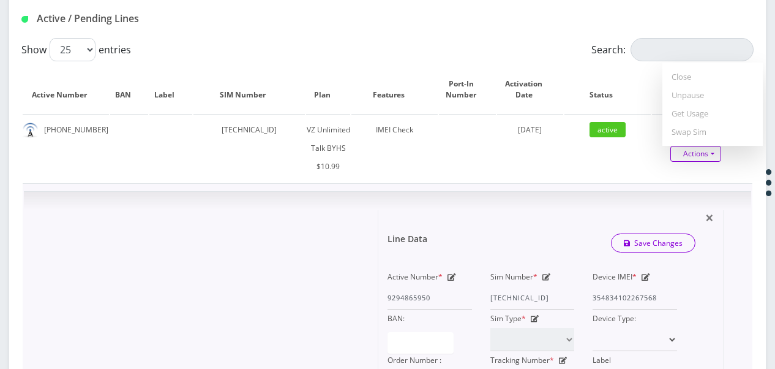
scroll to position [306, 0]
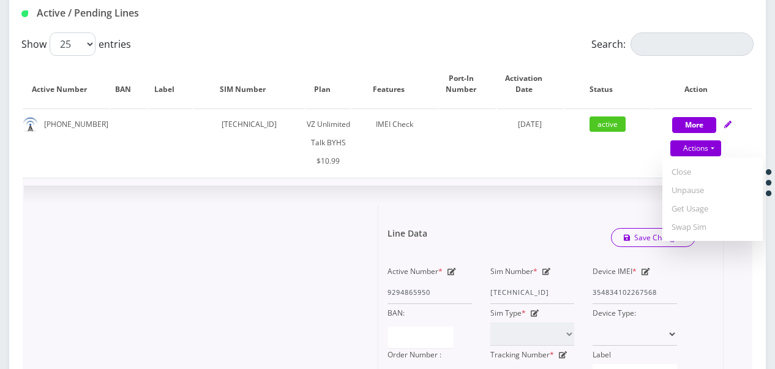
click at [549, 271] on icon at bounding box center [547, 271] width 9 height 7
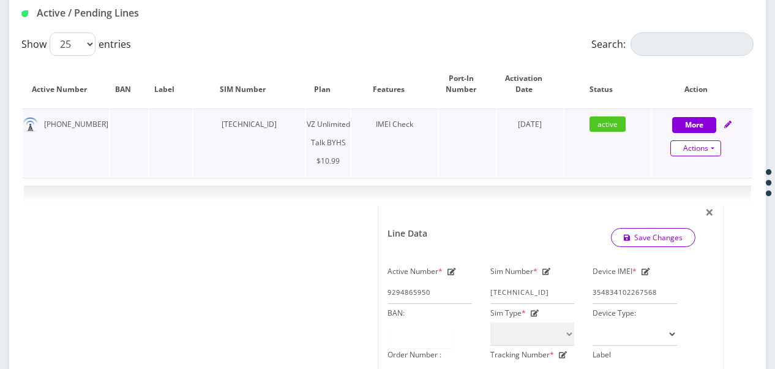
click at [718, 149] on link "Actions" at bounding box center [696, 148] width 51 height 16
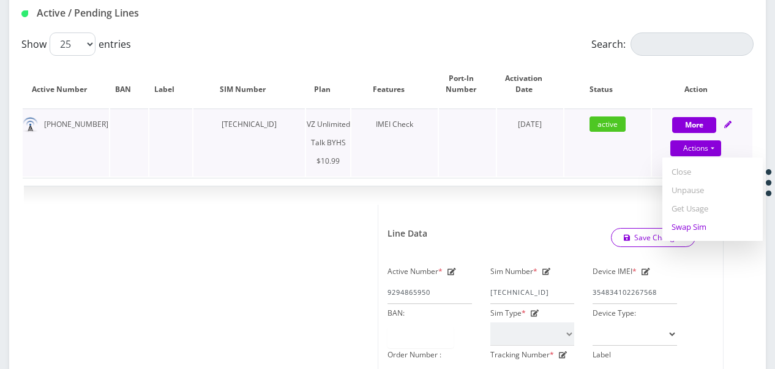
click at [695, 224] on link "Swap Sim" at bounding box center [713, 226] width 100 height 18
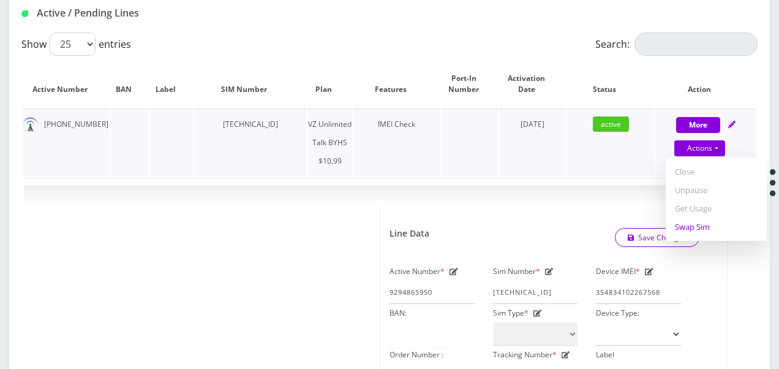
select select "467"
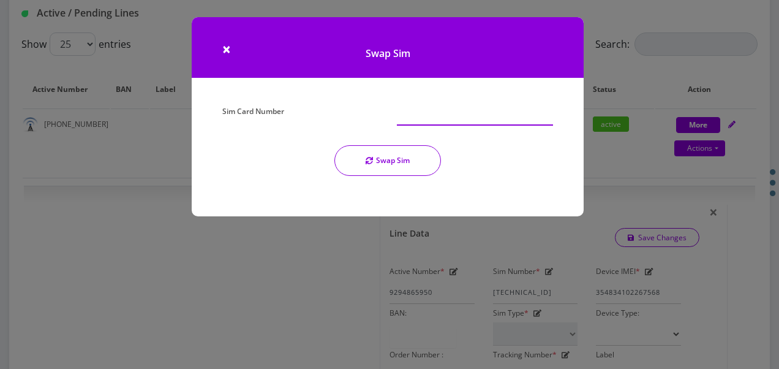
click at [450, 125] on input "Sim Card Number" at bounding box center [475, 113] width 156 height 23
type input "[TECHNICAL_ID]"
click at [415, 151] on button "Swap Sim" at bounding box center [387, 160] width 107 height 31
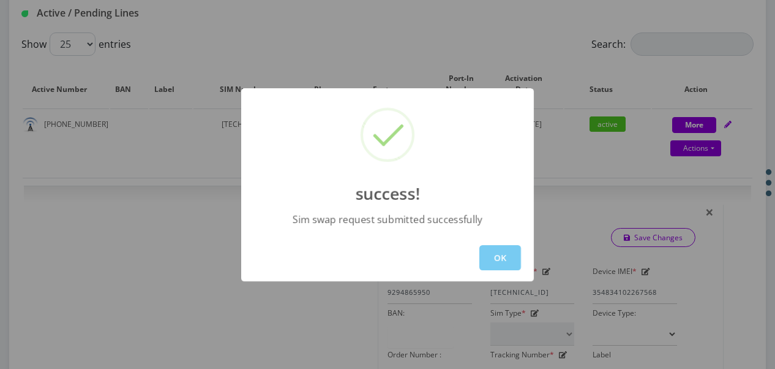
click at [499, 252] on button "OK" at bounding box center [501, 257] width 42 height 25
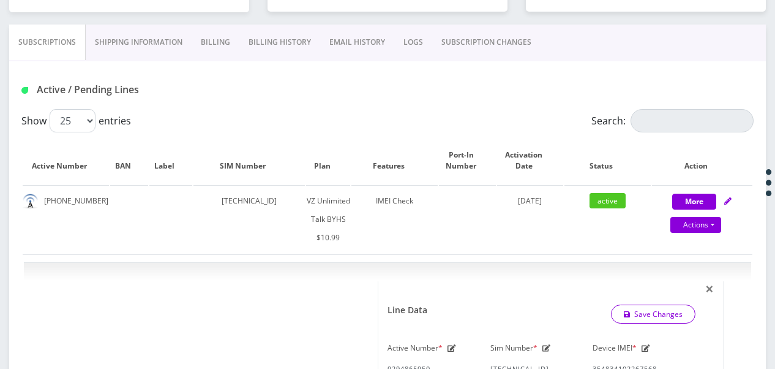
scroll to position [245, 0]
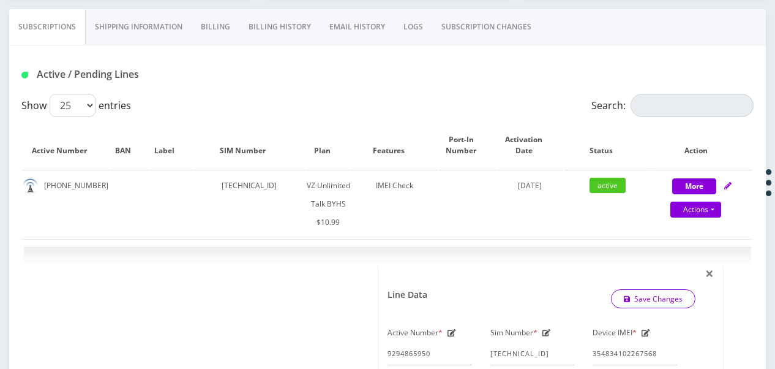
click at [524, 25] on link "SUBSCRIPTION CHANGES" at bounding box center [486, 27] width 108 height 36
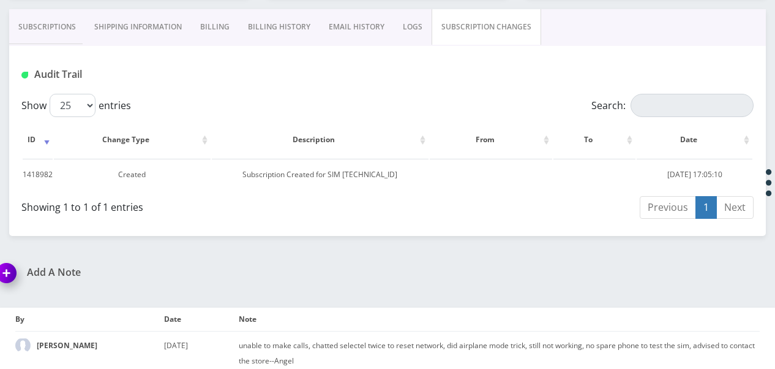
click at [40, 25] on link "Subscriptions" at bounding box center [47, 27] width 76 height 36
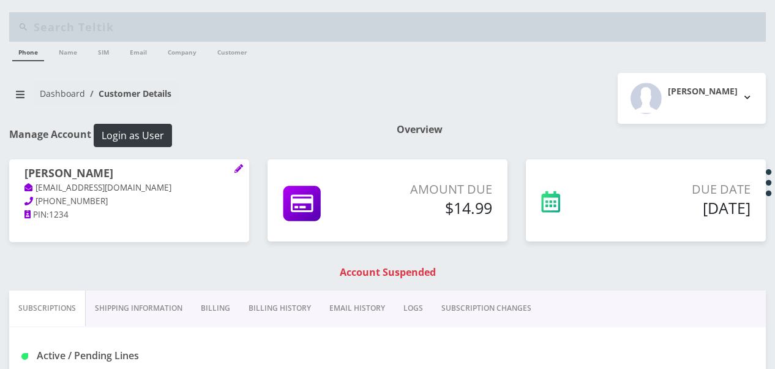
scroll to position [184, 0]
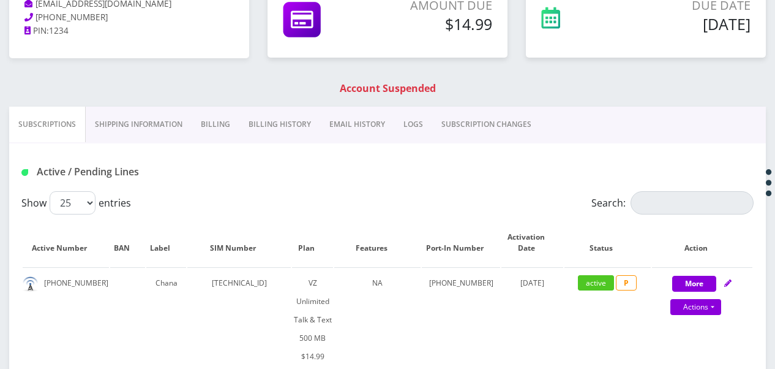
click at [198, 124] on link "Billing" at bounding box center [216, 125] width 48 height 36
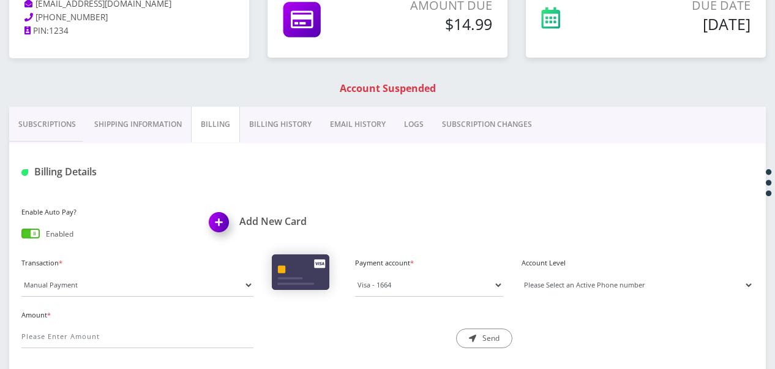
click at [556, 277] on select "Please Select an Active Phone number [PHONE_NUMBER]" at bounding box center [638, 284] width 232 height 23
select select "206036"
click at [522, 273] on select "Please Select an Active Phone number [PHONE_NUMBER]" at bounding box center [638, 284] width 232 height 23
click at [102, 330] on input "Amount *" at bounding box center [137, 336] width 232 height 23
type input "14.99"
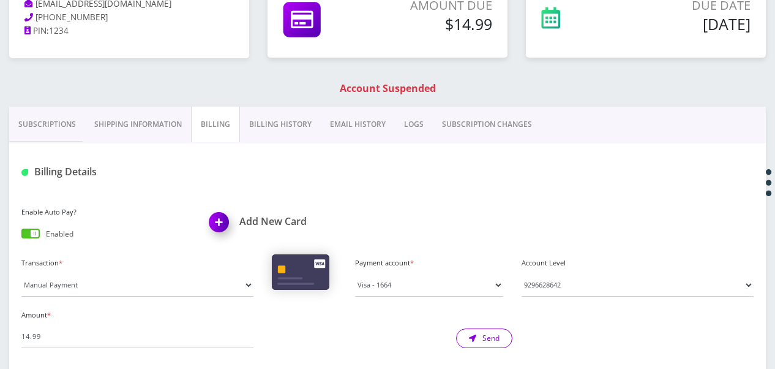
click at [468, 339] on button "Send" at bounding box center [484, 338] width 56 height 20
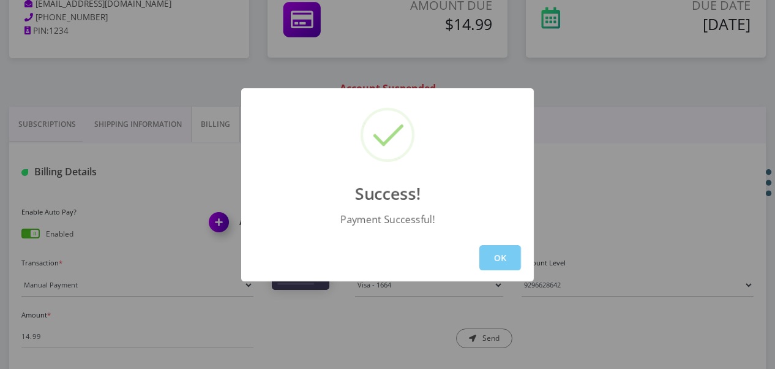
click at [511, 254] on button "OK" at bounding box center [501, 257] width 42 height 25
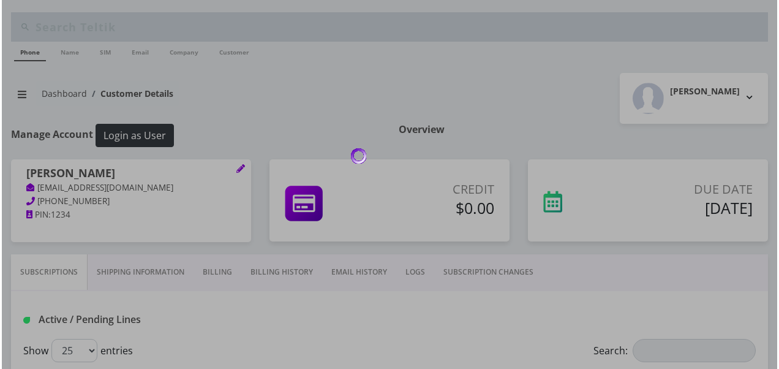
scroll to position [184, 0]
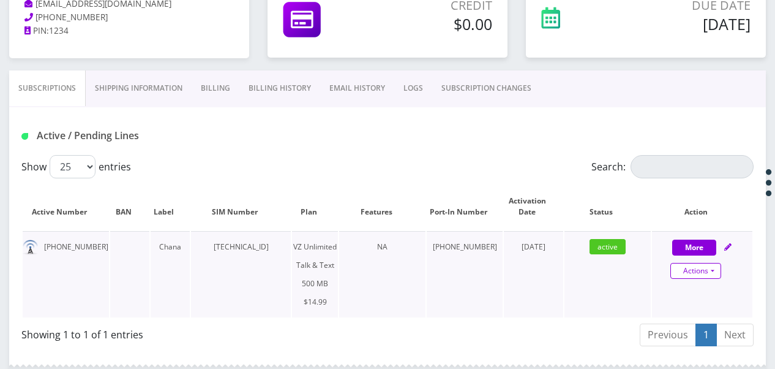
click at [719, 270] on link "Actions" at bounding box center [696, 271] width 51 height 16
select select "399"
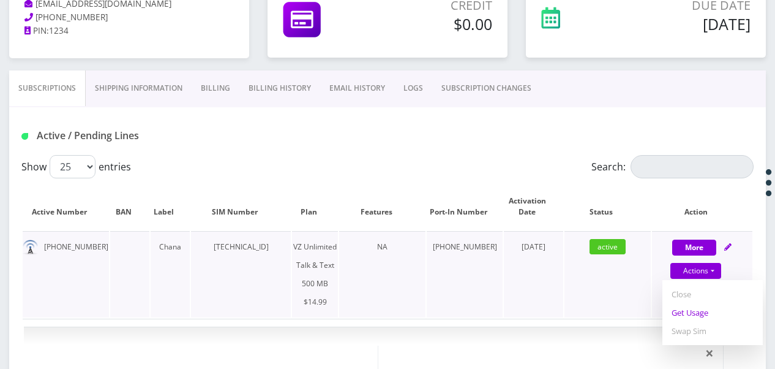
click at [695, 319] on link "Get Usage" at bounding box center [713, 312] width 100 height 18
select select "399"
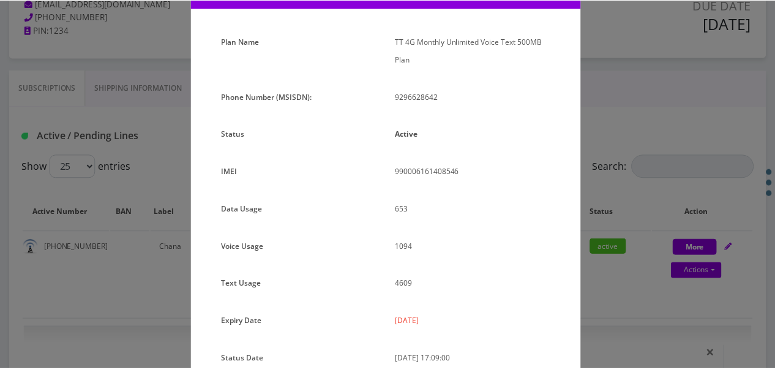
scroll to position [181, 0]
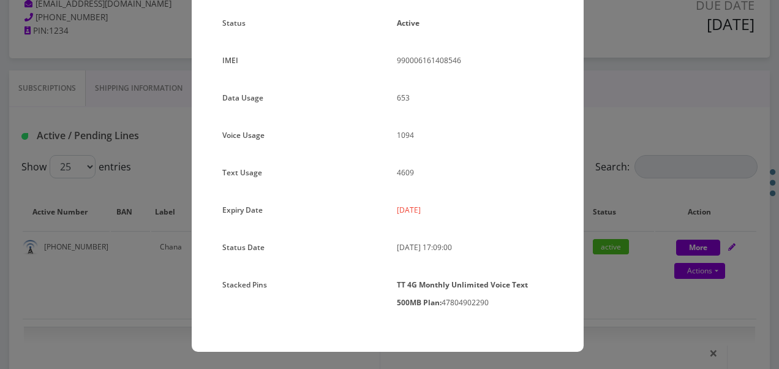
click at [621, 214] on div "× Subscription Info Plan Name TT 4G Monthly Unlimited Voice Text 500MB Plan Pho…" at bounding box center [389, 184] width 779 height 369
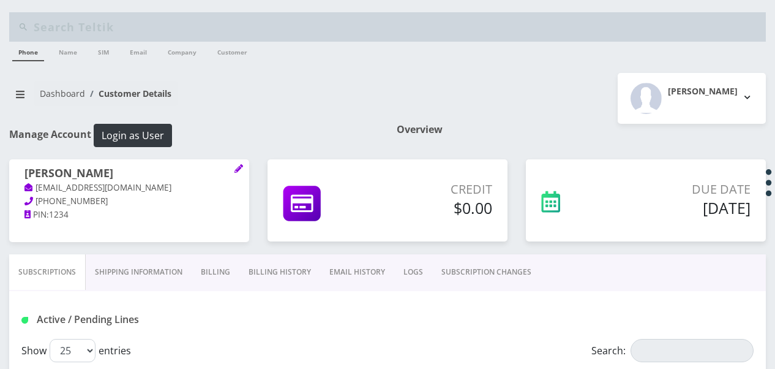
scroll to position [0, 0]
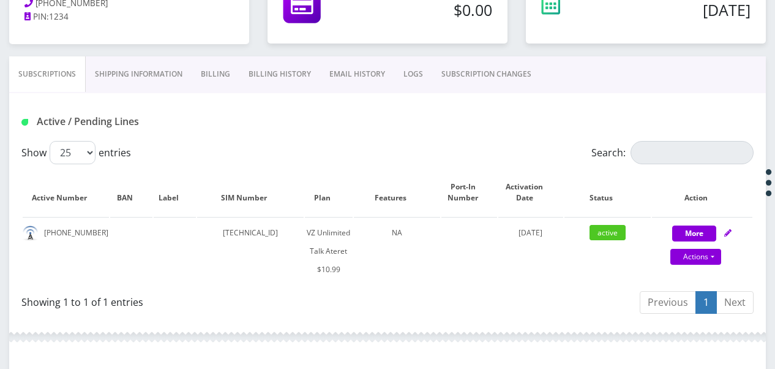
scroll to position [245, 0]
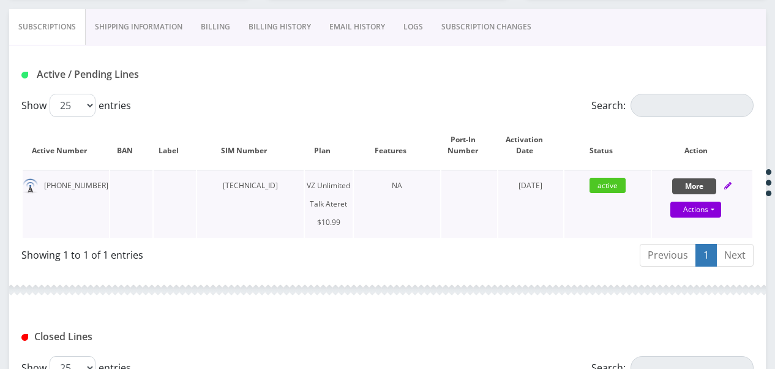
click at [696, 187] on button "More" at bounding box center [695, 186] width 44 height 16
select select "483"
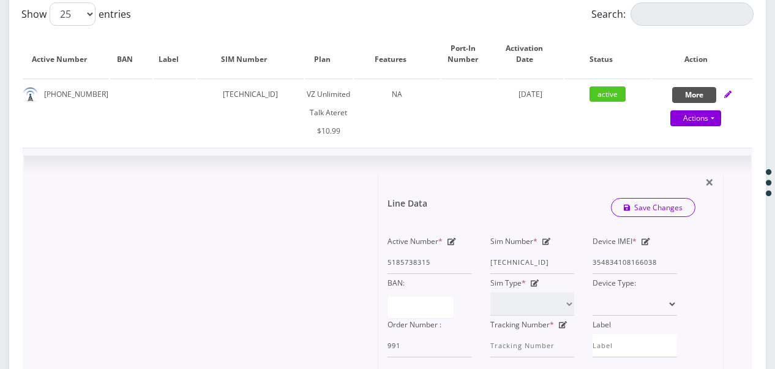
scroll to position [429, 0]
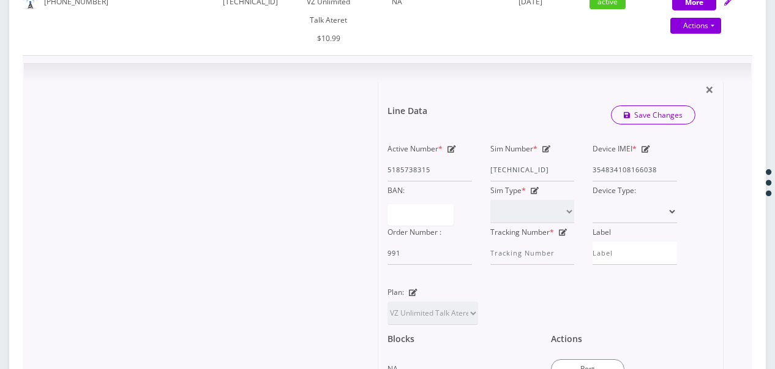
drag, startPoint x: 662, startPoint y: 169, endPoint x: 584, endPoint y: 180, distance: 78.6
click at [584, 180] on div "Active Number * 5185738315 Sim Number * [TECHNICAL_ID] Device IMEI * [TECHNICAL…" at bounding box center [533, 202] width 308 height 125
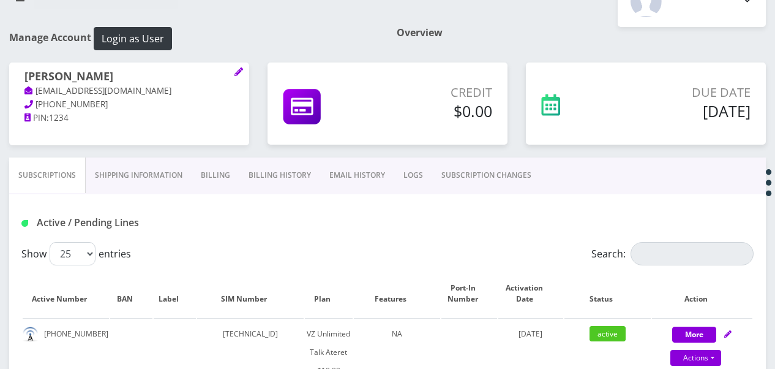
scroll to position [123, 0]
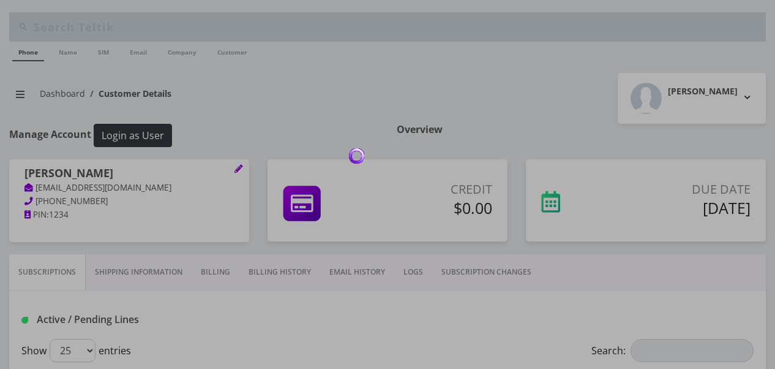
scroll to position [306, 0]
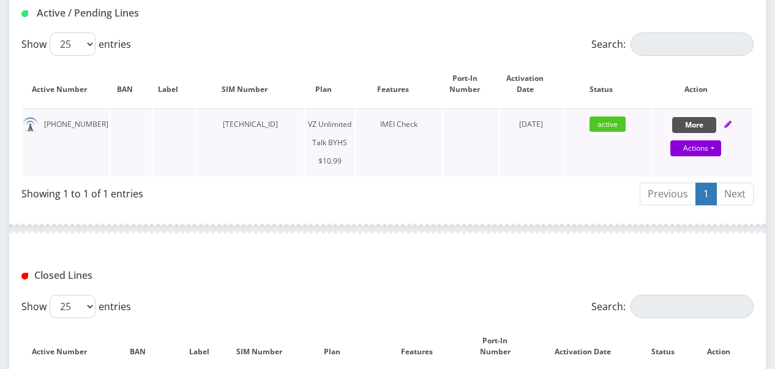
click at [691, 125] on button "More" at bounding box center [695, 125] width 44 height 16
select select "467"
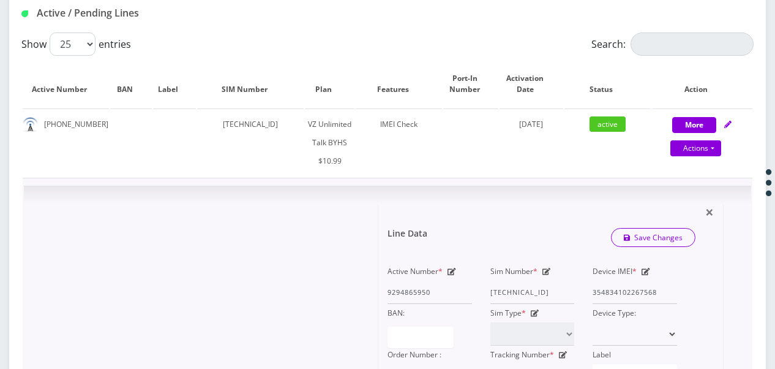
click at [549, 268] on icon at bounding box center [547, 271] width 9 height 7
click at [598, 288] on div "Active Number * 9294865950 Sim Number * 89148000011835958545 Device IMEI * 3548…" at bounding box center [533, 324] width 308 height 125
paste input "65334"
type input "89148000011835965334"
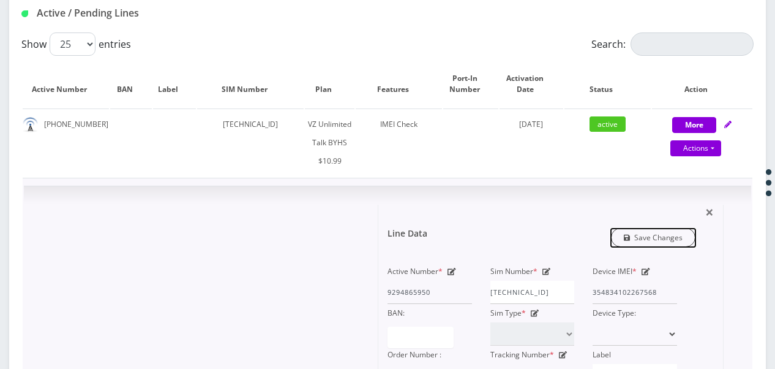
click at [643, 239] on link "Save Changes" at bounding box center [653, 237] width 85 height 19
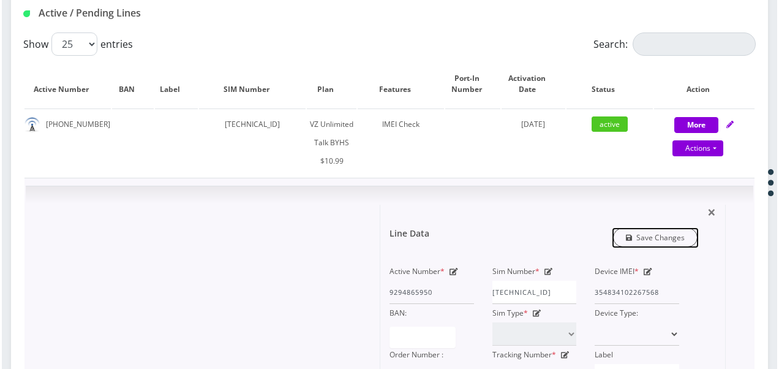
scroll to position [0, 0]
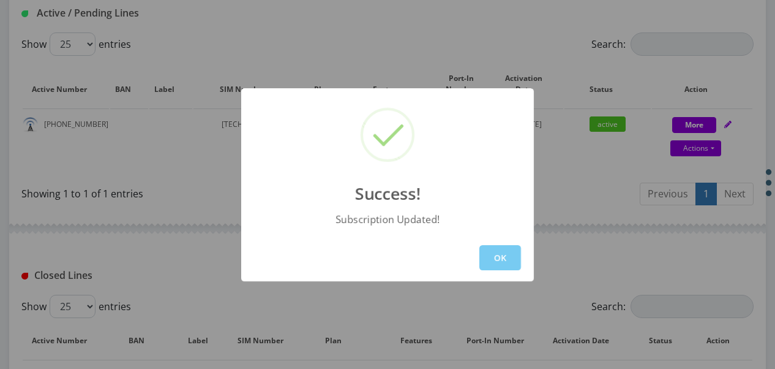
click at [500, 256] on button "OK" at bounding box center [501, 257] width 42 height 25
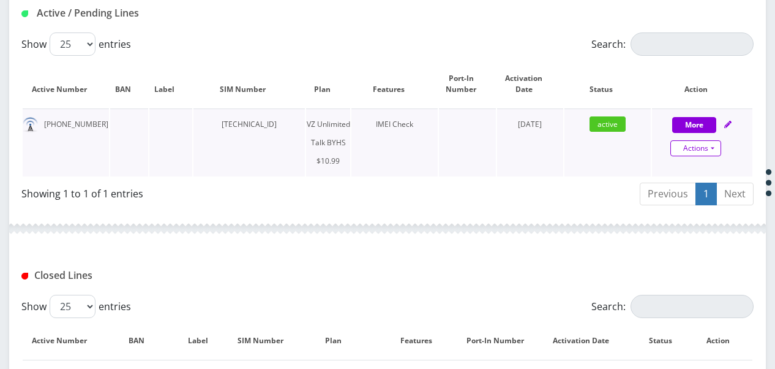
click at [713, 153] on link "Actions" at bounding box center [696, 148] width 51 height 16
select select "467"
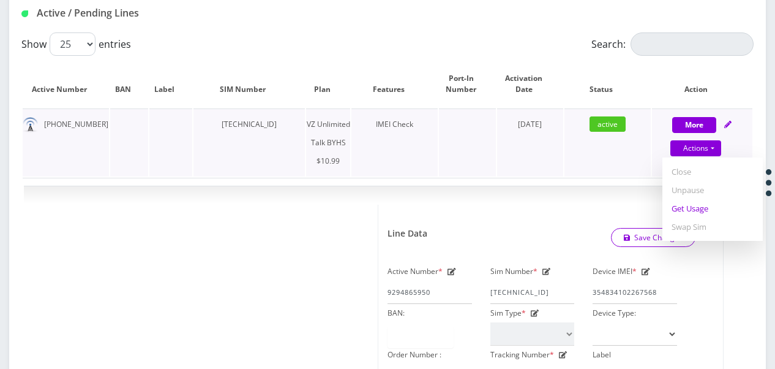
click at [699, 206] on link "Get Usage" at bounding box center [713, 208] width 100 height 18
select select "467"
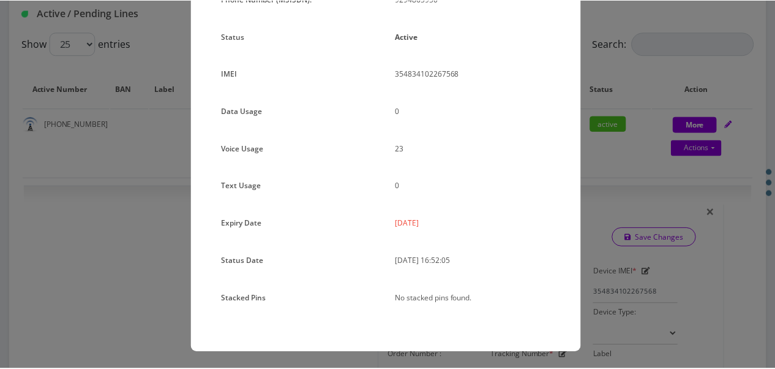
scroll to position [150, 0]
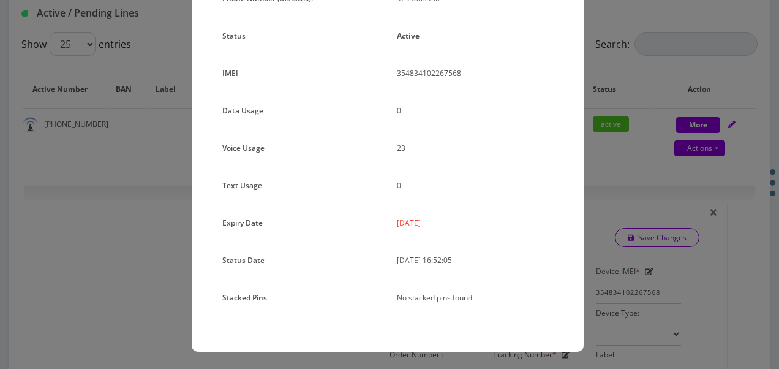
click at [632, 176] on div "× Subscription Info Plan Name TT 4G Monthly Unlimited Voice Plan Phone Number (…" at bounding box center [389, 184] width 779 height 369
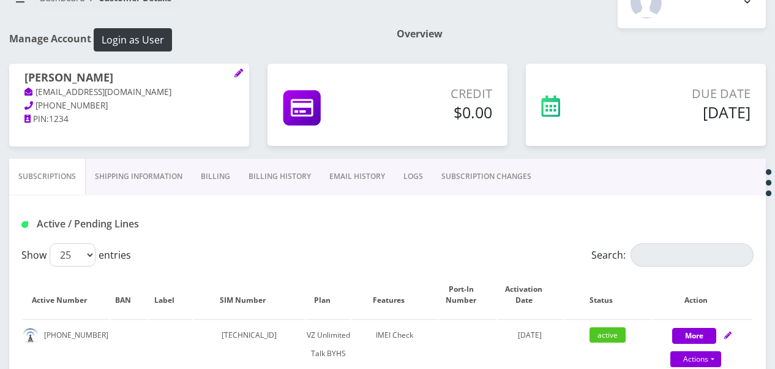
scroll to position [61, 0]
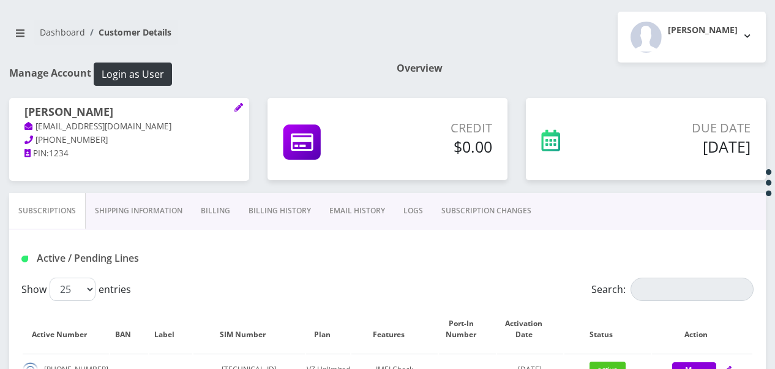
click at [530, 205] on link "SUBSCRIPTION CHANGES" at bounding box center [486, 211] width 108 height 36
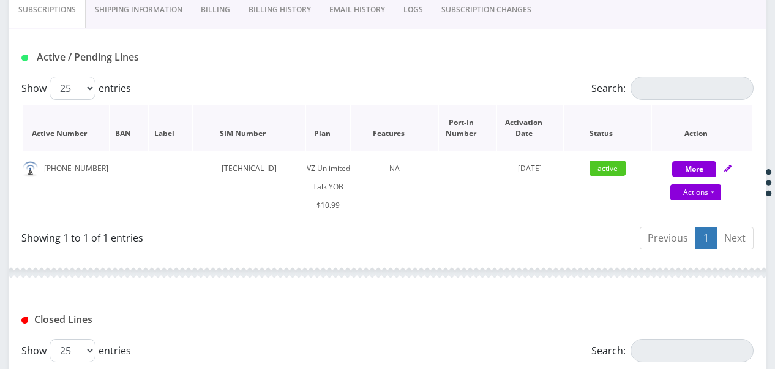
scroll to position [245, 0]
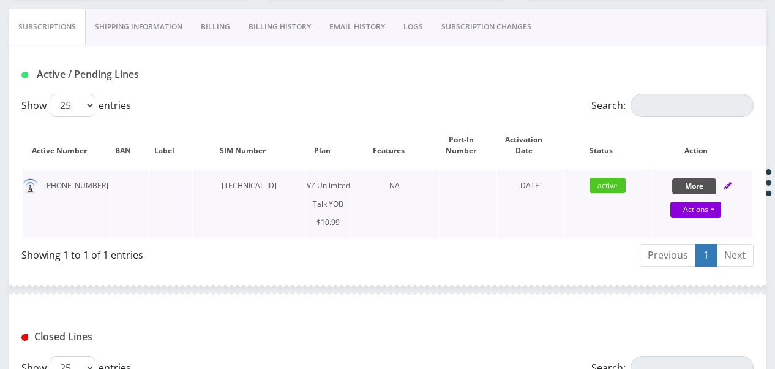
click at [684, 184] on button "More" at bounding box center [695, 186] width 44 height 16
select select "464"
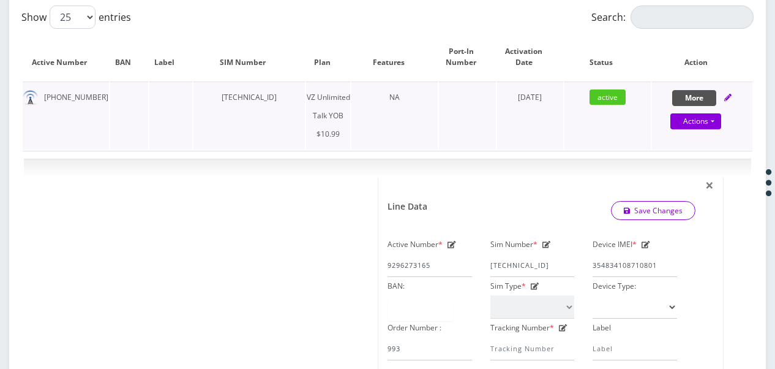
scroll to position [368, 0]
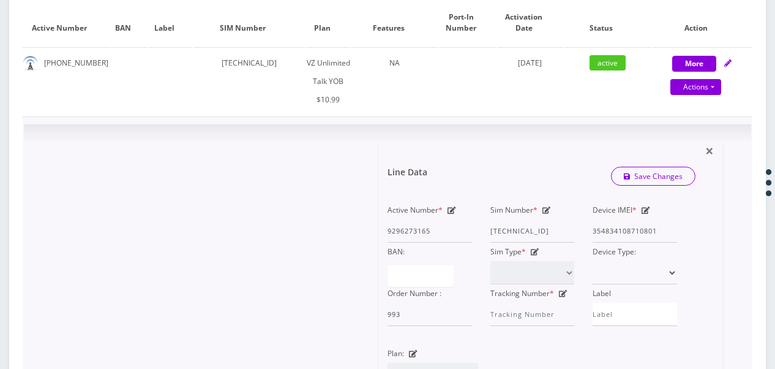
click at [658, 224] on div "Device IMEI * [TECHNICAL_ID]" at bounding box center [635, 222] width 103 height 42
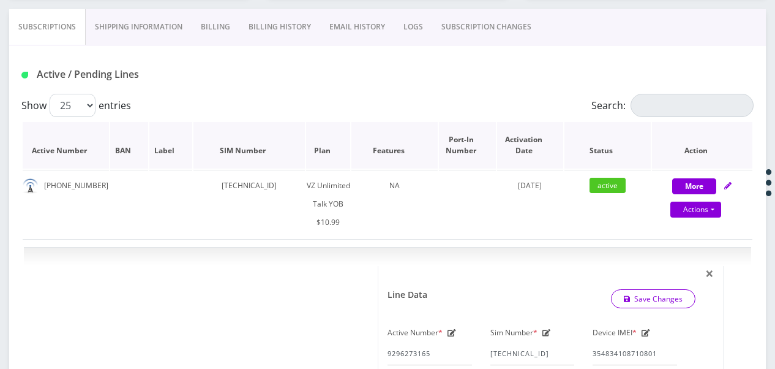
scroll to position [123, 0]
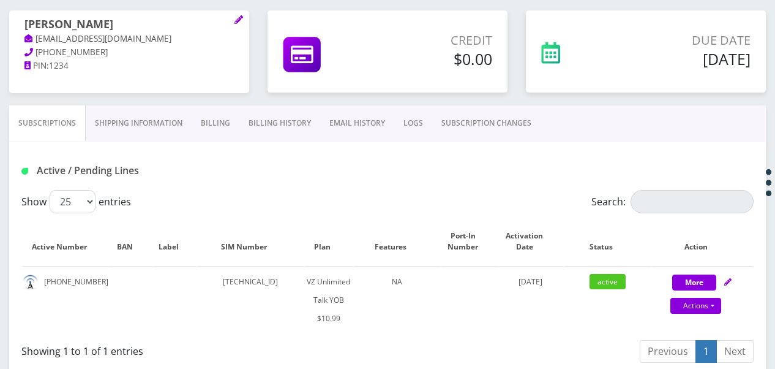
scroll to position [245, 0]
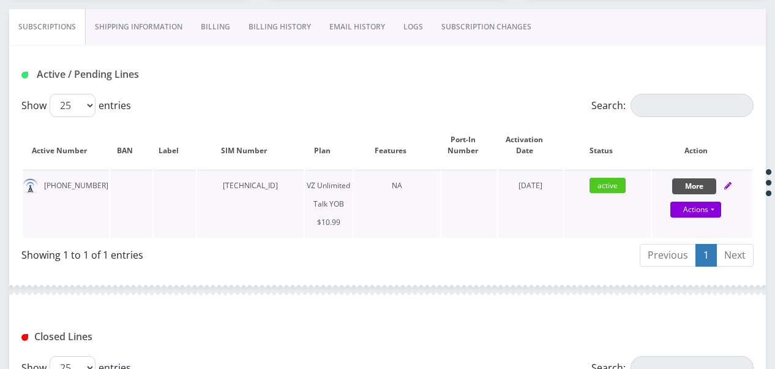
click at [712, 179] on button "More" at bounding box center [695, 186] width 44 height 16
select select "464"
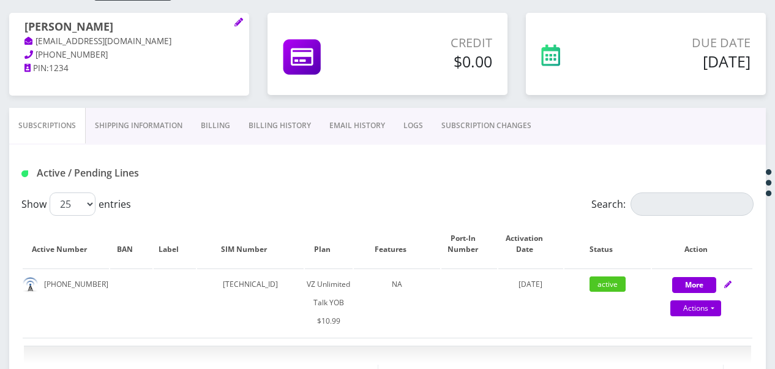
scroll to position [0, 0]
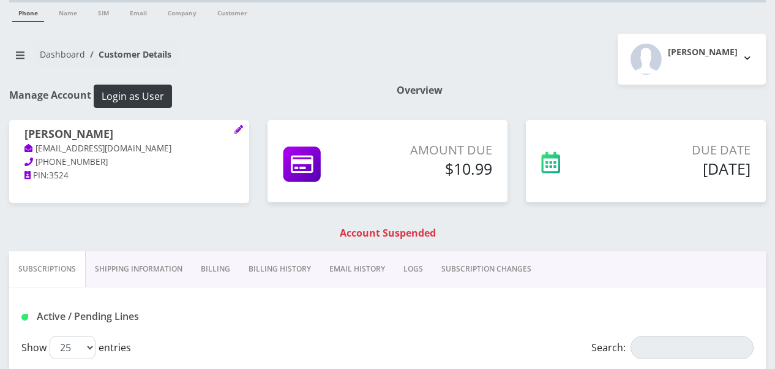
scroll to position [123, 0]
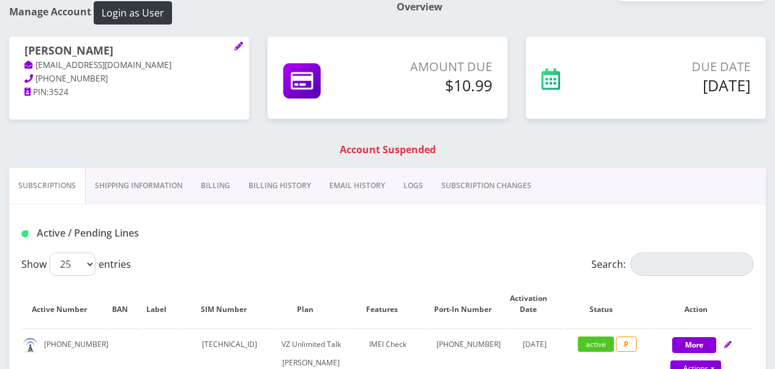
click at [259, 191] on link "Billing History" at bounding box center [280, 186] width 81 height 36
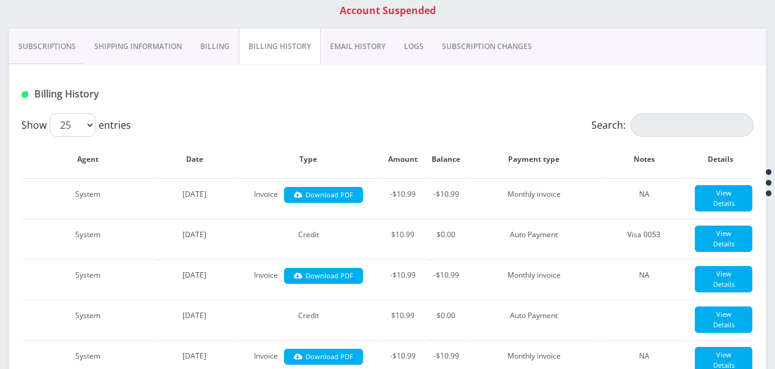
scroll to position [245, 0]
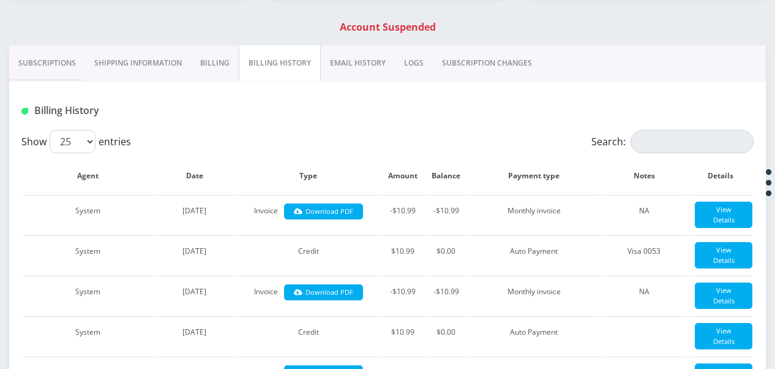
click at [217, 71] on link "Billing" at bounding box center [215, 63] width 48 height 36
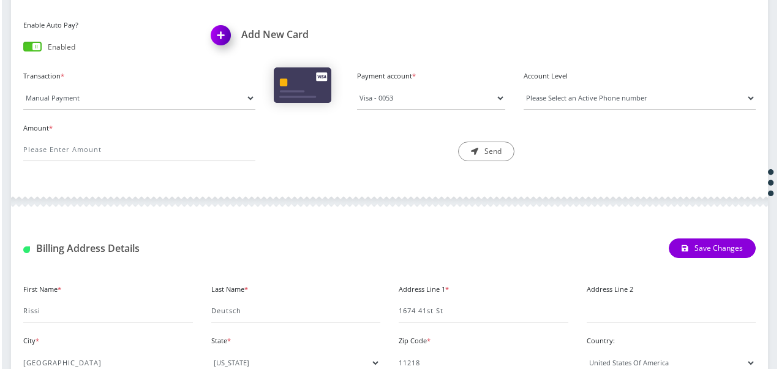
scroll to position [306, 0]
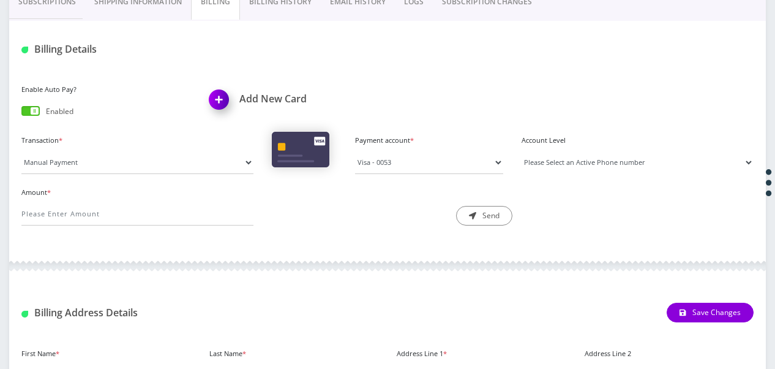
click at [603, 165] on select "Please Select an Active Phone number [PHONE_NUMBER]" at bounding box center [638, 162] width 232 height 23
select select "93865"
click at [522, 151] on select "Please Select an Active Phone number [PHONE_NUMBER]" at bounding box center [638, 162] width 232 height 23
click at [271, 93] on h1 "Add New Card" at bounding box center [294, 99] width 170 height 12
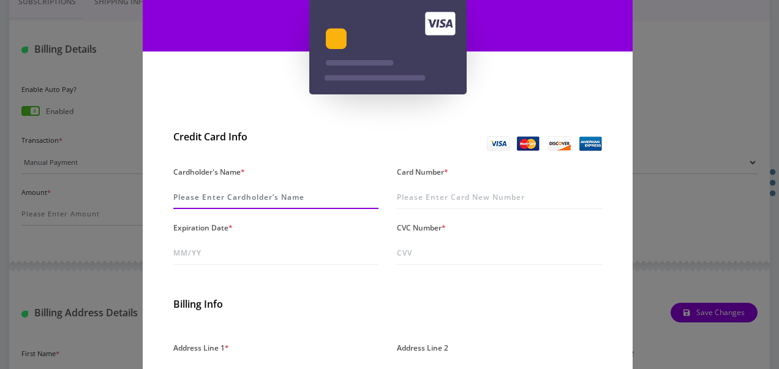
click at [292, 198] on input "Cardholder's Name *" at bounding box center [275, 197] width 205 height 23
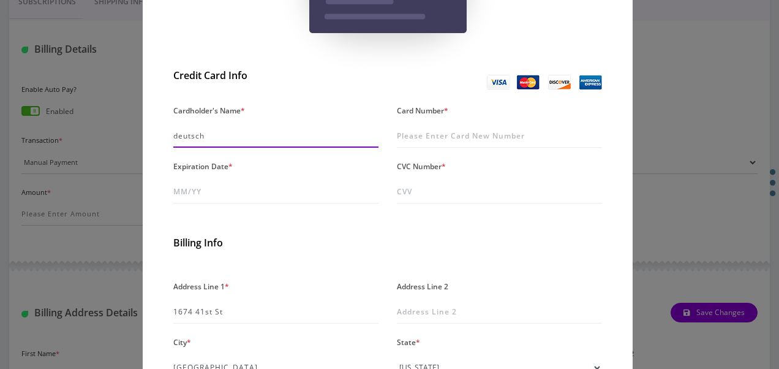
type input "deutsch"
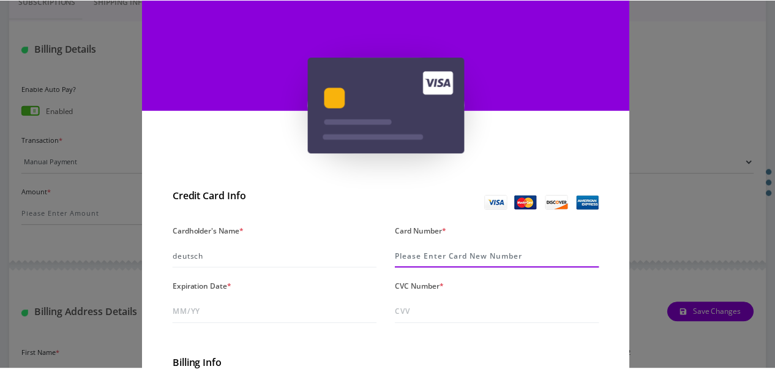
scroll to position [0, 0]
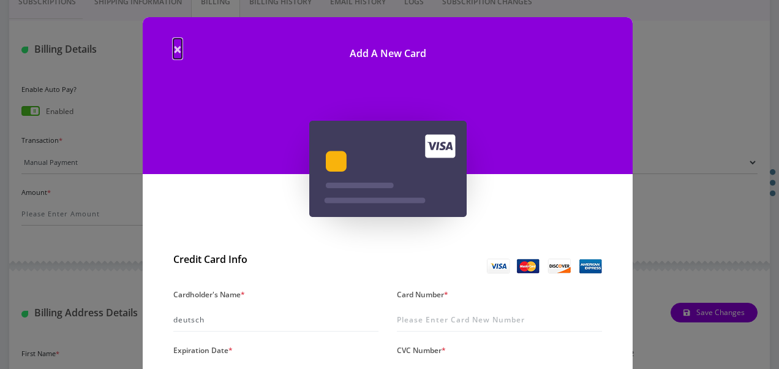
click at [175, 51] on span "×" at bounding box center [177, 49] width 9 height 20
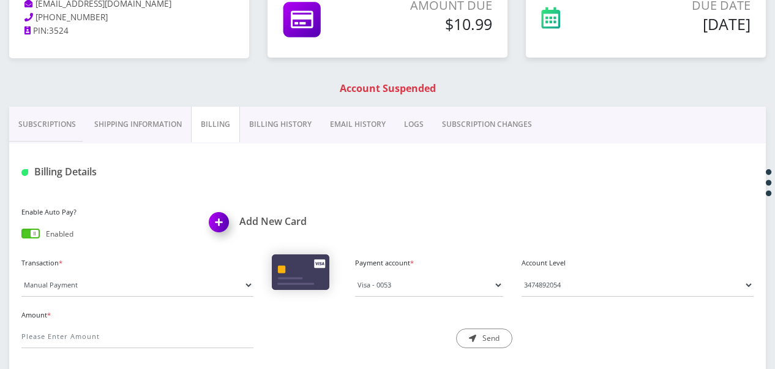
scroll to position [123, 0]
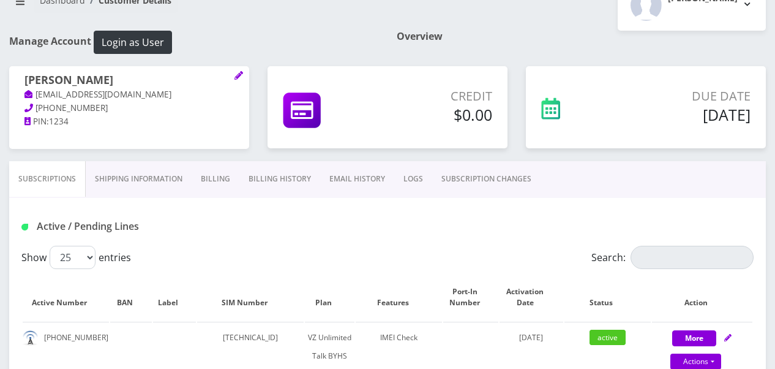
scroll to position [123, 0]
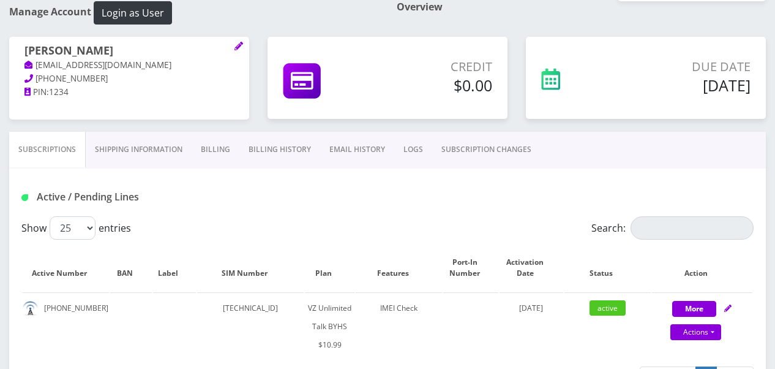
click at [471, 139] on link "SUBSCRIPTION CHANGES" at bounding box center [486, 150] width 108 height 36
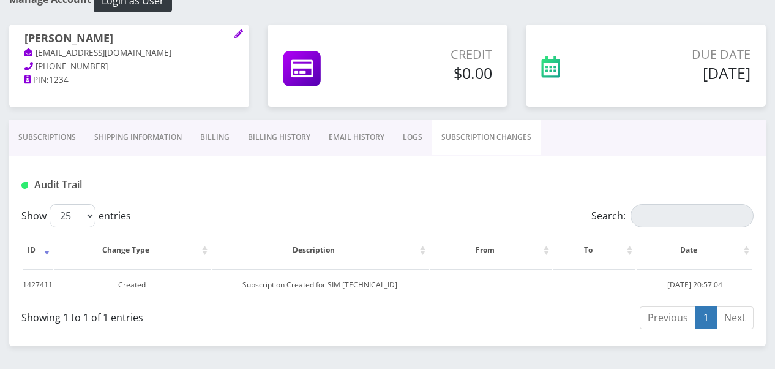
scroll to position [170, 0]
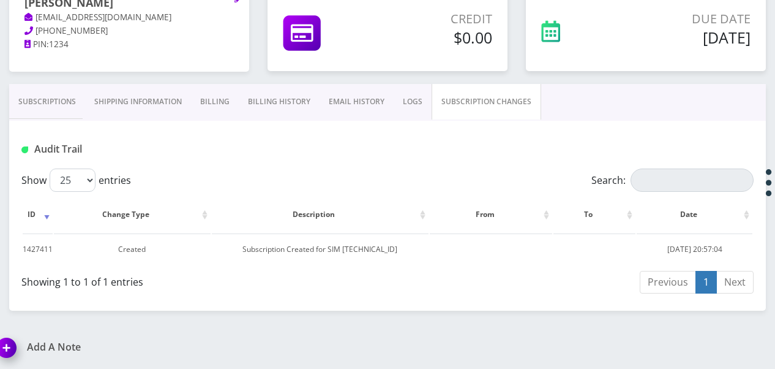
click at [37, 116] on link "Subscriptions" at bounding box center [47, 102] width 76 height 36
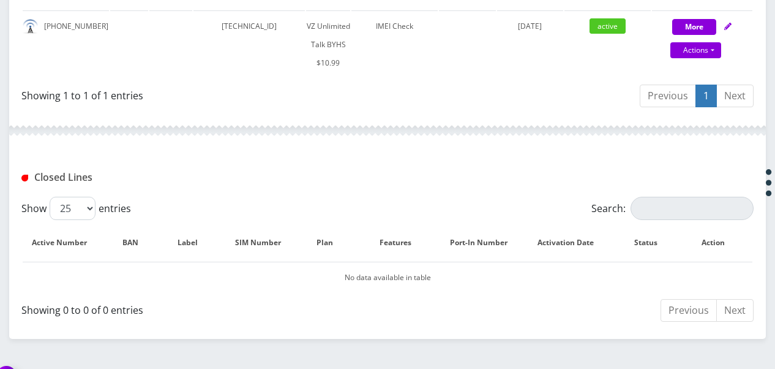
scroll to position [186, 0]
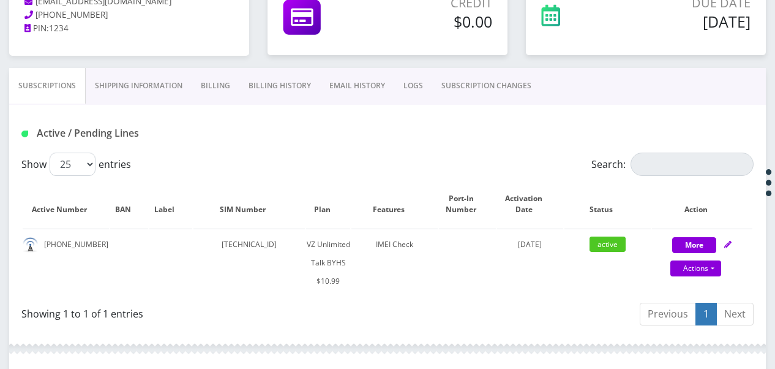
click at [130, 80] on link "Shipping Information" at bounding box center [139, 86] width 106 height 36
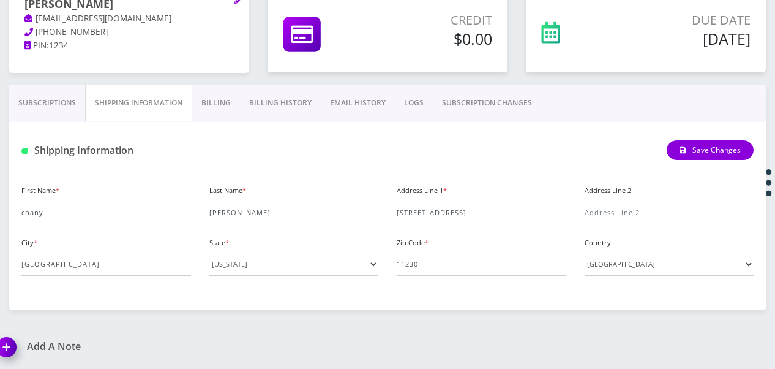
click at [223, 98] on link "Billing" at bounding box center [216, 103] width 48 height 36
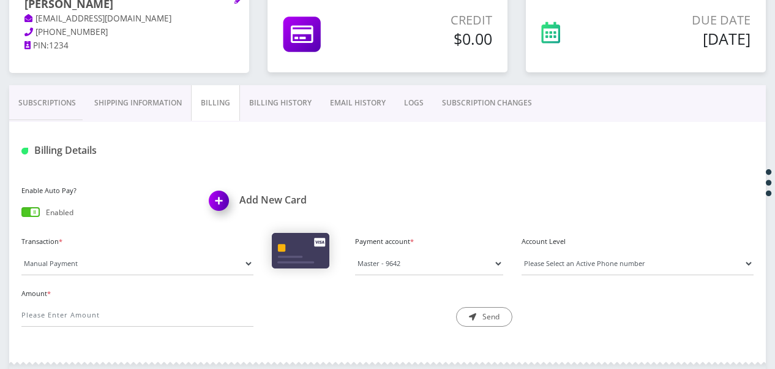
click at [279, 114] on link "Billing History" at bounding box center [280, 103] width 81 height 36
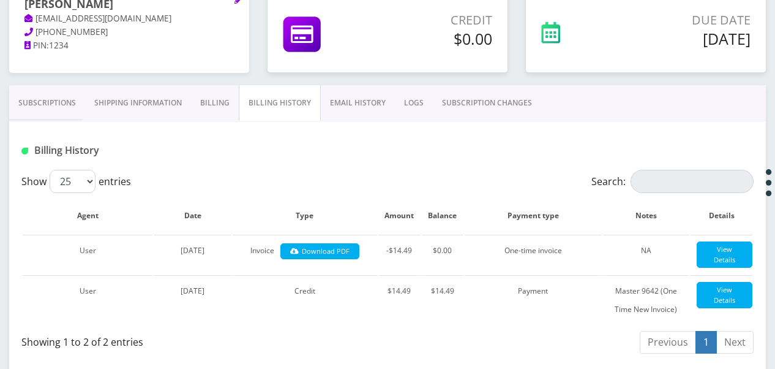
click at [357, 106] on link "EMAIL HISTORY" at bounding box center [358, 103] width 74 height 36
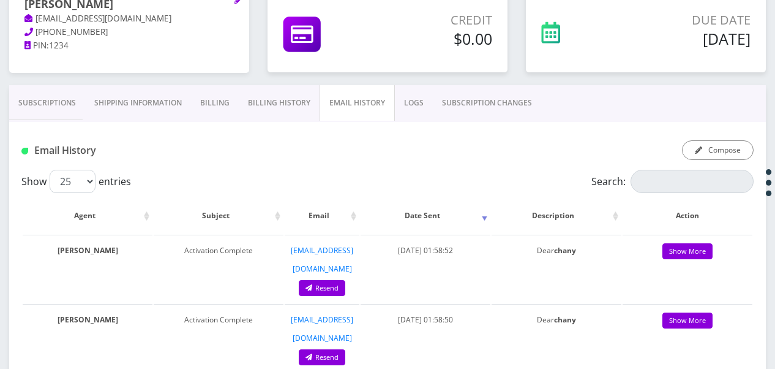
click at [412, 108] on link "LOGS" at bounding box center [414, 103] width 38 height 36
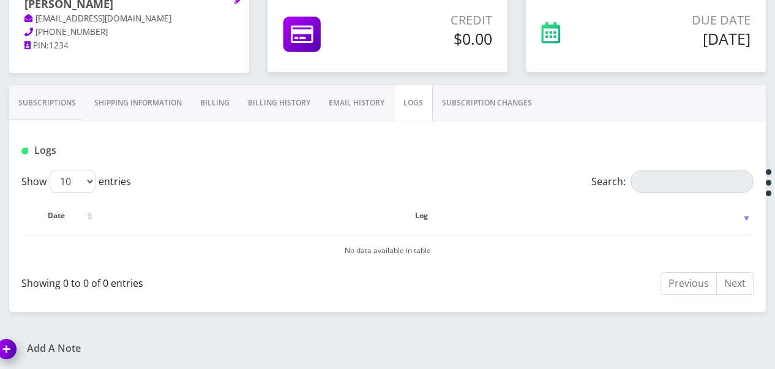
click at [485, 107] on link "SUBSCRIPTION CHANGES" at bounding box center [487, 103] width 108 height 36
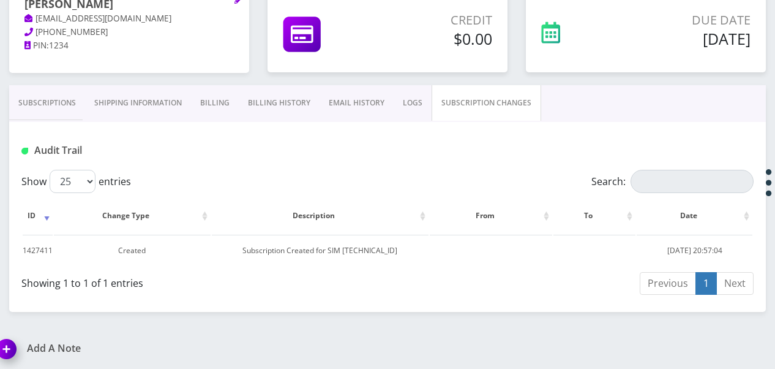
click at [54, 97] on link "Subscriptions" at bounding box center [47, 103] width 76 height 36
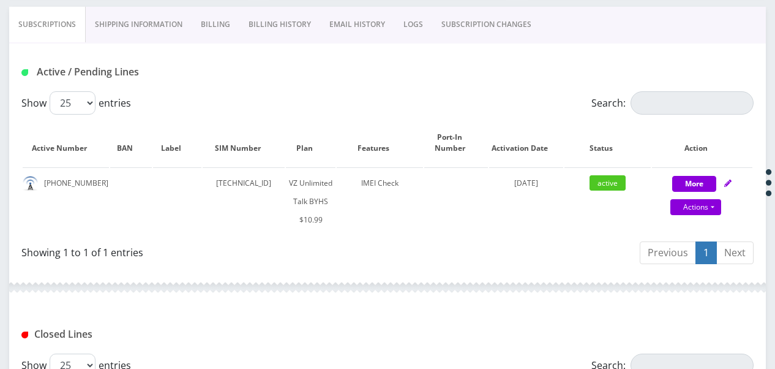
scroll to position [292, 0]
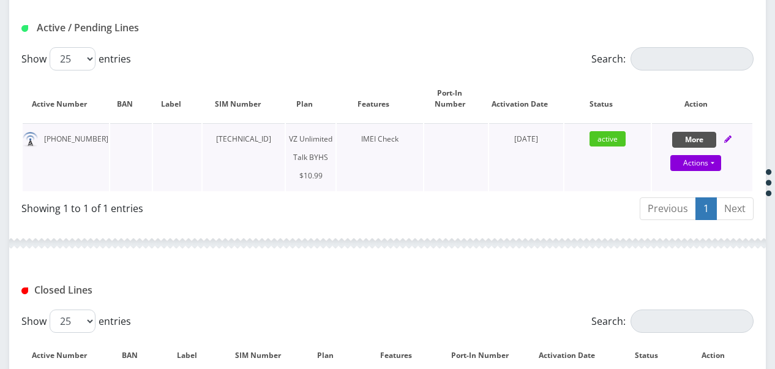
click at [695, 133] on button "More" at bounding box center [695, 140] width 44 height 16
select select "467"
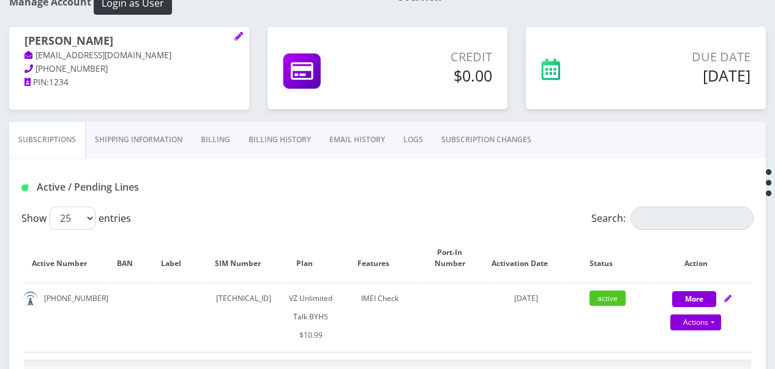
scroll to position [108, 0]
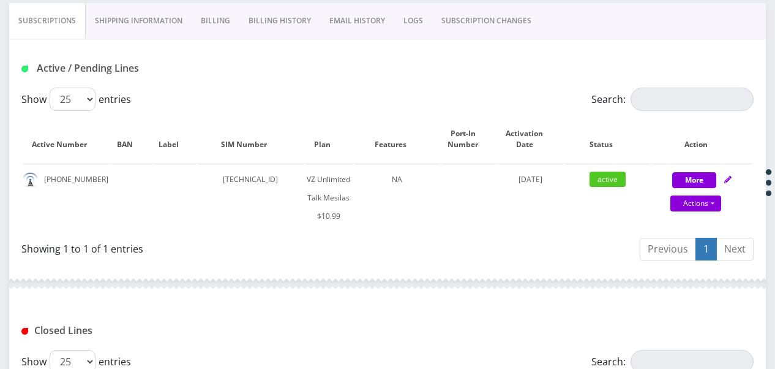
scroll to position [306, 0]
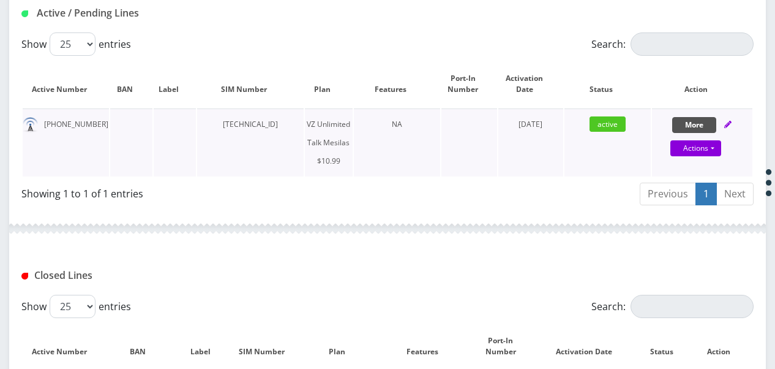
click at [692, 119] on button "More" at bounding box center [695, 125] width 44 height 16
select select "468"
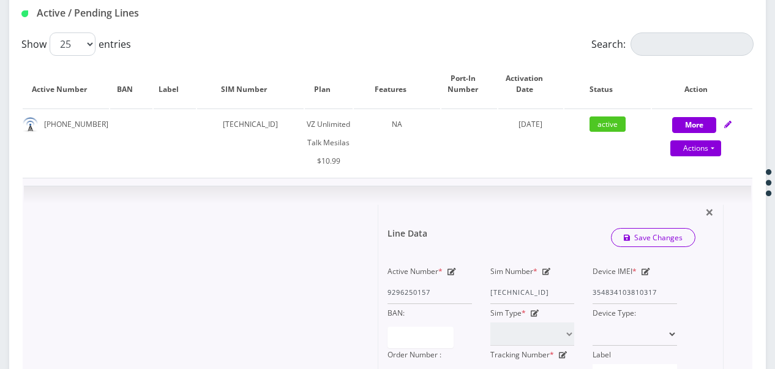
click at [668, 294] on div "Device IMEI * [TECHNICAL_ID]" at bounding box center [635, 283] width 103 height 42
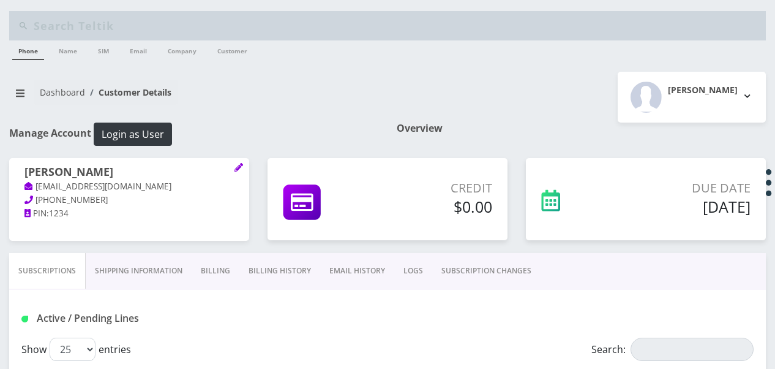
scroll to position [0, 0]
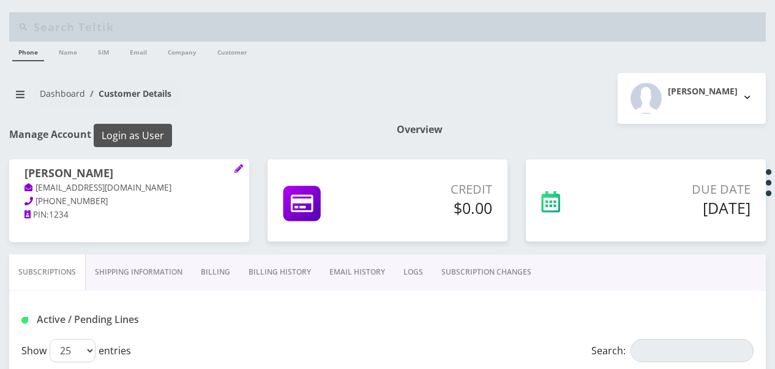
click at [143, 135] on button "Login as User" at bounding box center [133, 135] width 78 height 23
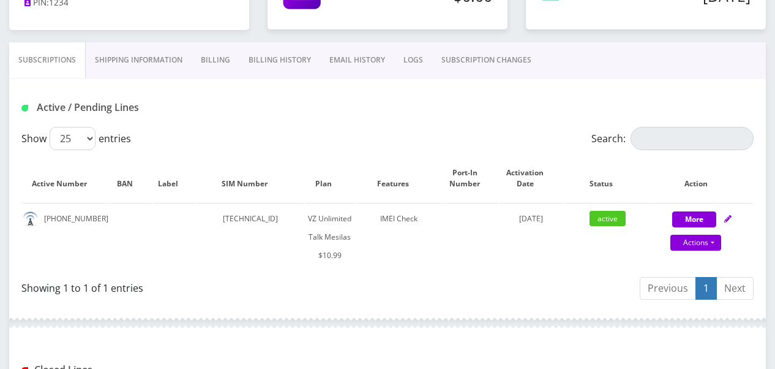
scroll to position [245, 0]
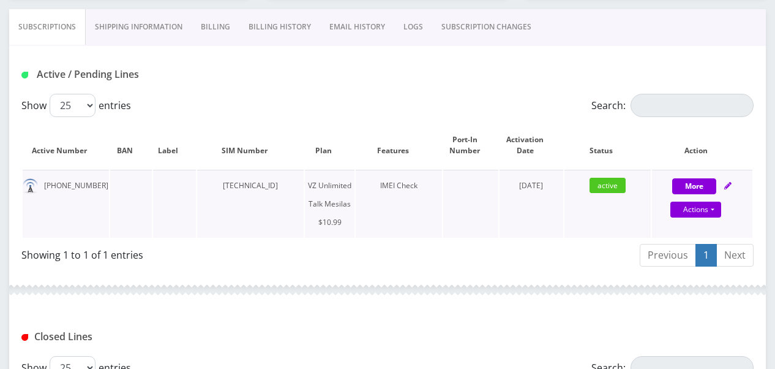
click at [668, 178] on div "More Actions Suspend Close Unpause Get Usage Swap Sim Confirm" at bounding box center [702, 194] width 100 height 37
select select "468"
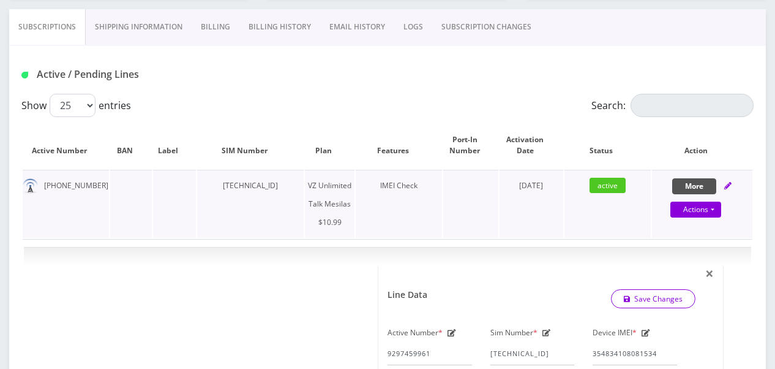
click at [677, 179] on button "More" at bounding box center [695, 186] width 44 height 16
select select "468"
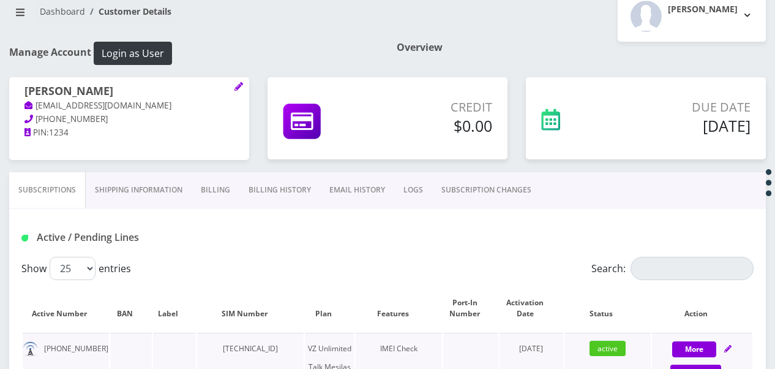
scroll to position [0, 0]
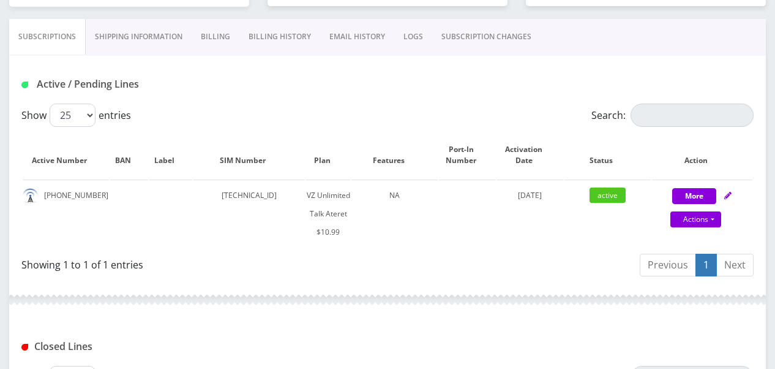
scroll to position [245, 0]
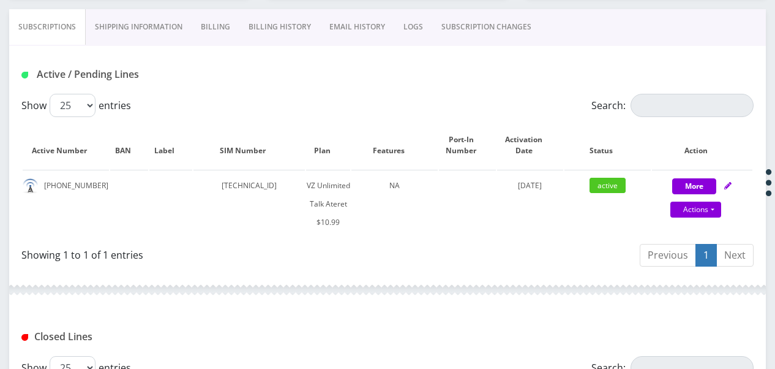
click at [451, 15] on link "SUBSCRIPTION CHANGES" at bounding box center [486, 27] width 108 height 36
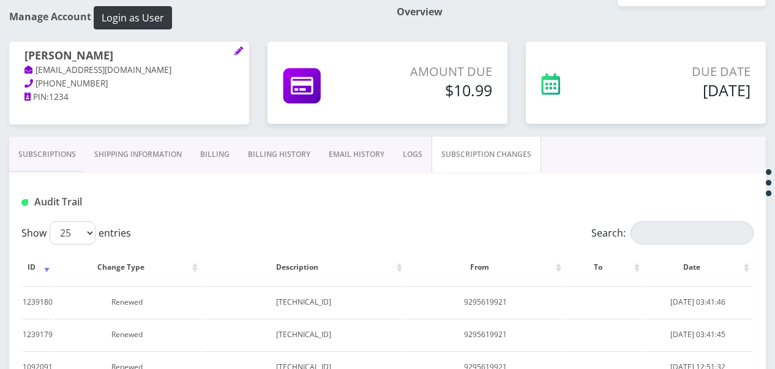
scroll to position [115, 0]
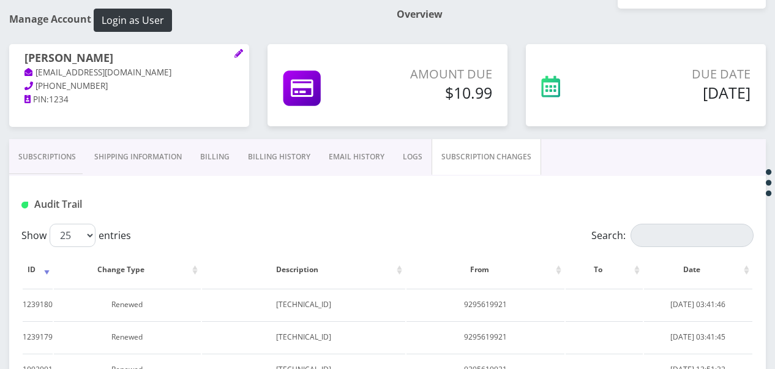
click at [51, 160] on link "Subscriptions" at bounding box center [47, 157] width 76 height 36
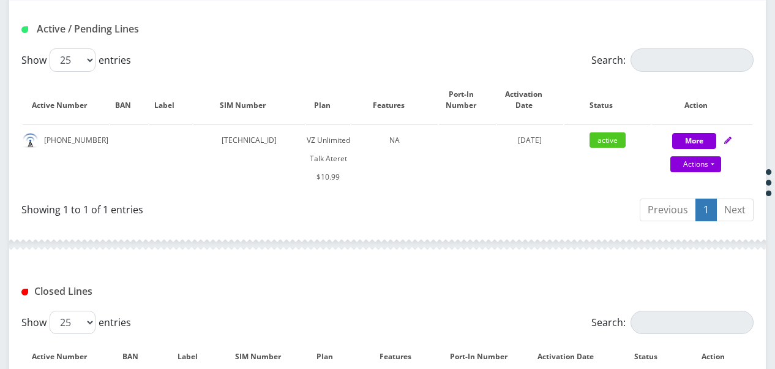
scroll to position [299, 0]
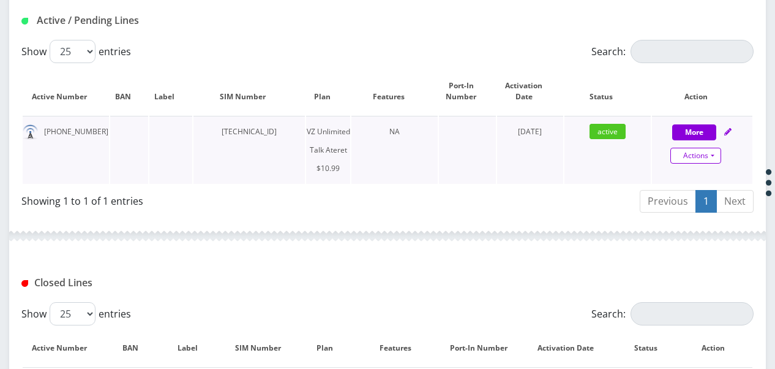
click at [719, 159] on link "Actions" at bounding box center [696, 156] width 51 height 16
select select "483"
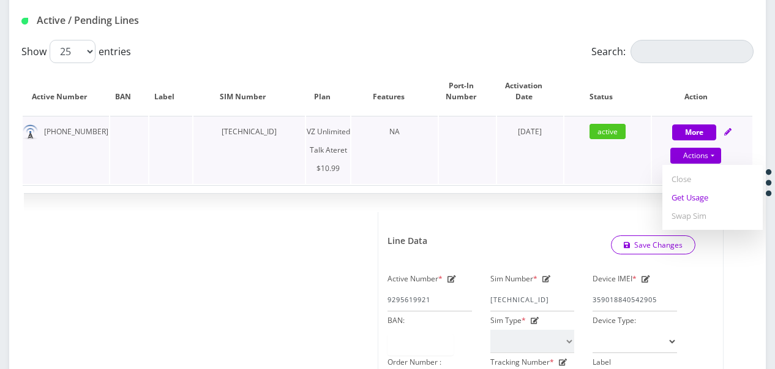
click at [693, 197] on link "Get Usage" at bounding box center [713, 197] width 100 height 18
select select "483"
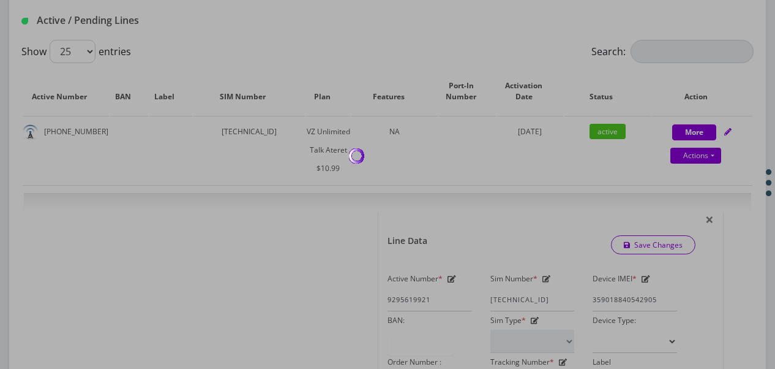
scroll to position [0, 0]
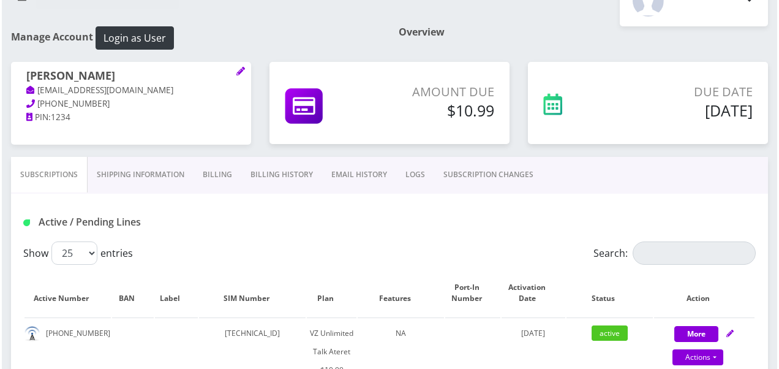
scroll to position [184, 0]
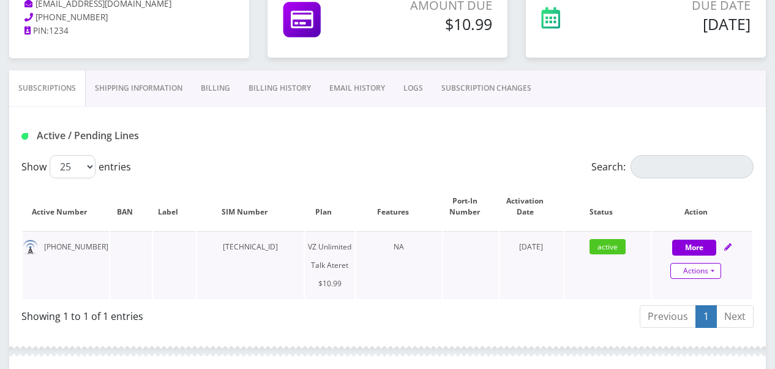
click at [715, 268] on link "Actions" at bounding box center [696, 271] width 51 height 16
select select "483"
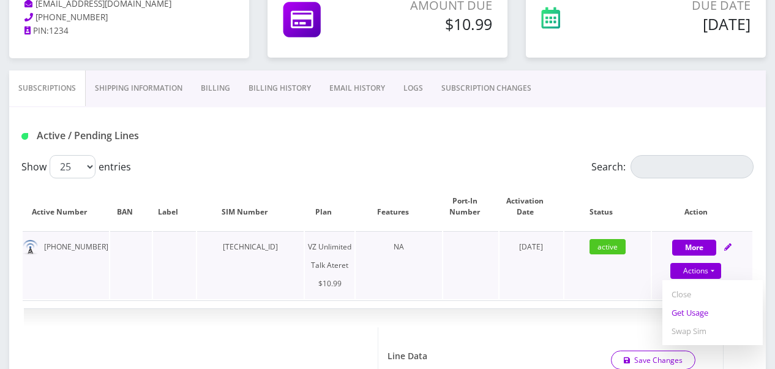
click at [702, 307] on link "Get Usage" at bounding box center [713, 312] width 100 height 18
select select "483"
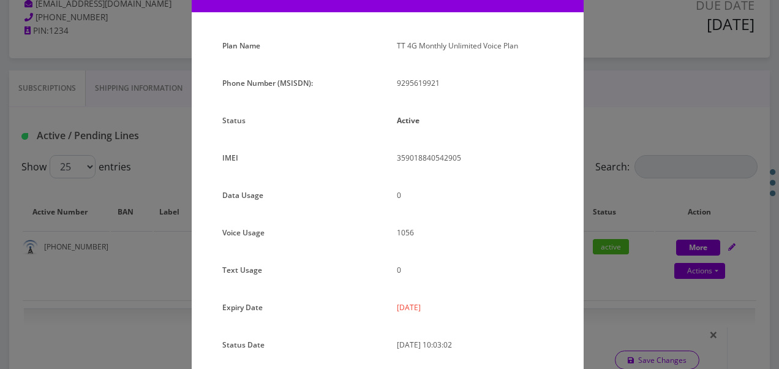
scroll to position [0, 0]
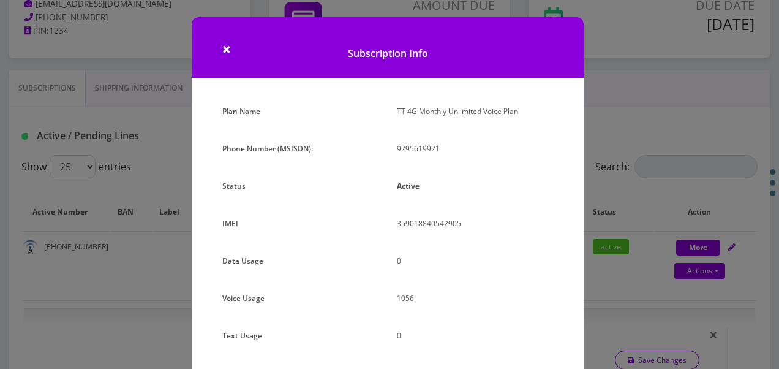
click at [625, 126] on div "× Subscription Info Plan Name TT 4G Monthly Unlimited Voice Plan Phone Number (…" at bounding box center [389, 184] width 779 height 369
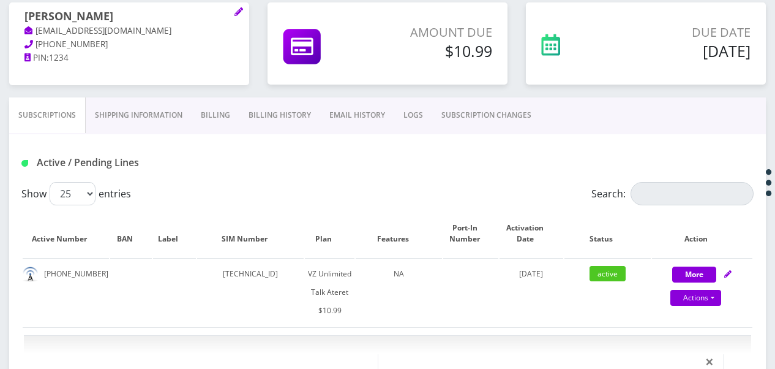
scroll to position [184, 0]
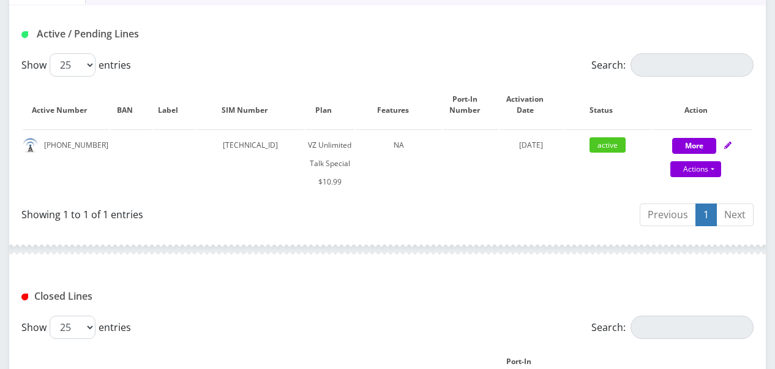
scroll to position [245, 0]
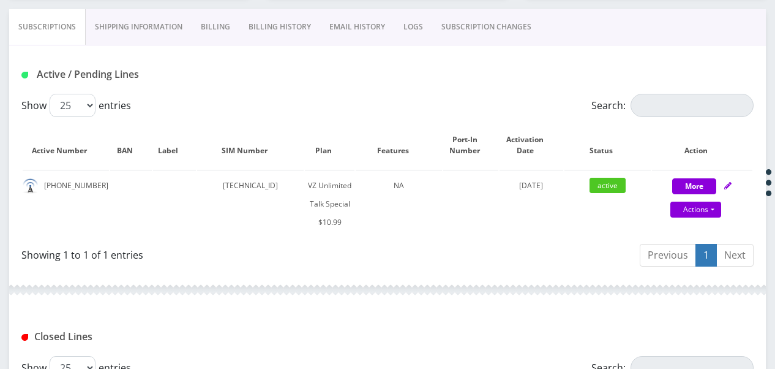
click at [518, 20] on link "SUBSCRIPTION CHANGES" at bounding box center [486, 27] width 108 height 36
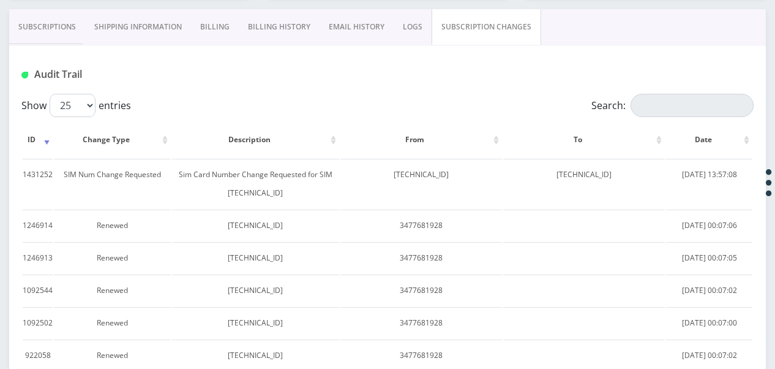
click at [76, 31] on link "Subscriptions" at bounding box center [47, 27] width 76 height 36
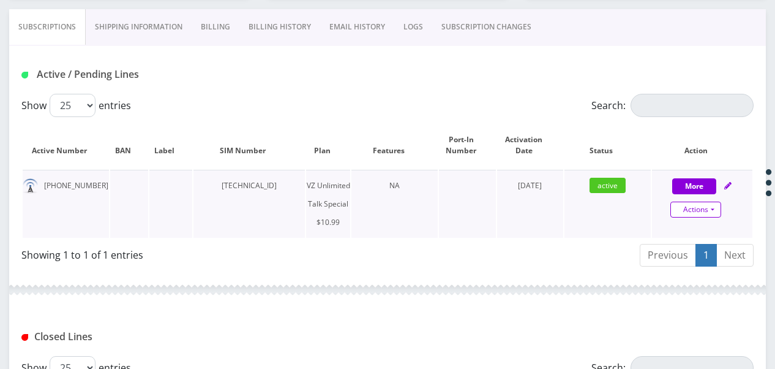
click at [711, 205] on link "Actions" at bounding box center [696, 210] width 51 height 16
select select "472"
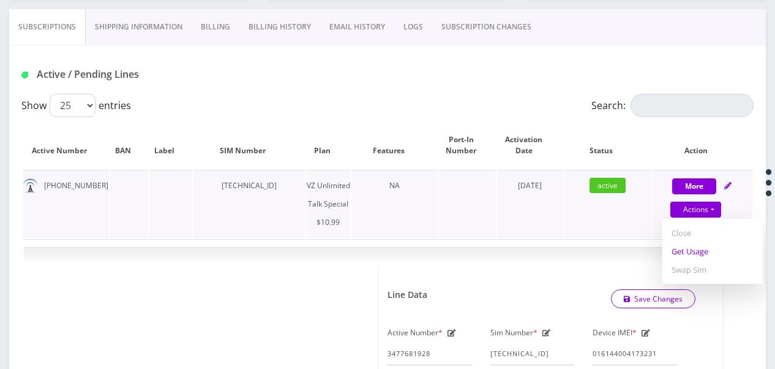
click at [705, 255] on link "Get Usage" at bounding box center [713, 251] width 100 height 18
select select "472"
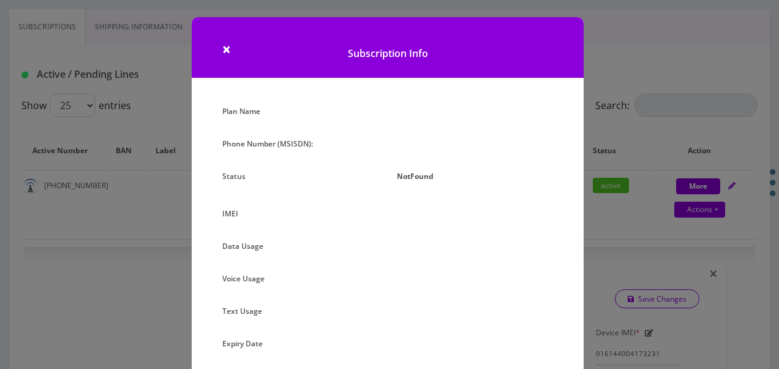
click at [584, 212] on div "× Subscription Info Plan Name Phone Number (MSISDN): Status NotFound IMEI Data …" at bounding box center [389, 184] width 779 height 369
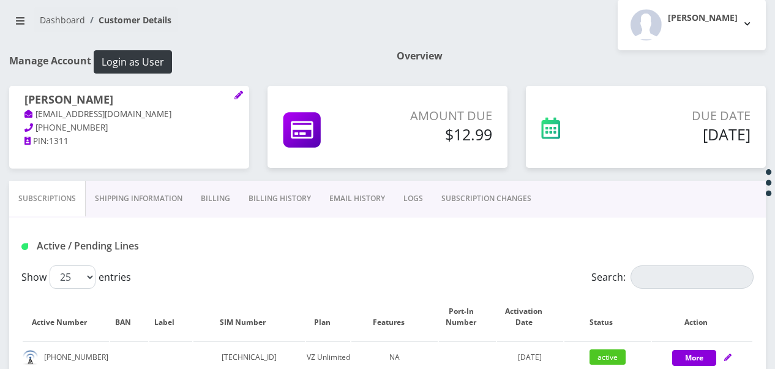
scroll to position [186, 0]
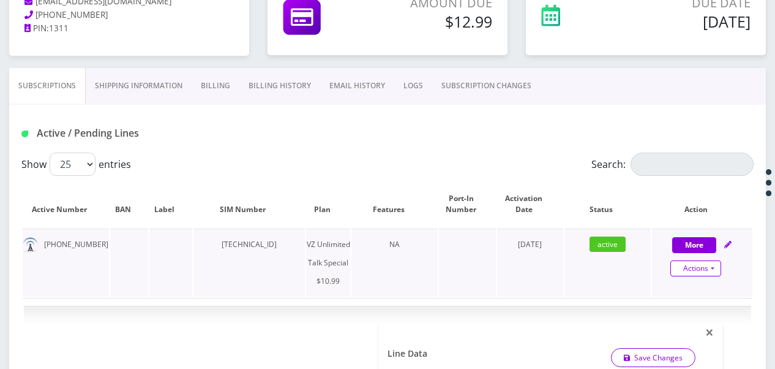
click at [720, 265] on link "Actions" at bounding box center [696, 268] width 51 height 16
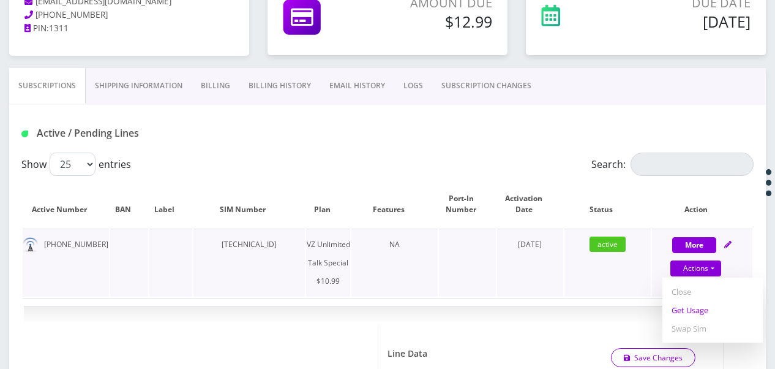
click at [696, 309] on link "Get Usage" at bounding box center [713, 310] width 100 height 18
select select "472"
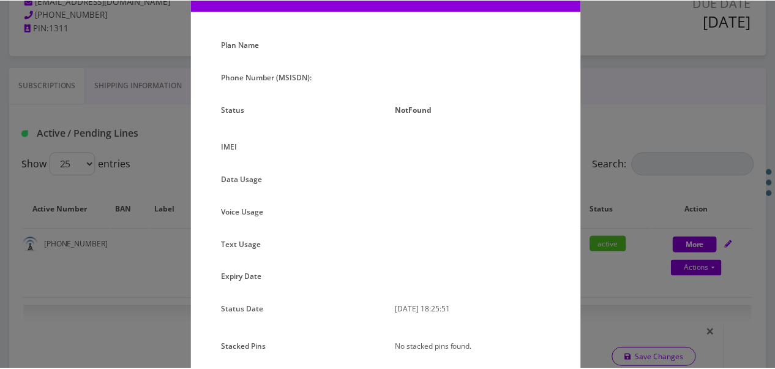
scroll to position [116, 0]
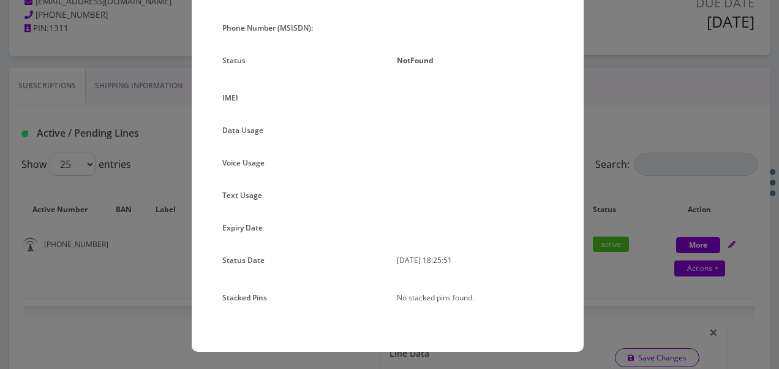
click at [662, 192] on div "× Subscription Info Plan Name Phone Number (MSISDN): Status NotFound IMEI Data …" at bounding box center [389, 184] width 779 height 369
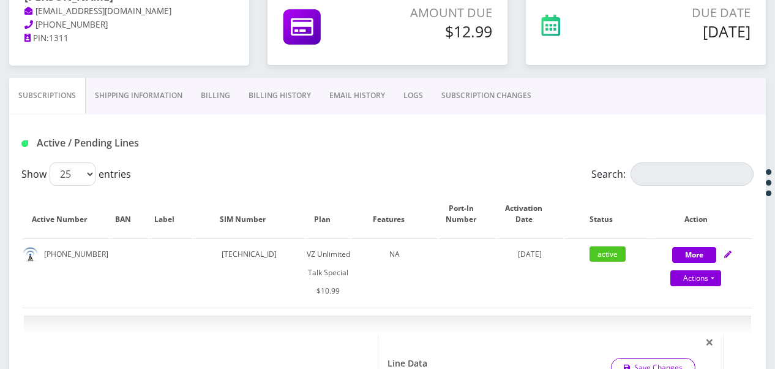
scroll to position [247, 0]
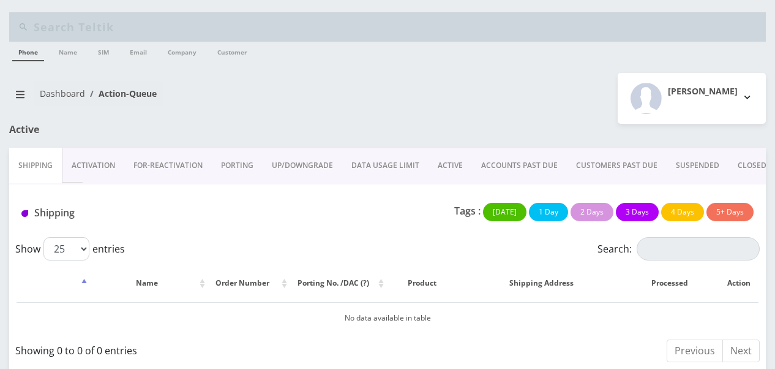
click at [460, 167] on link "ACTIVE" at bounding box center [450, 166] width 43 height 36
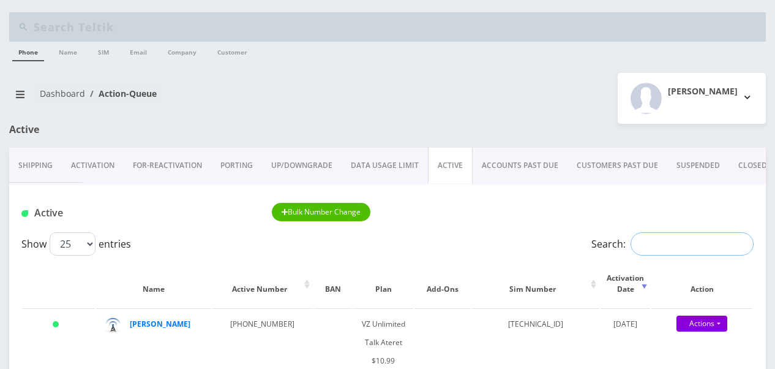
click at [636, 234] on input "Search:" at bounding box center [692, 243] width 123 height 23
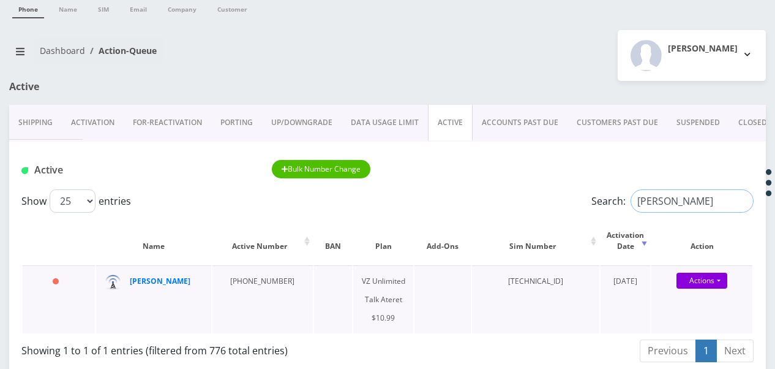
scroll to position [61, 0]
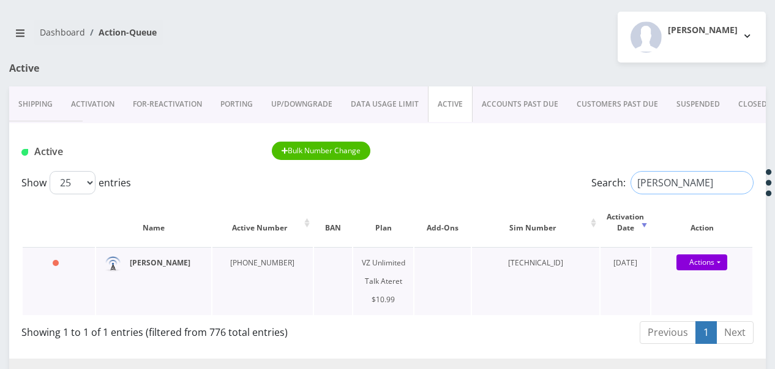
type input "sutton"
click at [742, 183] on input "sutton" at bounding box center [692, 182] width 123 height 23
click at [653, 186] on input "Search:" at bounding box center [692, 182] width 123 height 23
click at [666, 180] on input "Search:" at bounding box center [692, 182] width 123 height 23
drag, startPoint x: 691, startPoint y: 189, endPoint x: 527, endPoint y: 196, distance: 164.3
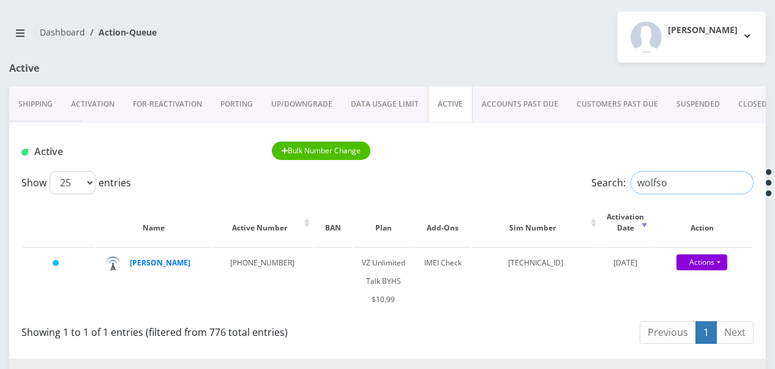
click at [530, 194] on div "Show 25 50 100 250 500 1000 entries Search: wolfso" at bounding box center [387, 182] width 733 height 23
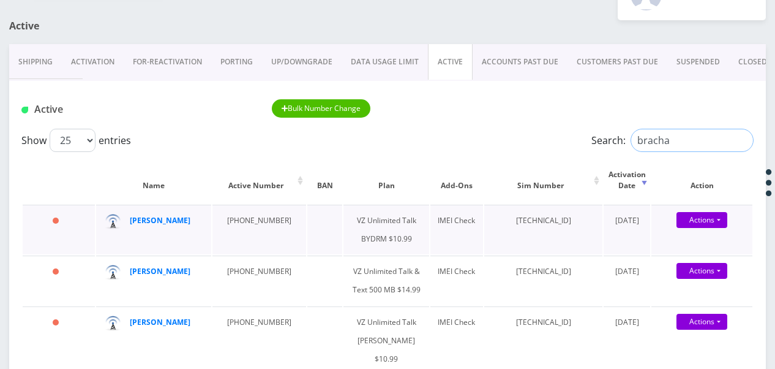
scroll to position [123, 0]
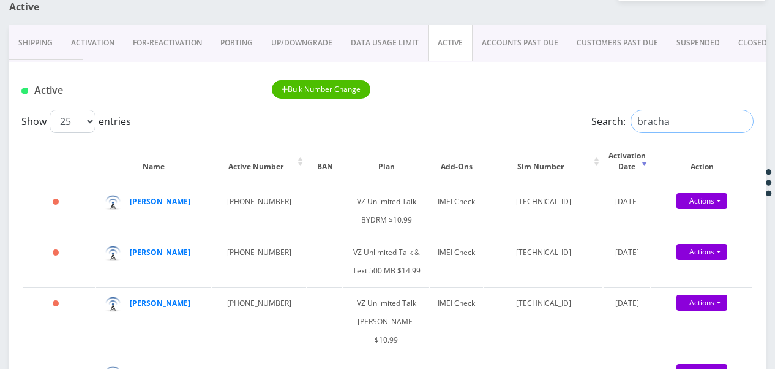
drag, startPoint x: 677, startPoint y: 123, endPoint x: 567, endPoint y: 135, distance: 110.3
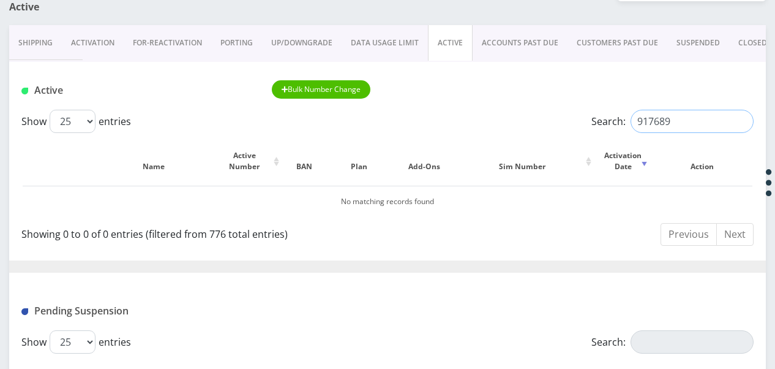
type input "917689"
click at [739, 118] on input "917689" at bounding box center [692, 121] width 123 height 23
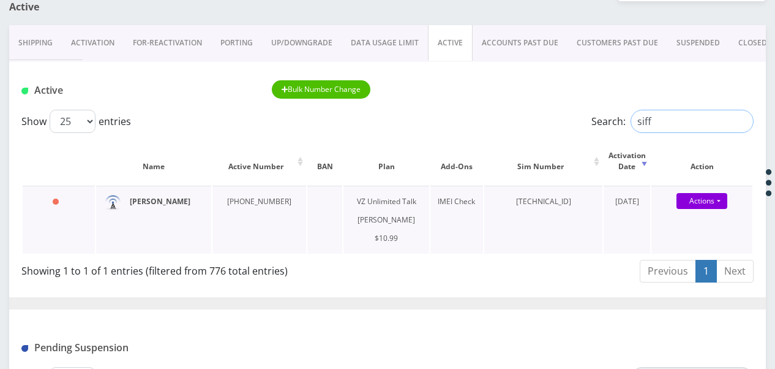
type input "siff"
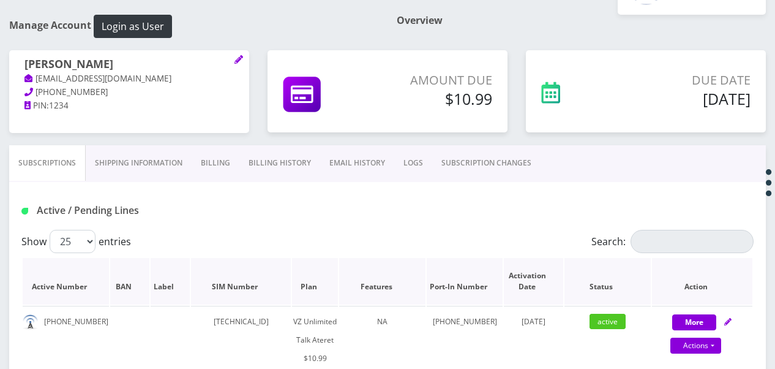
scroll to position [184, 0]
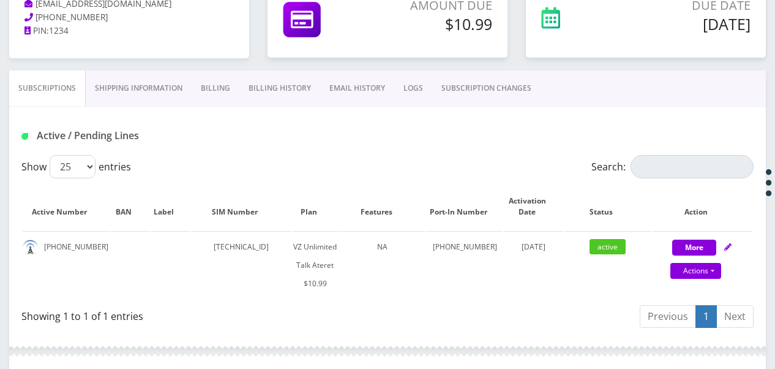
click at [209, 81] on link "Billing" at bounding box center [216, 88] width 48 height 36
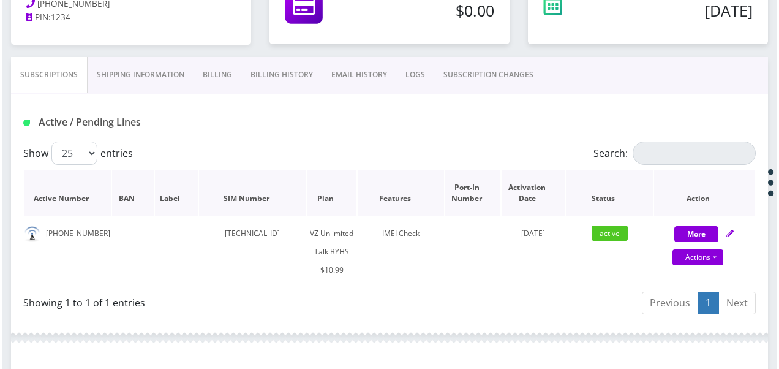
scroll to position [75, 0]
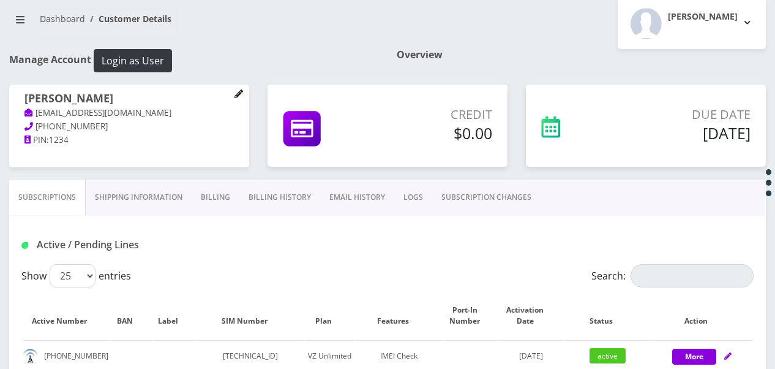
click at [243, 92] on icon at bounding box center [239, 93] width 9 height 9
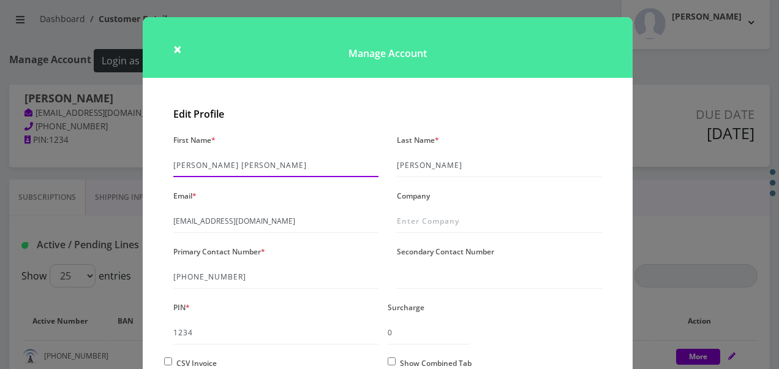
click at [289, 165] on input "[PERSON_NAME] [PERSON_NAME]" at bounding box center [275, 165] width 205 height 23
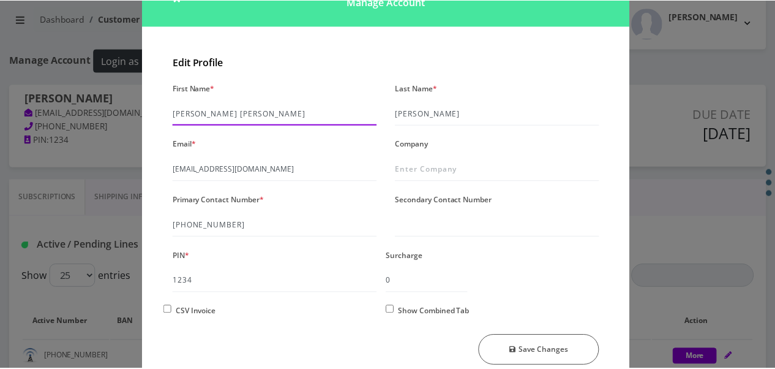
scroll to position [105, 0]
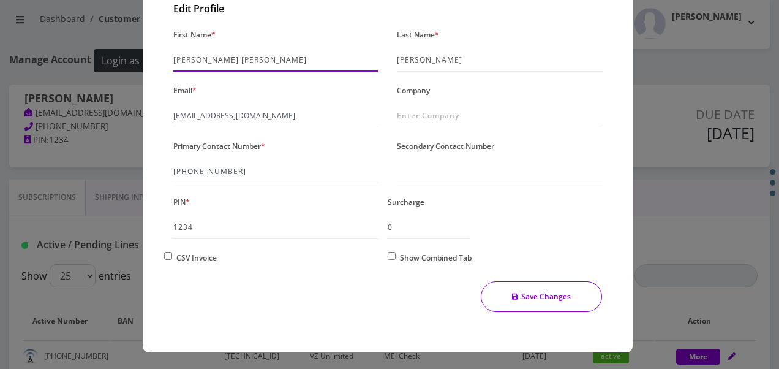
type input "[PERSON_NAME] [PERSON_NAME]"
click at [542, 305] on button "Save Changes" at bounding box center [542, 296] width 122 height 31
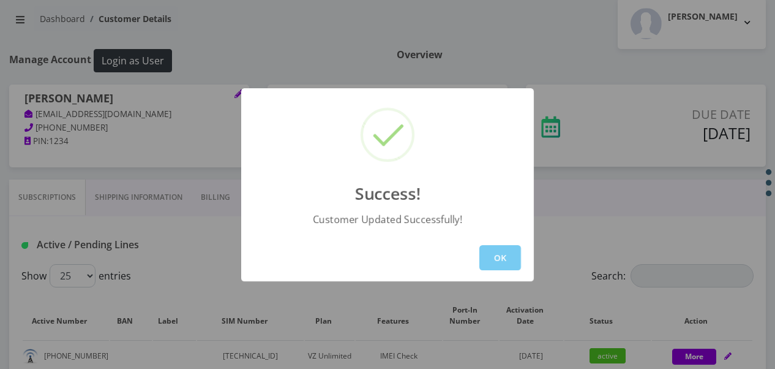
click at [500, 251] on button "OK" at bounding box center [501, 257] width 42 height 25
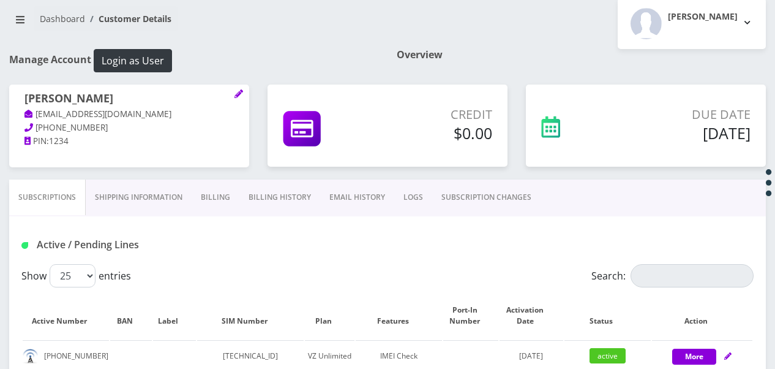
click at [230, 203] on link "Billing" at bounding box center [216, 197] width 48 height 36
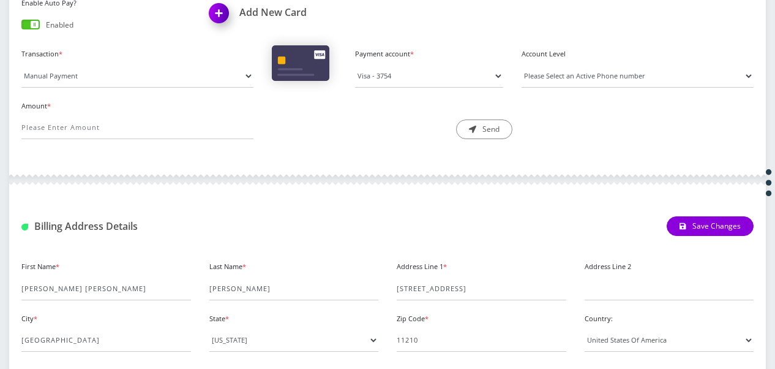
scroll to position [432, 0]
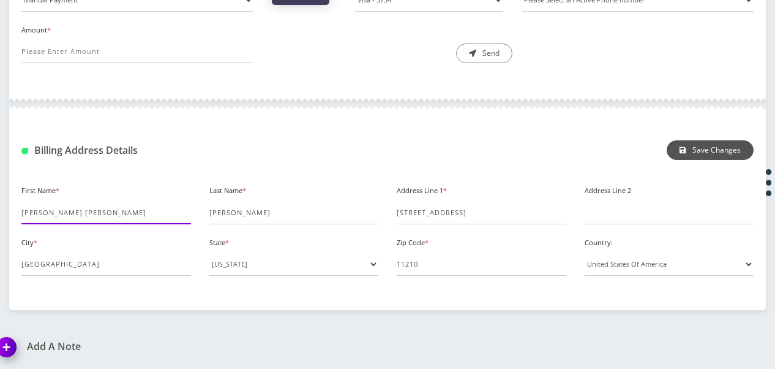
type input "[PERSON_NAME] [PERSON_NAME]"
click at [711, 140] on button "Save Changes" at bounding box center [710, 150] width 87 height 20
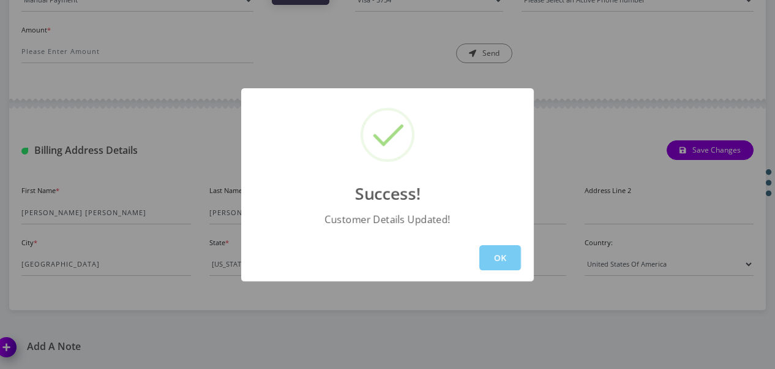
click at [504, 252] on button "OK" at bounding box center [501, 257] width 42 height 25
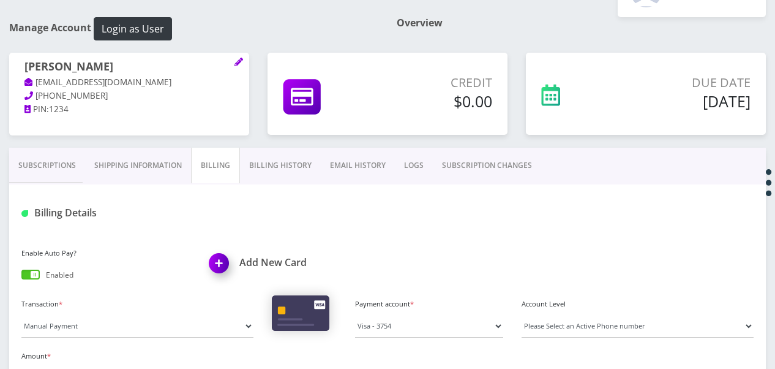
scroll to position [126, 0]
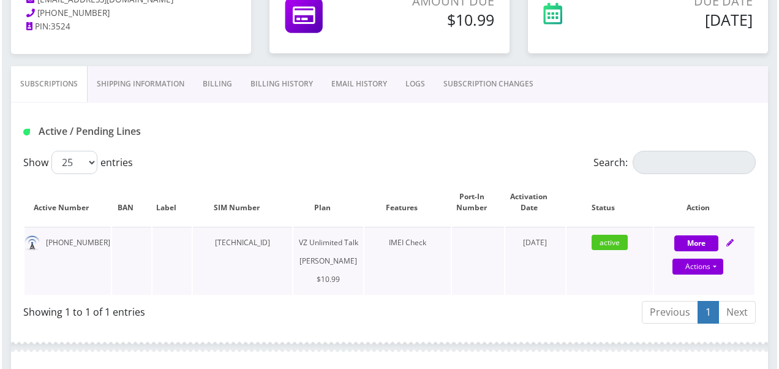
scroll to position [184, 0]
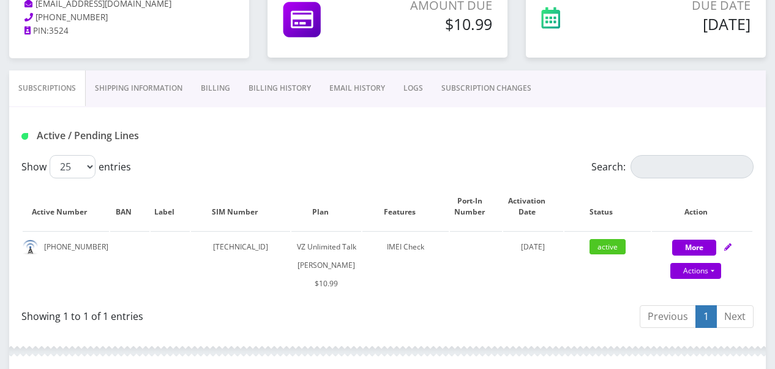
click at [489, 93] on link "SUBSCRIPTION CHANGES" at bounding box center [486, 88] width 108 height 36
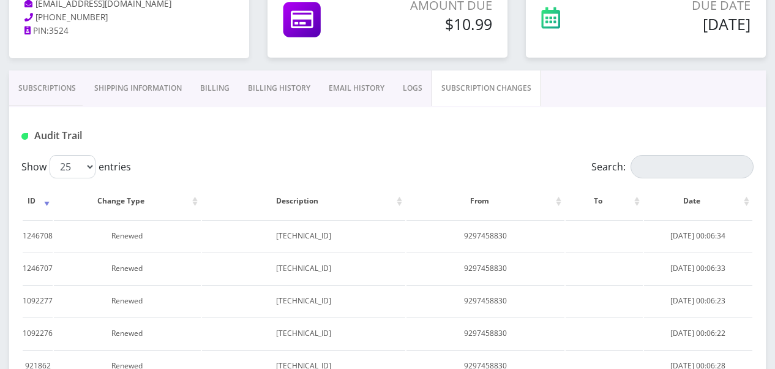
click at [65, 103] on link "Subscriptions" at bounding box center [47, 88] width 76 height 36
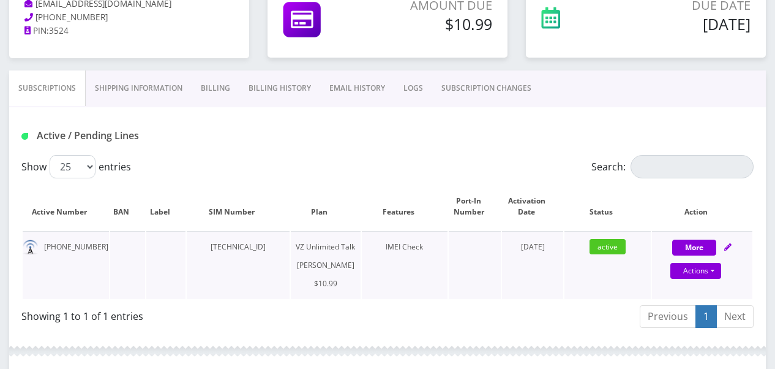
click at [723, 273] on div "Actions Suspend Close Unpause Get Usage Swap Sim" at bounding box center [696, 271] width 100 height 18
select select "366"
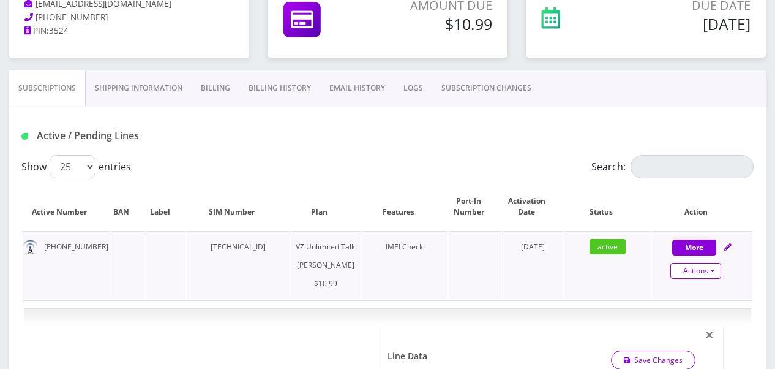
click at [717, 269] on link "Actions" at bounding box center [696, 271] width 51 height 16
select select "366"
click at [709, 326] on link "Get Usage" at bounding box center [713, 331] width 100 height 18
select select "366"
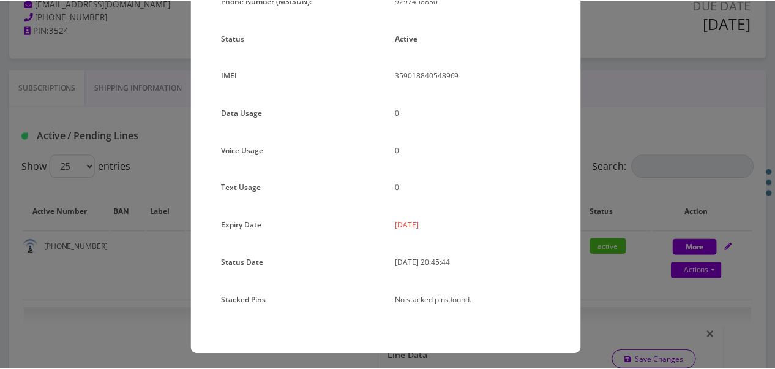
scroll to position [150, 0]
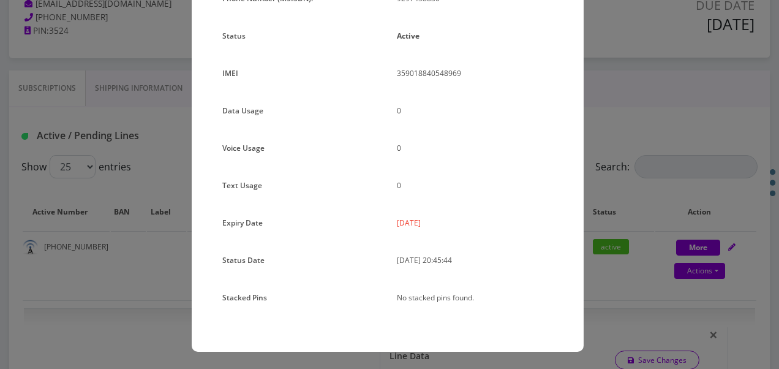
click at [624, 196] on div "× Subscription Info Plan Name TT 4G Monthly Unlimited Voice Plan Phone Number (…" at bounding box center [389, 184] width 779 height 369
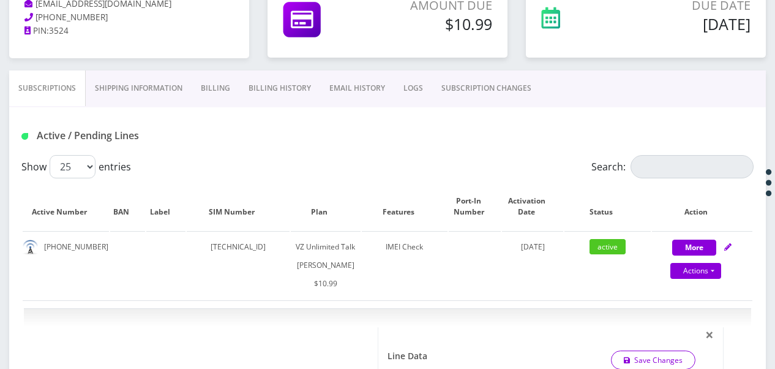
click at [205, 89] on link "Billing" at bounding box center [216, 88] width 48 height 36
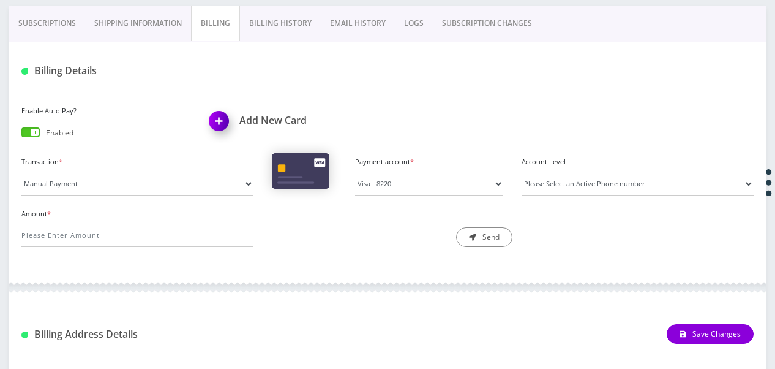
click at [265, 34] on link "Billing History" at bounding box center [280, 24] width 81 height 36
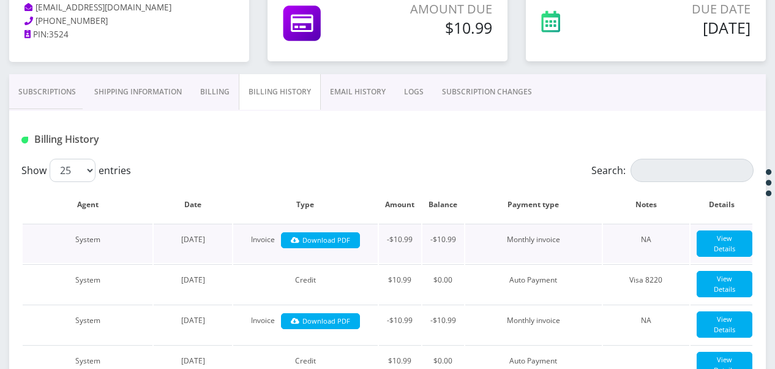
scroll to position [65, 0]
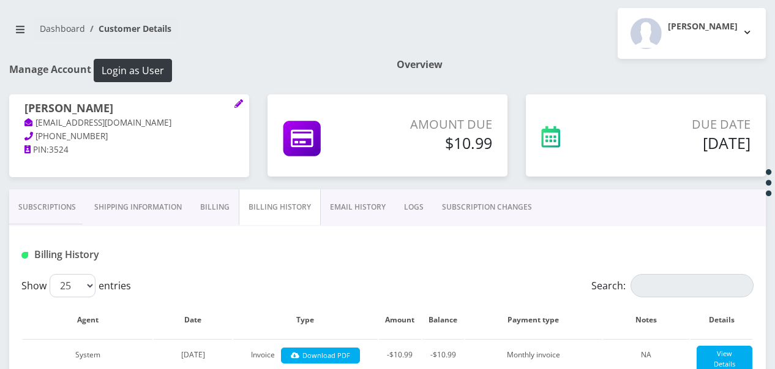
click at [75, 203] on link "Subscriptions" at bounding box center [47, 207] width 76 height 36
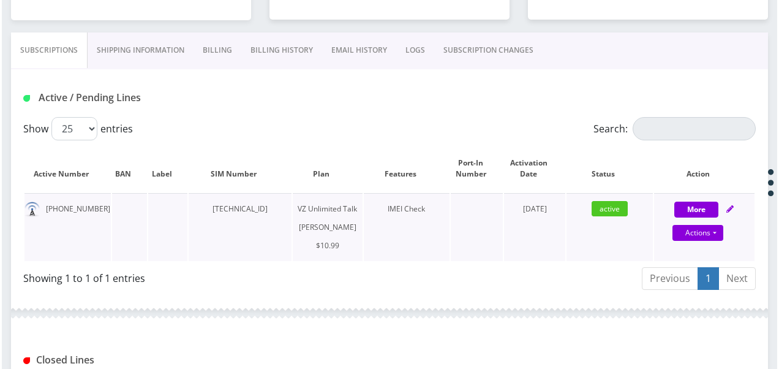
scroll to position [249, 0]
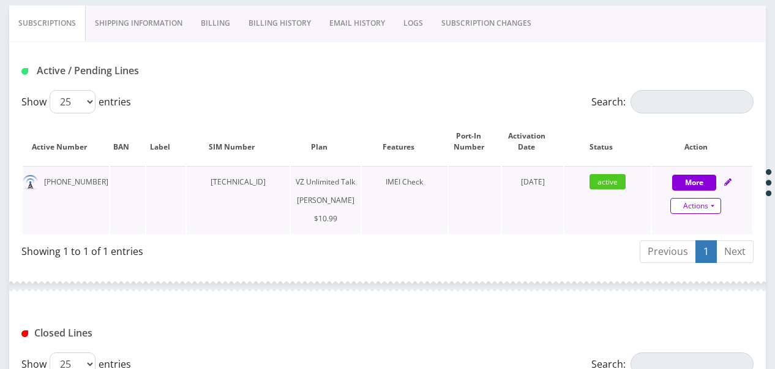
click at [712, 207] on link "Actions" at bounding box center [696, 206] width 51 height 16
select select "366"
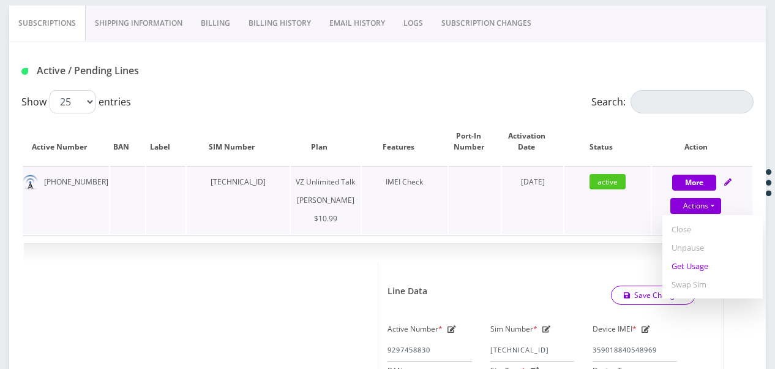
click at [693, 268] on link "Get Usage" at bounding box center [713, 266] width 100 height 18
select select "366"
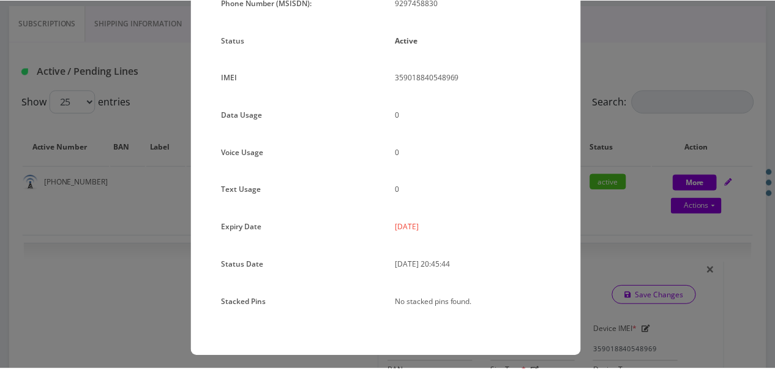
scroll to position [150, 0]
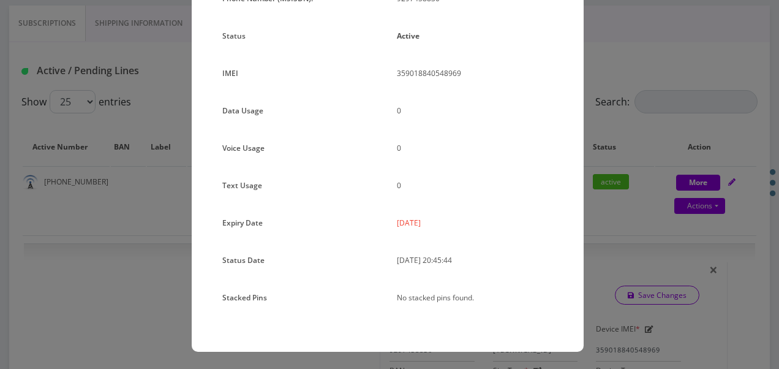
drag, startPoint x: 394, startPoint y: 229, endPoint x: 434, endPoint y: 220, distance: 40.9
click at [434, 220] on div "2025-09-17" at bounding box center [475, 228] width 175 height 28
drag, startPoint x: 434, startPoint y: 220, endPoint x: 424, endPoint y: 223, distance: 10.9
copy p "2025-09-17"
click at [652, 172] on div "× Subscription Info Plan Name TT 4G Monthly Unlimited Voice Plan Phone Number (…" at bounding box center [389, 184] width 779 height 369
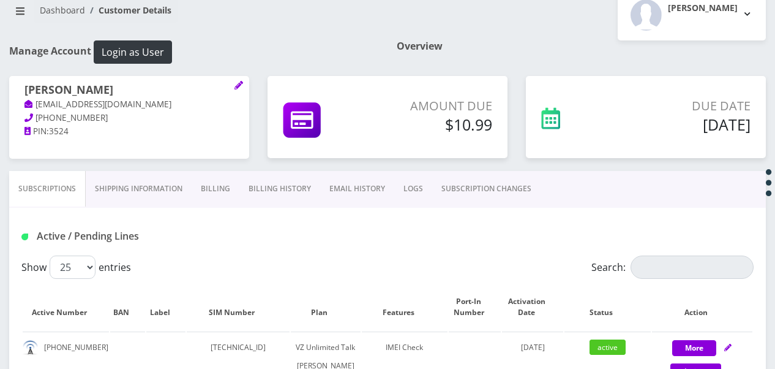
scroll to position [249, 0]
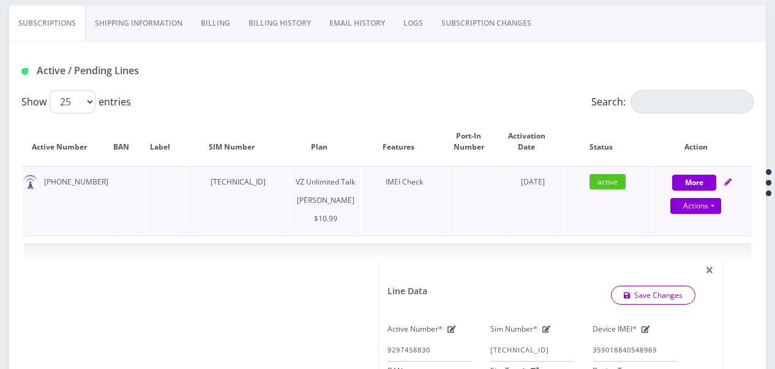
drag, startPoint x: 208, startPoint y: 181, endPoint x: 296, endPoint y: 194, distance: 89.7
click at [289, 194] on td "89148000010413092420" at bounding box center [238, 200] width 102 height 68
drag, startPoint x: 296, startPoint y: 194, endPoint x: 270, endPoint y: 182, distance: 29.4
copy td "89148000010413092420"
drag, startPoint x: 39, startPoint y: 180, endPoint x: 98, endPoint y: 180, distance: 58.8
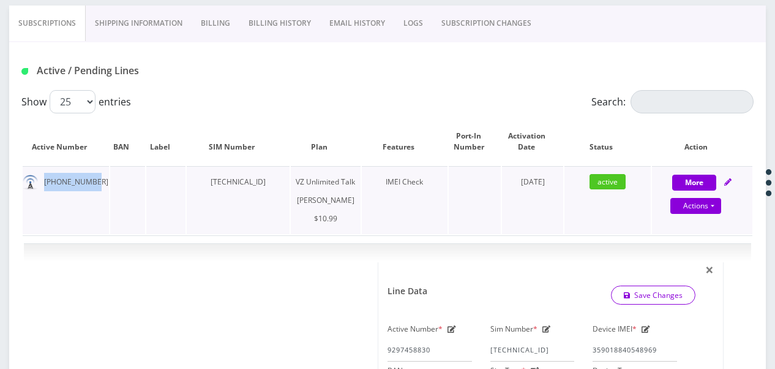
click at [98, 180] on td "929-745-8830" at bounding box center [66, 200] width 86 height 68
drag, startPoint x: 98, startPoint y: 180, endPoint x: 74, endPoint y: 183, distance: 24.6
copy td "929-745-8830"
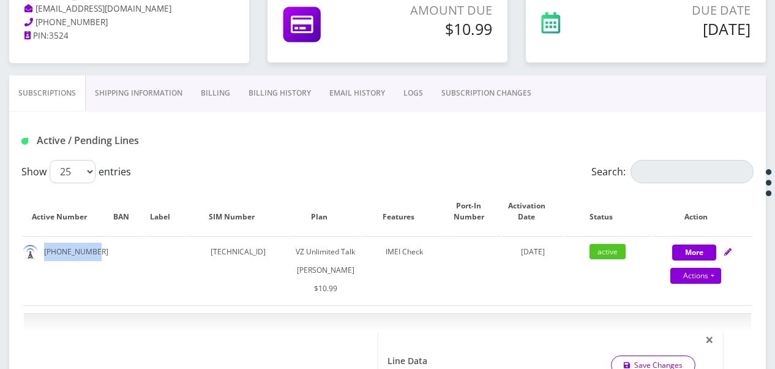
scroll to position [126, 0]
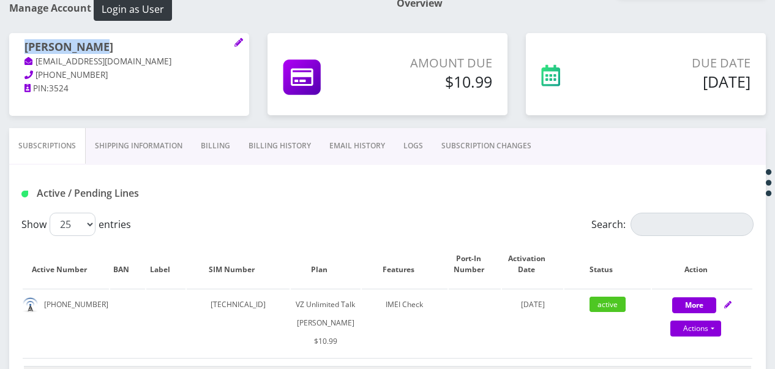
drag, startPoint x: 26, startPoint y: 47, endPoint x: 108, endPoint y: 53, distance: 81.7
click at [108, 53] on h1 "Brachie Siff" at bounding box center [129, 47] width 209 height 15
drag, startPoint x: 108, startPoint y: 53, endPoint x: 75, endPoint y: 49, distance: 32.7
copy h1 "Brachie Siff"
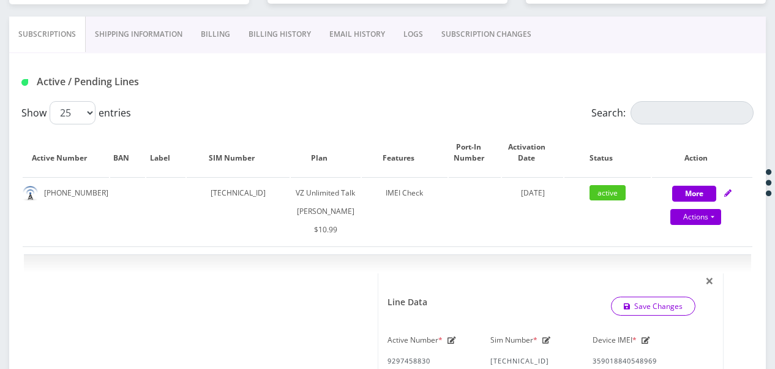
scroll to position [249, 0]
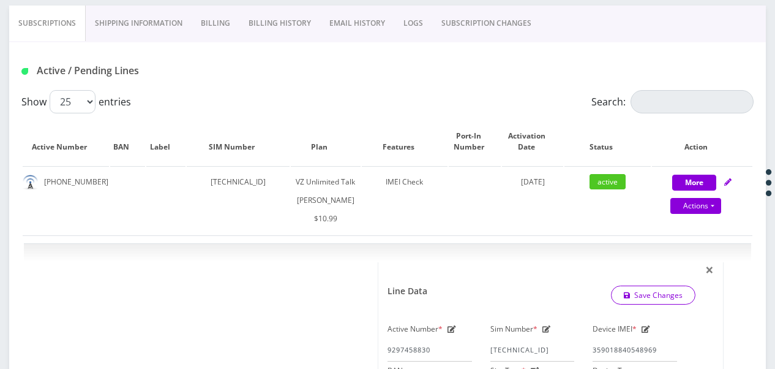
click at [499, 29] on link "SUBSCRIPTION CHANGES" at bounding box center [486, 24] width 108 height 36
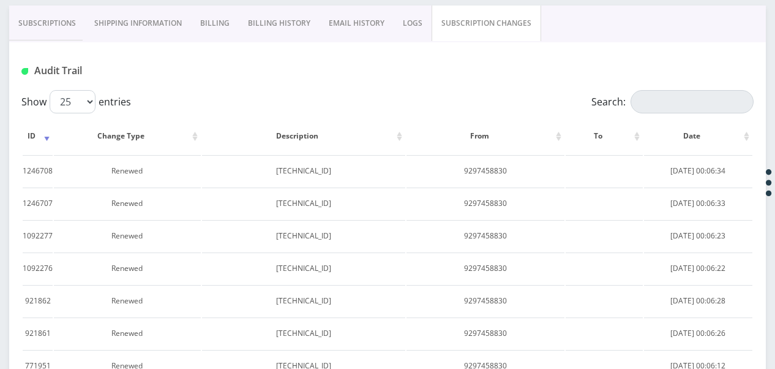
click at [66, 29] on link "Subscriptions" at bounding box center [47, 24] width 76 height 36
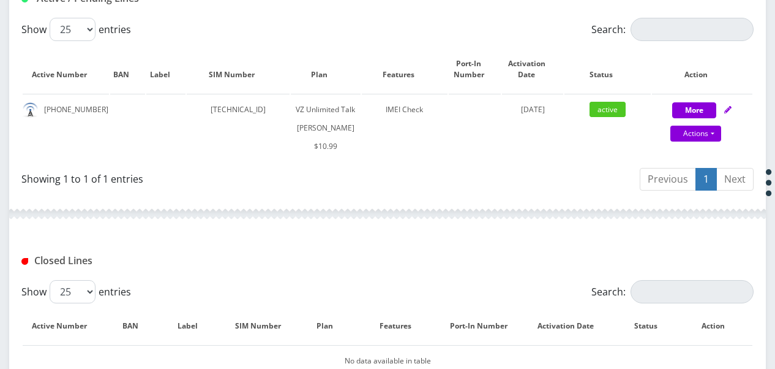
scroll to position [310, 0]
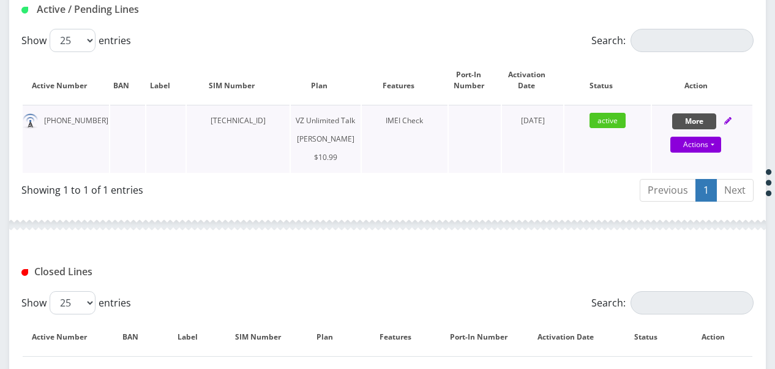
click at [706, 113] on button "More" at bounding box center [695, 121] width 44 height 16
select select "366"
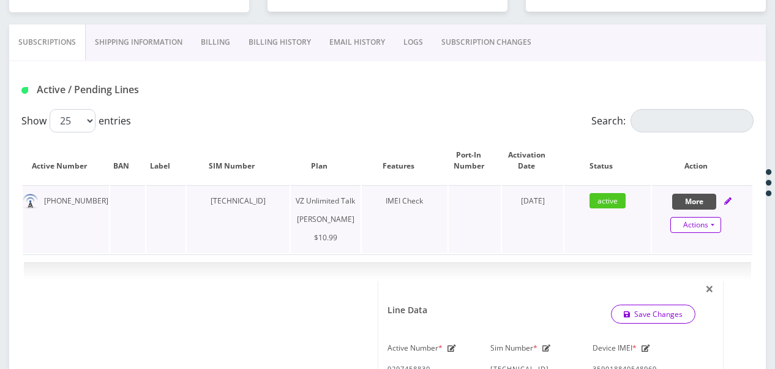
scroll to position [249, 0]
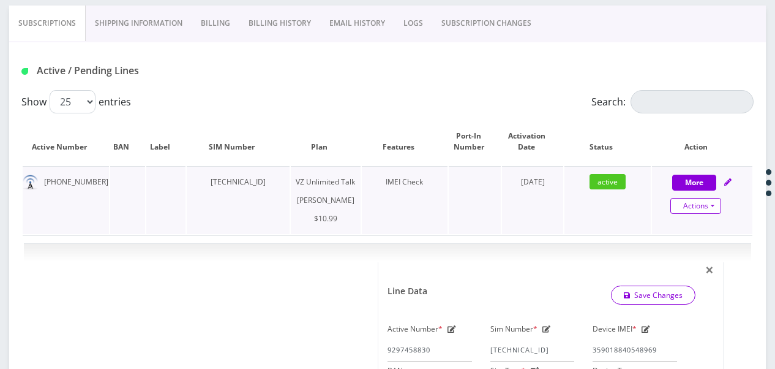
click at [715, 202] on link "Actions" at bounding box center [696, 206] width 51 height 16
select select "366"
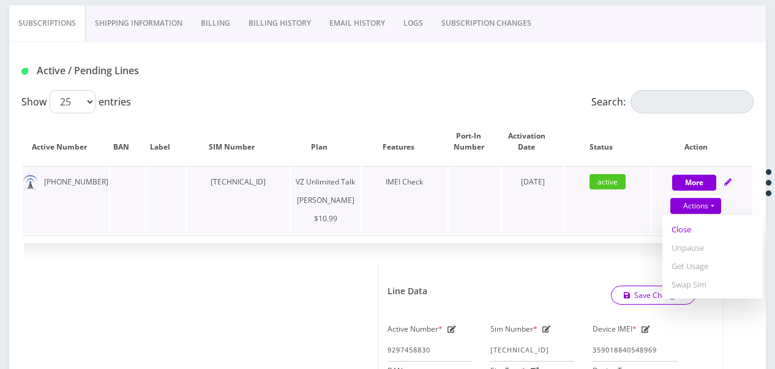
click at [687, 224] on link "Close" at bounding box center [713, 229] width 100 height 18
type input "09/04/2025"
select select "366"
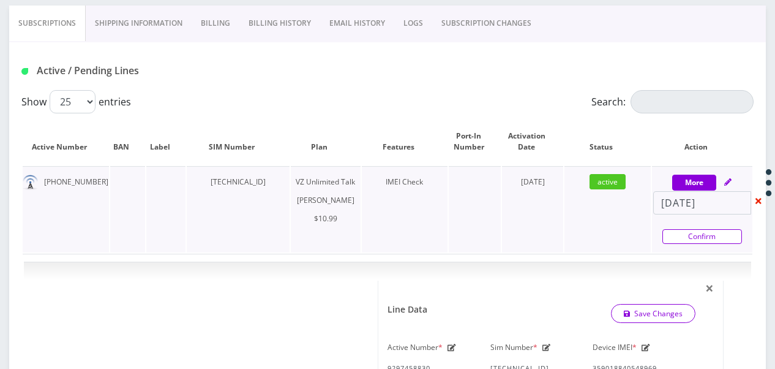
click at [687, 236] on link "Confirm" at bounding box center [703, 236] width 80 height 15
select select "366"
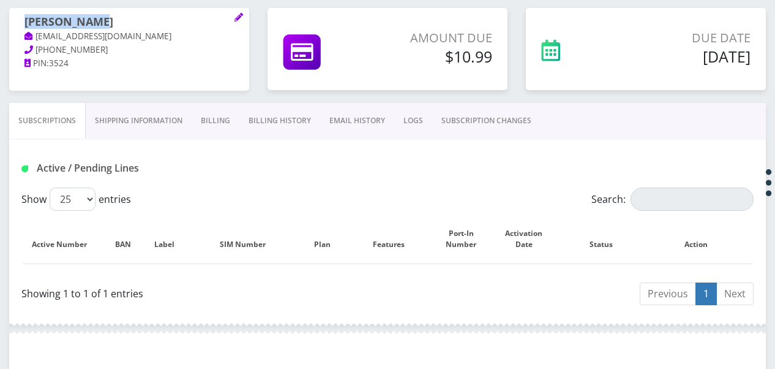
scroll to position [65, 0]
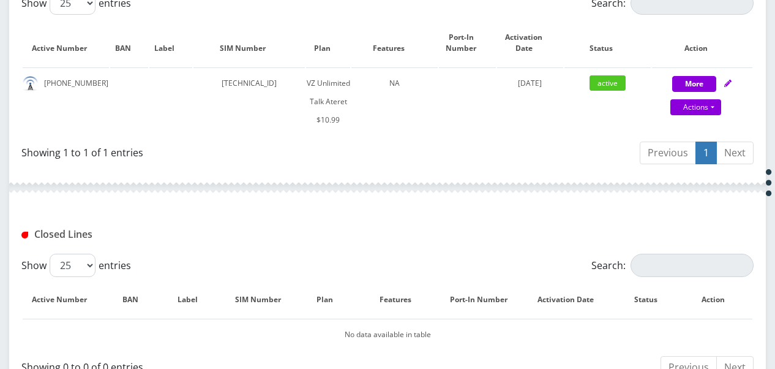
scroll to position [368, 0]
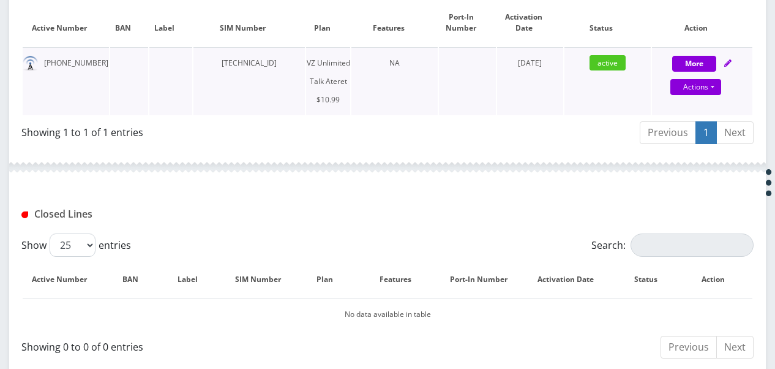
click at [728, 63] on icon at bounding box center [728, 62] width 7 height 7
select select "483"
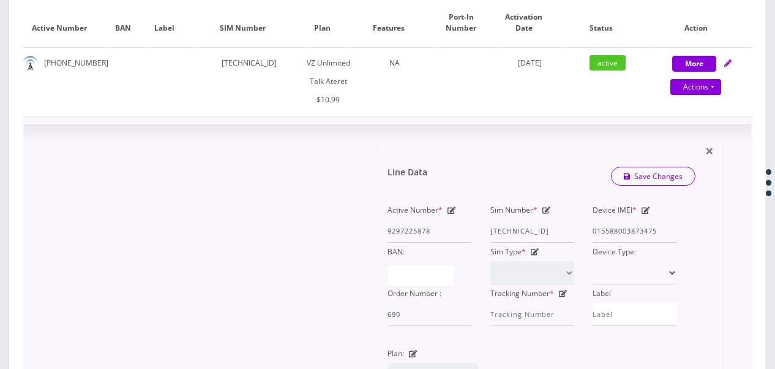
click at [546, 212] on icon at bounding box center [547, 209] width 9 height 7
click at [599, 222] on div "Active Number * 9297225878 Sim Number * [TECHNICAL_ID] Device IMEI * [TECHNICAL…" at bounding box center [533, 263] width 308 height 125
paste input "0413033218"
type input "[TECHNICAL_ID]"
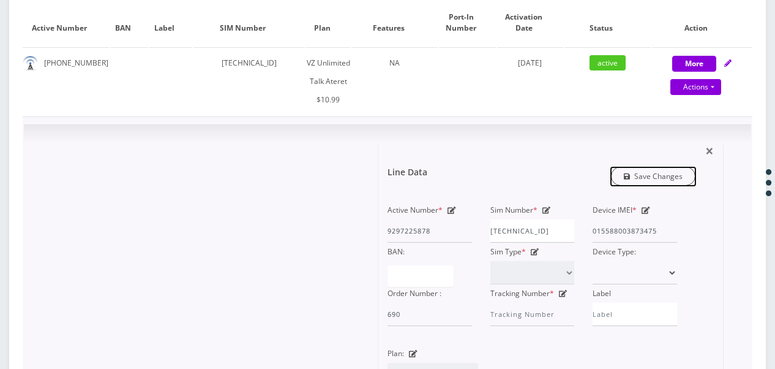
click at [638, 176] on link "Save Changes" at bounding box center [653, 176] width 85 height 19
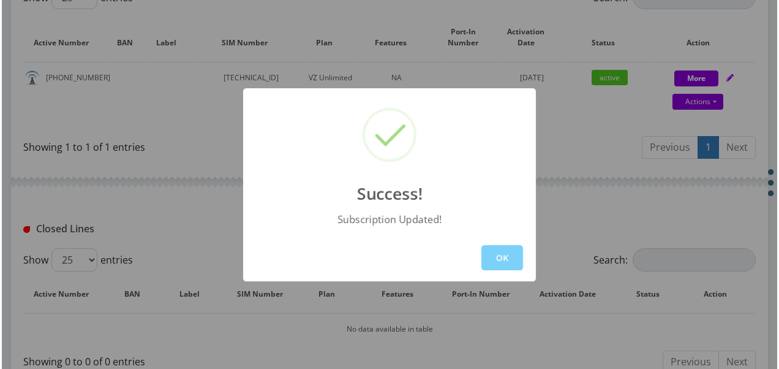
scroll to position [368, 0]
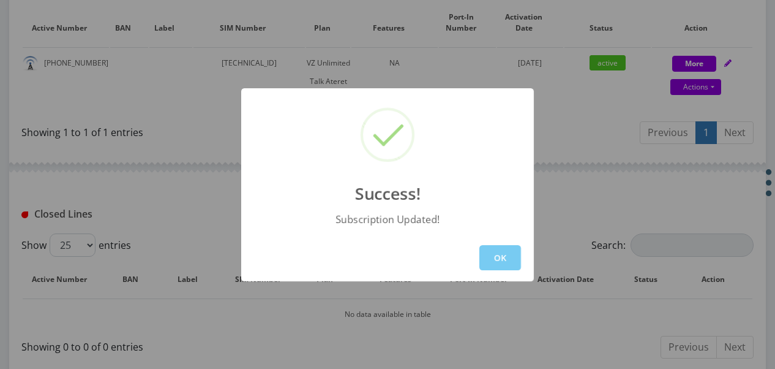
drag, startPoint x: 470, startPoint y: 262, endPoint x: 482, endPoint y: 255, distance: 14.0
click at [468, 261] on div "OK" at bounding box center [387, 257] width 293 height 47
click at [489, 254] on button "OK" at bounding box center [501, 257] width 42 height 25
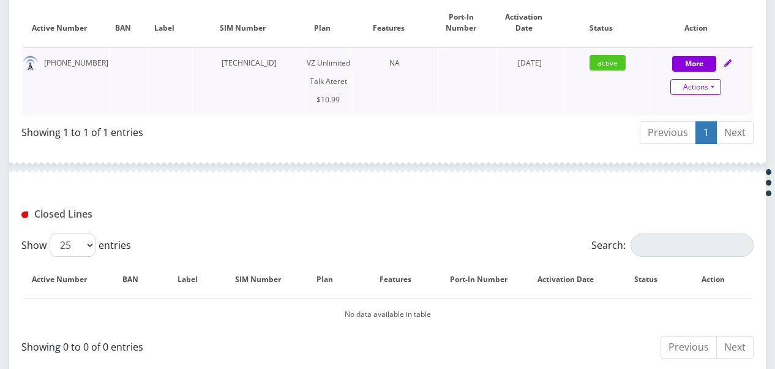
click at [721, 87] on link "Actions" at bounding box center [696, 87] width 51 height 16
select select "483"
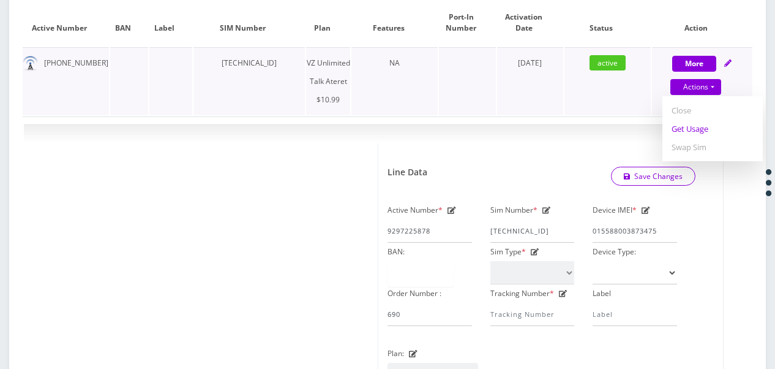
click at [704, 129] on link "Get Usage" at bounding box center [713, 128] width 100 height 18
select select "483"
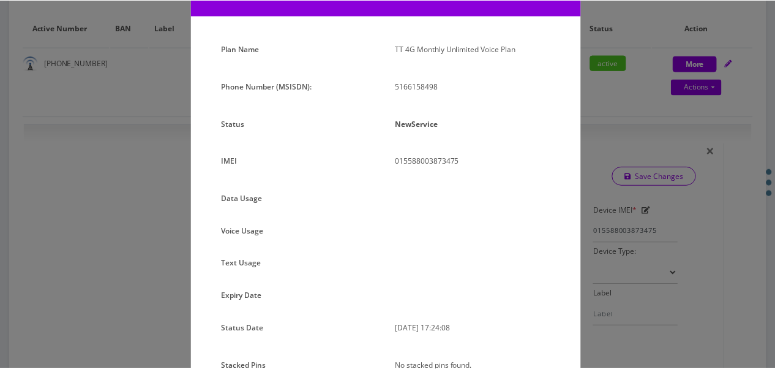
scroll to position [130, 0]
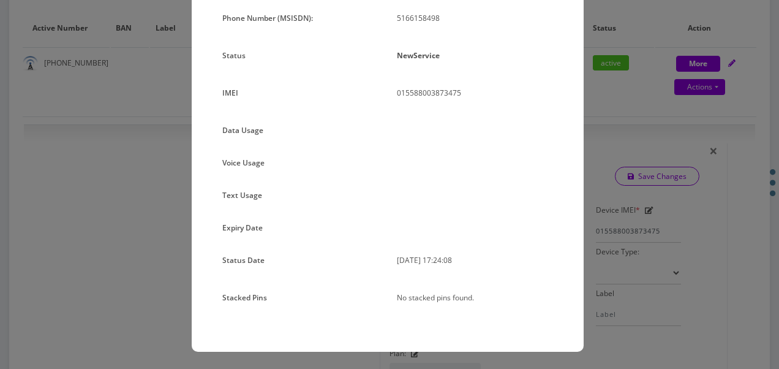
click at [608, 149] on div "× Subscription Info Plan Name TT 4G Monthly Unlimited Voice Plan Phone Number (…" at bounding box center [389, 184] width 779 height 369
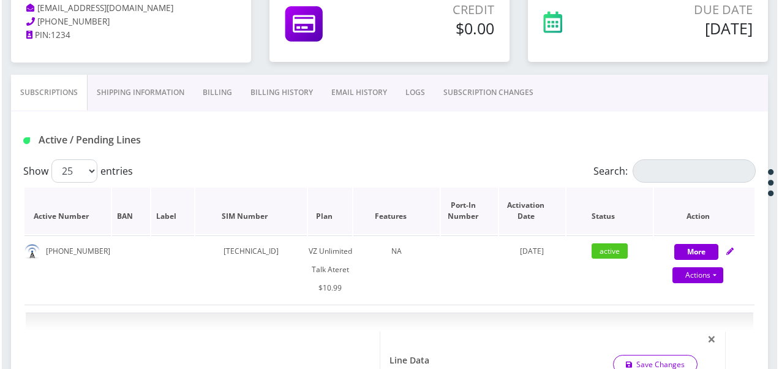
scroll to position [123, 0]
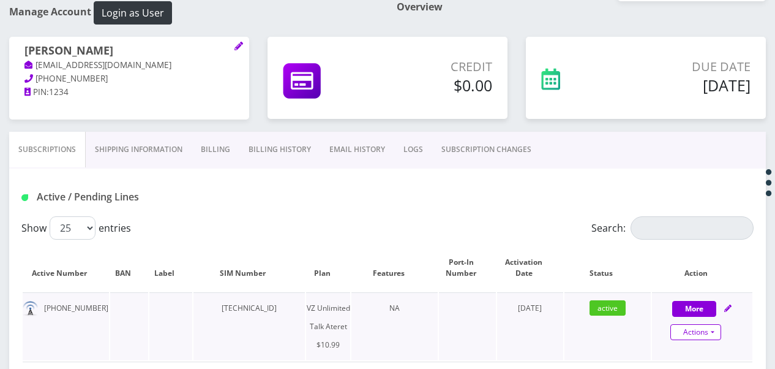
click at [713, 330] on link "Actions" at bounding box center [696, 332] width 51 height 16
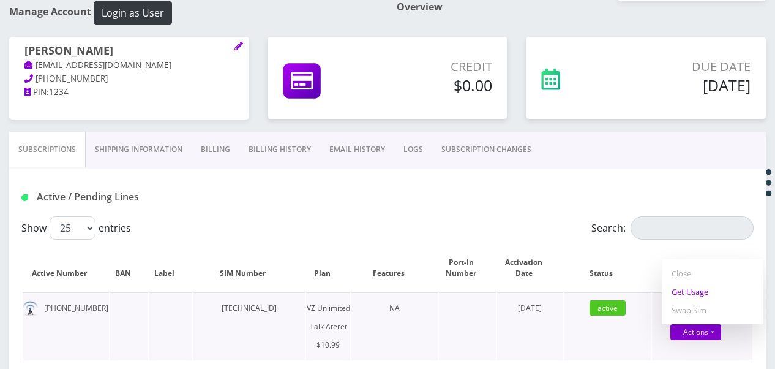
click at [690, 298] on link "Get Usage" at bounding box center [713, 291] width 100 height 18
select select "483"
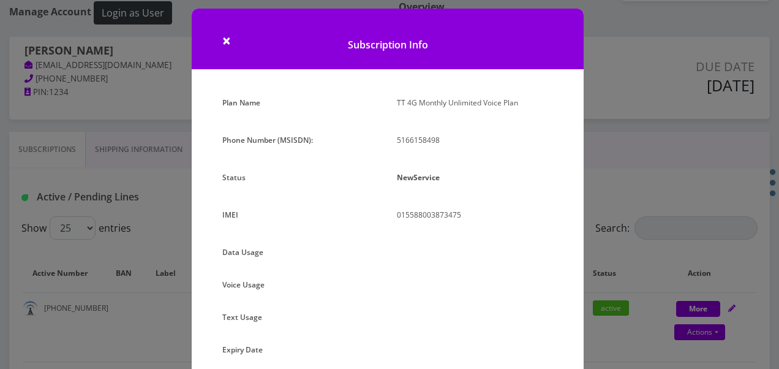
scroll to position [8, 0]
click at [578, 192] on div "Plan Name TT 4G Monthly Unlimited Voice Plan Phone Number (MSISDN): 5166158498 …" at bounding box center [388, 284] width 392 height 380
click at [681, 238] on div "× Subscription Info Plan Name TT 4G Monthly Unlimited Voice Plan Phone Number (…" at bounding box center [389, 184] width 779 height 369
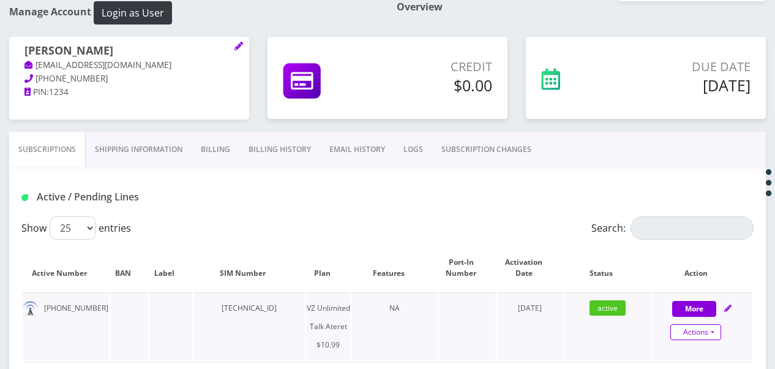
click at [718, 337] on link "Actions" at bounding box center [696, 332] width 51 height 16
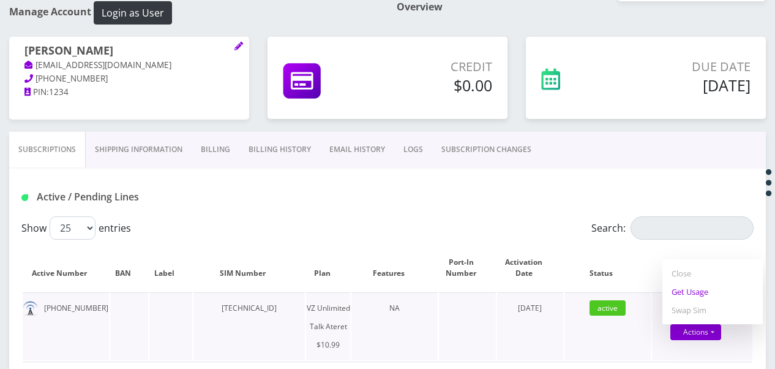
click at [693, 289] on link "Get Usage" at bounding box center [713, 291] width 100 height 18
select select "483"
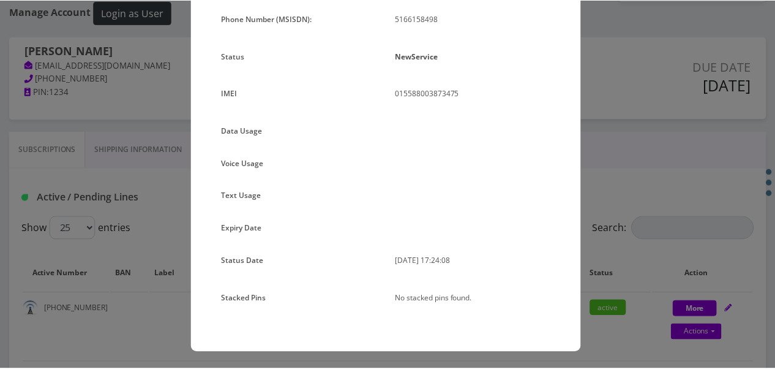
scroll to position [130, 0]
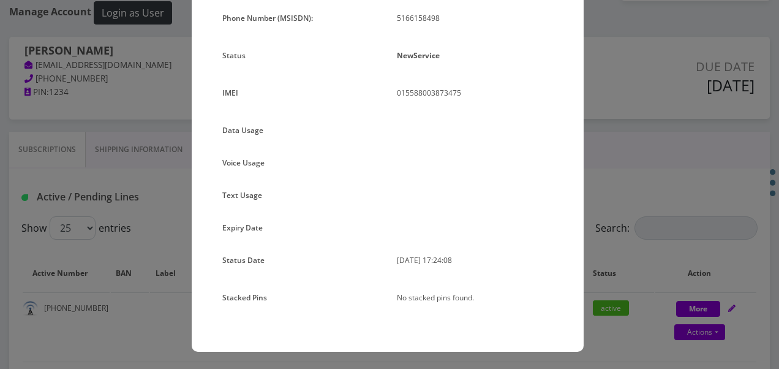
click at [659, 218] on div "× Subscription Info Plan Name TT 4G Monthly Unlimited Voice Plan Phone Number (…" at bounding box center [389, 184] width 779 height 369
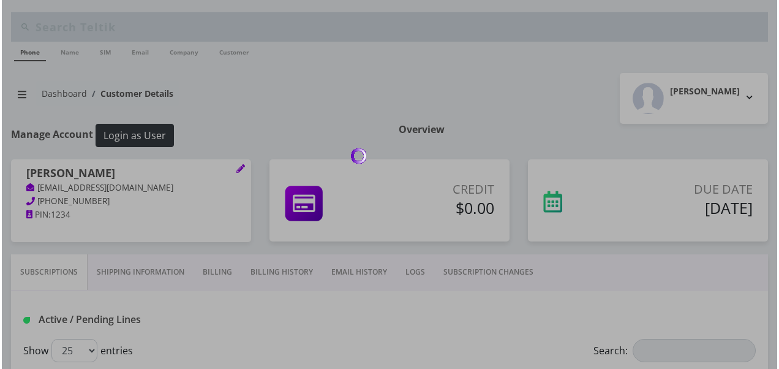
scroll to position [123, 0]
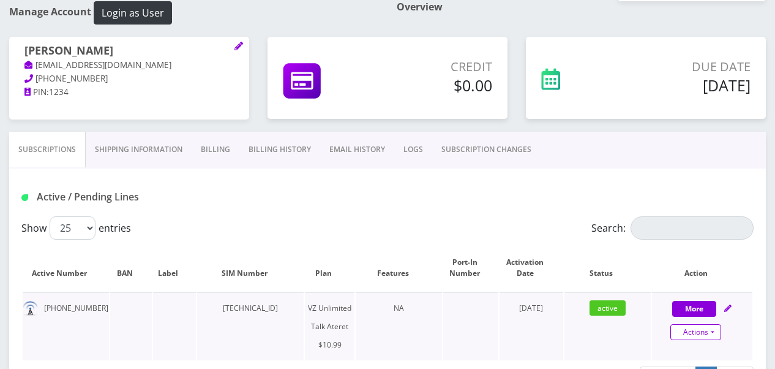
click at [717, 327] on link "Actions" at bounding box center [696, 332] width 51 height 16
select select "483"
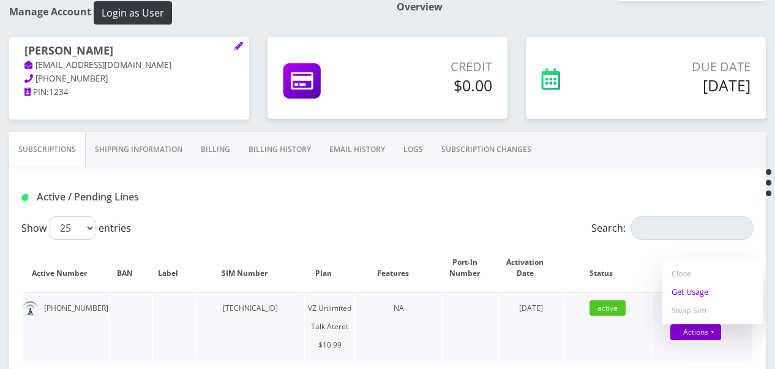
click at [695, 287] on link "Get Usage" at bounding box center [713, 291] width 100 height 18
select select "483"
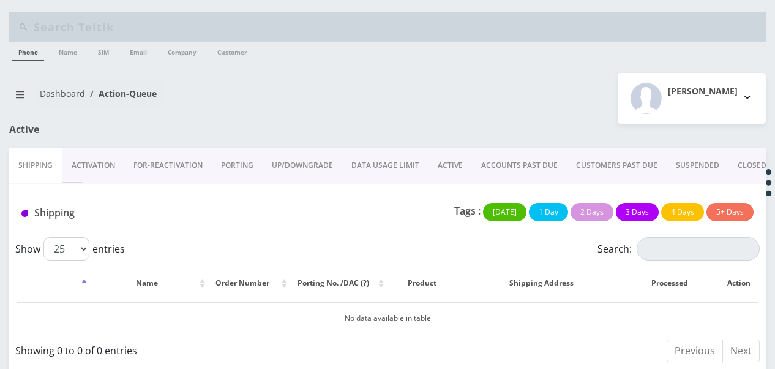
click at [430, 169] on link "ACTIVE" at bounding box center [450, 166] width 43 height 36
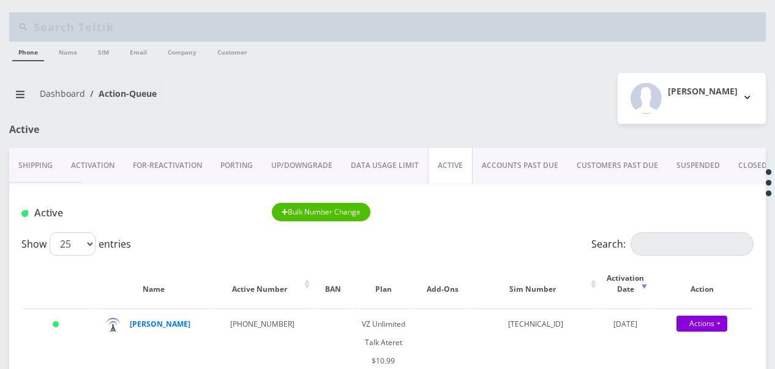
click at [217, 167] on link "PORTING" at bounding box center [236, 166] width 51 height 36
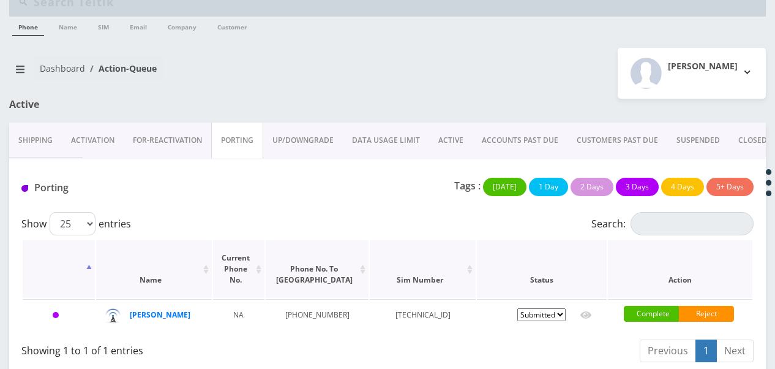
scroll to position [39, 0]
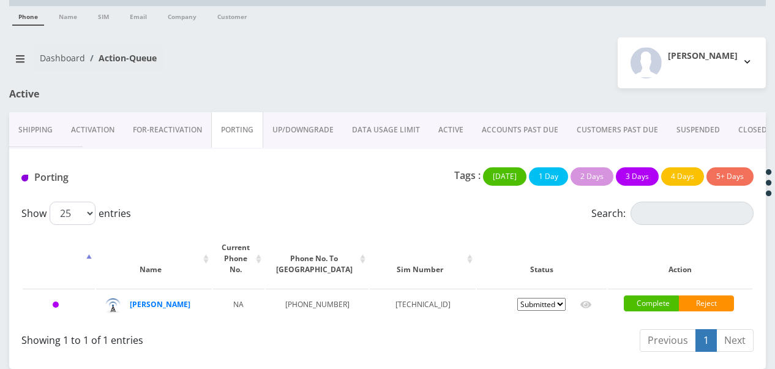
click at [108, 136] on link "Activation" at bounding box center [93, 130] width 62 height 36
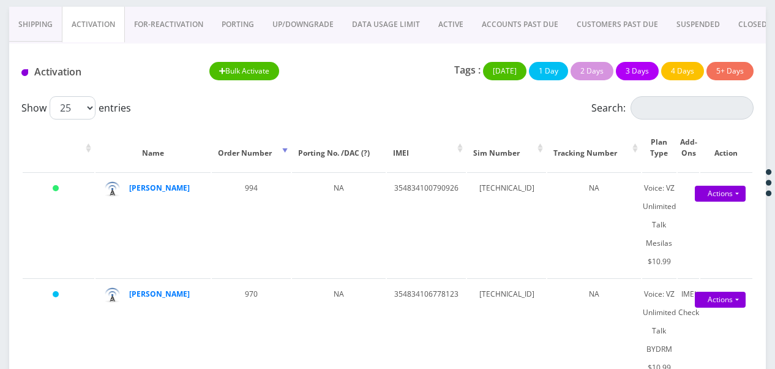
scroll to position [123, 0]
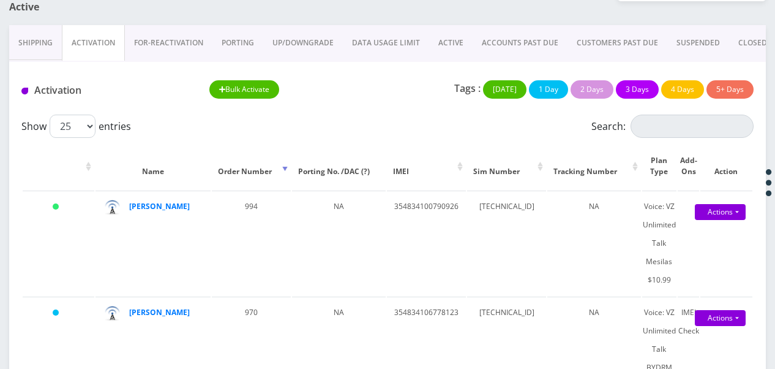
click at [452, 52] on link "ACTIVE" at bounding box center [450, 43] width 43 height 36
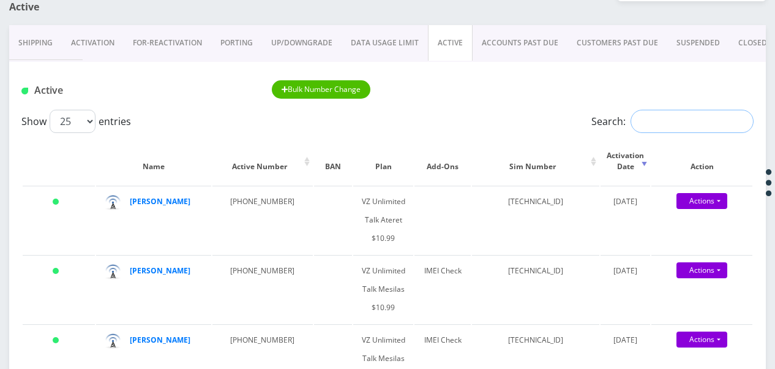
paste input "929 585 1745"
click at [651, 119] on input "929 585 1745" at bounding box center [692, 121] width 123 height 23
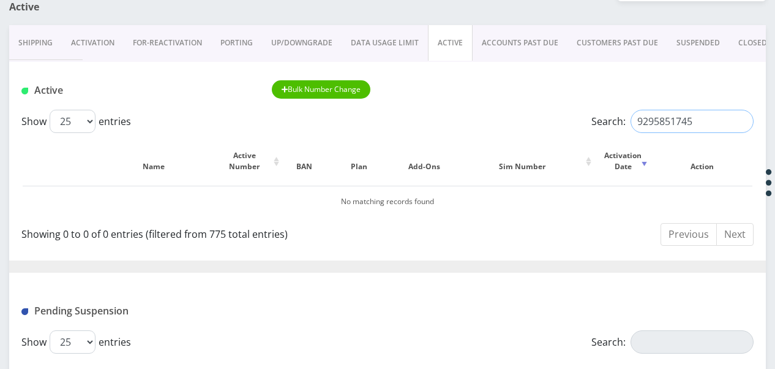
type input "9295851745"
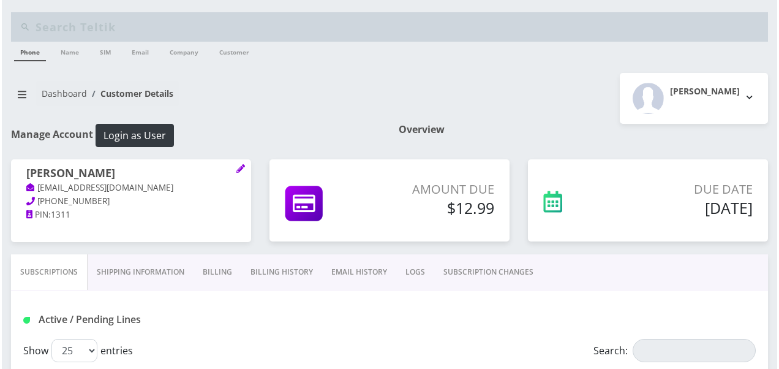
scroll to position [123, 0]
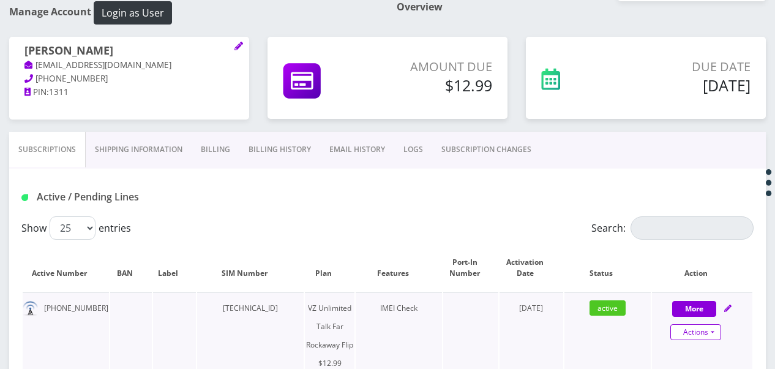
click at [709, 330] on link "Actions" at bounding box center [696, 332] width 51 height 16
select select "372"
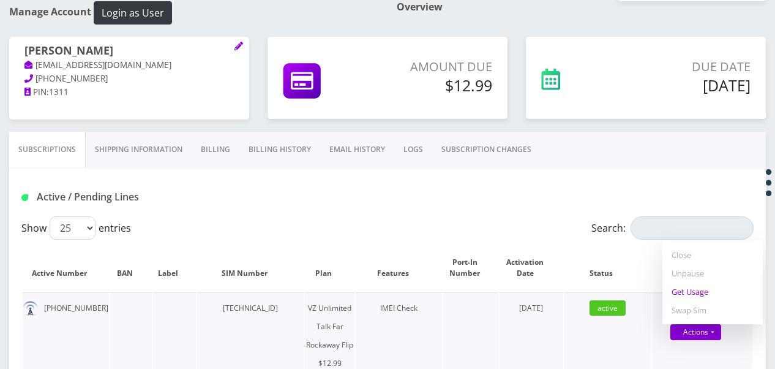
click at [695, 292] on link "Get Usage" at bounding box center [713, 291] width 100 height 18
select select "372"
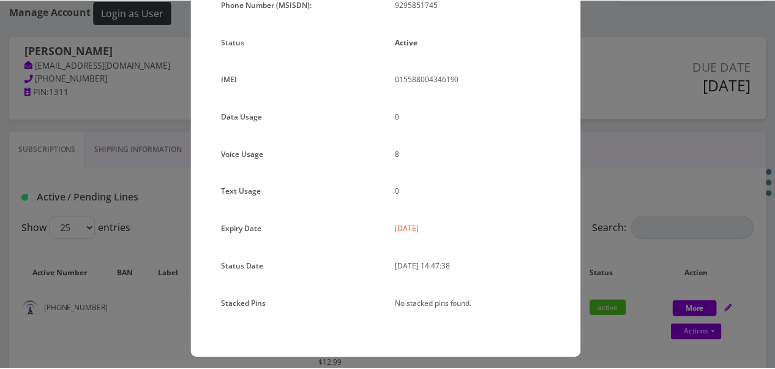
scroll to position [150, 0]
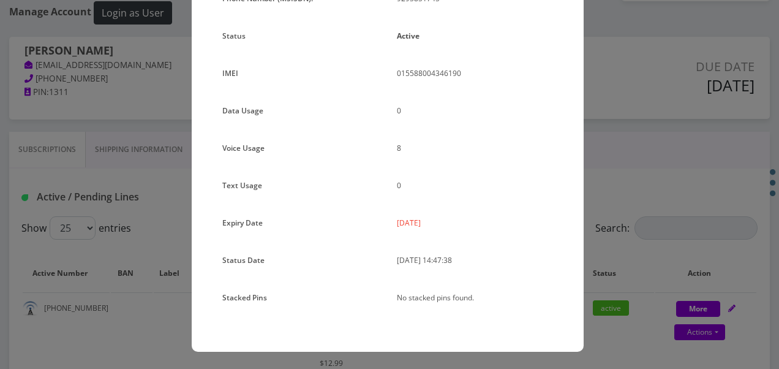
click at [628, 209] on div "× Subscription Info Plan Name TT 4G Monthly Unlimited Voice Plan Phone Number (…" at bounding box center [389, 184] width 779 height 369
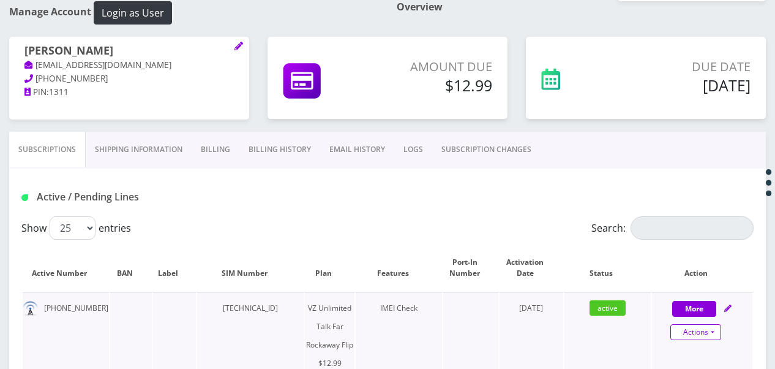
click at [715, 328] on link "Actions" at bounding box center [696, 332] width 51 height 16
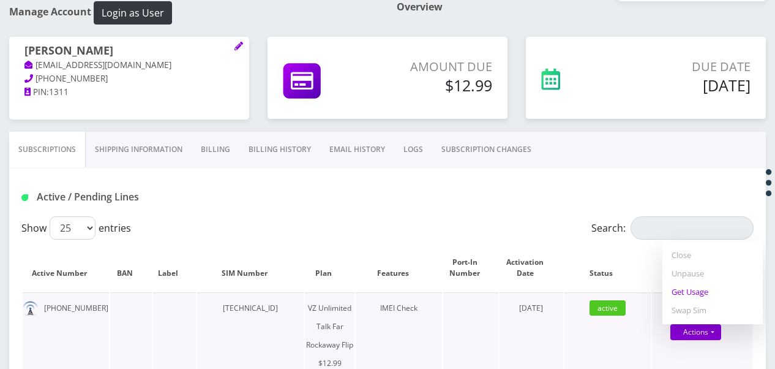
click at [690, 290] on link "Get Usage" at bounding box center [713, 291] width 100 height 18
select select "372"
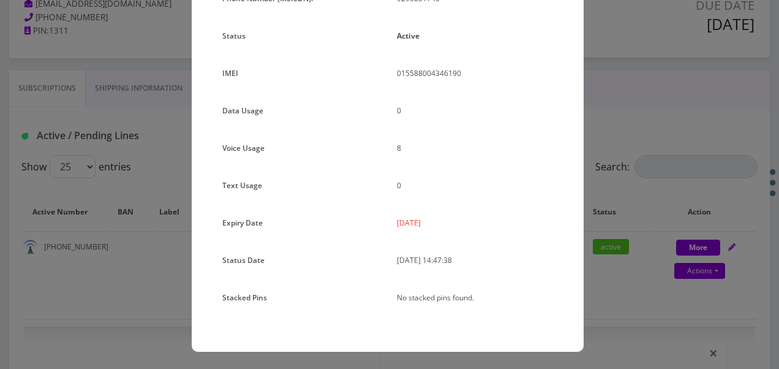
click at [605, 244] on div "× Subscription Info Plan Name TT 4G Monthly Unlimited Voice Plan Phone Number (…" at bounding box center [389, 184] width 779 height 369
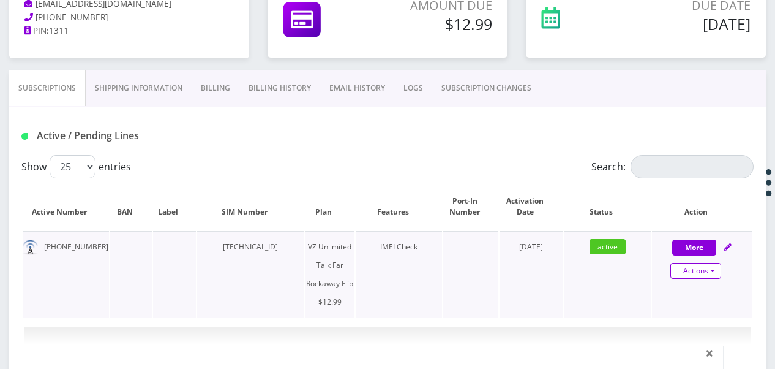
click at [713, 274] on link "Actions" at bounding box center [696, 271] width 51 height 16
click at [692, 326] on link "Get Usage" at bounding box center [713, 331] width 100 height 18
select select "372"
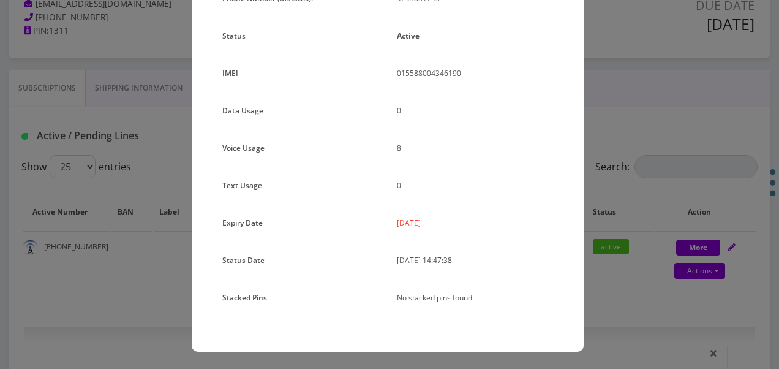
drag, startPoint x: 392, startPoint y: 224, endPoint x: 435, endPoint y: 224, distance: 42.9
click at [435, 224] on div "[DATE]" at bounding box center [475, 228] width 175 height 28
drag, startPoint x: 435, startPoint y: 224, endPoint x: 429, endPoint y: 221, distance: 7.1
copy p "[DATE]"
click at [200, 216] on div "Plan Name TT 4G Monthly Unlimited Voice Plan Phone Number (MSISDN): 9295851745 …" at bounding box center [388, 151] width 392 height 399
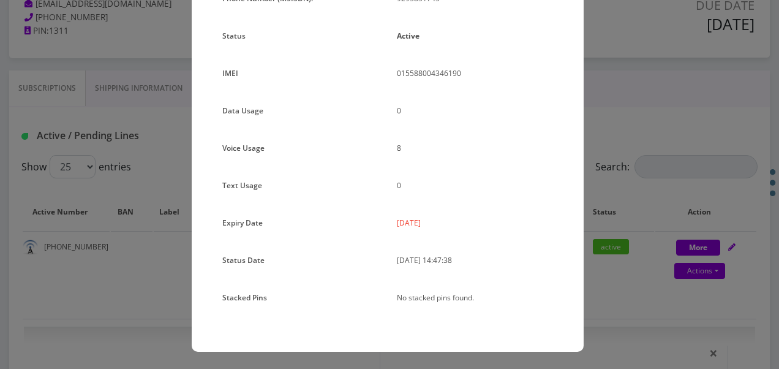
click at [135, 244] on div "× Subscription Info Plan Name TT 4G Monthly Unlimited Voice Plan Phone Number (…" at bounding box center [389, 184] width 779 height 369
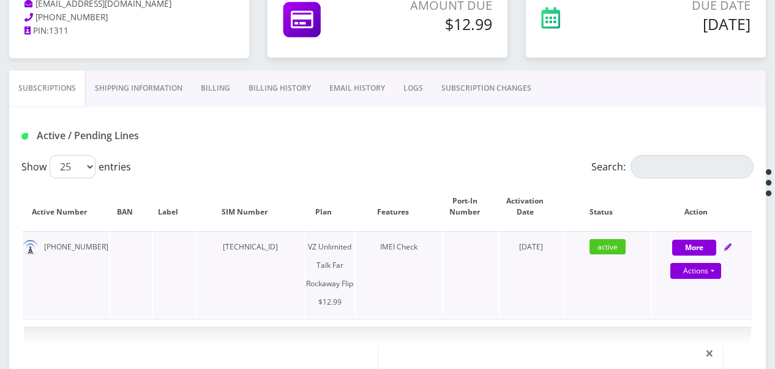
drag, startPoint x: 208, startPoint y: 245, endPoint x: 298, endPoint y: 251, distance: 90.9
click at [298, 251] on td "[TECHNICAL_ID]" at bounding box center [250, 274] width 107 height 86
drag, startPoint x: 298, startPoint y: 251, endPoint x: 254, endPoint y: 252, distance: 44.1
copy td "[TECHNICAL_ID]"
drag, startPoint x: 45, startPoint y: 243, endPoint x: 92, endPoint y: 246, distance: 47.3
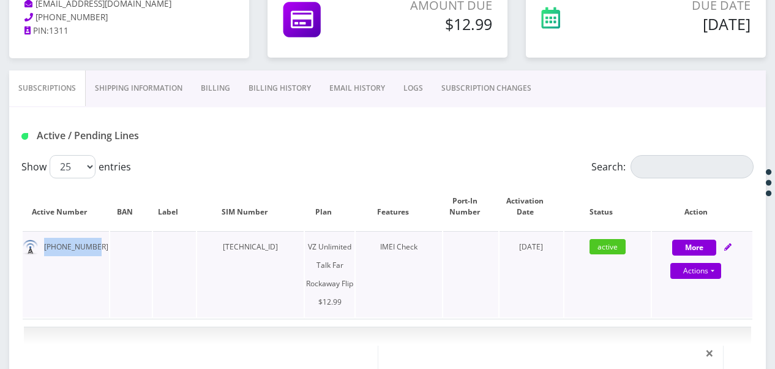
click at [92, 246] on td "[PHONE_NUMBER]" at bounding box center [66, 274] width 86 height 86
copy td "[PHONE_NUMBER]"
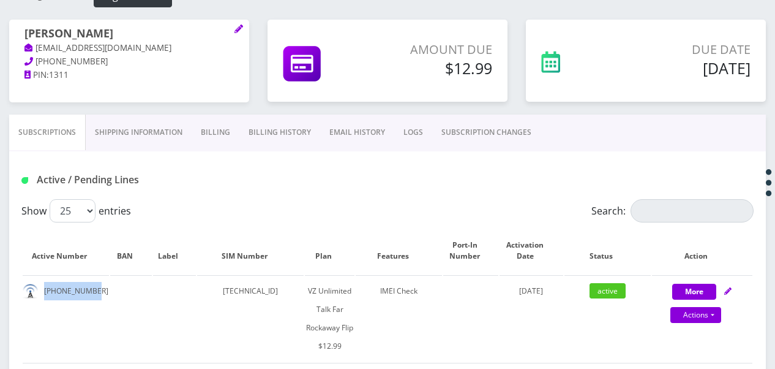
scroll to position [123, 0]
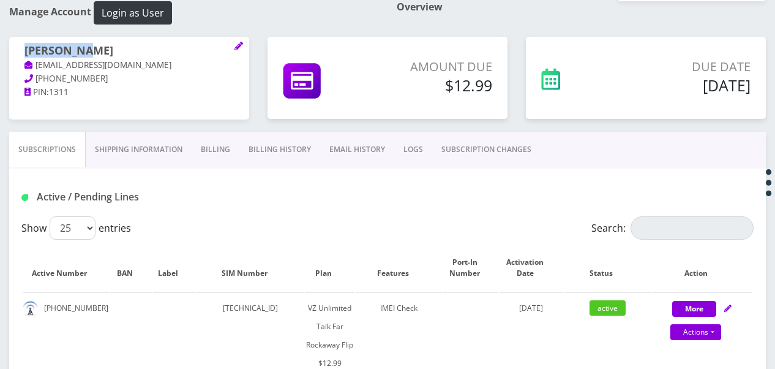
drag, startPoint x: 25, startPoint y: 47, endPoint x: 78, endPoint y: 53, distance: 53.0
click at [78, 53] on h1 "[PERSON_NAME]" at bounding box center [129, 51] width 209 height 15
copy h1 "[PERSON_NAME]"
click at [489, 145] on link "SUBSCRIPTION CHANGES" at bounding box center [486, 150] width 108 height 36
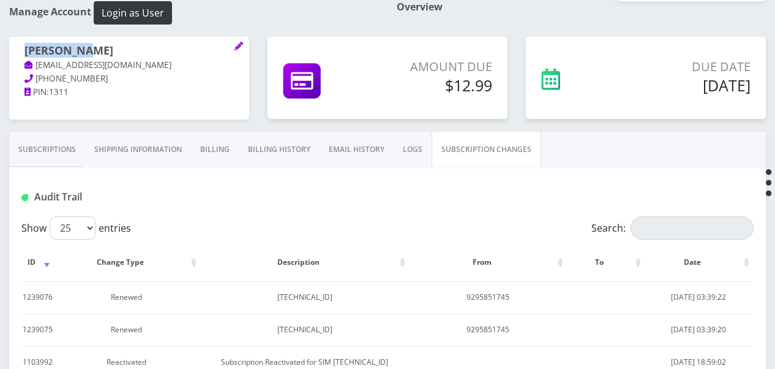
click at [71, 147] on link "Subscriptions" at bounding box center [47, 150] width 76 height 36
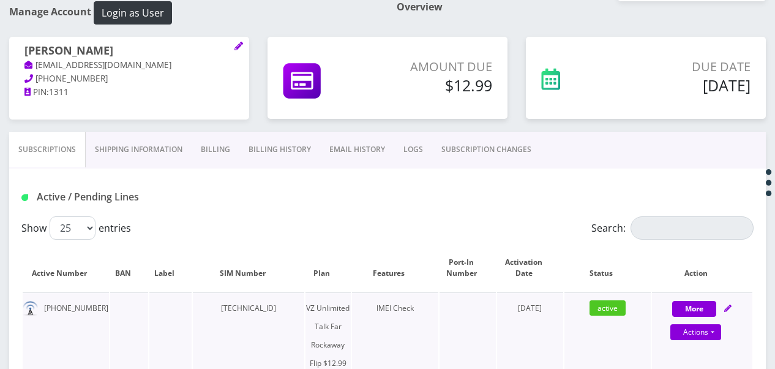
click at [712, 319] on div "More Actions Suspend Close Unpause Get Usage Swap Sim Confirm" at bounding box center [702, 317] width 100 height 37
select select "372"
click at [715, 327] on link "Actions" at bounding box center [696, 332] width 51 height 16
select select "372"
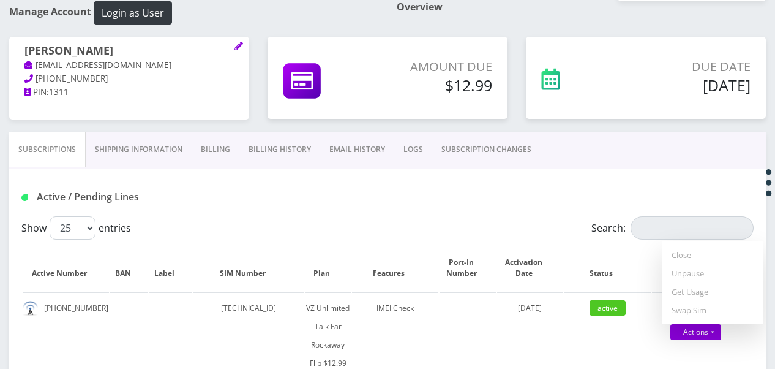
click at [223, 142] on link "Billing" at bounding box center [216, 150] width 48 height 36
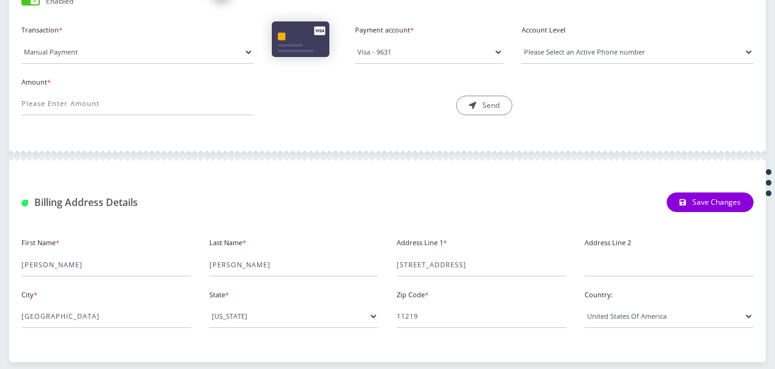
scroll to position [245, 0]
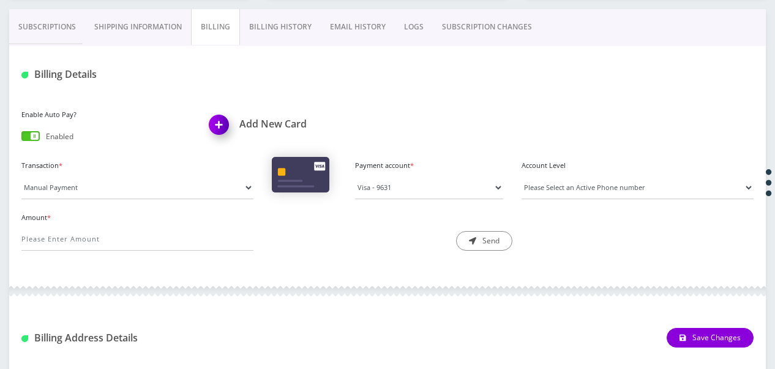
click at [252, 36] on link "Billing History" at bounding box center [280, 27] width 81 height 36
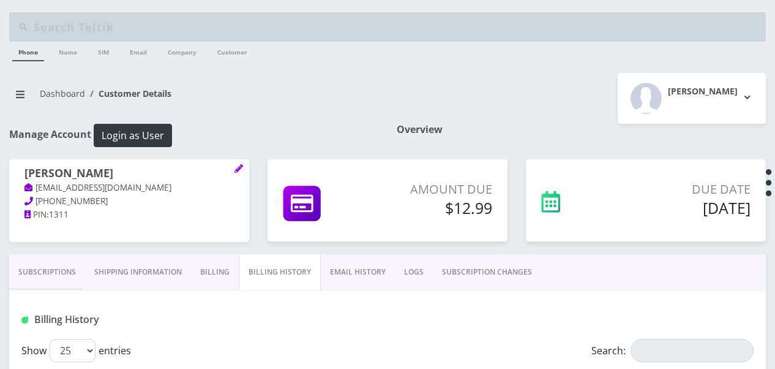
click at [79, 261] on link "Subscriptions" at bounding box center [47, 272] width 76 height 36
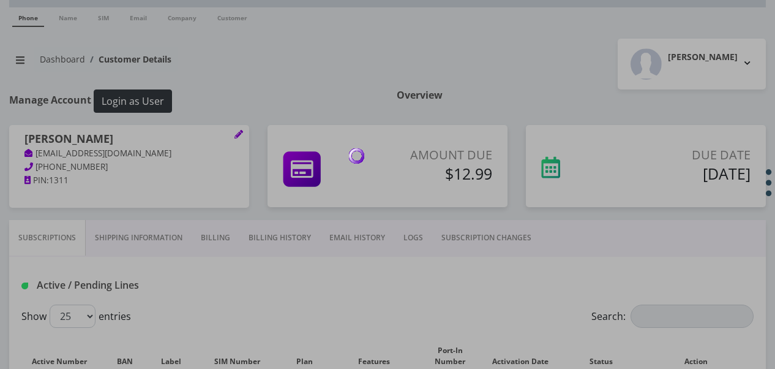
scroll to position [123, 0]
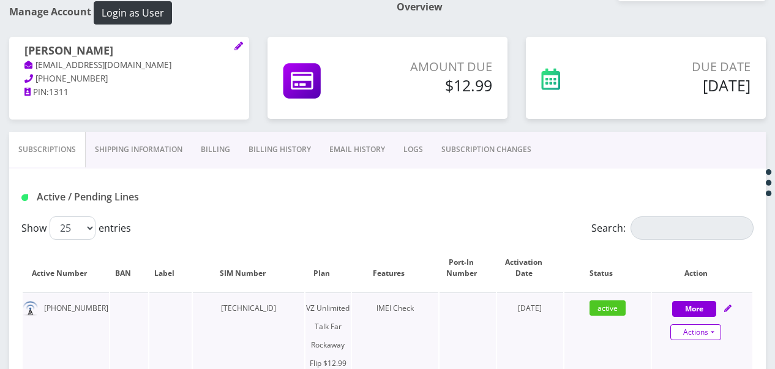
click at [719, 328] on link "Actions" at bounding box center [696, 332] width 51 height 16
select select "372"
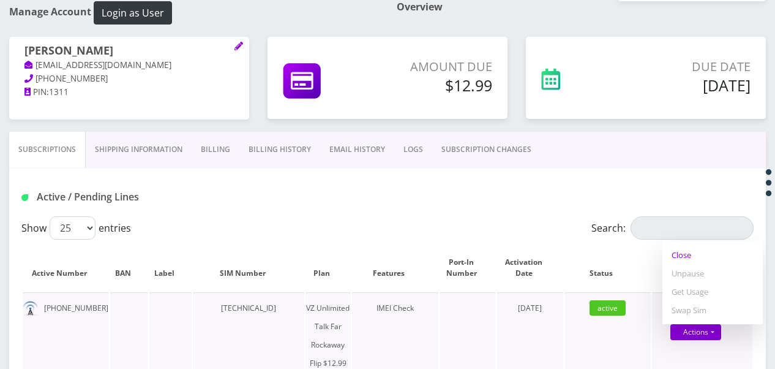
click at [684, 257] on link "Close" at bounding box center [713, 255] width 100 height 18
type input "09/04/2025"
select select "372"
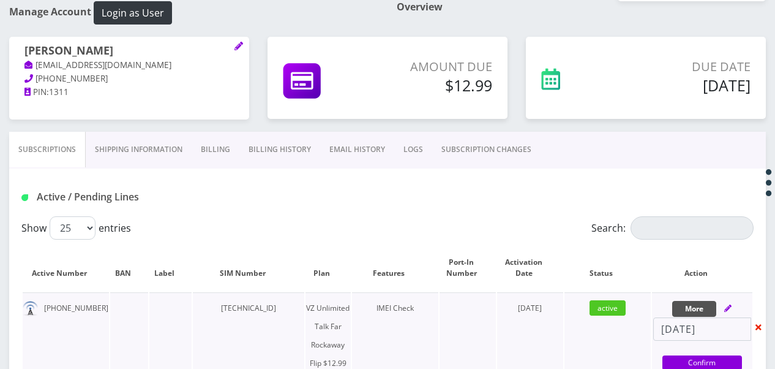
drag, startPoint x: 701, startPoint y: 307, endPoint x: 649, endPoint y: 321, distance: 53.3
click at [649, 321] on tr "929-585-1745 89148000010413035254 VZ Unlimited Talk Far Rockaway Flip $12.99 IM…" at bounding box center [388, 335] width 730 height 86
click at [703, 359] on link "Confirm" at bounding box center [703, 362] width 80 height 15
select select "372"
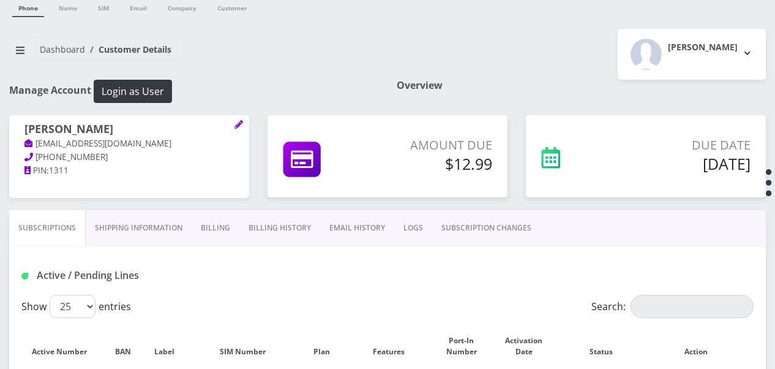
scroll to position [0, 0]
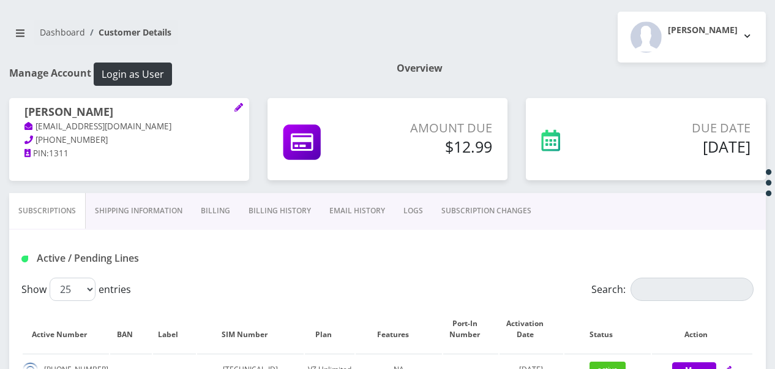
scroll to position [2, 0]
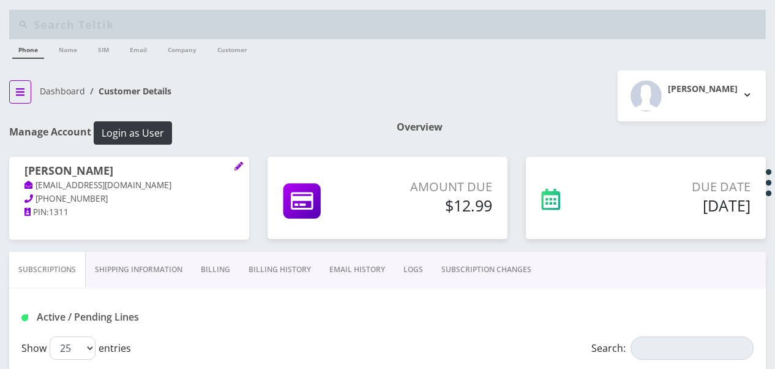
click at [22, 92] on icon "breadcrumb" at bounding box center [20, 92] width 9 height 10
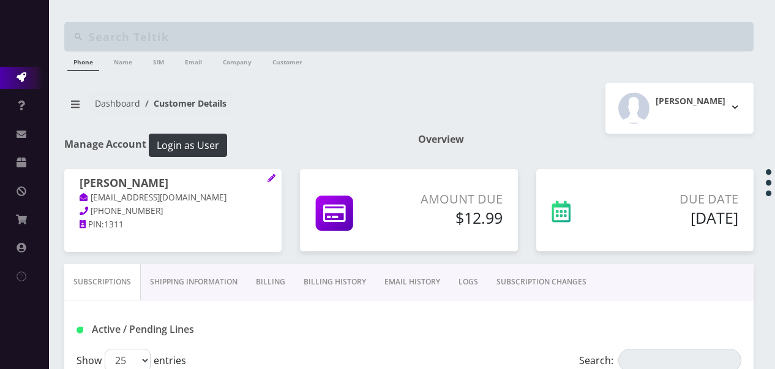
click at [17, 80] on icon at bounding box center [22, 77] width 10 height 10
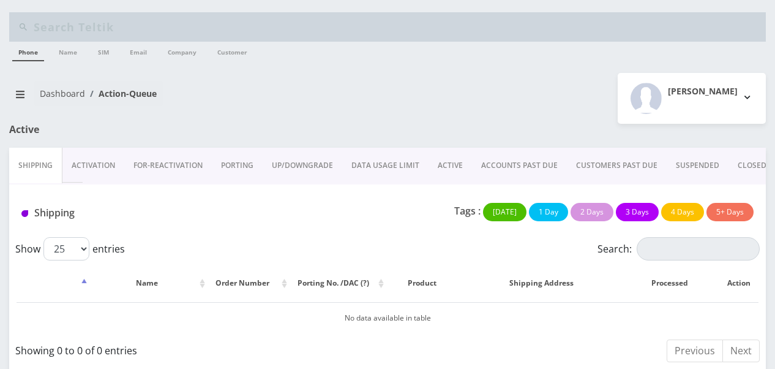
click at [445, 167] on link "ACTIVE" at bounding box center [450, 166] width 43 height 36
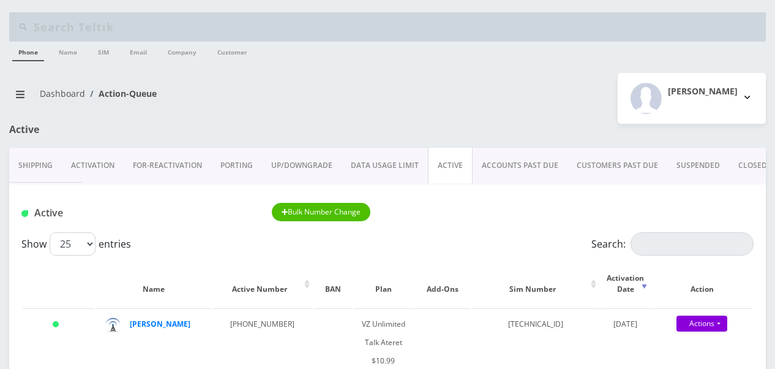
click at [99, 166] on link "Activation" at bounding box center [93, 166] width 62 height 36
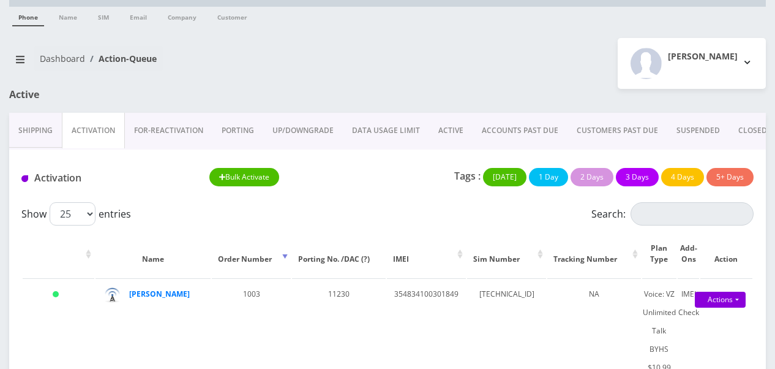
scroll to position [123, 0]
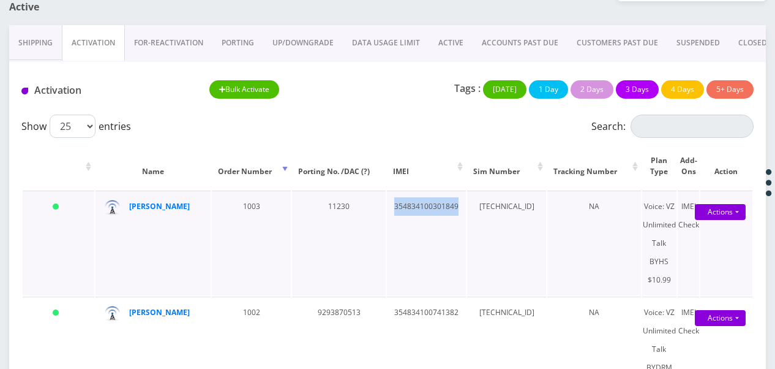
drag, startPoint x: 382, startPoint y: 206, endPoint x: 452, endPoint y: 216, distance: 70.4
click at [452, 216] on td "354834100301849" at bounding box center [426, 243] width 79 height 105
drag, startPoint x: 452, startPoint y: 216, endPoint x: 420, endPoint y: 205, distance: 33.7
copy td "354834100301849"
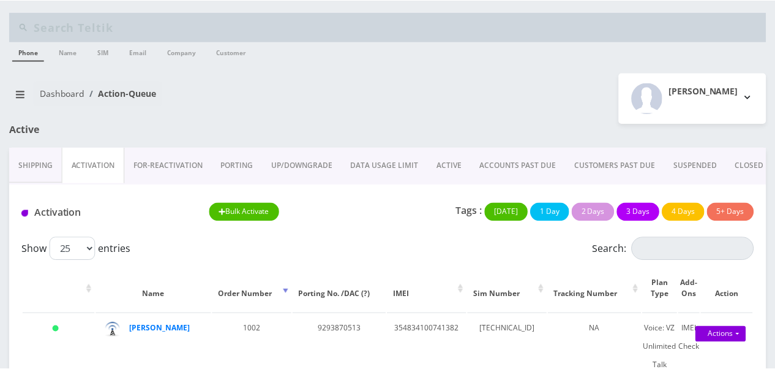
scroll to position [123, 0]
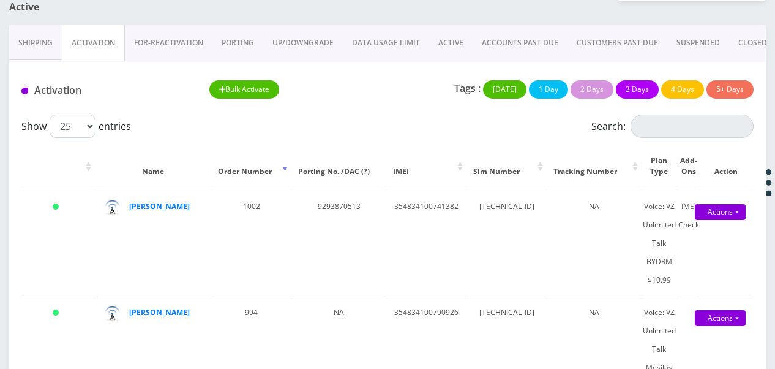
click at [260, 38] on link "PORTING" at bounding box center [238, 43] width 51 height 36
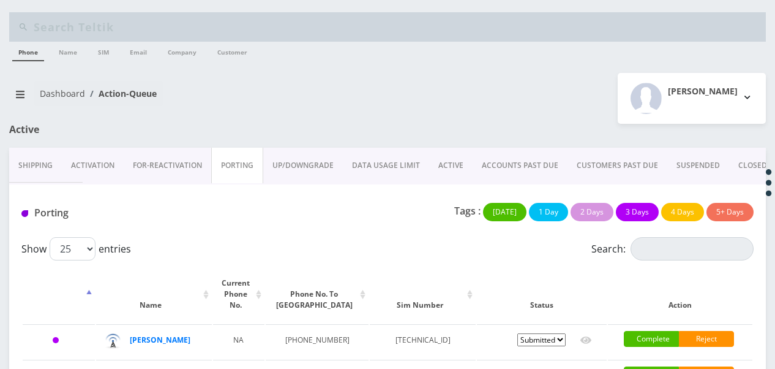
click at [62, 170] on link "Activation" at bounding box center [93, 166] width 62 height 36
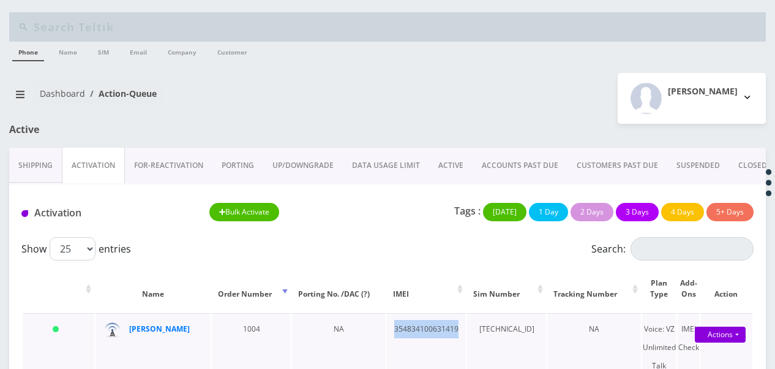
drag, startPoint x: 384, startPoint y: 330, endPoint x: 447, endPoint y: 334, distance: 63.2
click at [447, 334] on td "354834100631419" at bounding box center [426, 365] width 79 height 105
drag, startPoint x: 447, startPoint y: 334, endPoint x: 438, endPoint y: 331, distance: 9.7
copy td "354834100631419"
click at [245, 172] on link "PORTING" at bounding box center [238, 166] width 51 height 36
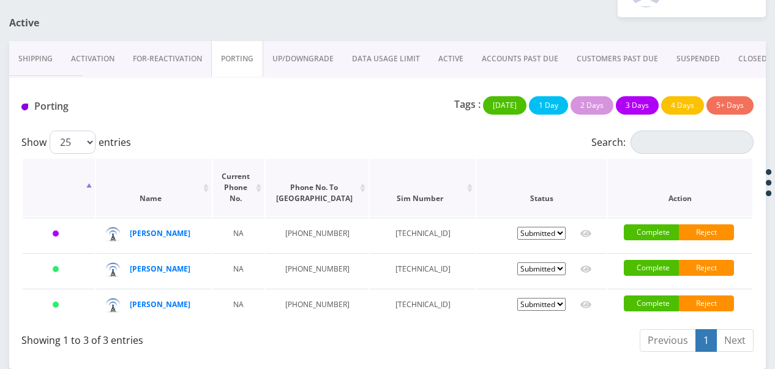
scroll to position [140, 0]
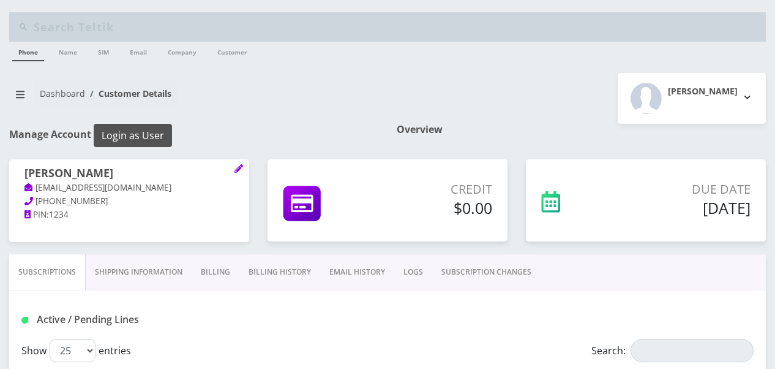
click at [136, 130] on button "Login as User" at bounding box center [133, 135] width 78 height 23
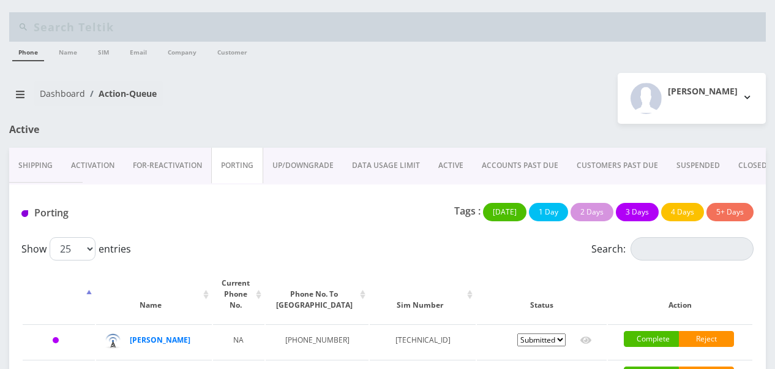
scroll to position [140, 0]
